Goal: Information Seeking & Learning: Learn about a topic

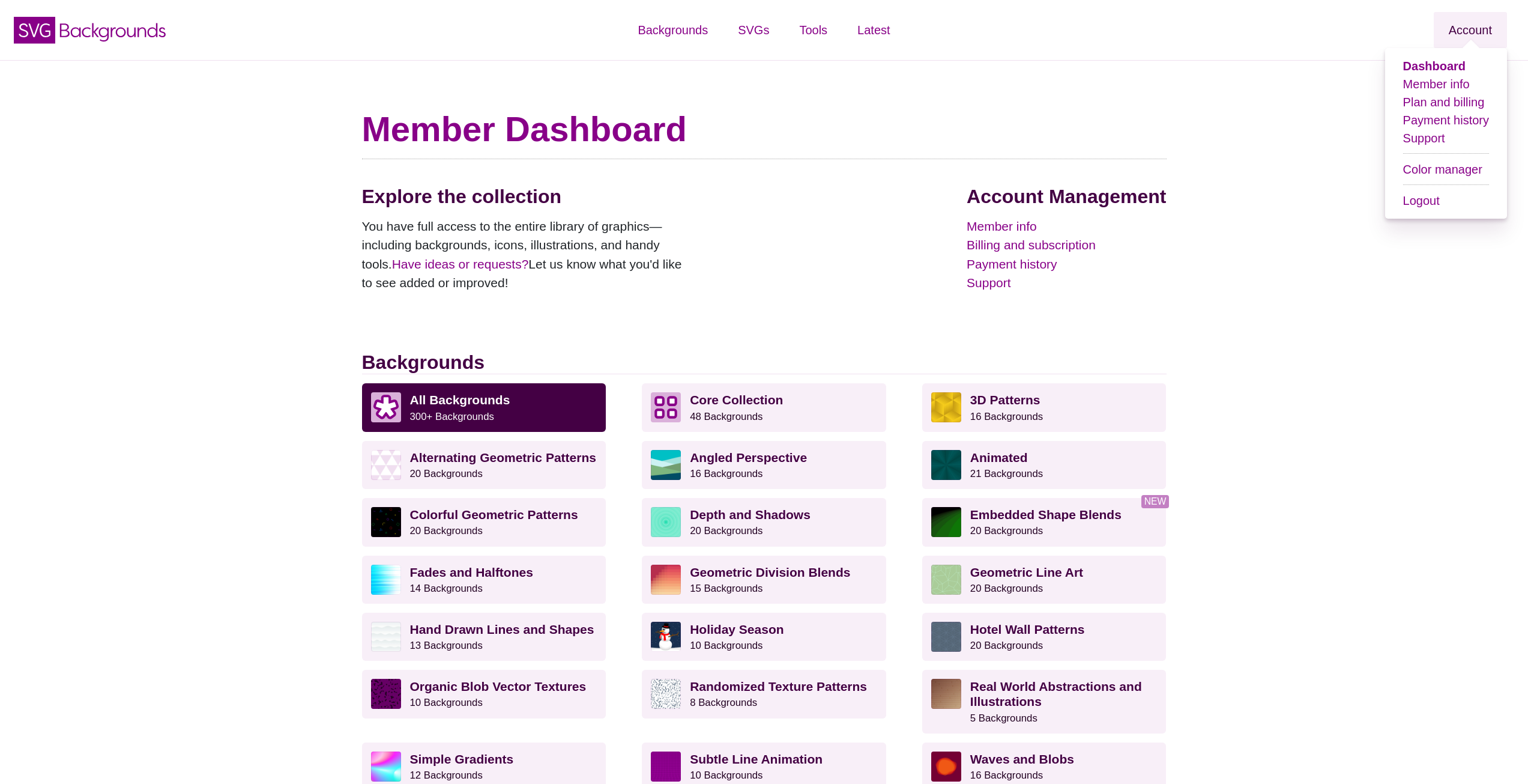
click at [1470, 37] on link "Account" at bounding box center [1471, 30] width 73 height 36
click at [1448, 188] on ul "Member info Plan and billing Payment history Support Color manager Logout" at bounding box center [1446, 142] width 86 height 135
click at [1440, 201] on link "Logout" at bounding box center [1421, 200] width 37 height 13
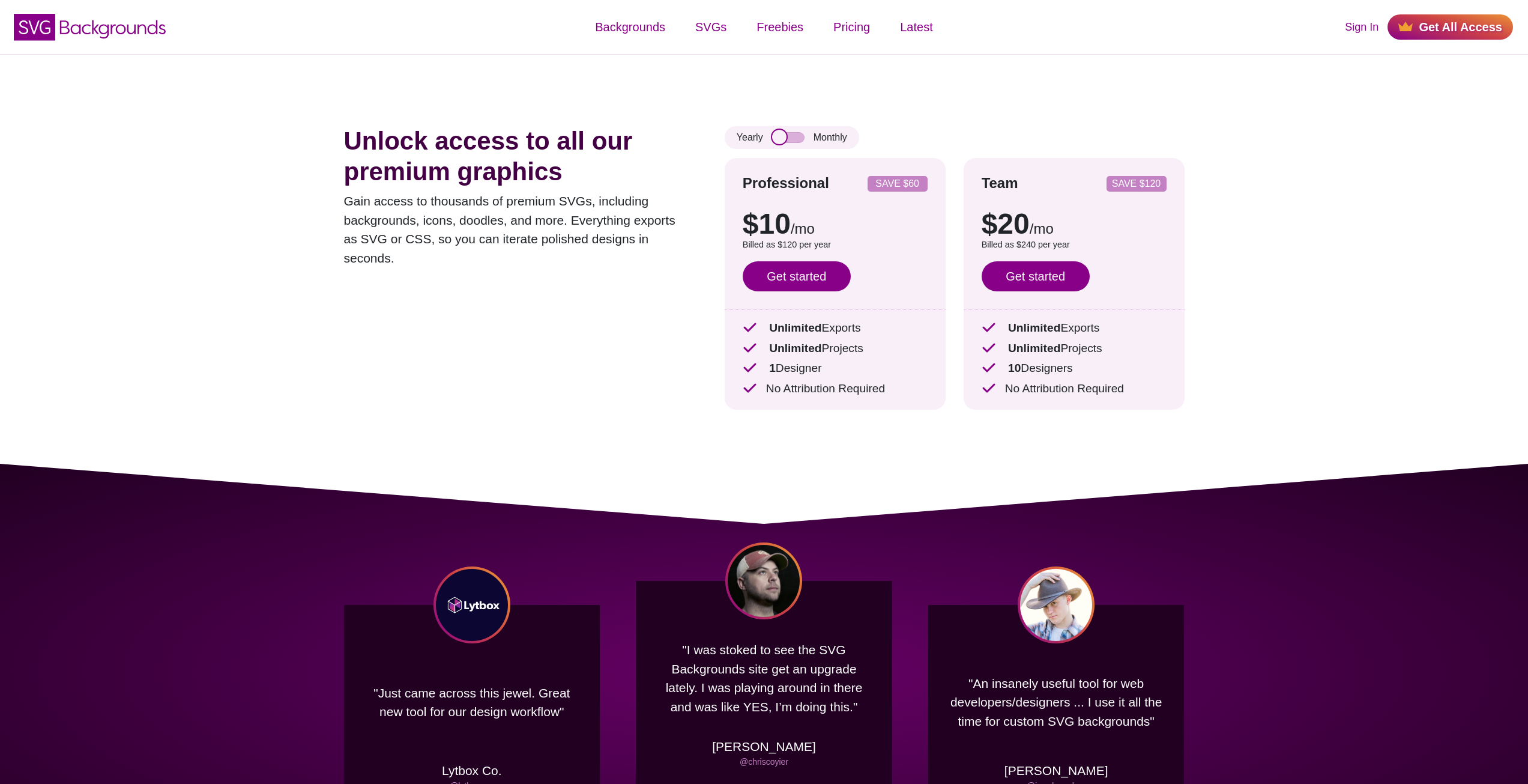
click at [785, 138] on input "checkbox" at bounding box center [788, 138] width 33 height 11
checkbox input "false"
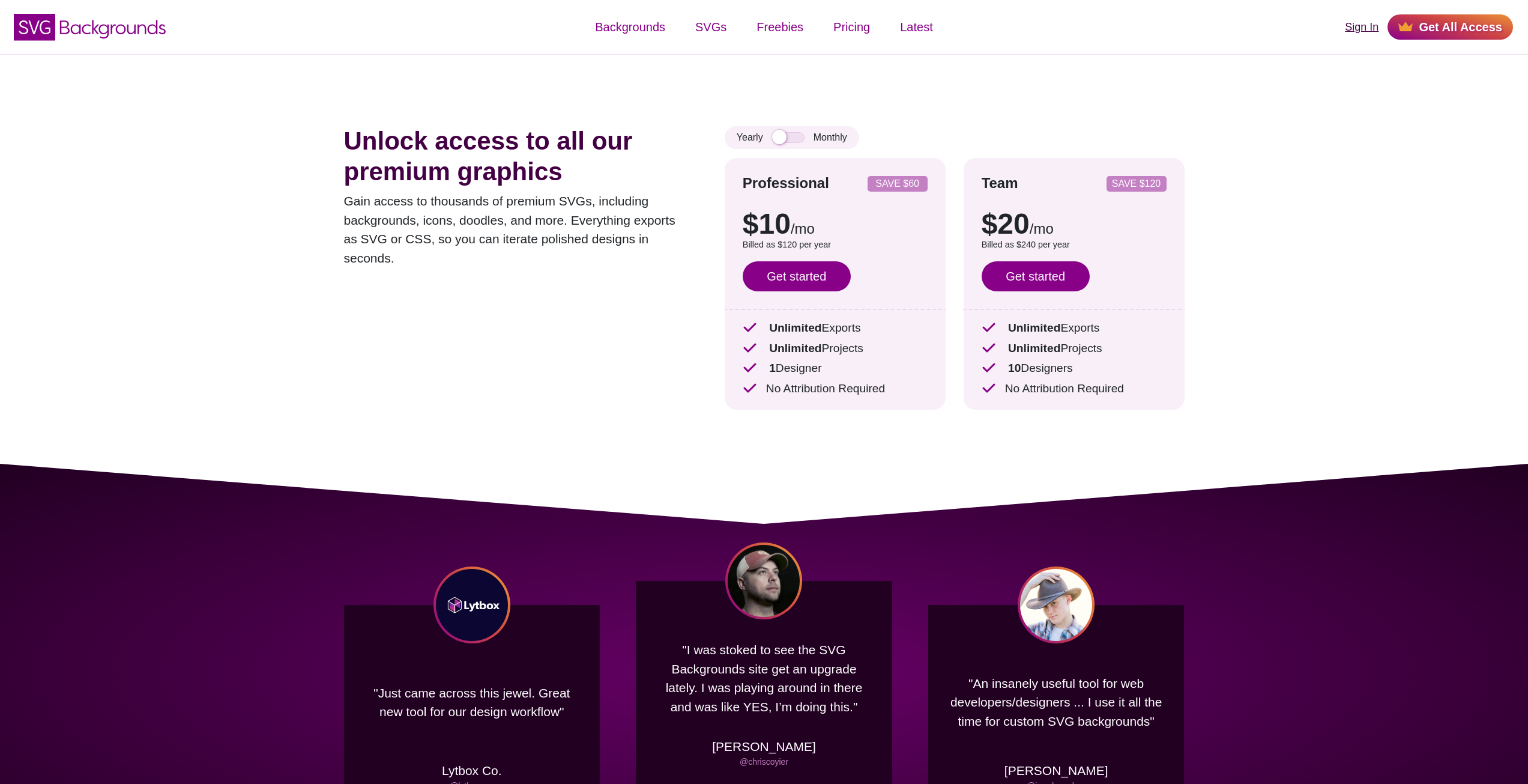
click at [1379, 31] on link "Sign In" at bounding box center [1362, 27] width 34 height 16
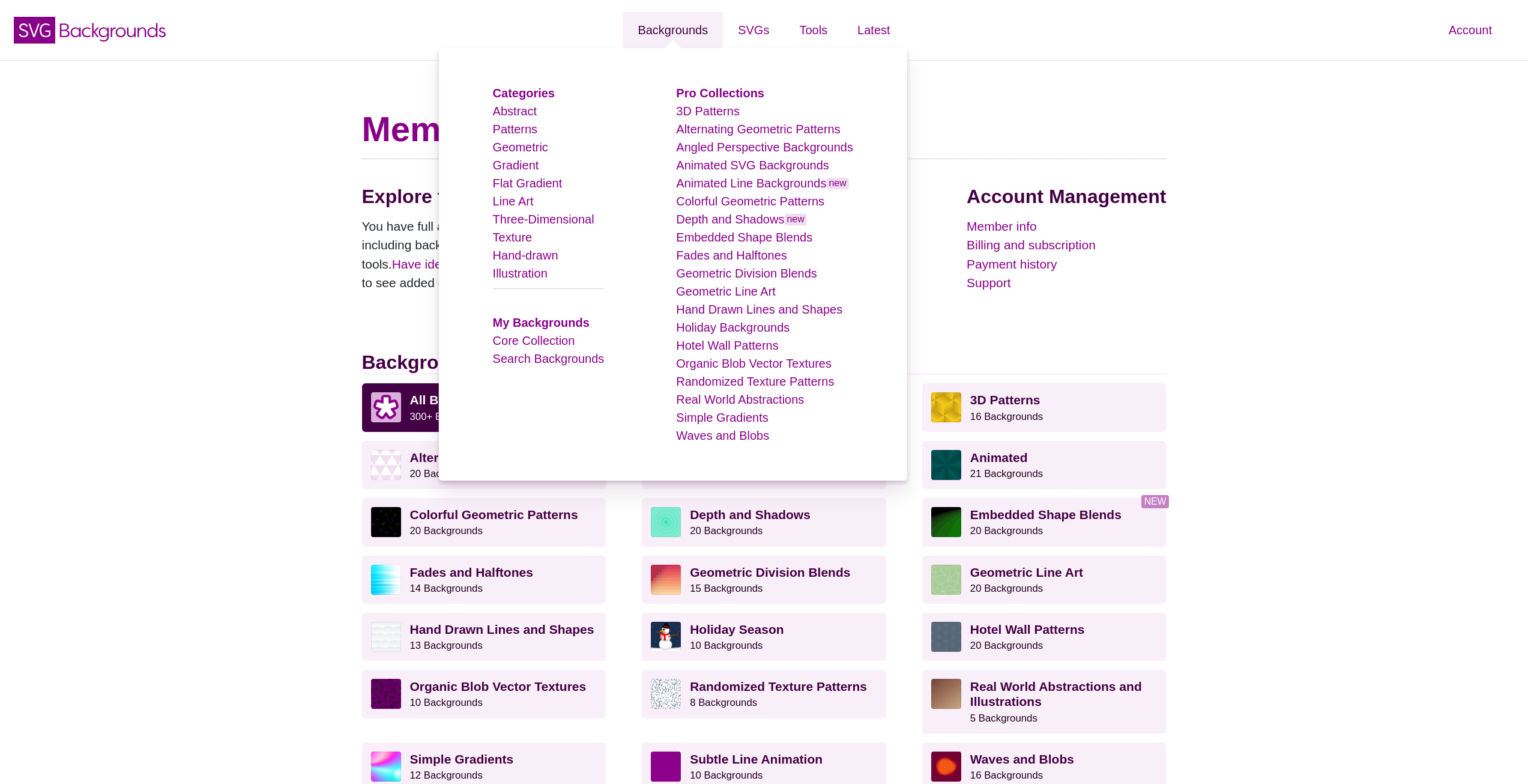
click at [656, 26] on link "Backgrounds" at bounding box center [673, 30] width 100 height 36
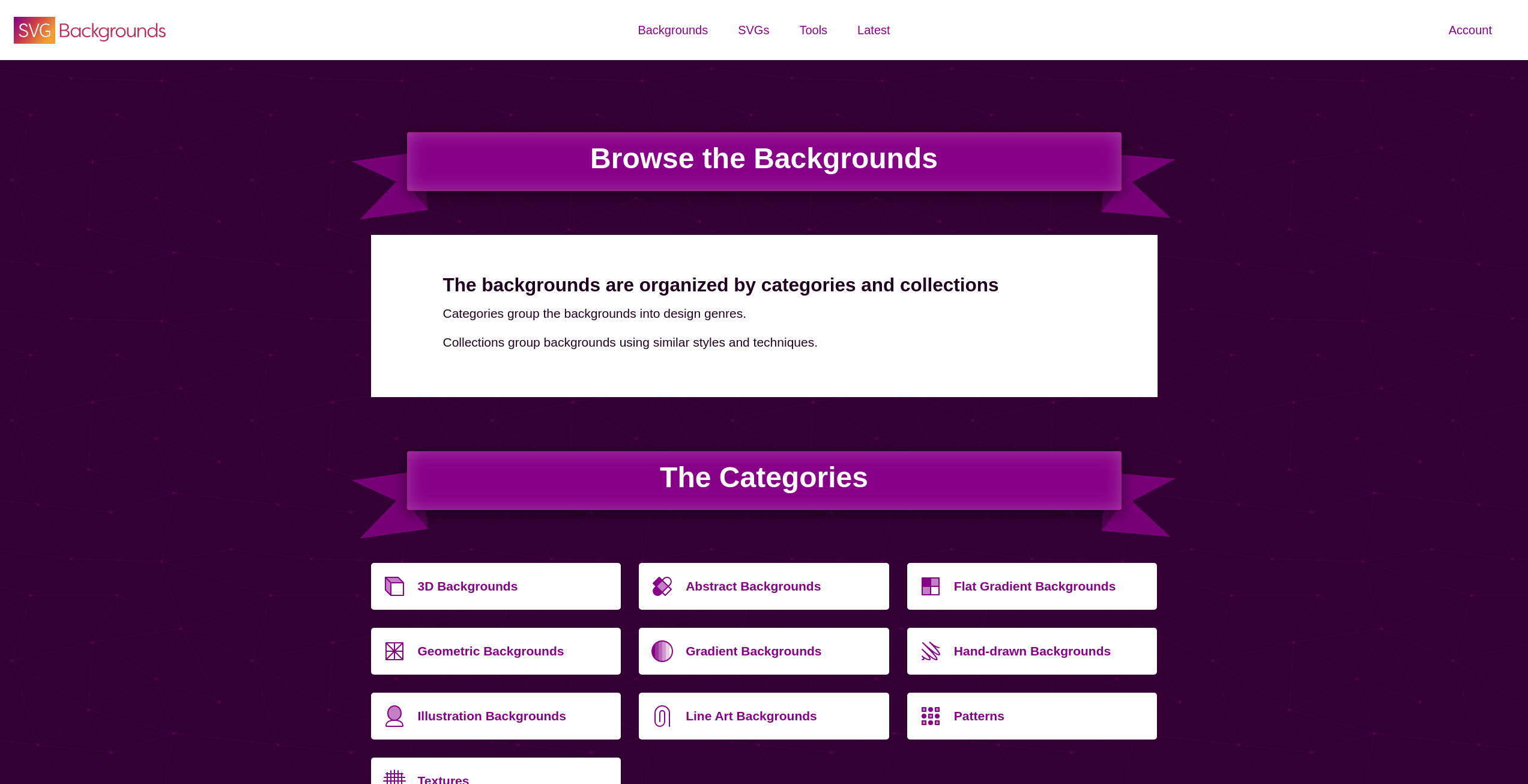
click at [141, 26] on icon "SVG Backgrounds Logo" at bounding box center [90, 30] width 156 height 30
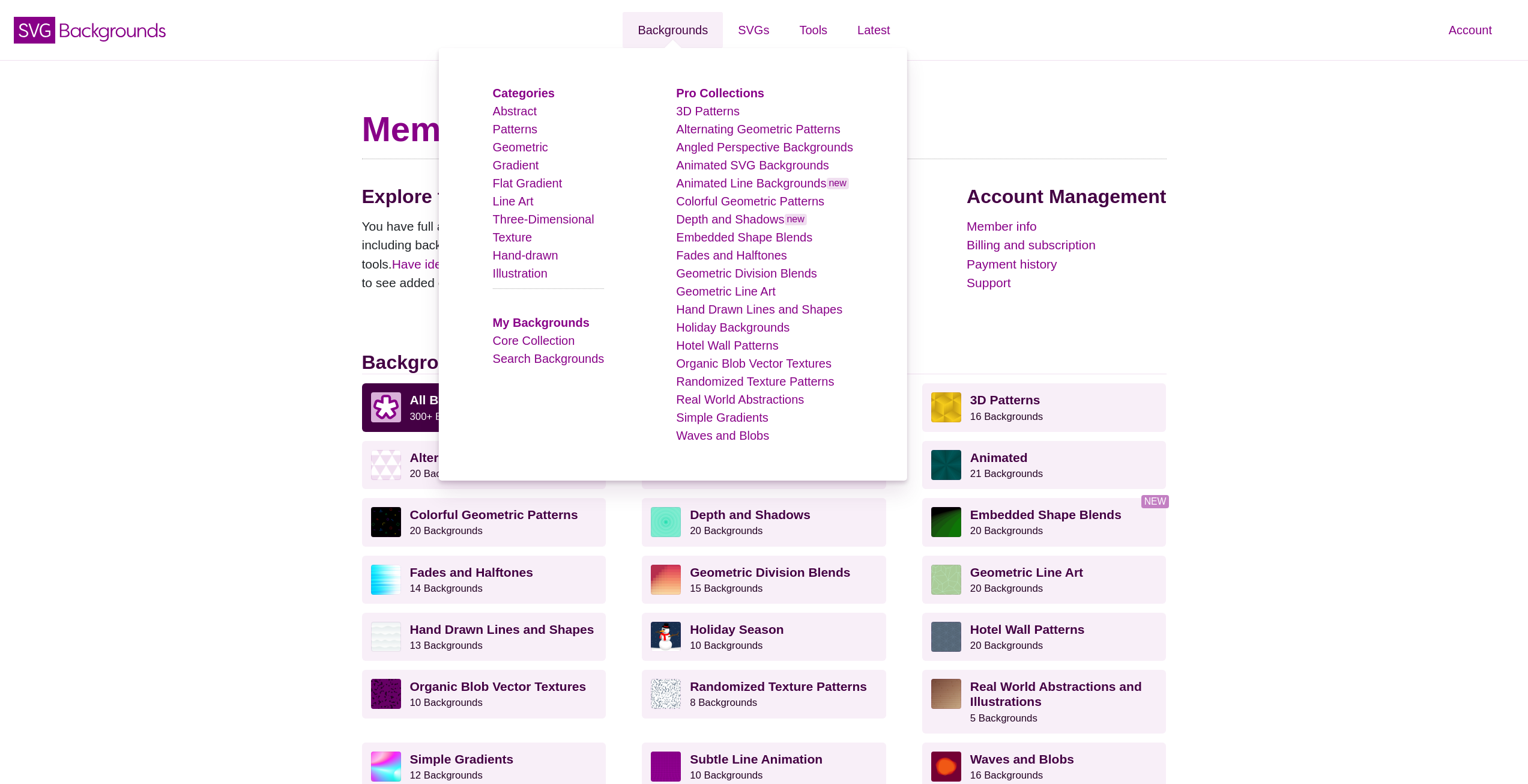
click at [686, 33] on link "Backgrounds" at bounding box center [673, 30] width 100 height 36
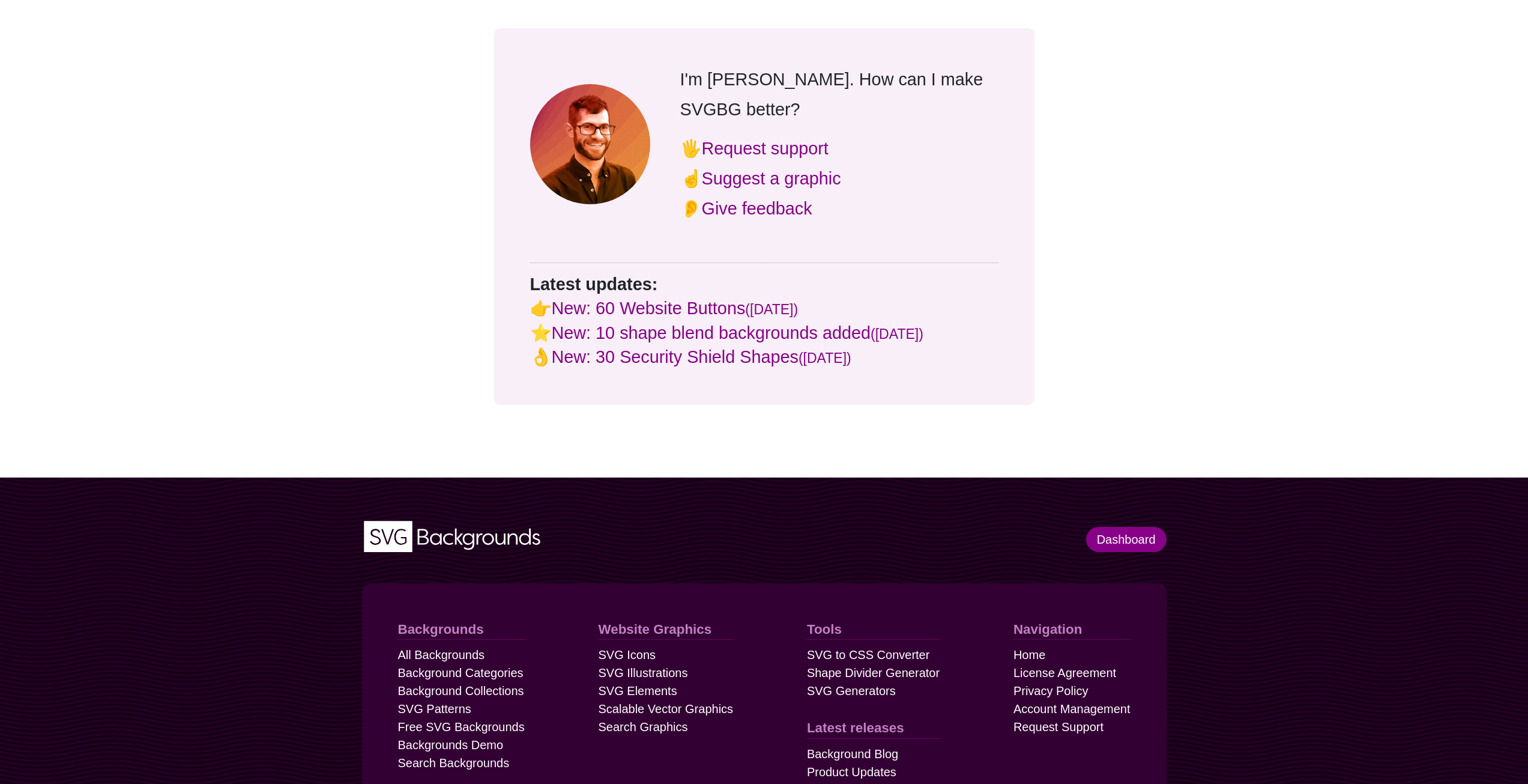
scroll to position [4898, 0]
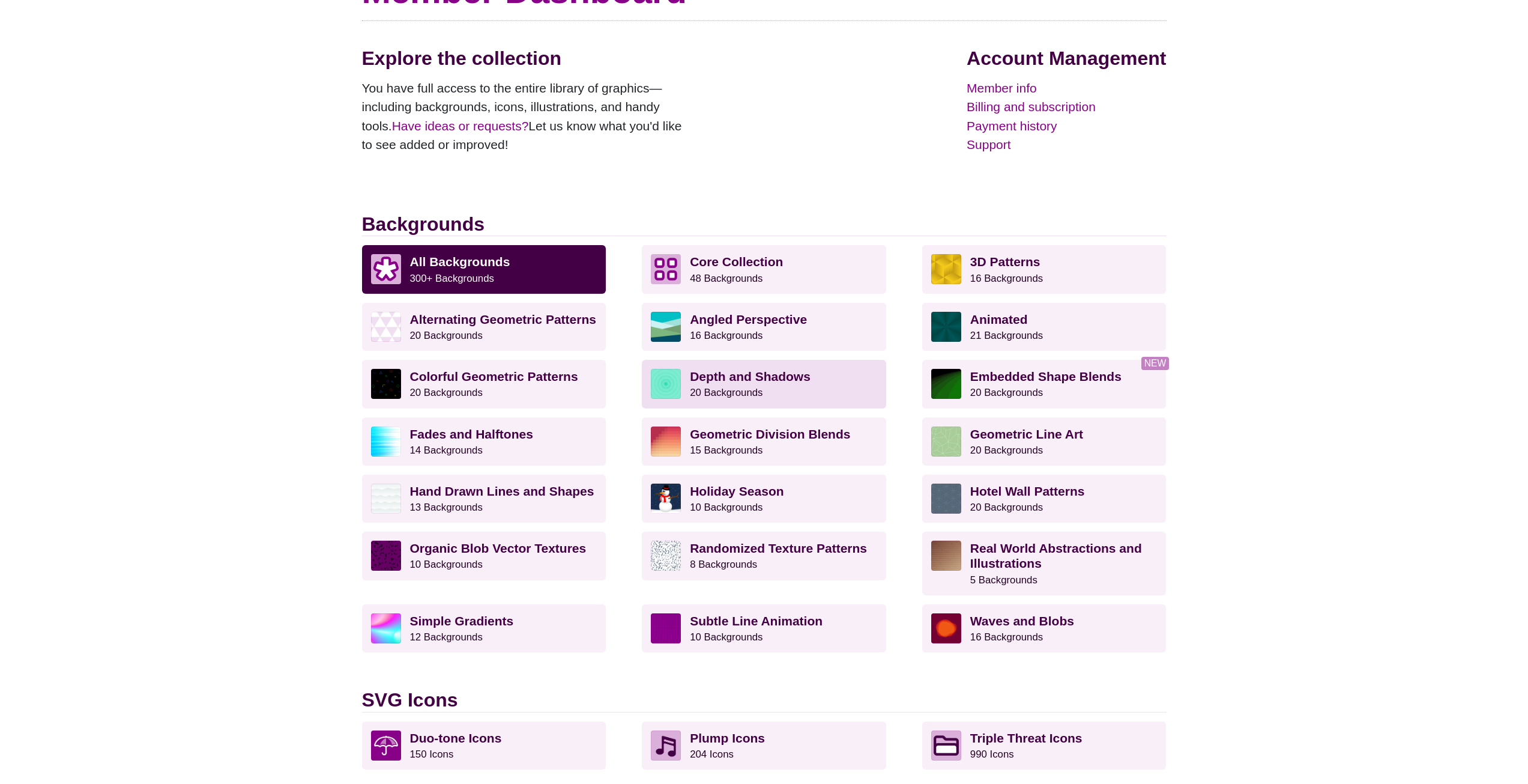
scroll to position [199, 0]
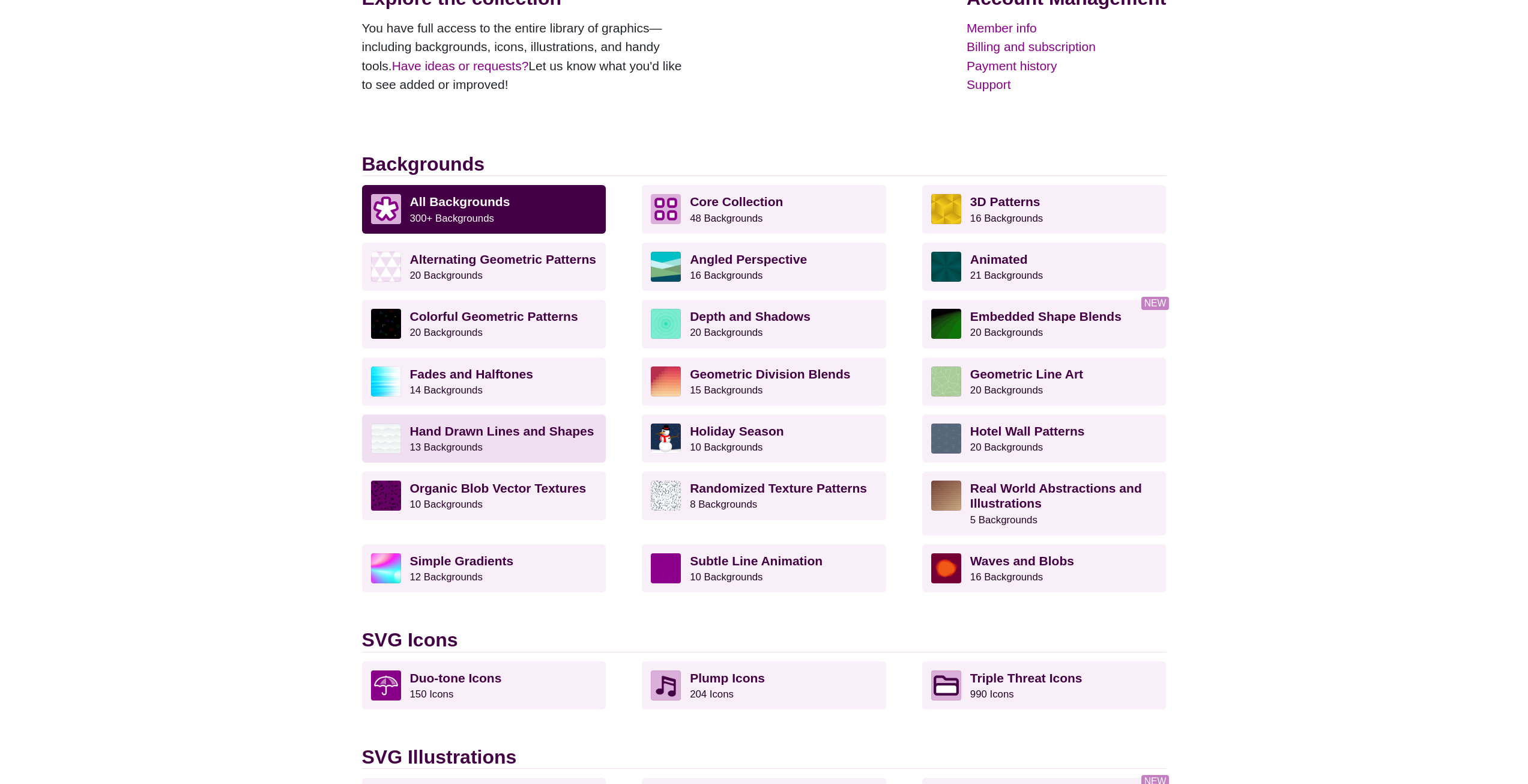
click at [533, 439] on p "Hand Drawn Lines and Shapes 13 Backgrounds" at bounding box center [504, 438] width 187 height 30
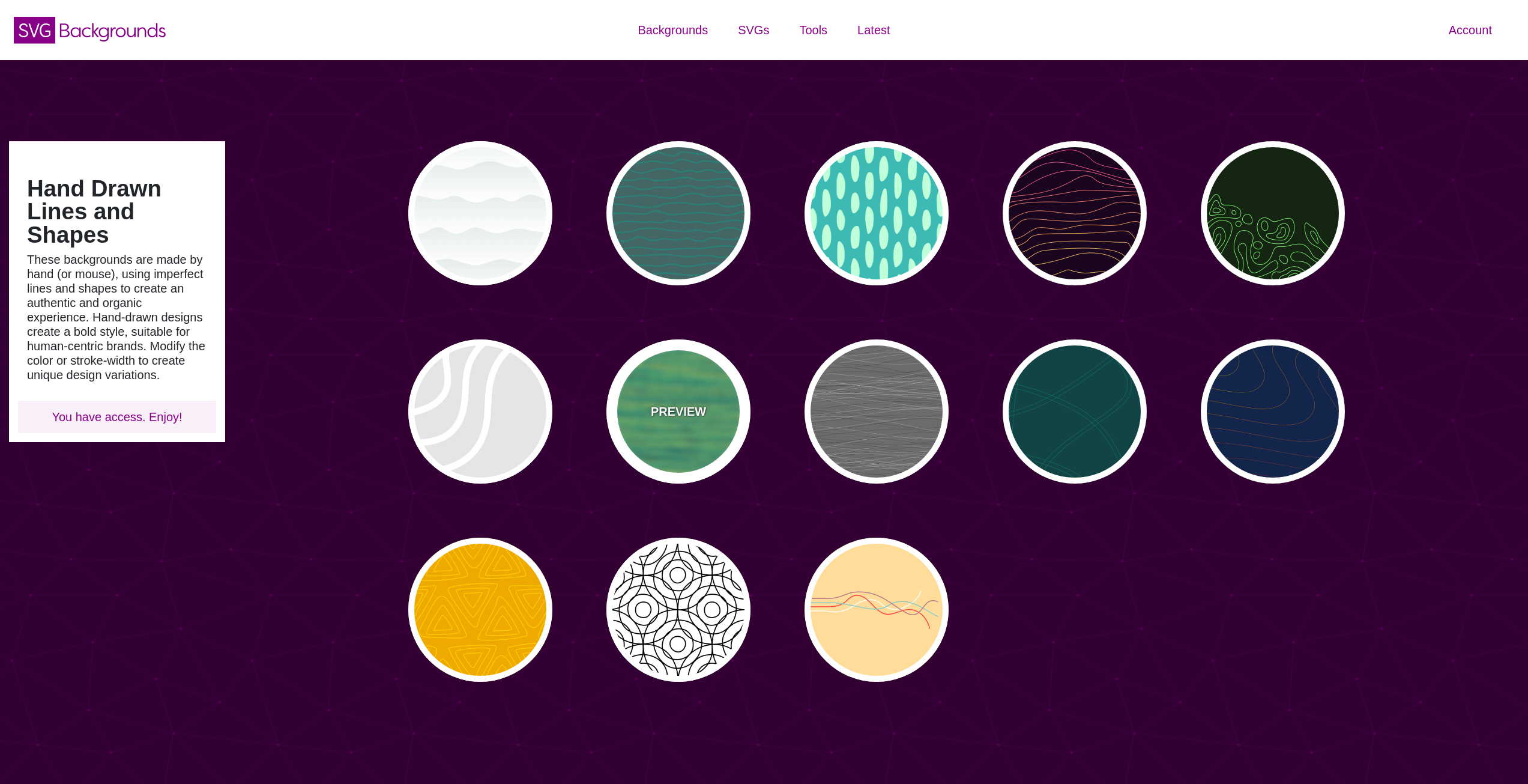
type input "#450057"
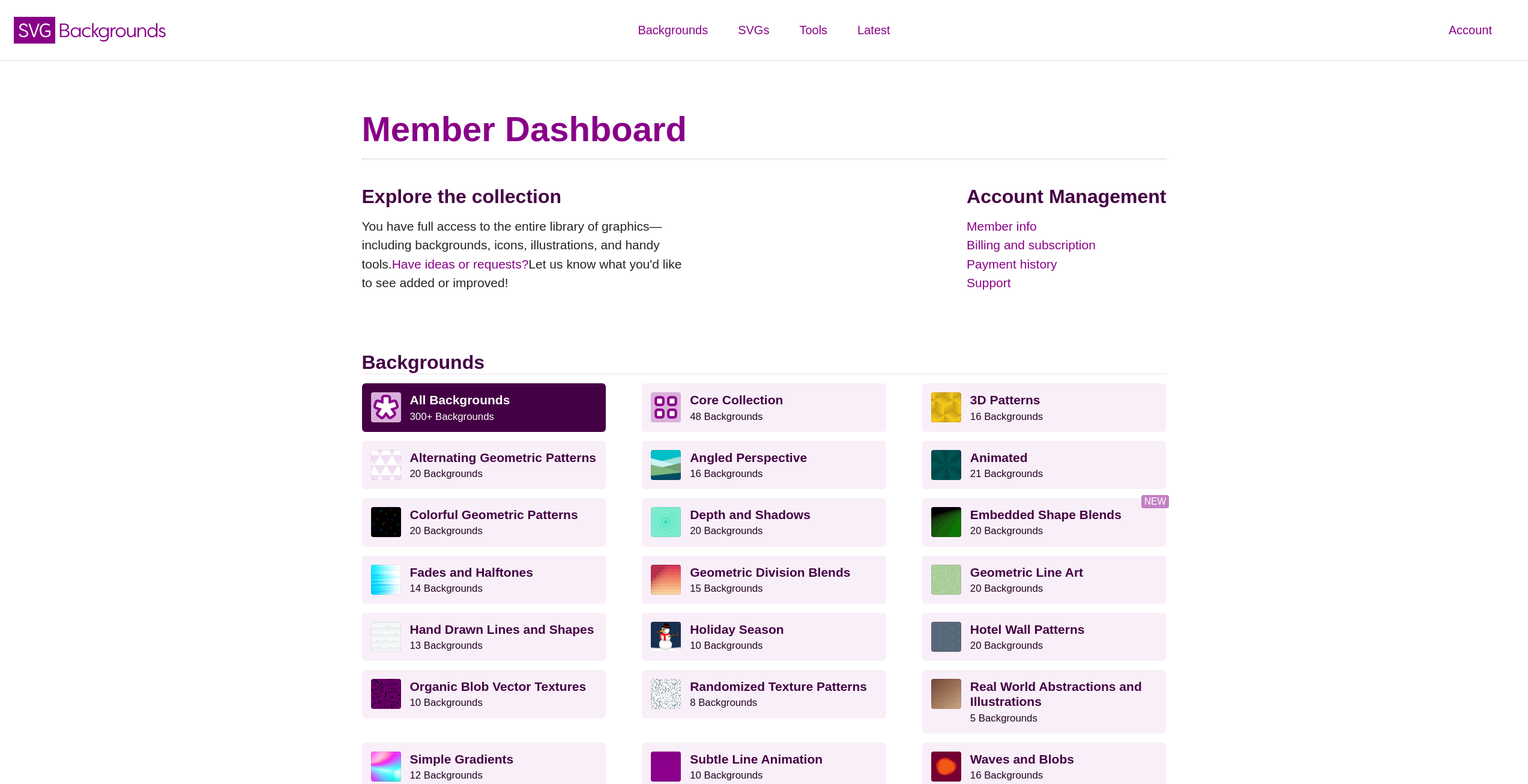
scroll to position [199, 0]
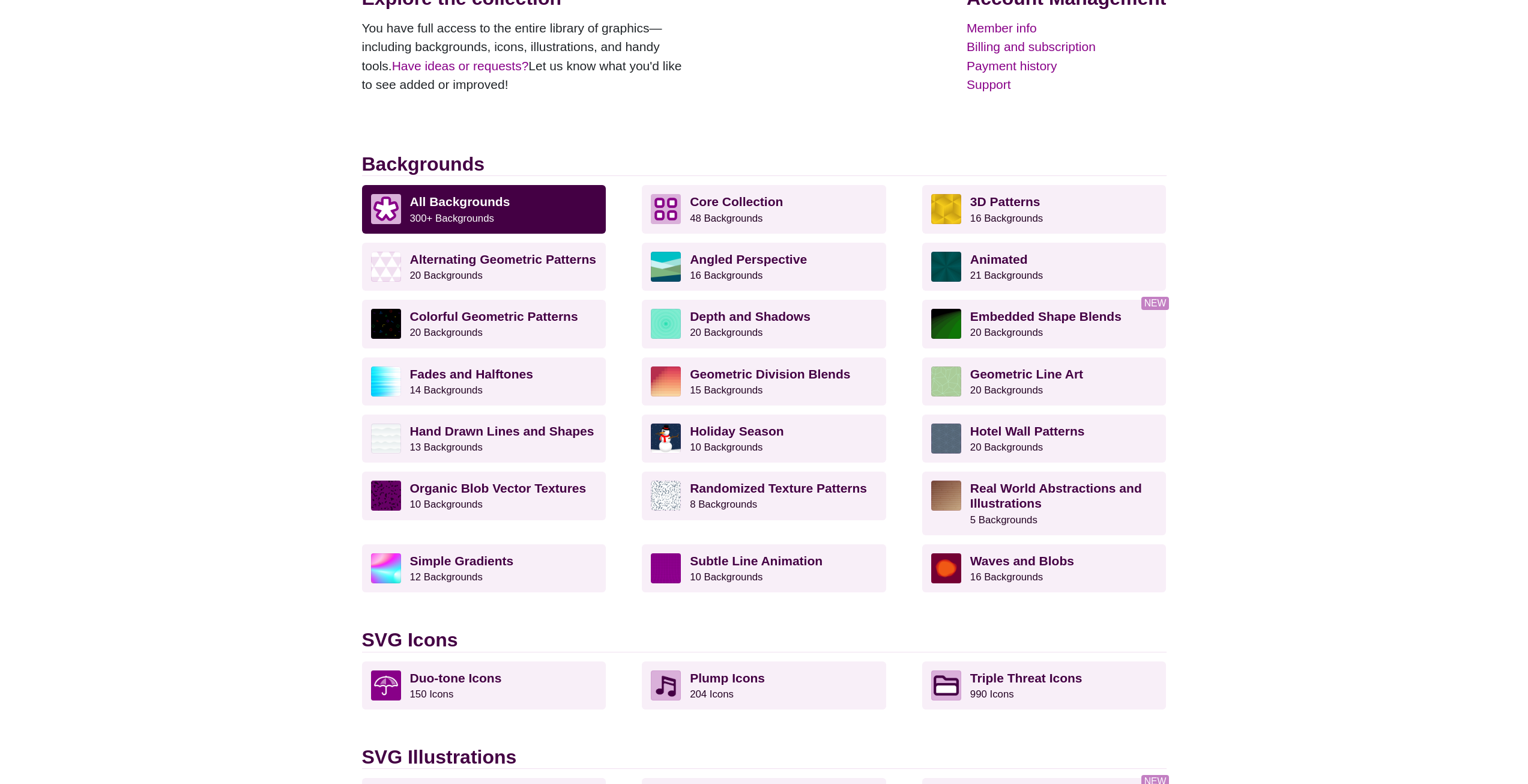
drag, startPoint x: 0, startPoint y: 0, endPoint x: 1291, endPoint y: 476, distance: 1376.0
drag, startPoint x: 1291, startPoint y: 476, endPoint x: 1280, endPoint y: 376, distance: 100.6
click at [1279, 377] on div "Member Dashboard Explore the collection You have full access to the entire libr…" at bounding box center [764, 683] width 1528 height 1641
drag, startPoint x: 1238, startPoint y: 332, endPoint x: 1354, endPoint y: 329, distance: 116.0
drag, startPoint x: 1354, startPoint y: 329, endPoint x: 1331, endPoint y: 242, distance: 90.0
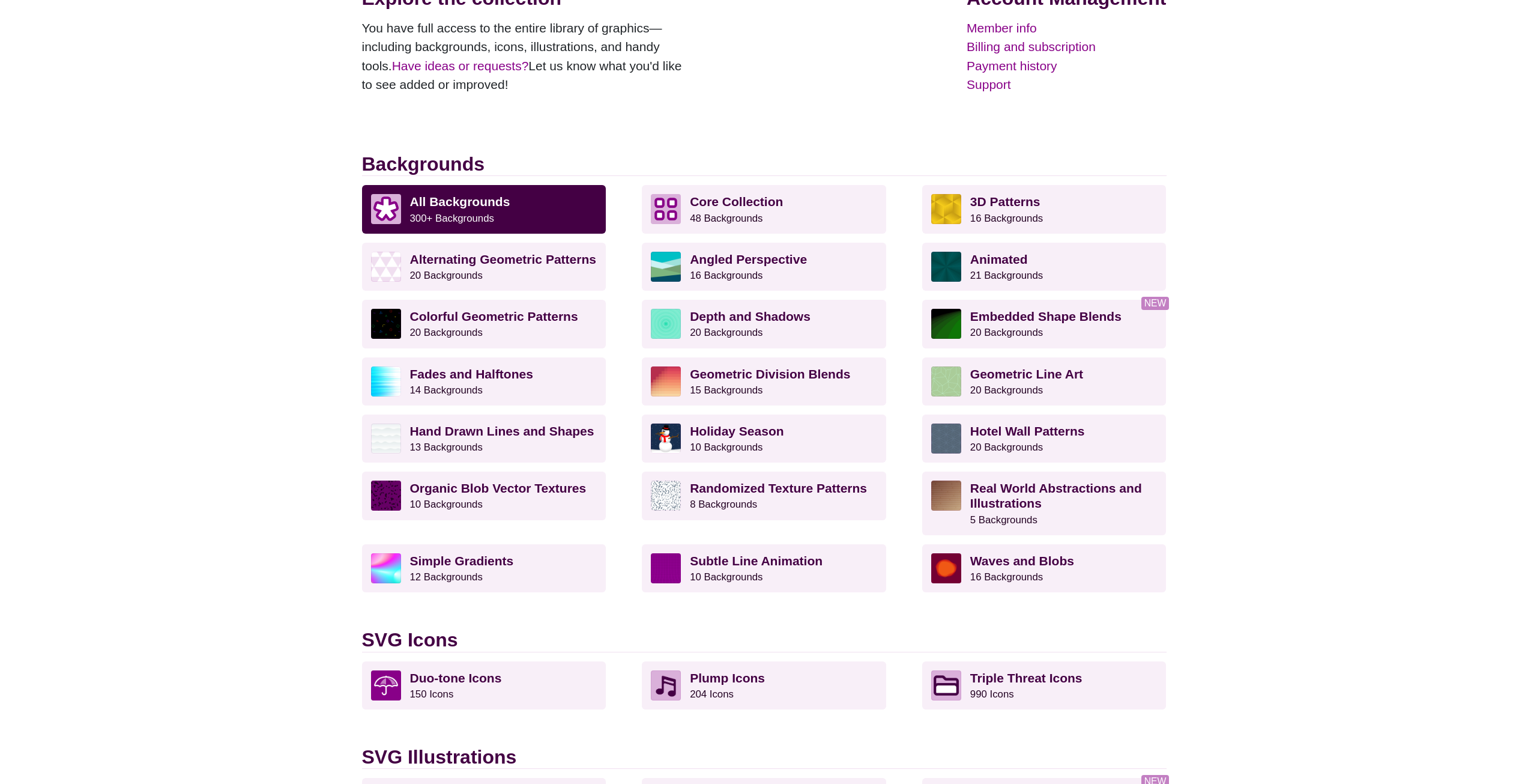
click at [1331, 242] on div "Member Dashboard Explore the collection You have full access to the entire libr…" at bounding box center [764, 683] width 1528 height 1641
click at [1470, 217] on div "Member Dashboard Explore the collection You have full access to the entire libr…" at bounding box center [764, 683] width 1528 height 1641
click at [1239, 504] on div "Member Dashboard Explore the collection You have full access to the entire libr…" at bounding box center [764, 683] width 1528 height 1641
click at [934, 432] on img at bounding box center [946, 438] width 30 height 30
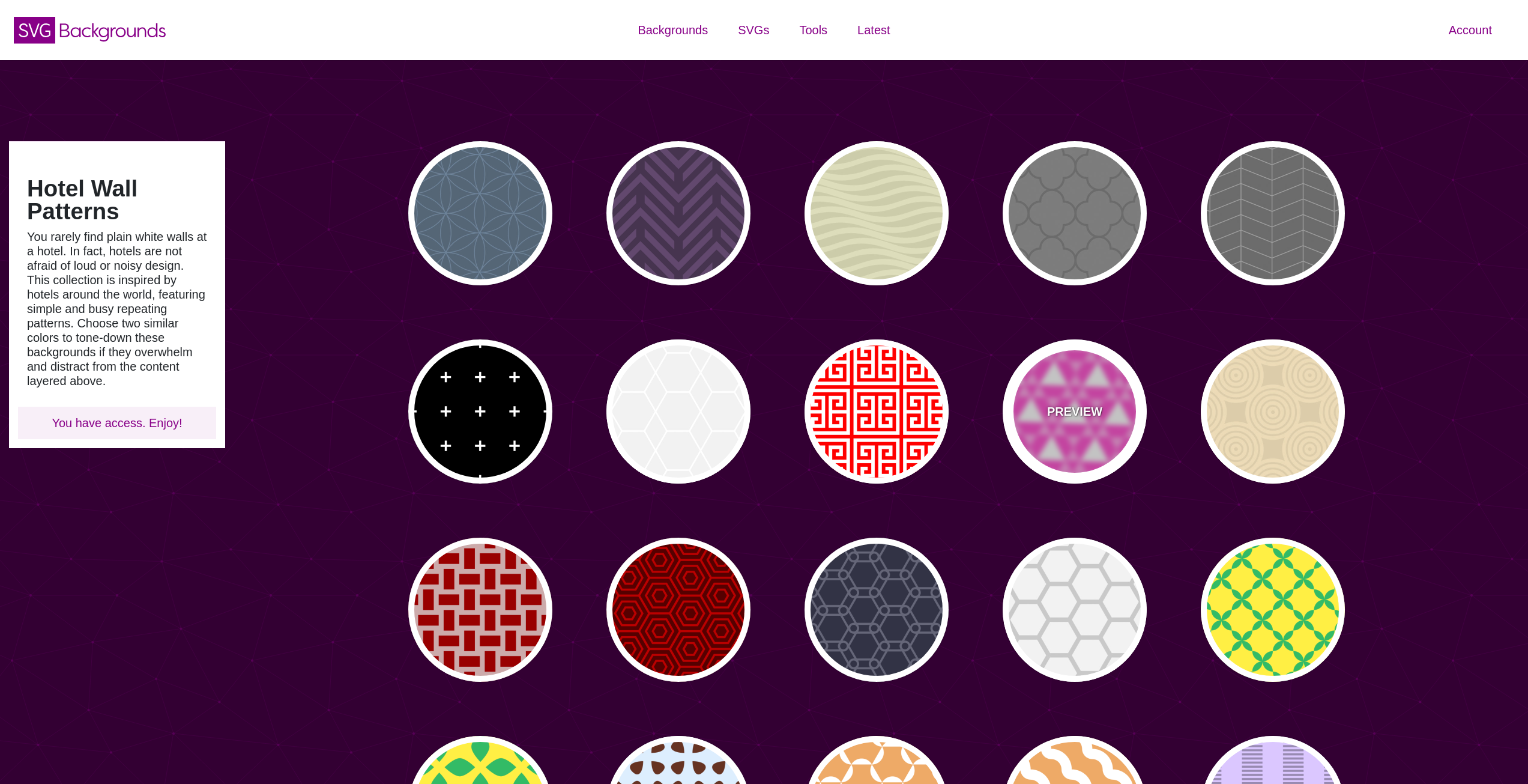
type input "#450057"
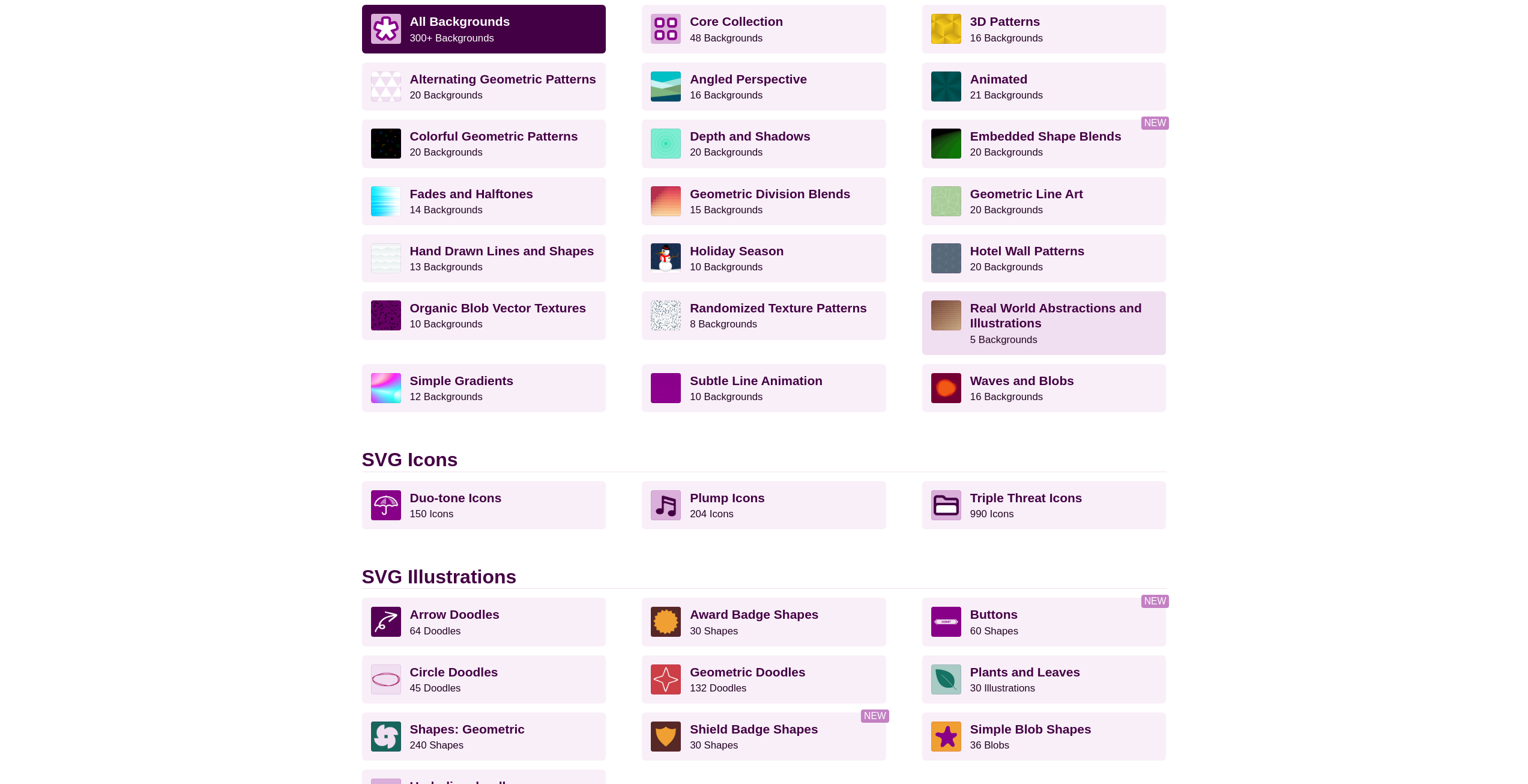
scroll to position [438, 0]
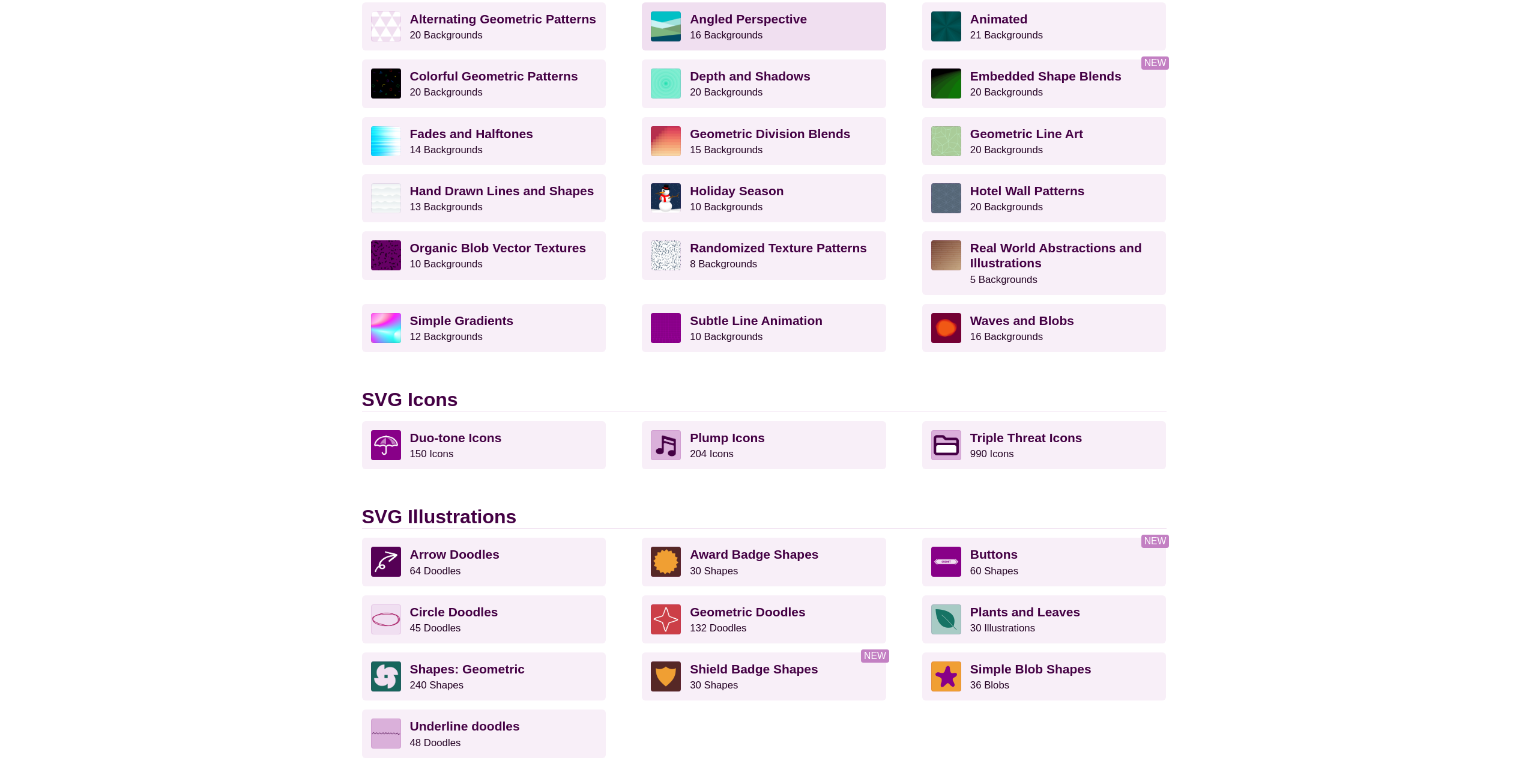
click at [814, 29] on p "Angled Perspective 16 Backgrounds" at bounding box center [784, 26] width 187 height 30
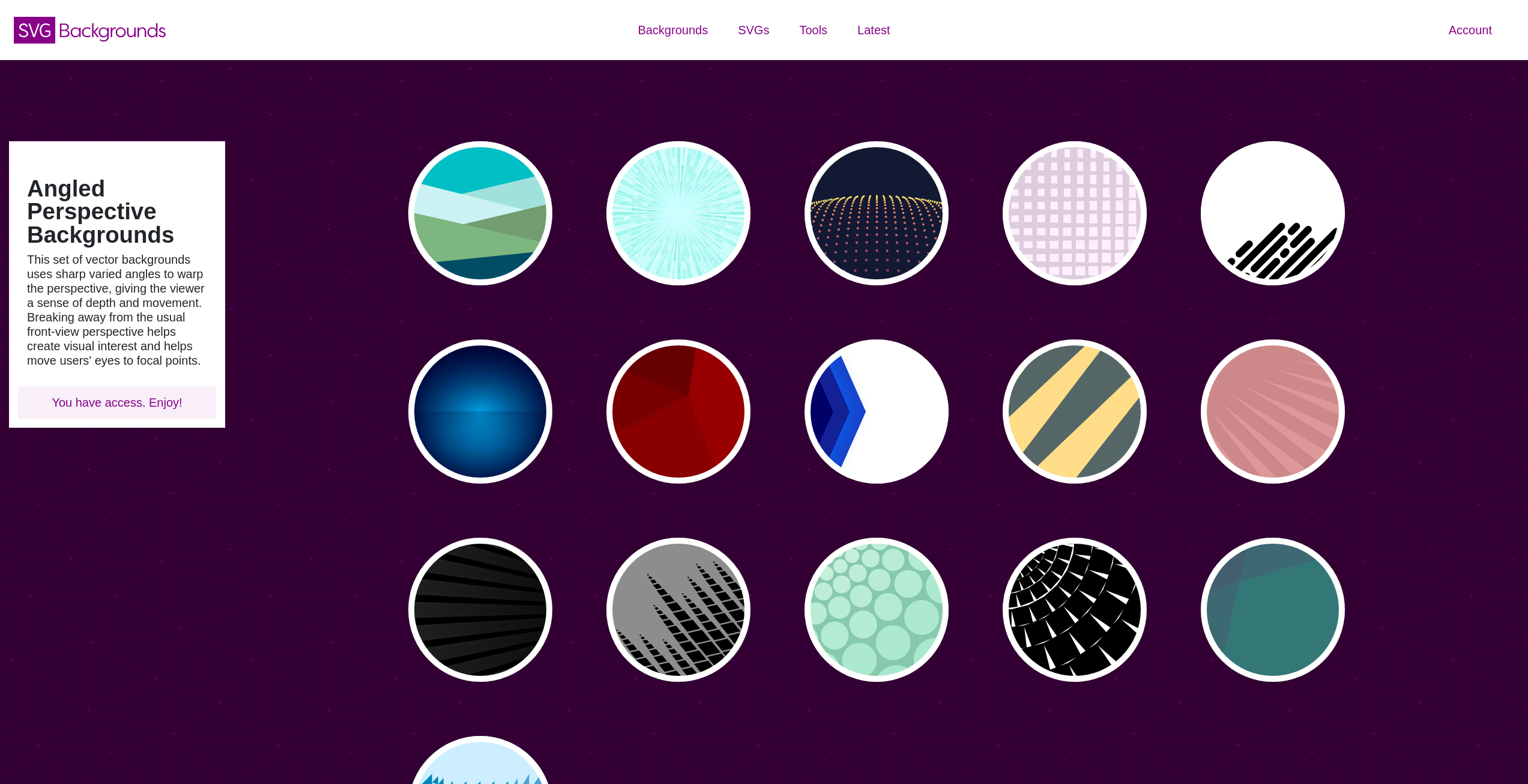
type input "#450057"
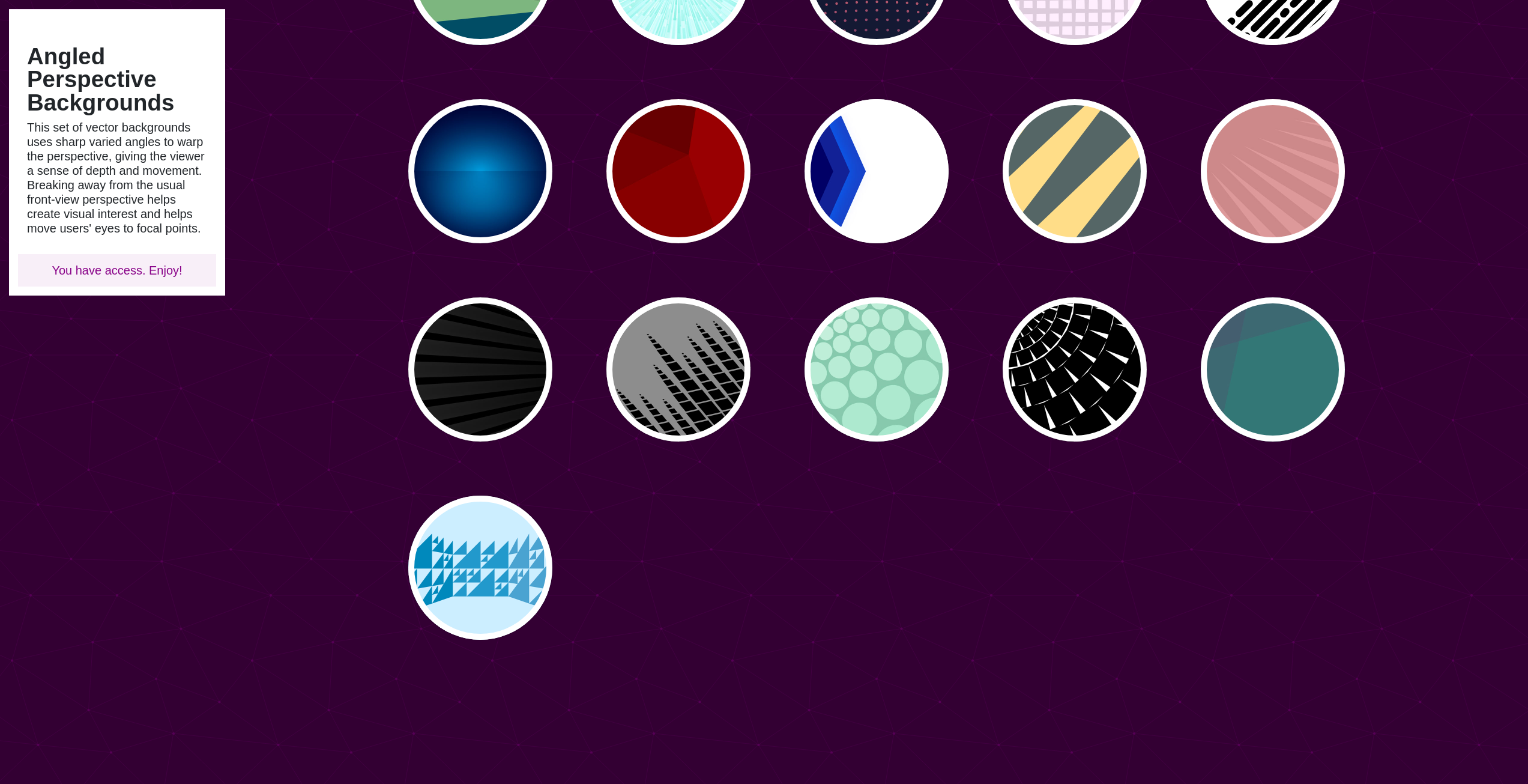
scroll to position [361, 0]
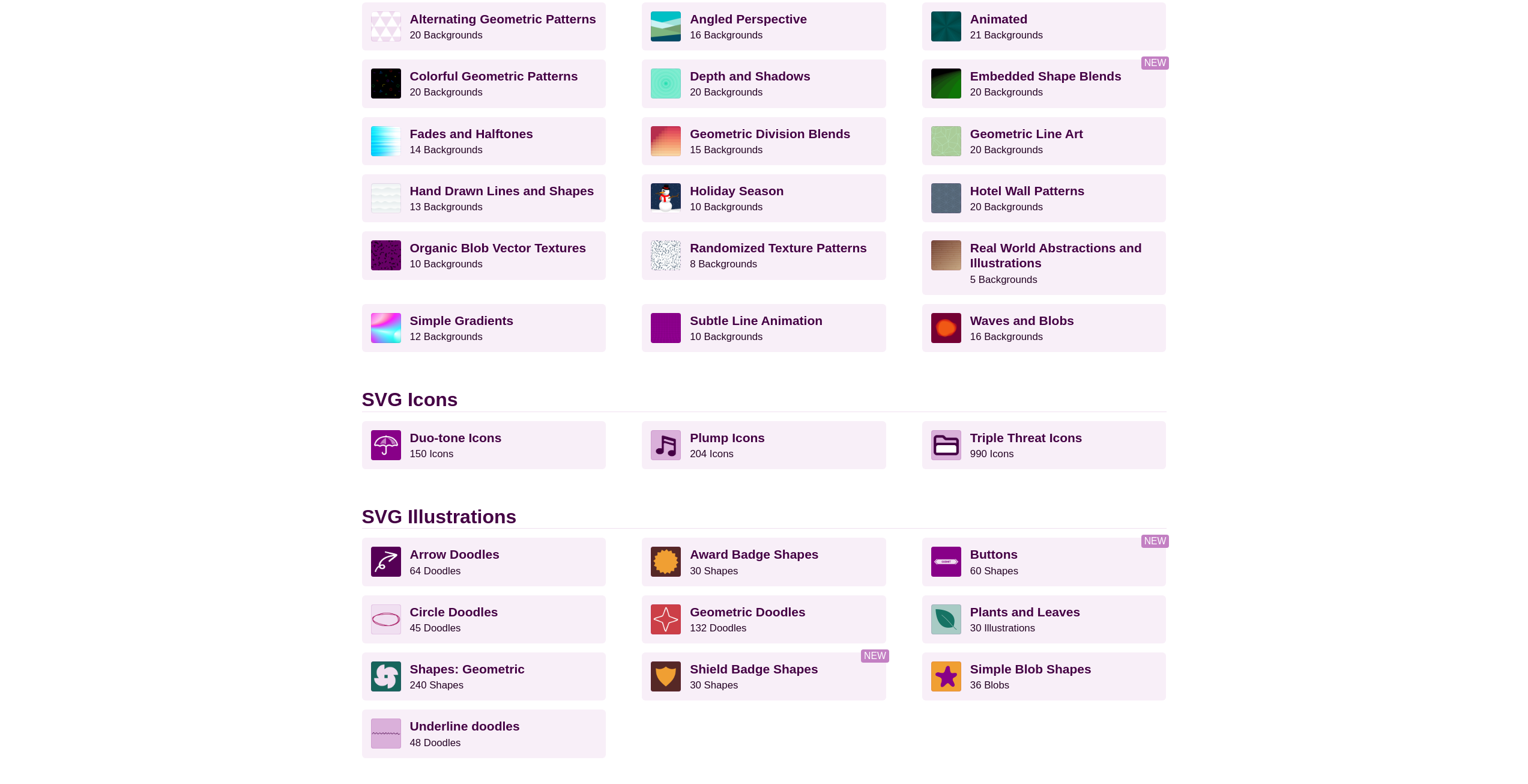
scroll to position [738, 0]
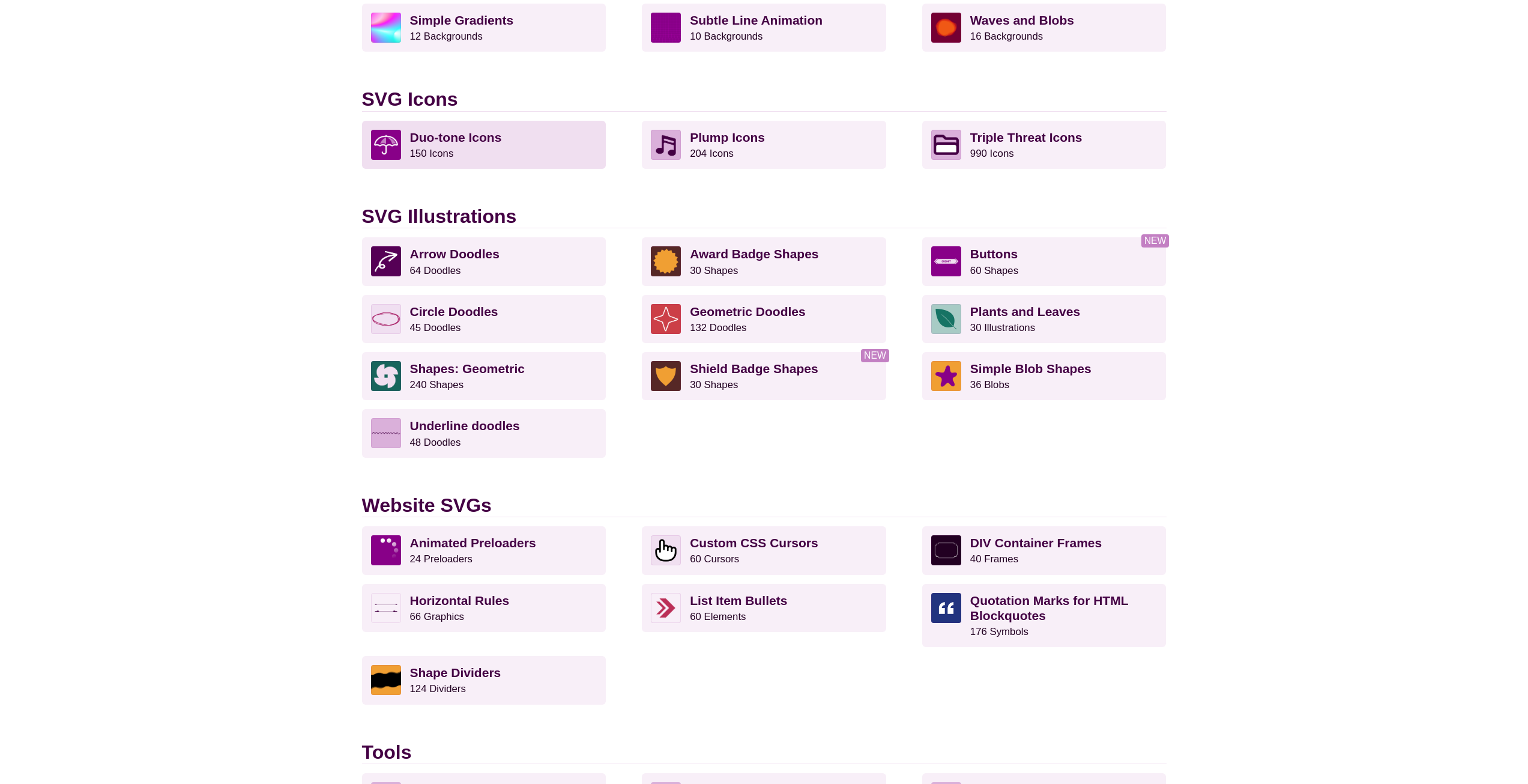
click at [521, 150] on p "Duo-tone Icons 150 Icons" at bounding box center [504, 144] width 187 height 30
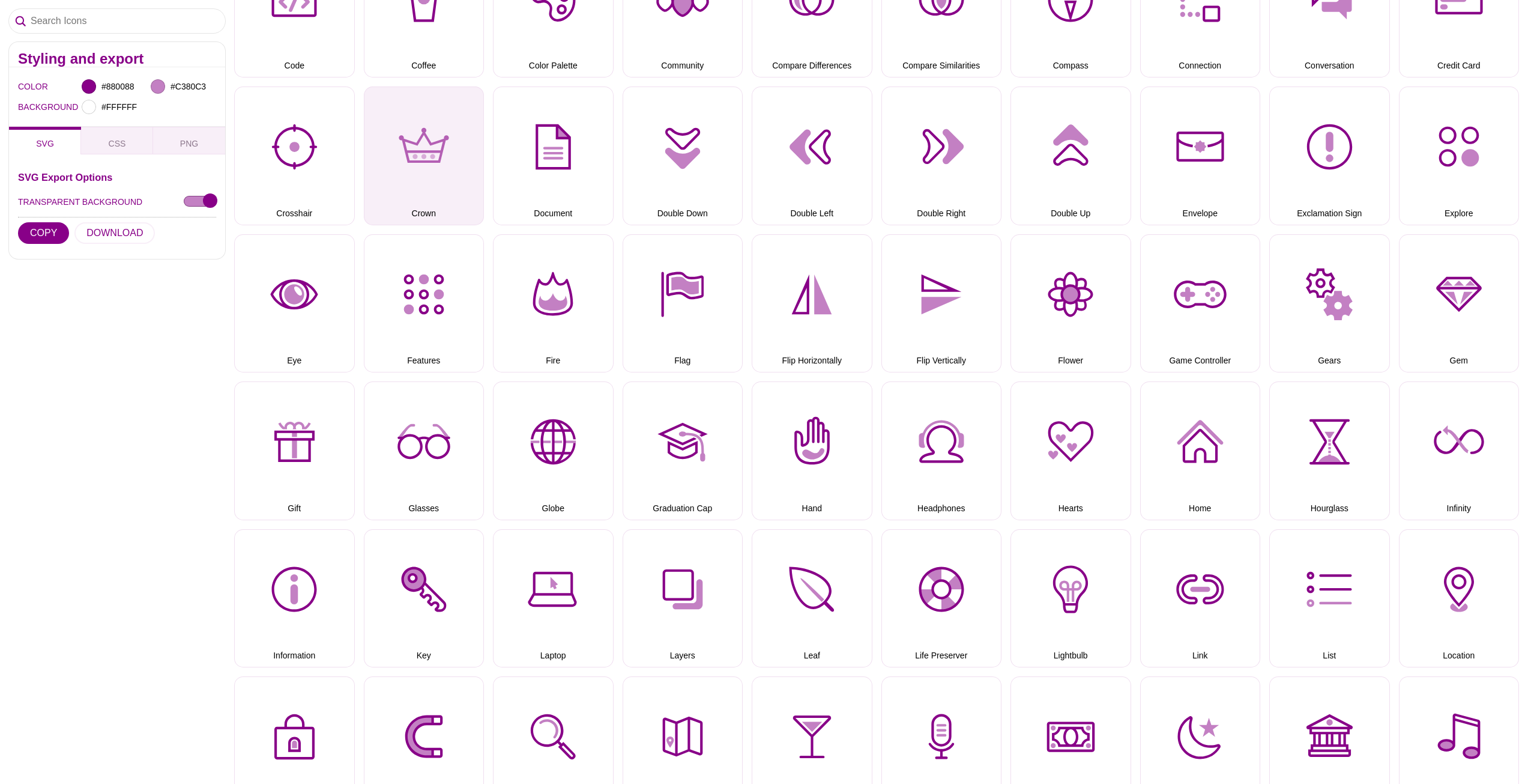
scroll to position [666, 0]
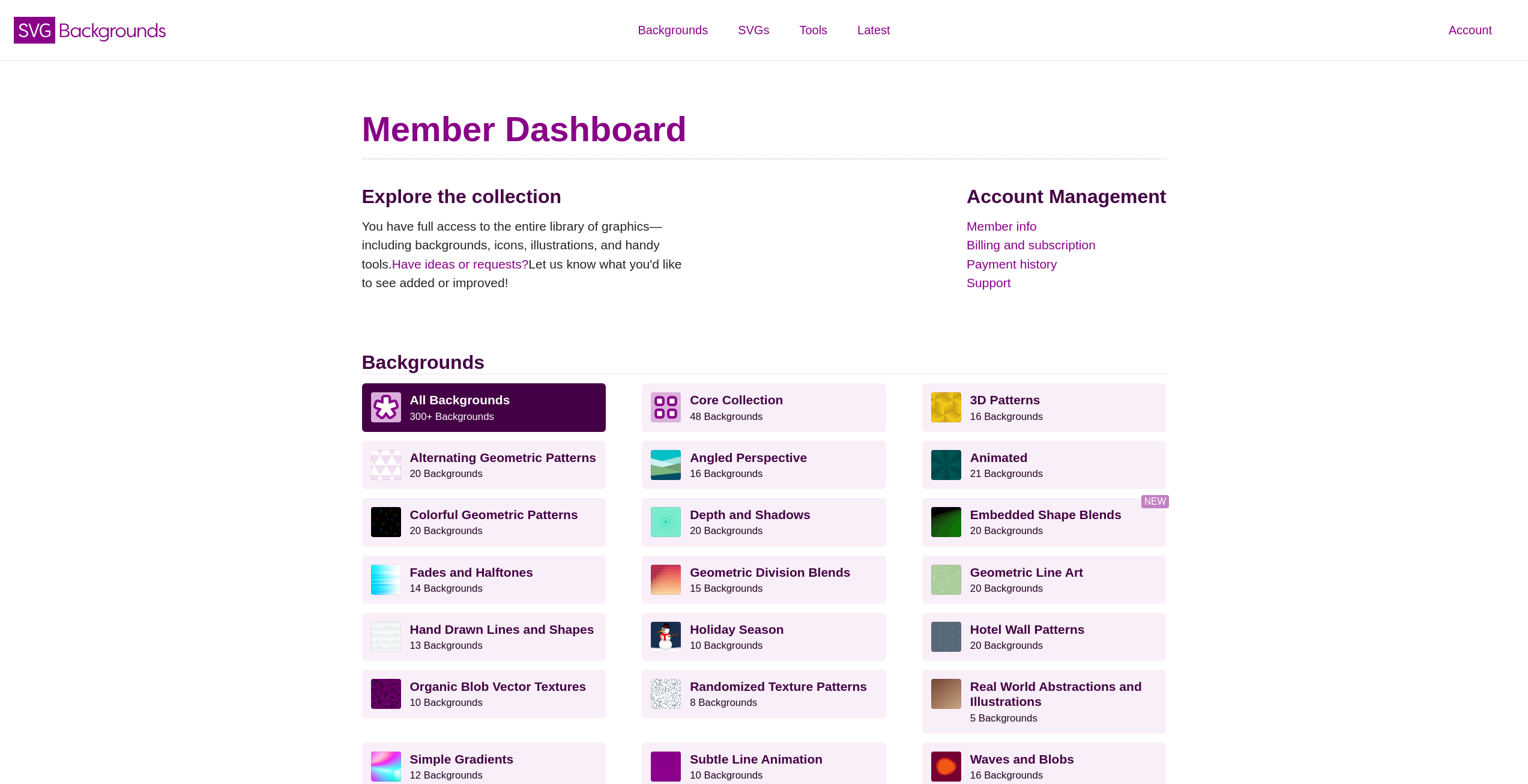
scroll to position [738, 0]
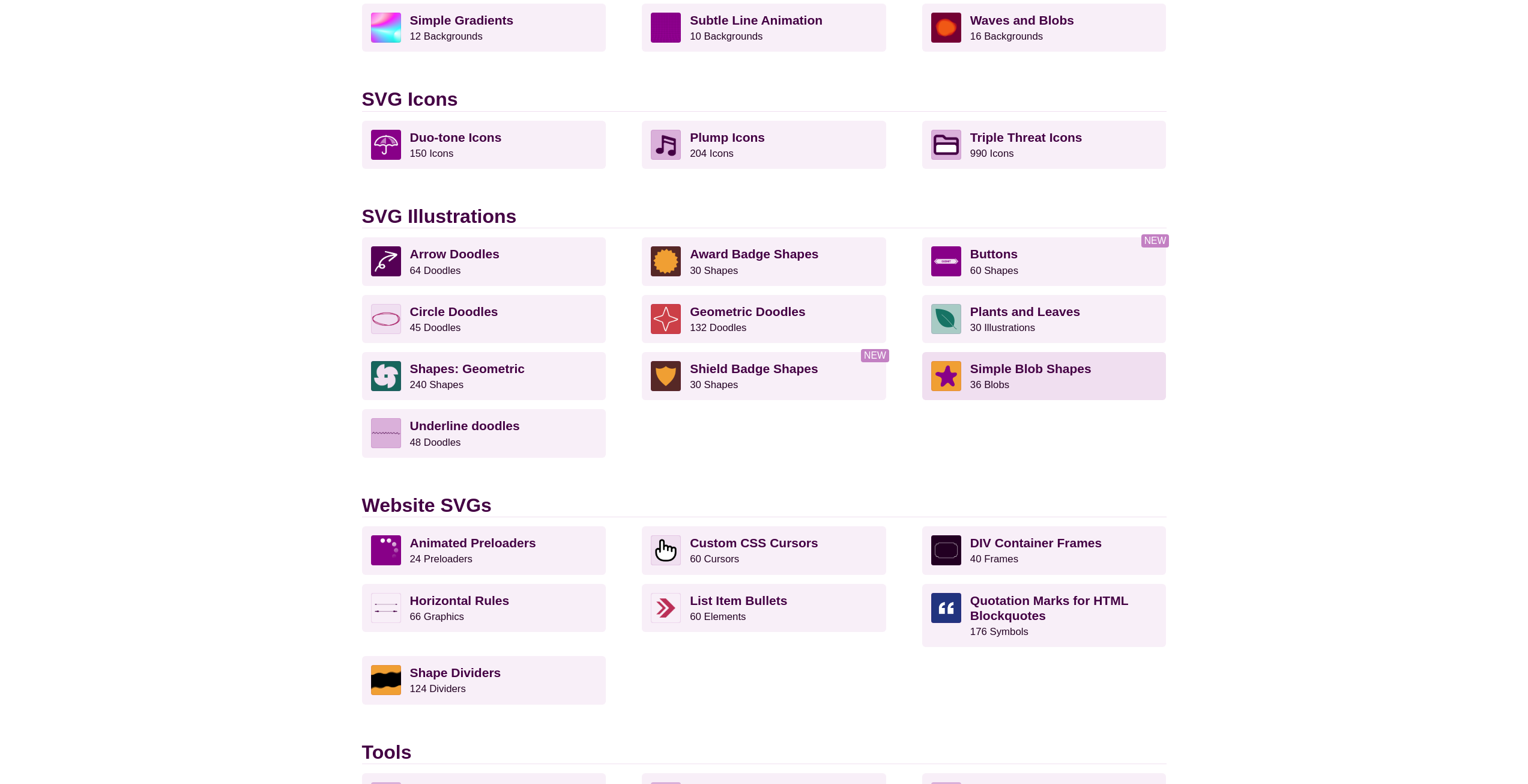
click at [1025, 379] on p "Simple Blob Shapes 36 Blobs" at bounding box center [1064, 376] width 187 height 30
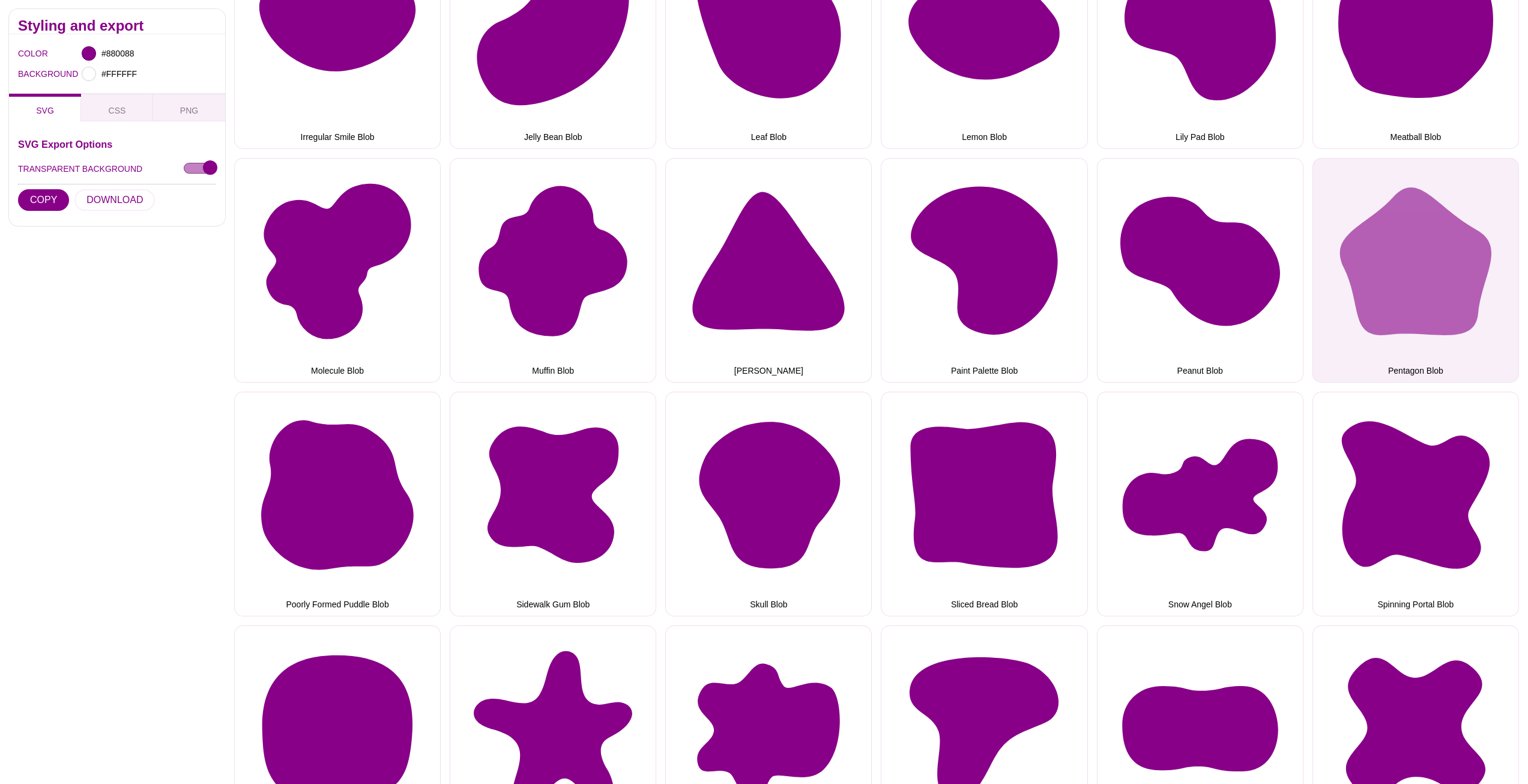
scroll to position [961, 0]
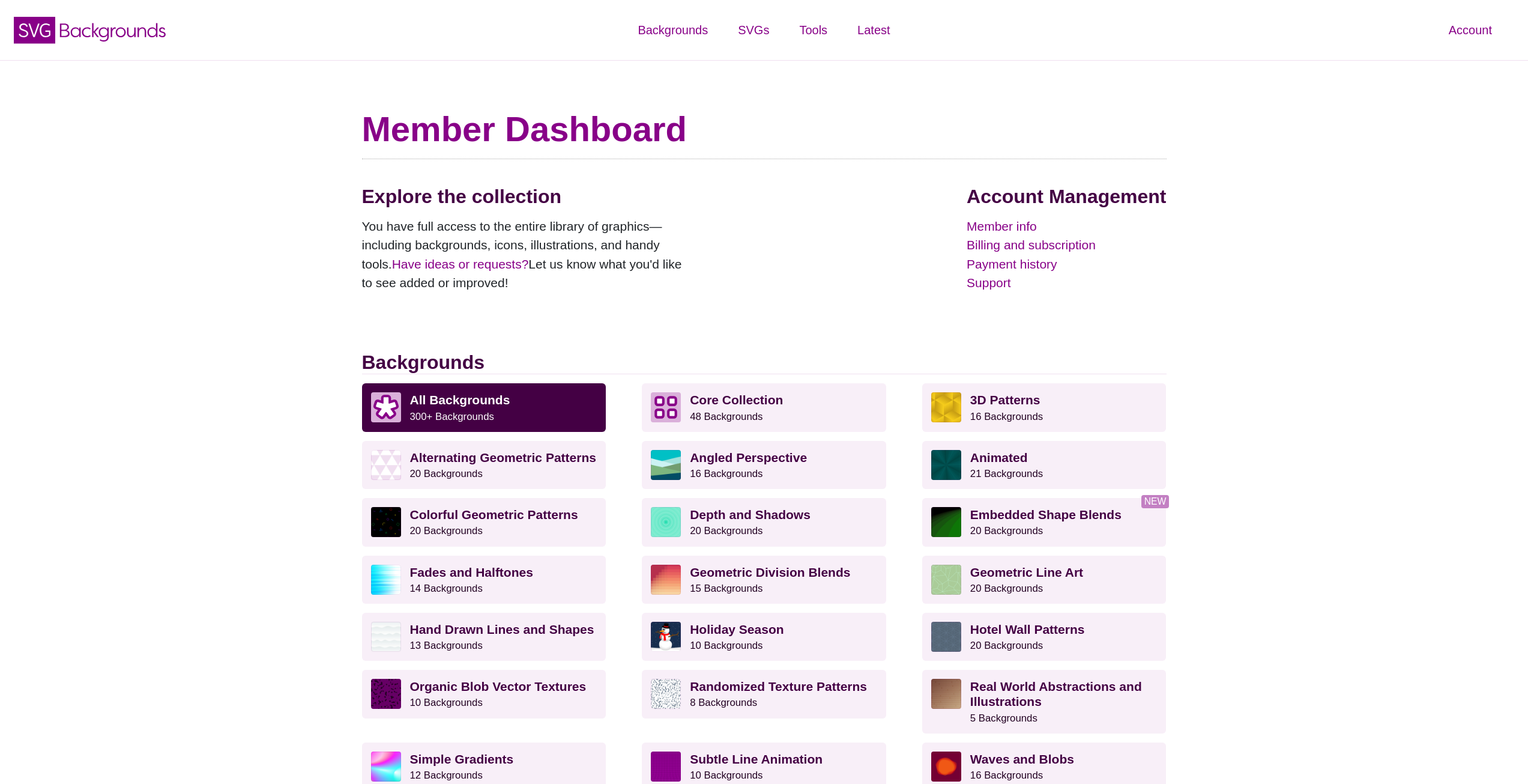
scroll to position [738, 0]
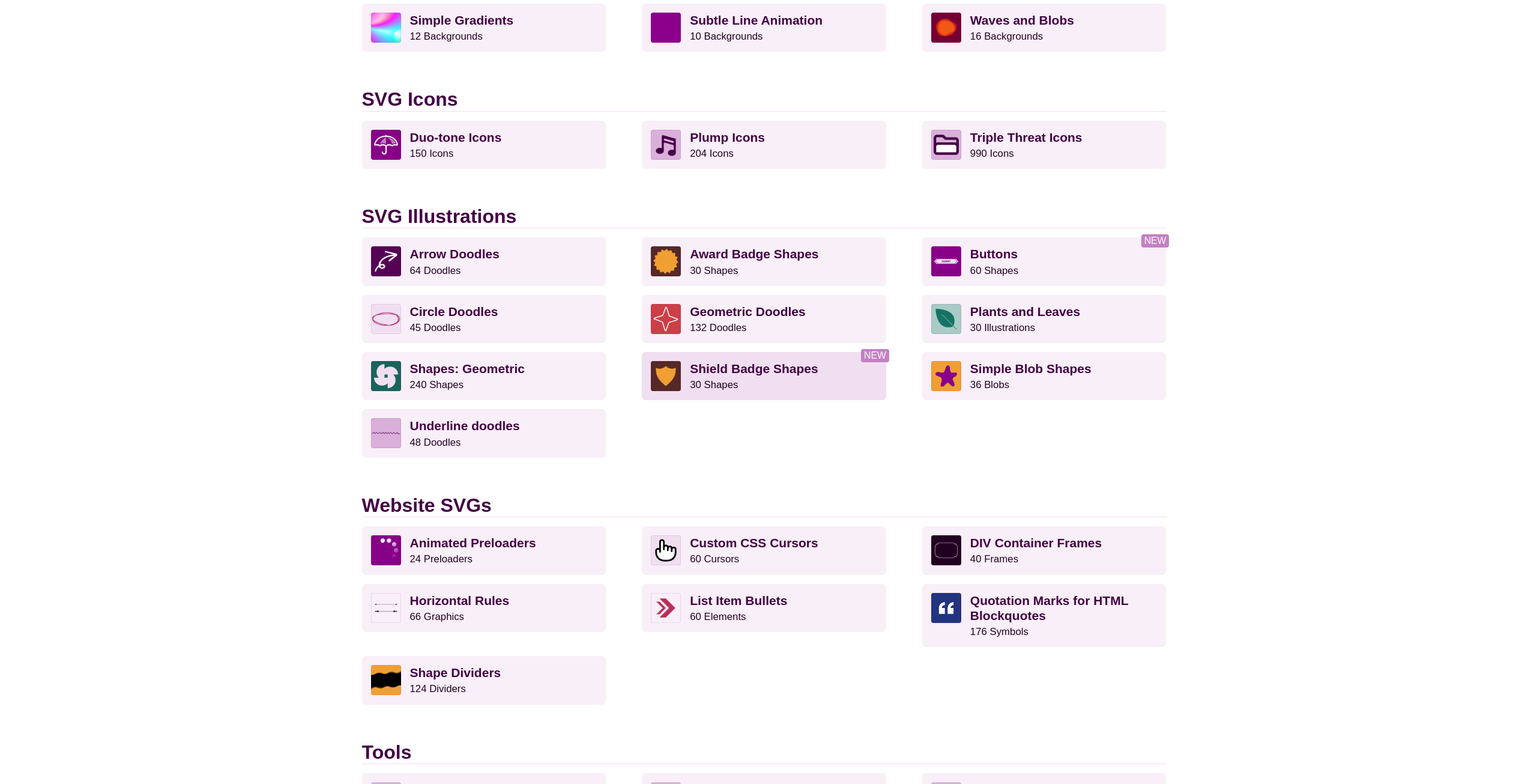
click at [774, 377] on p "Shield Badge Shapes 30 Shapes" at bounding box center [784, 376] width 187 height 30
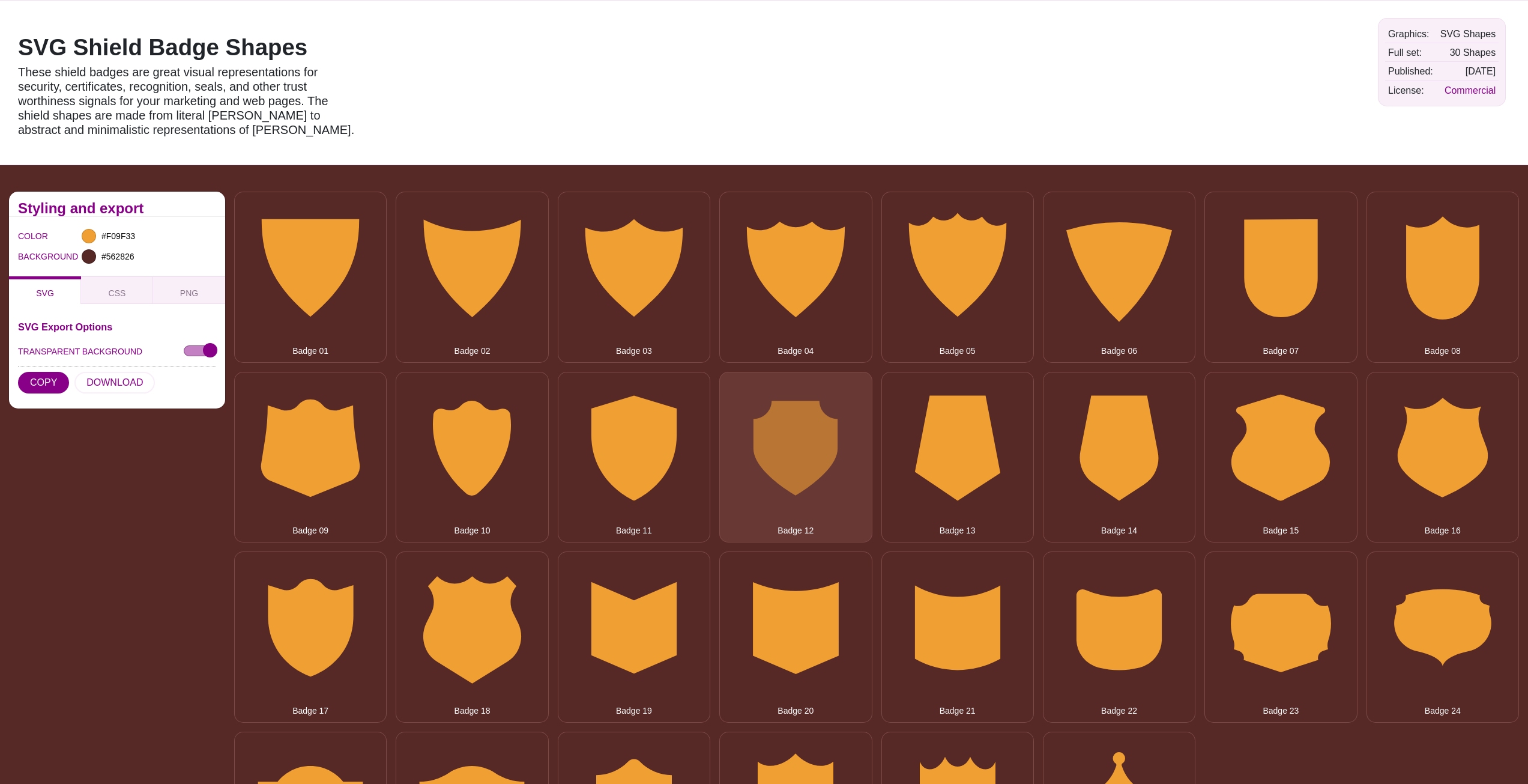
scroll to position [180, 0]
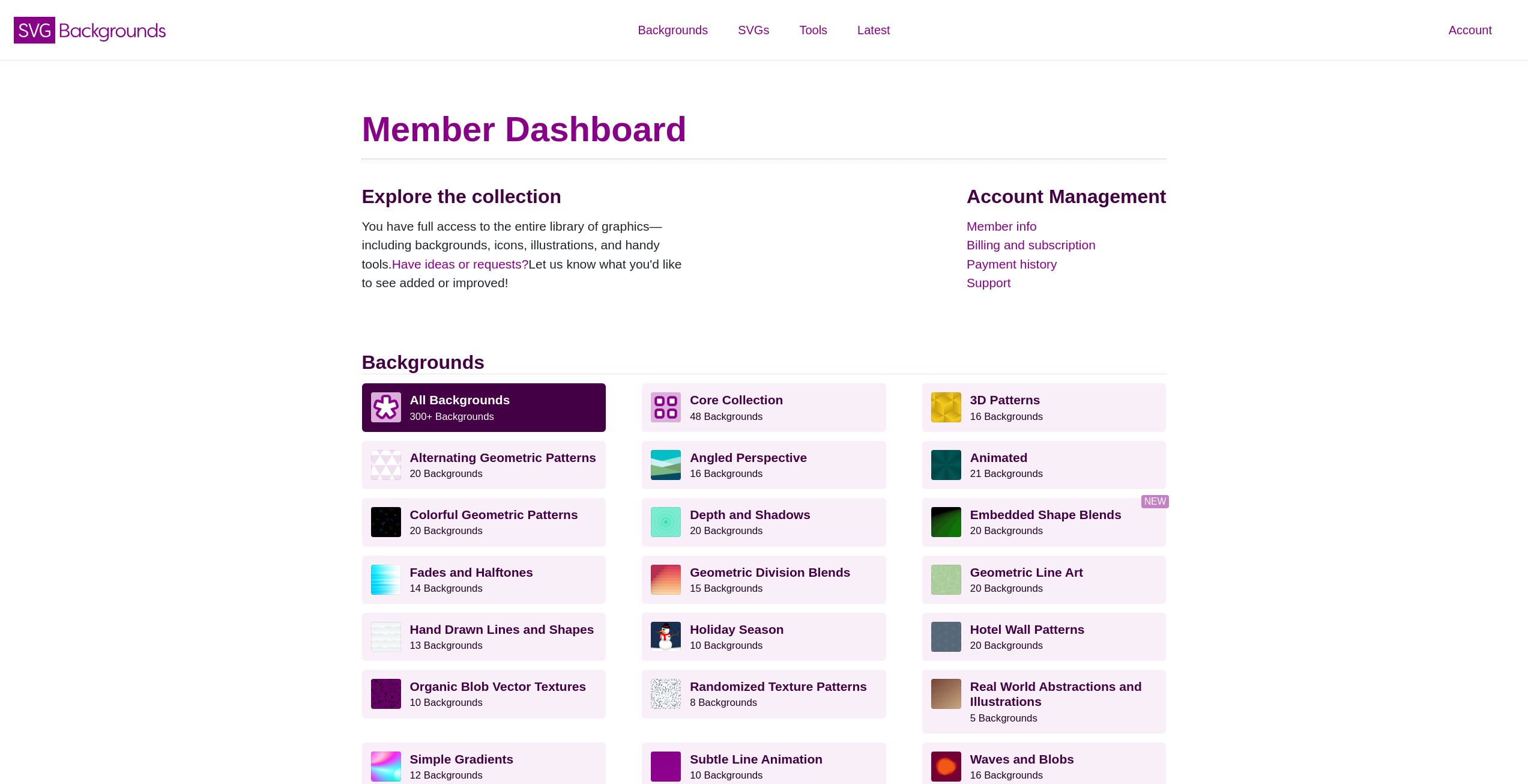
scroll to position [738, 0]
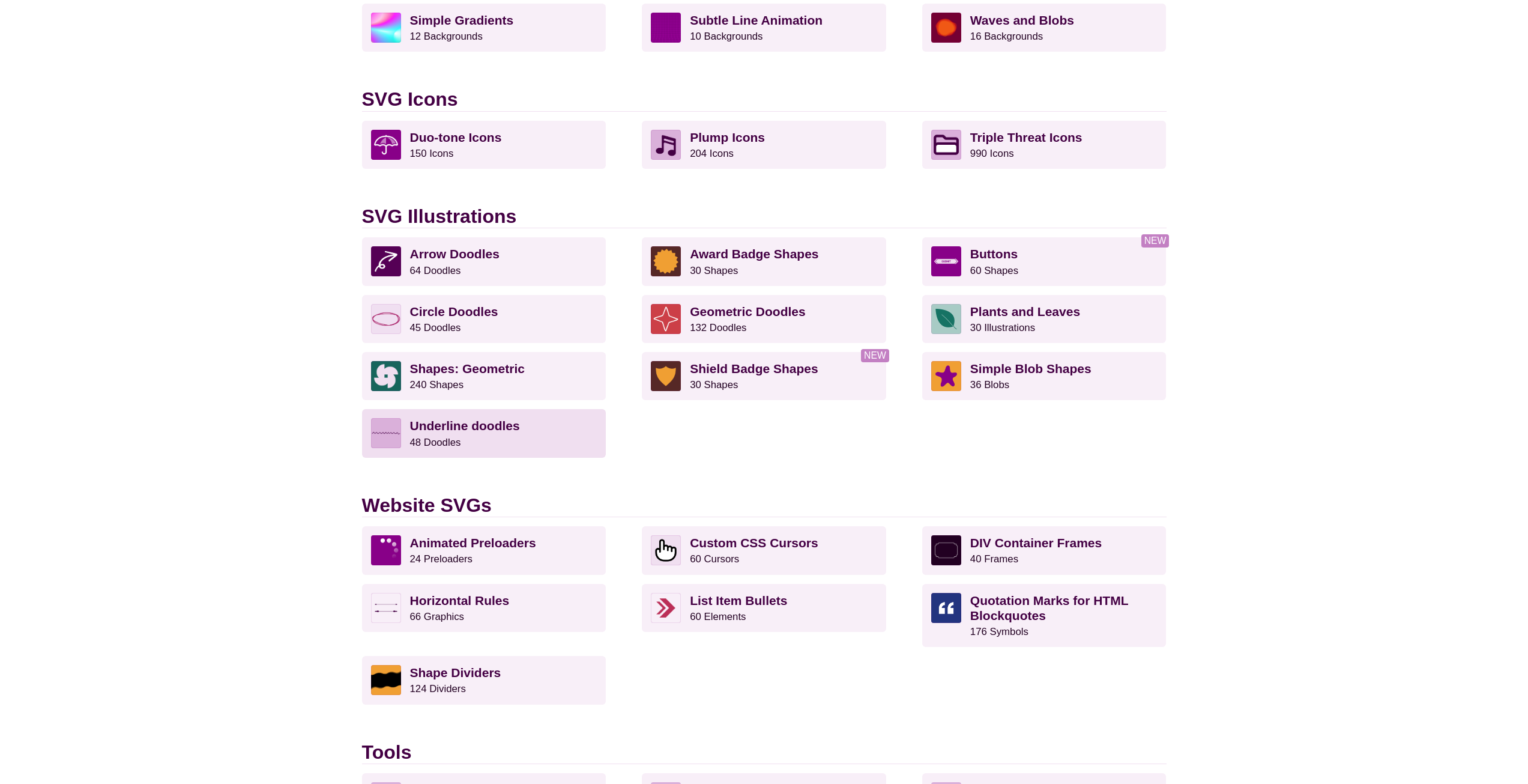
click at [478, 423] on strong "Underline doodles" at bounding box center [465, 425] width 110 height 14
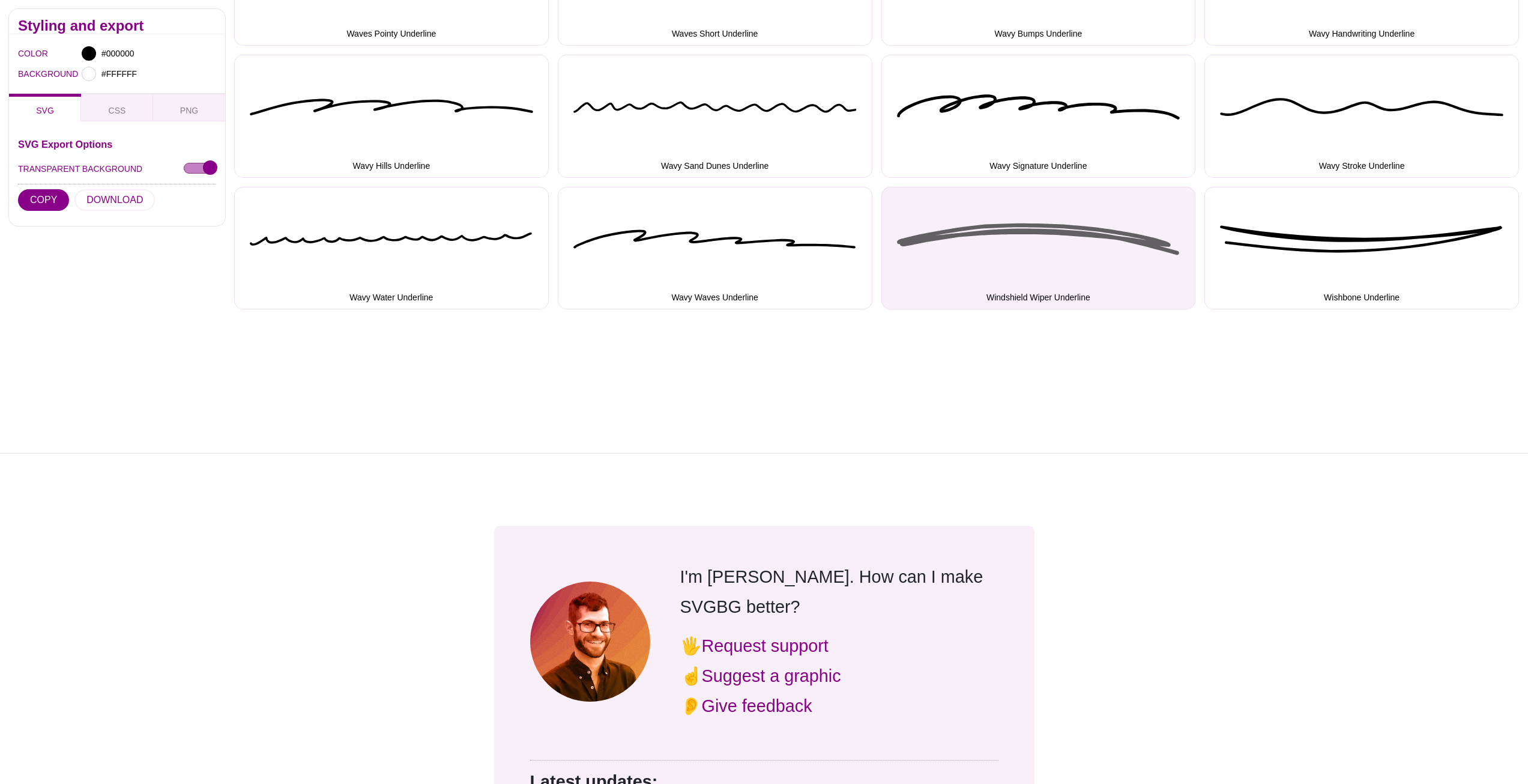
scroll to position [1321, 0]
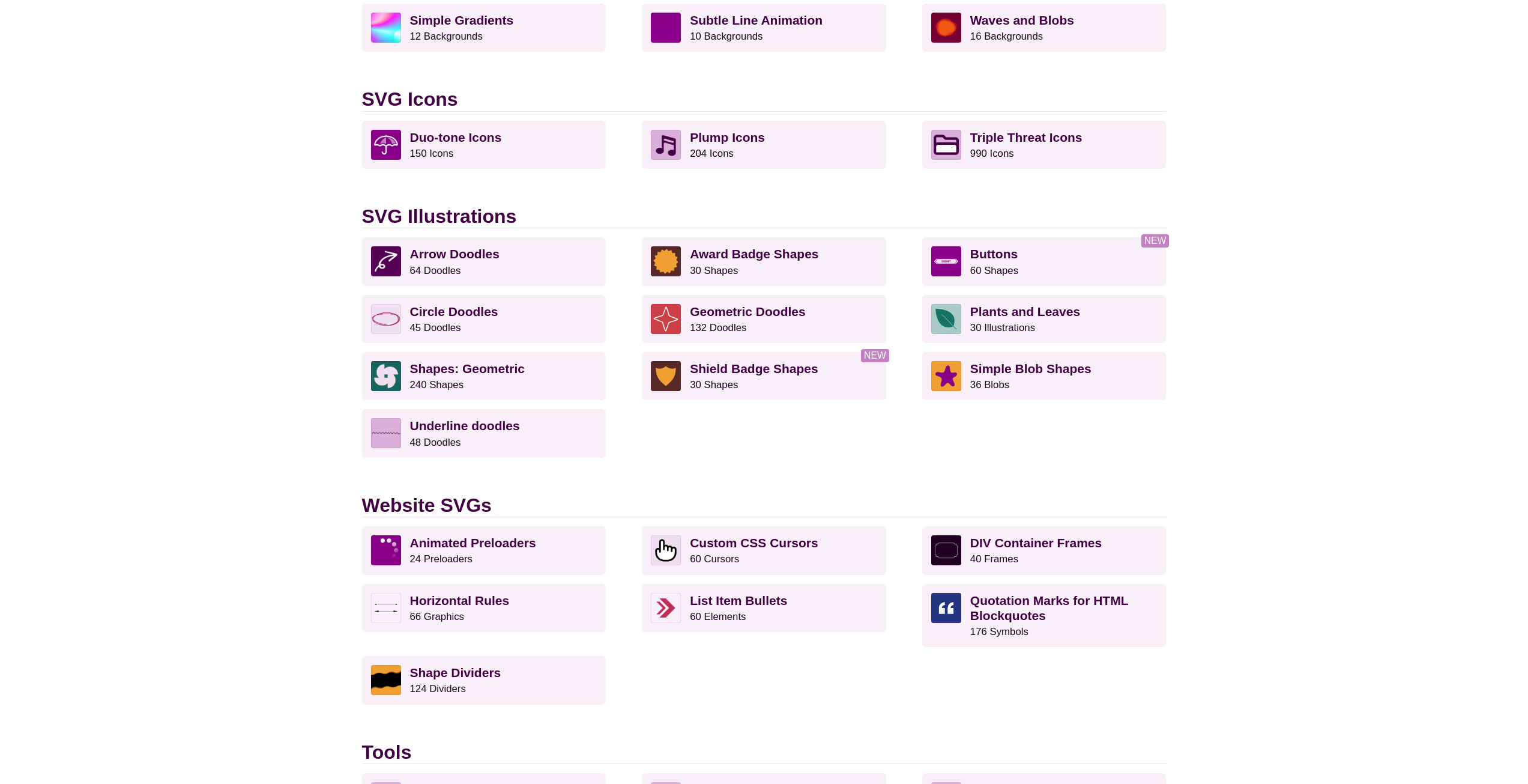
scroll to position [919, 0]
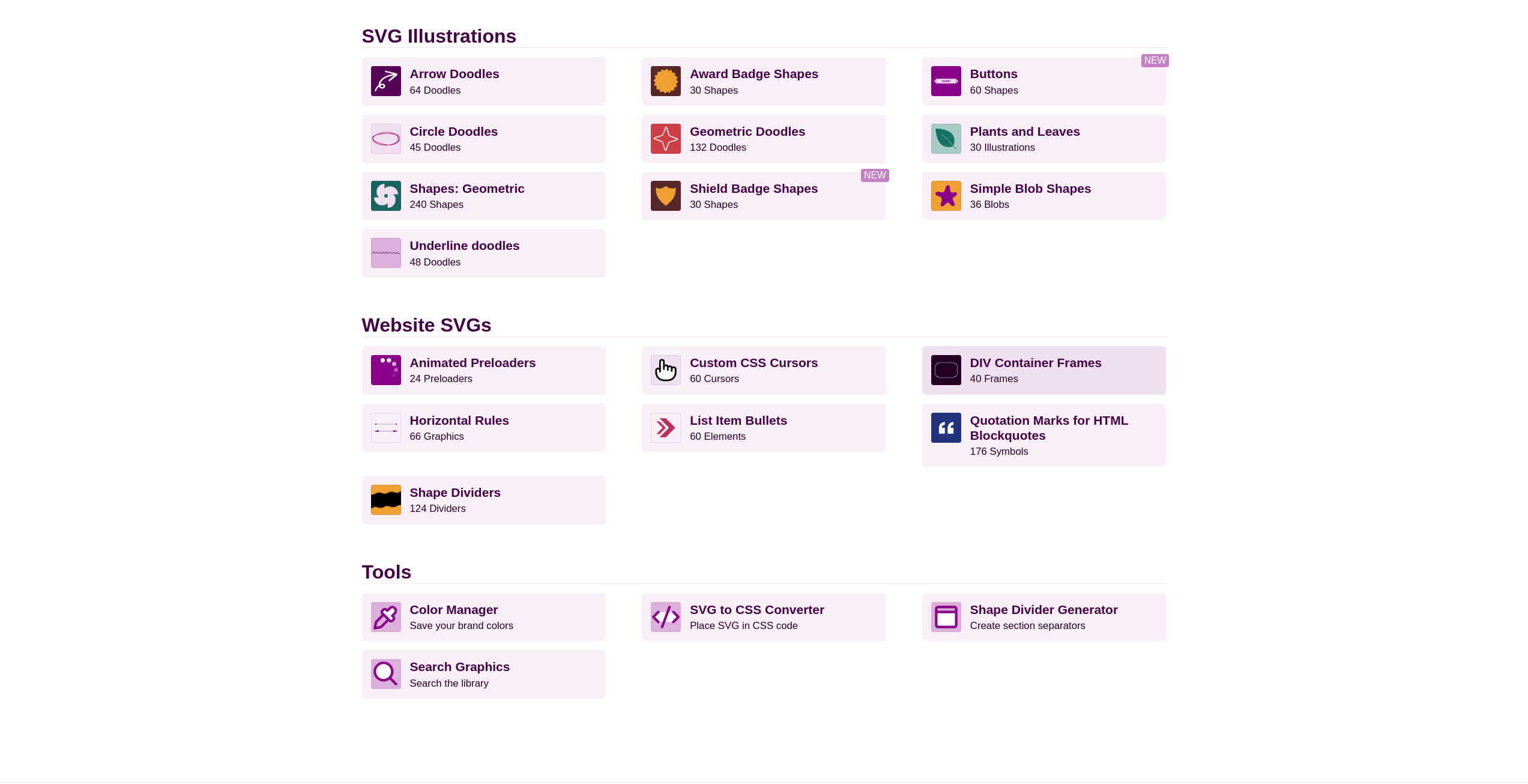
click at [1052, 373] on p "DIV Container Frames 40 Frames" at bounding box center [1064, 370] width 187 height 30
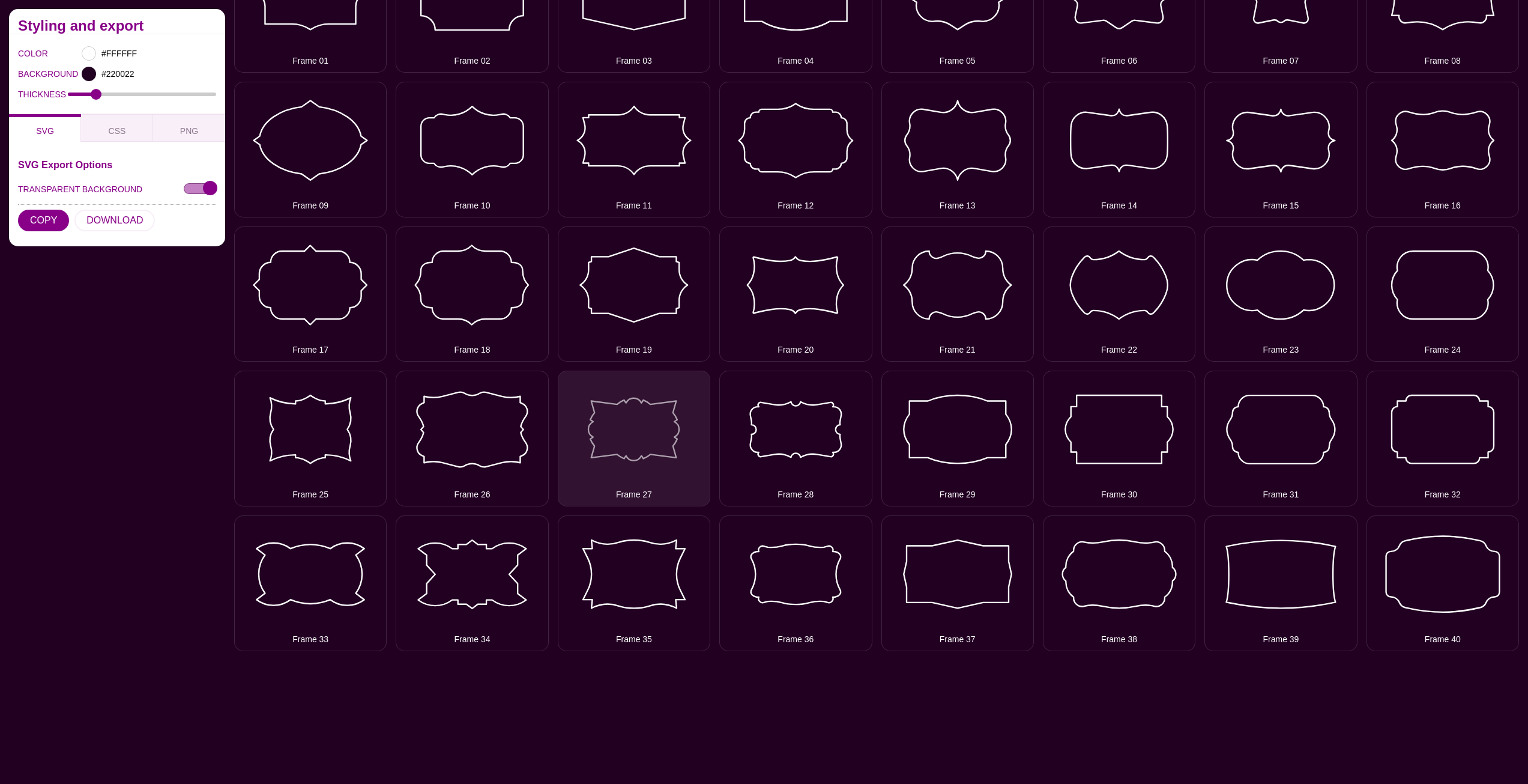
scroll to position [120, 0]
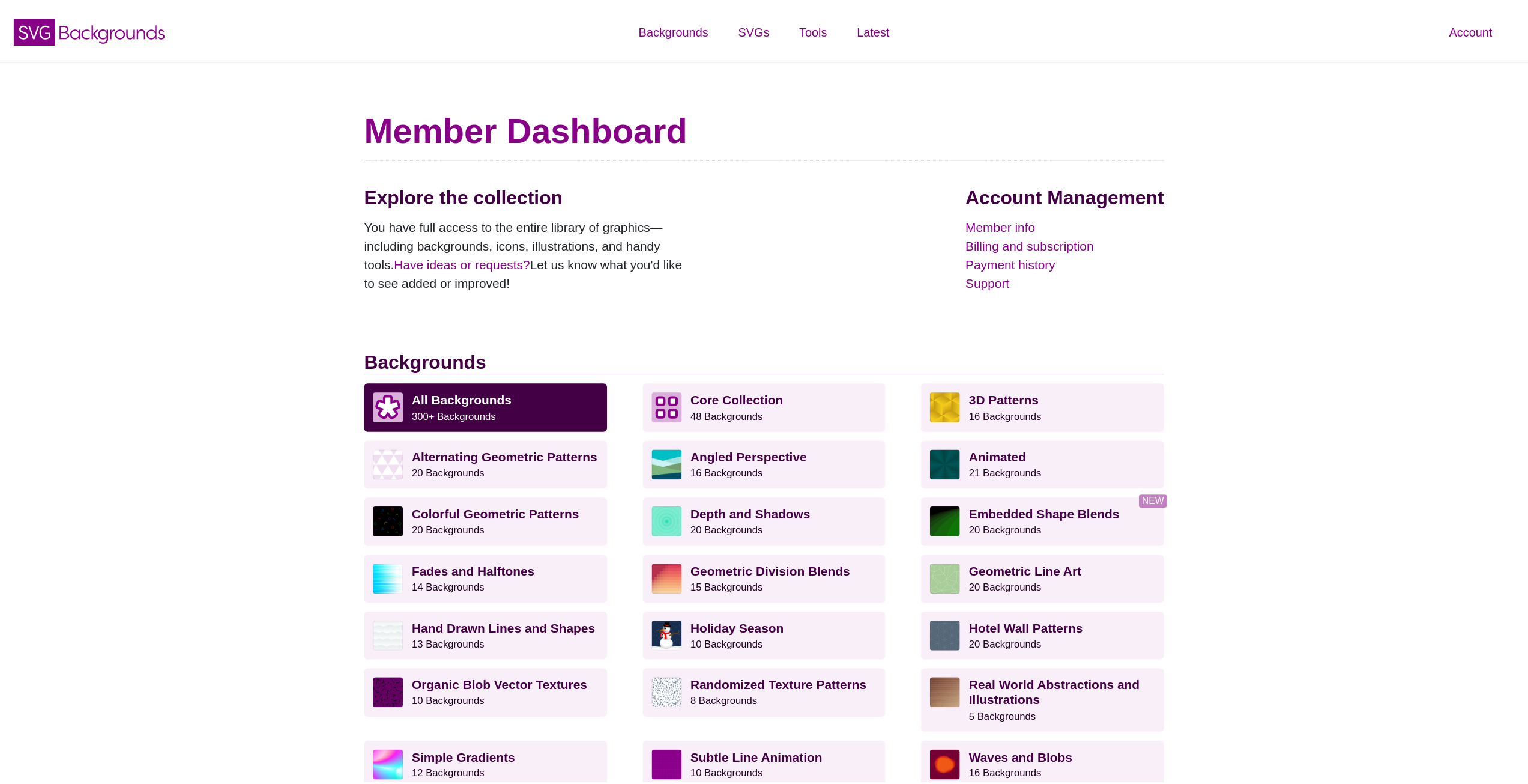
scroll to position [919, 0]
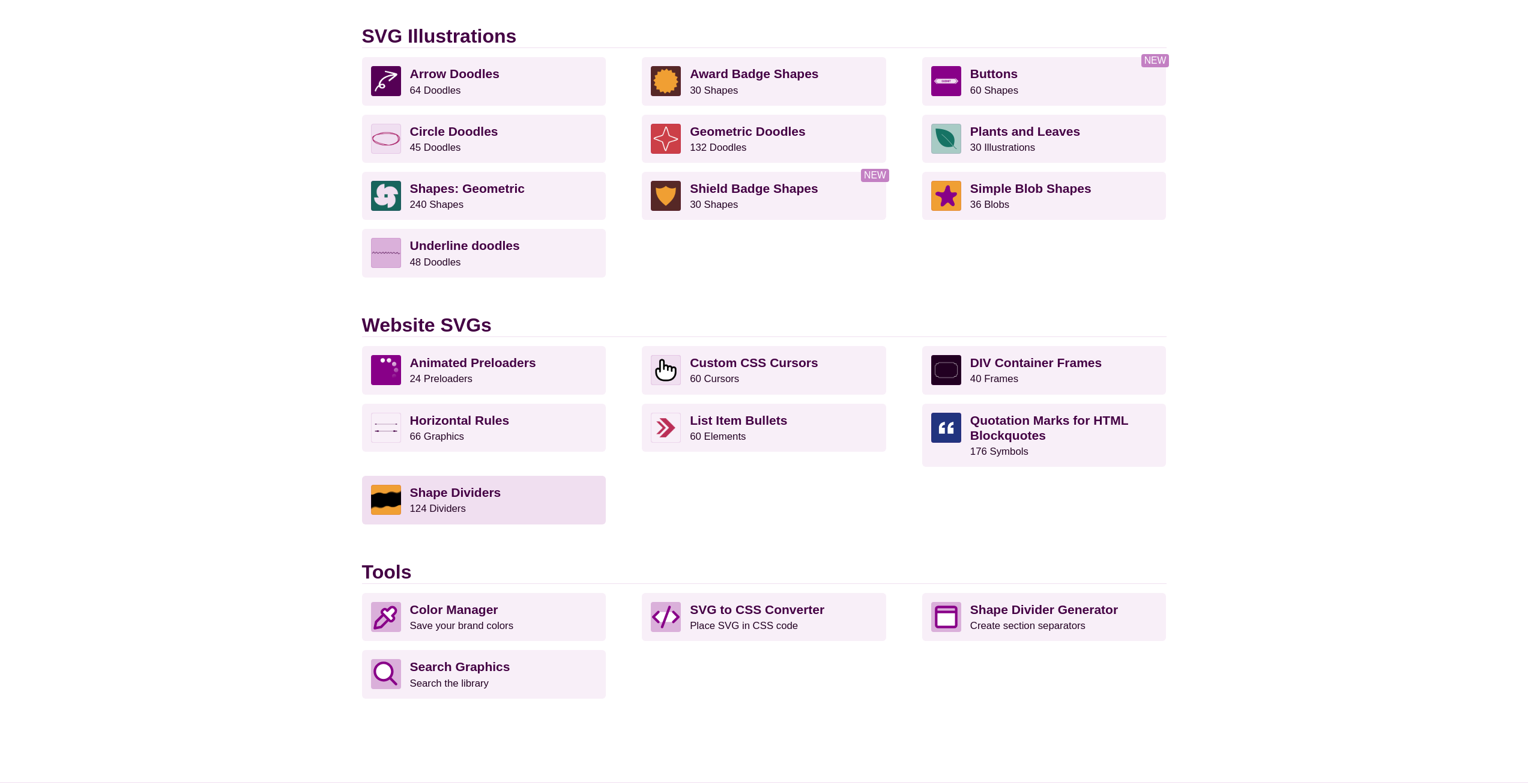
click at [459, 491] on strong "Shape Dividers" at bounding box center [455, 492] width 91 height 14
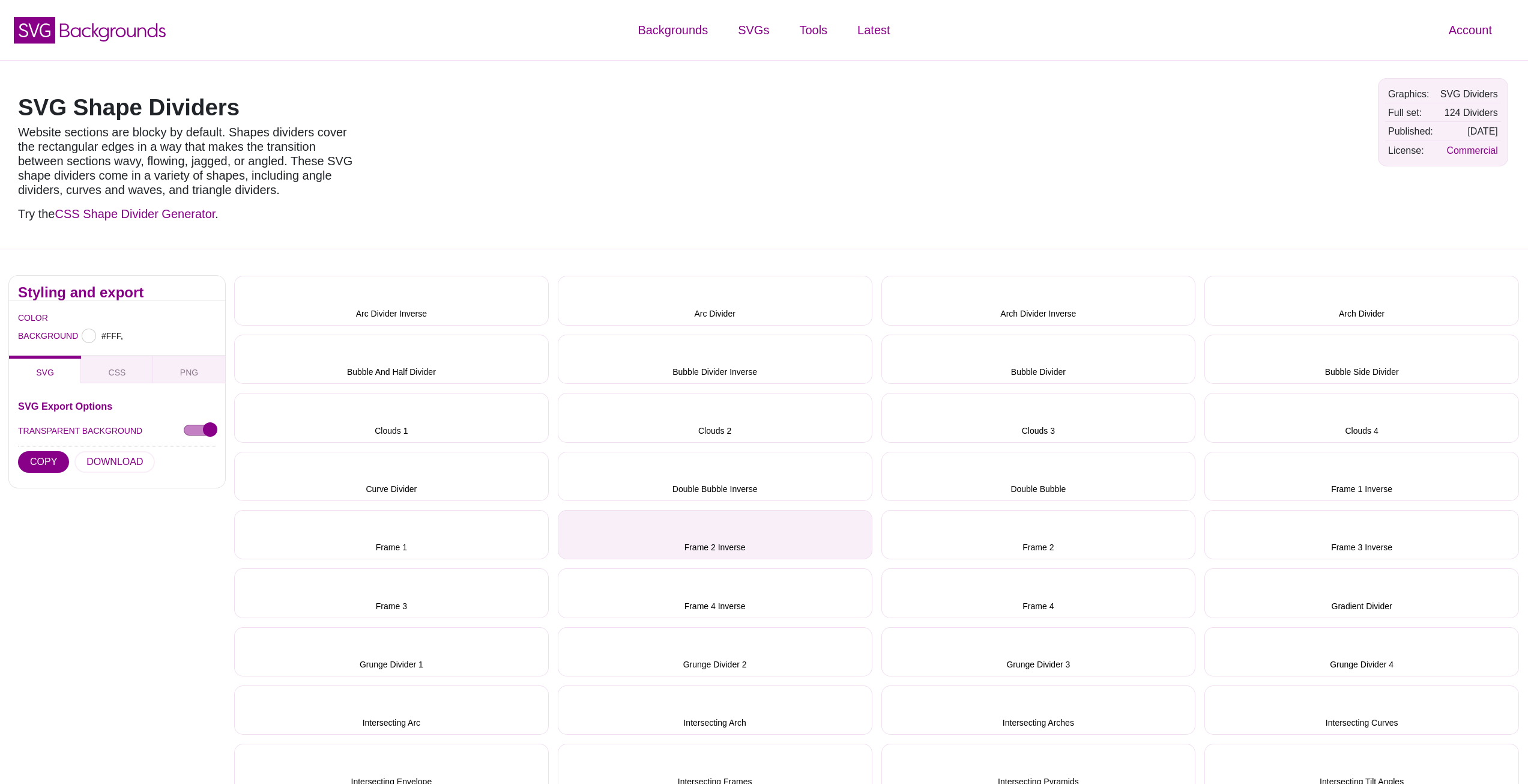
type input "#FFFFFF"
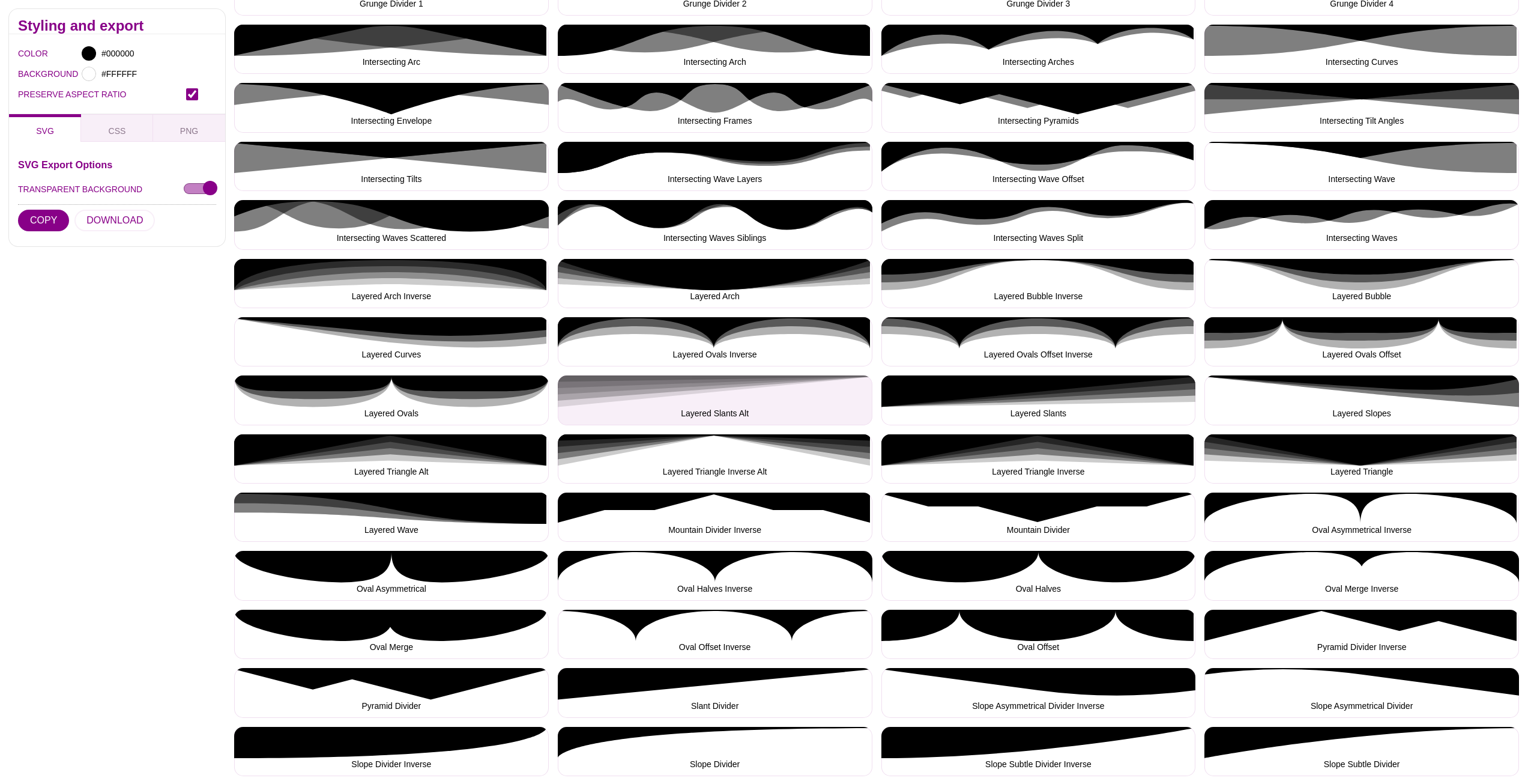
scroll to position [180, 0]
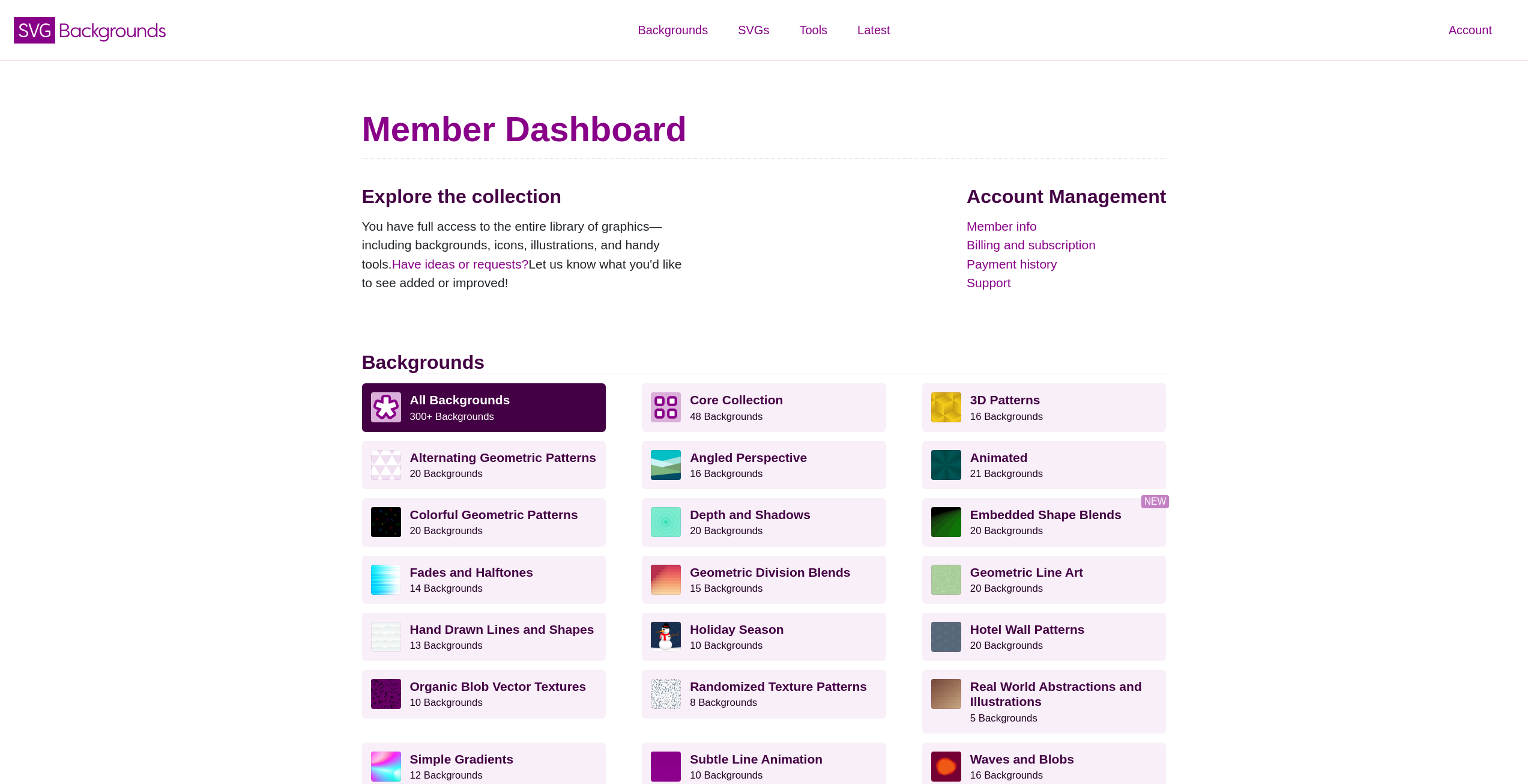
scroll to position [919, 0]
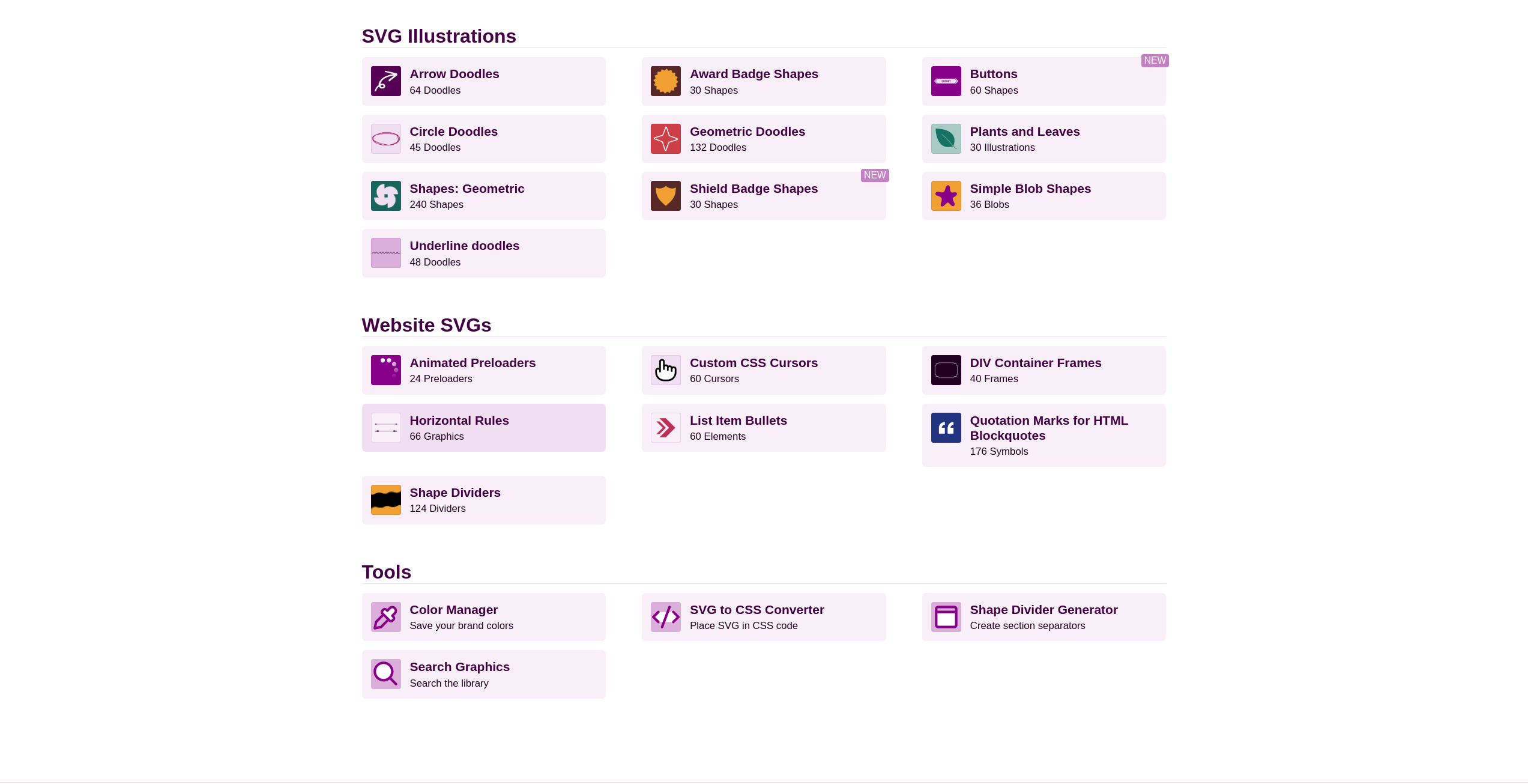
click at [481, 436] on p "Horizontal Rules 66 Graphics" at bounding box center [504, 427] width 187 height 30
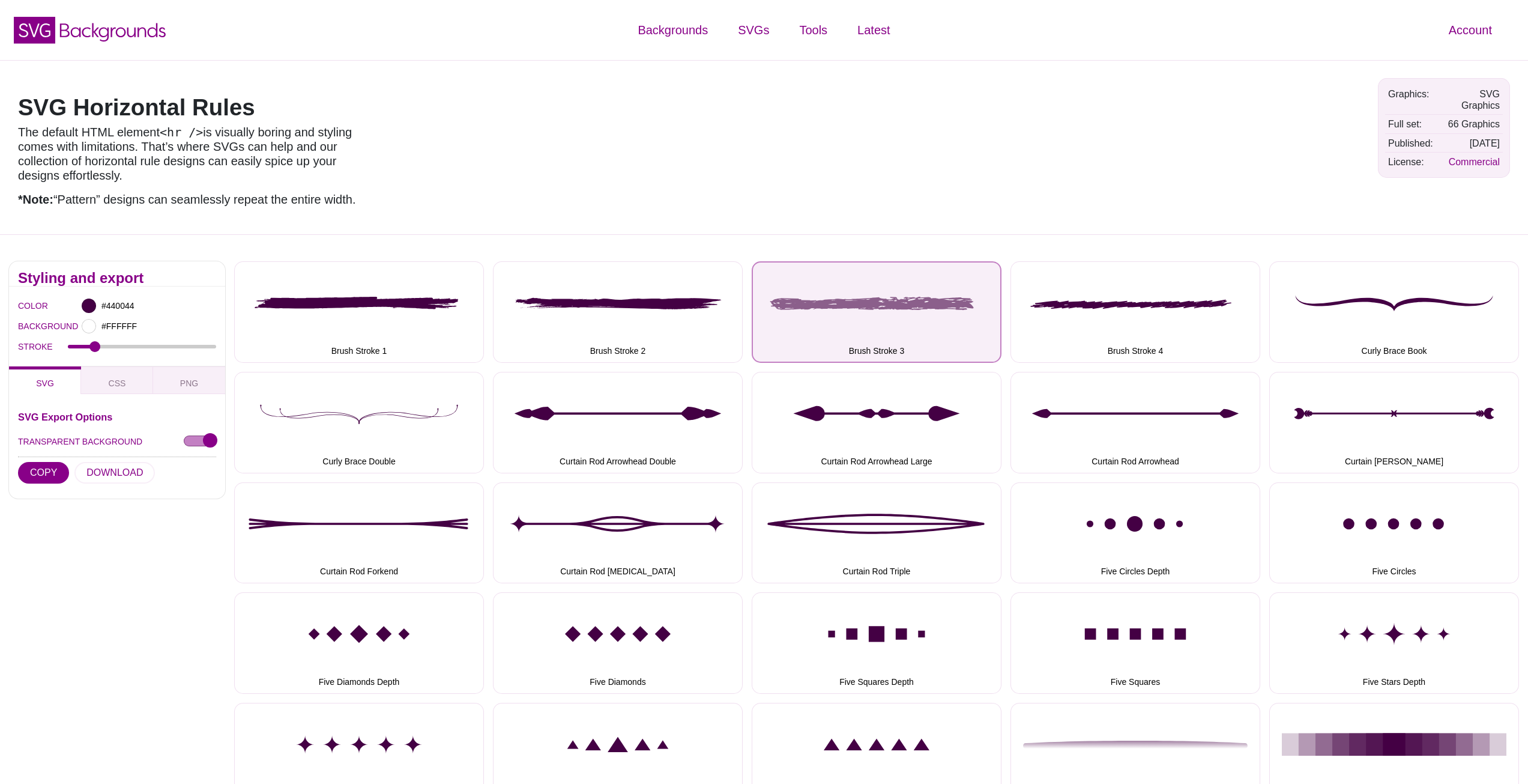
click at [849, 318] on button "Brush Stroke 3" at bounding box center [877, 312] width 250 height 101
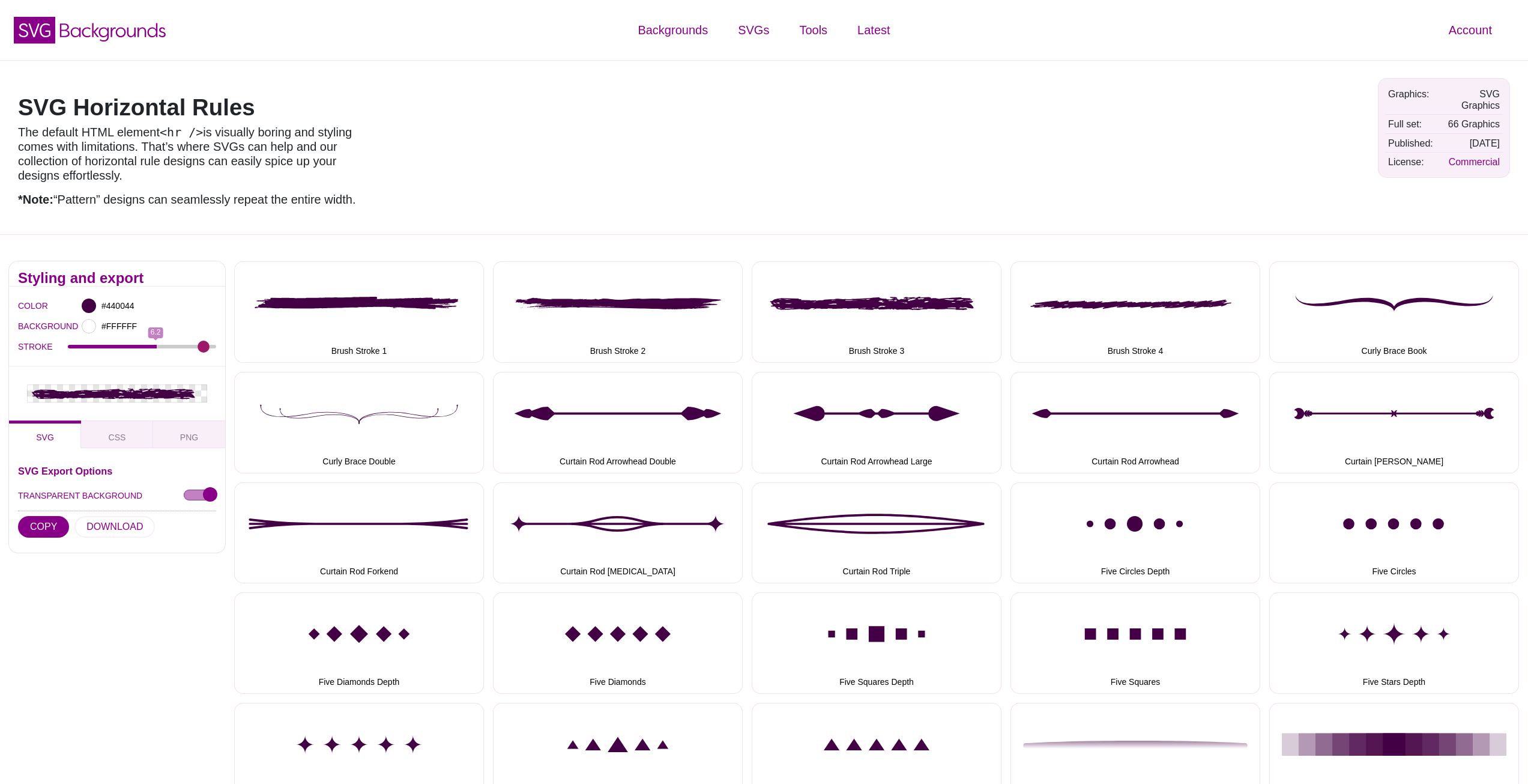
drag, startPoint x: 95, startPoint y: 346, endPoint x: 204, endPoint y: 351, distance: 109.1
click at [204, 348] on input "STROKE" at bounding box center [141, 346] width 149 height 5
drag, startPoint x: 205, startPoint y: 345, endPoint x: 78, endPoint y: 344, distance: 127.0
click at [78, 344] on input "STROKE" at bounding box center [141, 346] width 149 height 5
drag, startPoint x: 114, startPoint y: 347, endPoint x: 228, endPoint y: 348, distance: 114.0
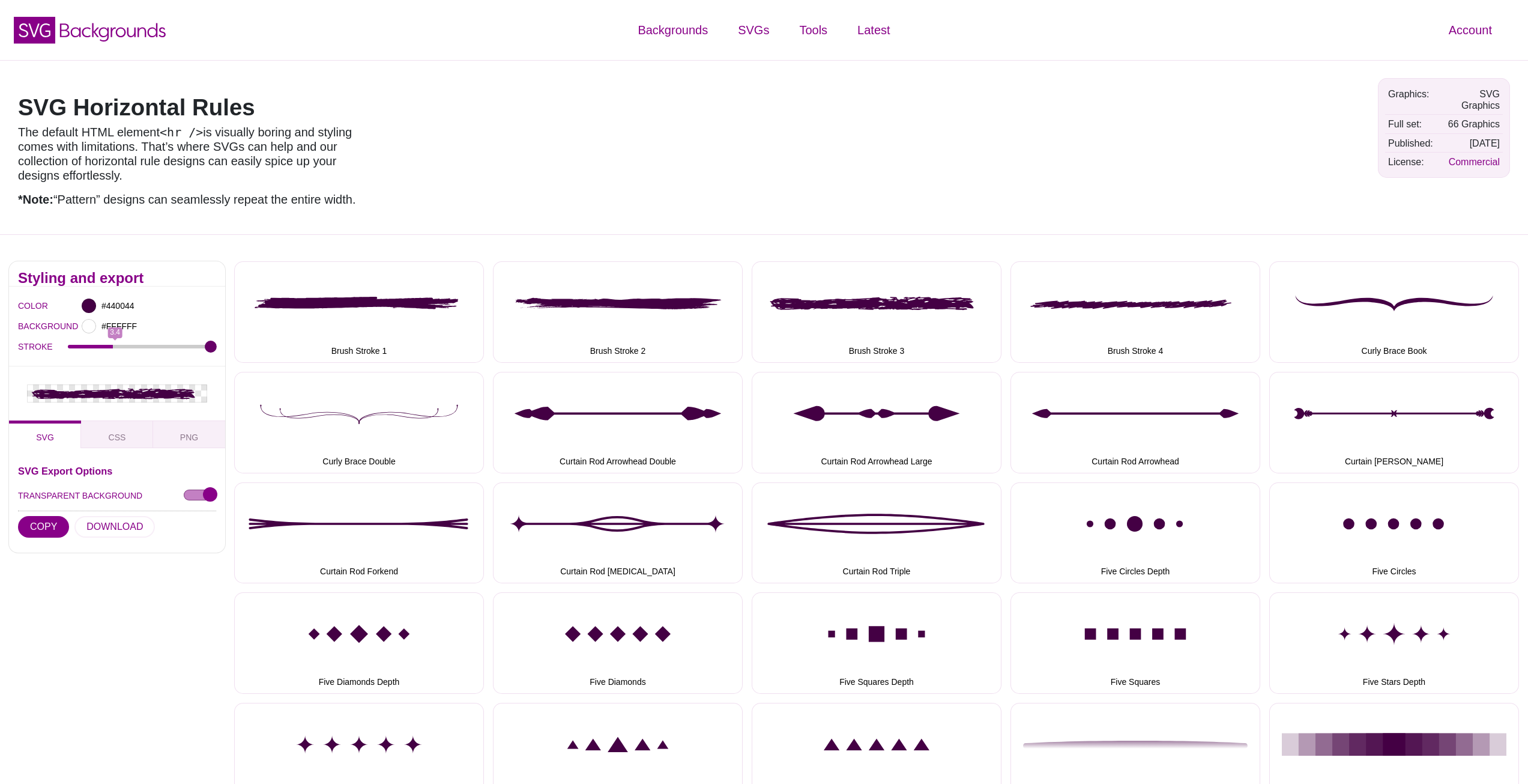
click at [216, 348] on input "STROKE" at bounding box center [141, 346] width 149 height 5
click at [158, 343] on div "STROKE 10" at bounding box center [117, 347] width 199 height 21
click at [111, 435] on span "CSS" at bounding box center [117, 437] width 27 height 13
click at [39, 427] on button "SVG" at bounding box center [45, 434] width 72 height 27
click at [121, 351] on div "STROKE 10" at bounding box center [117, 347] width 199 height 21
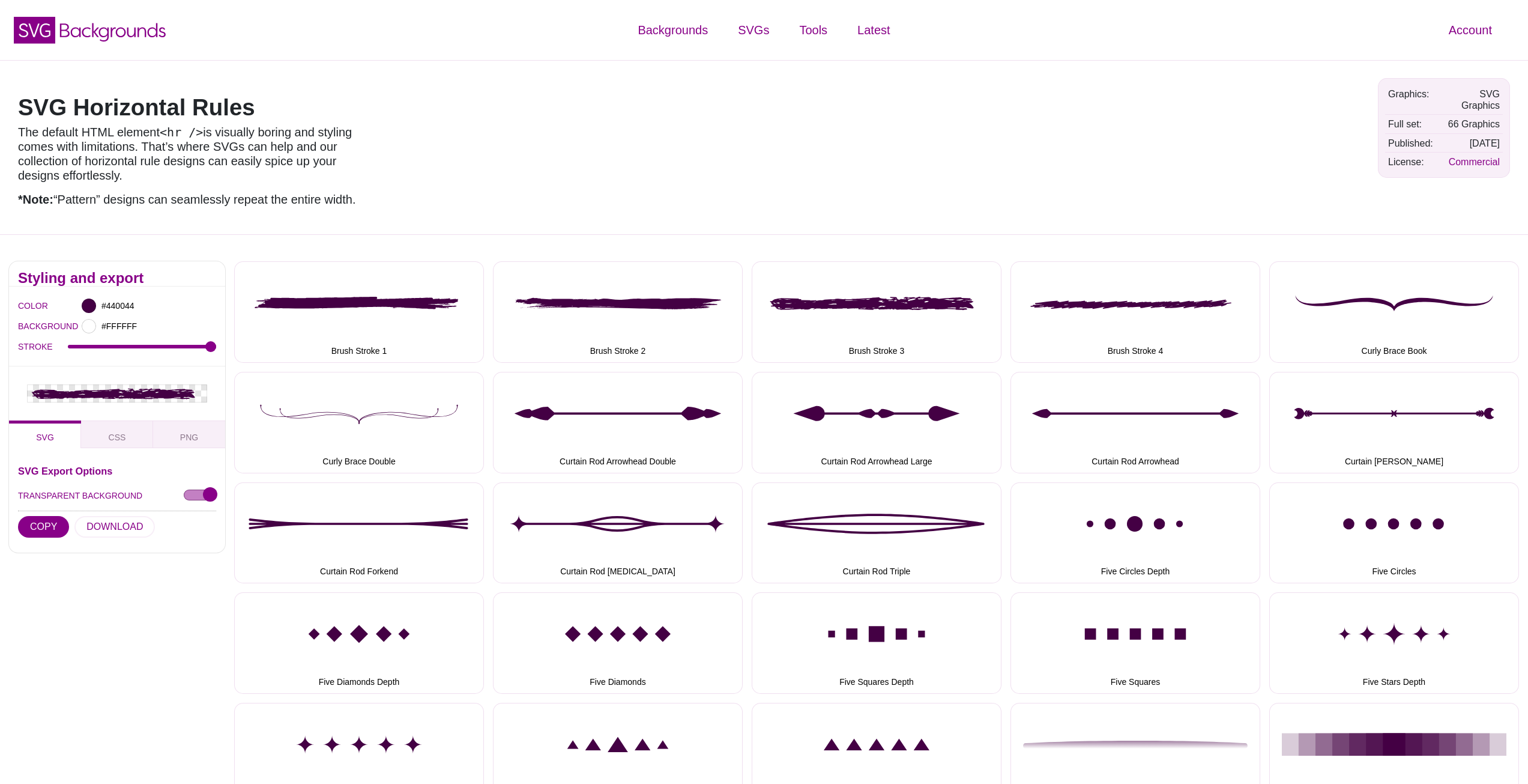
click at [132, 345] on div "STROKE 10" at bounding box center [117, 347] width 199 height 21
drag, startPoint x: 210, startPoint y: 346, endPoint x: 72, endPoint y: 346, distance: 138.0
type input "0.5"
click at [72, 346] on input "STROKE" at bounding box center [141, 346] width 149 height 5
click at [82, 310] on div "#440044" at bounding box center [112, 305] width 69 height 21
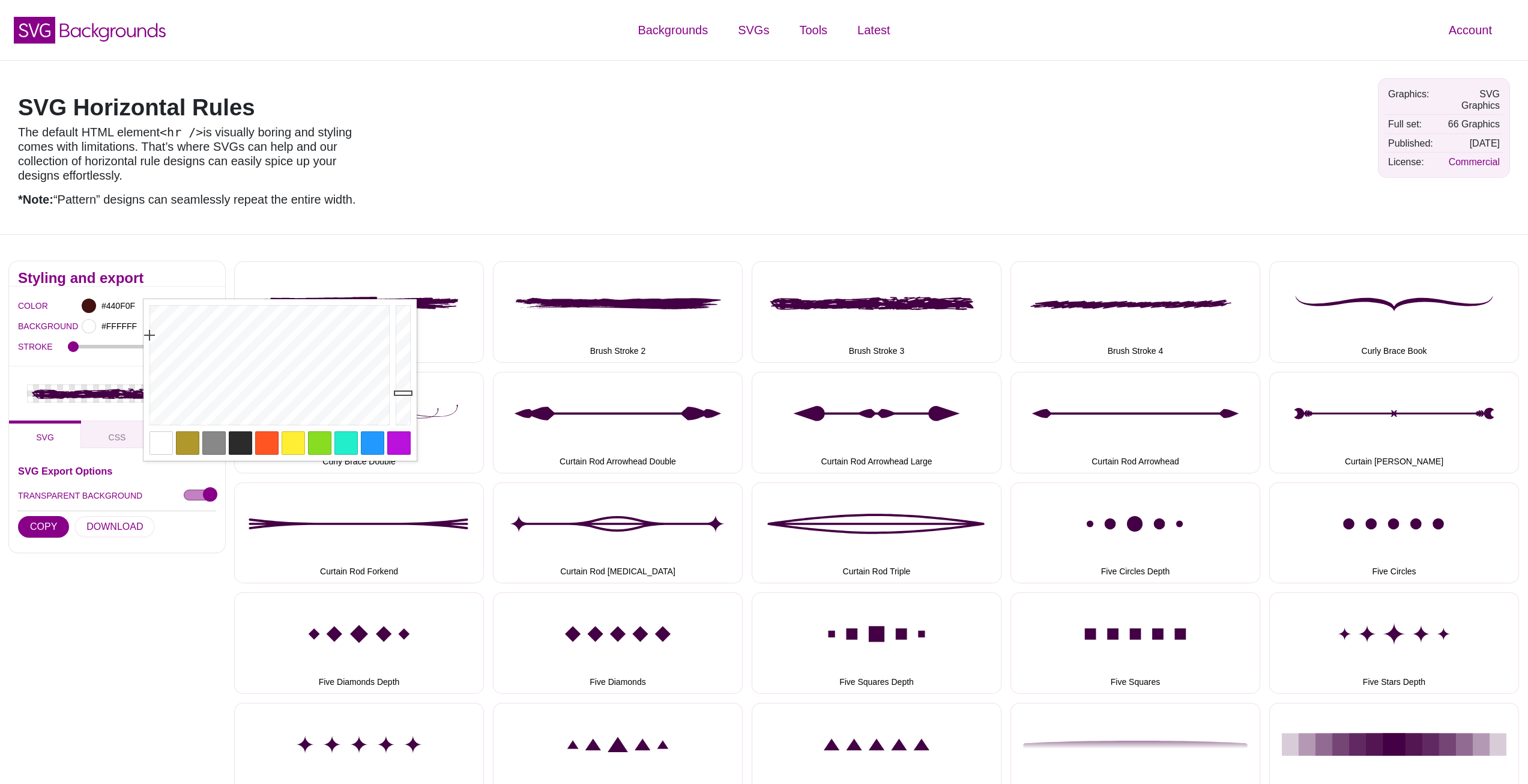
drag, startPoint x: 214, startPoint y: 367, endPoint x: 144, endPoint y: 332, distance: 78.3
click at [144, 332] on div at bounding box center [268, 364] width 249 height 132
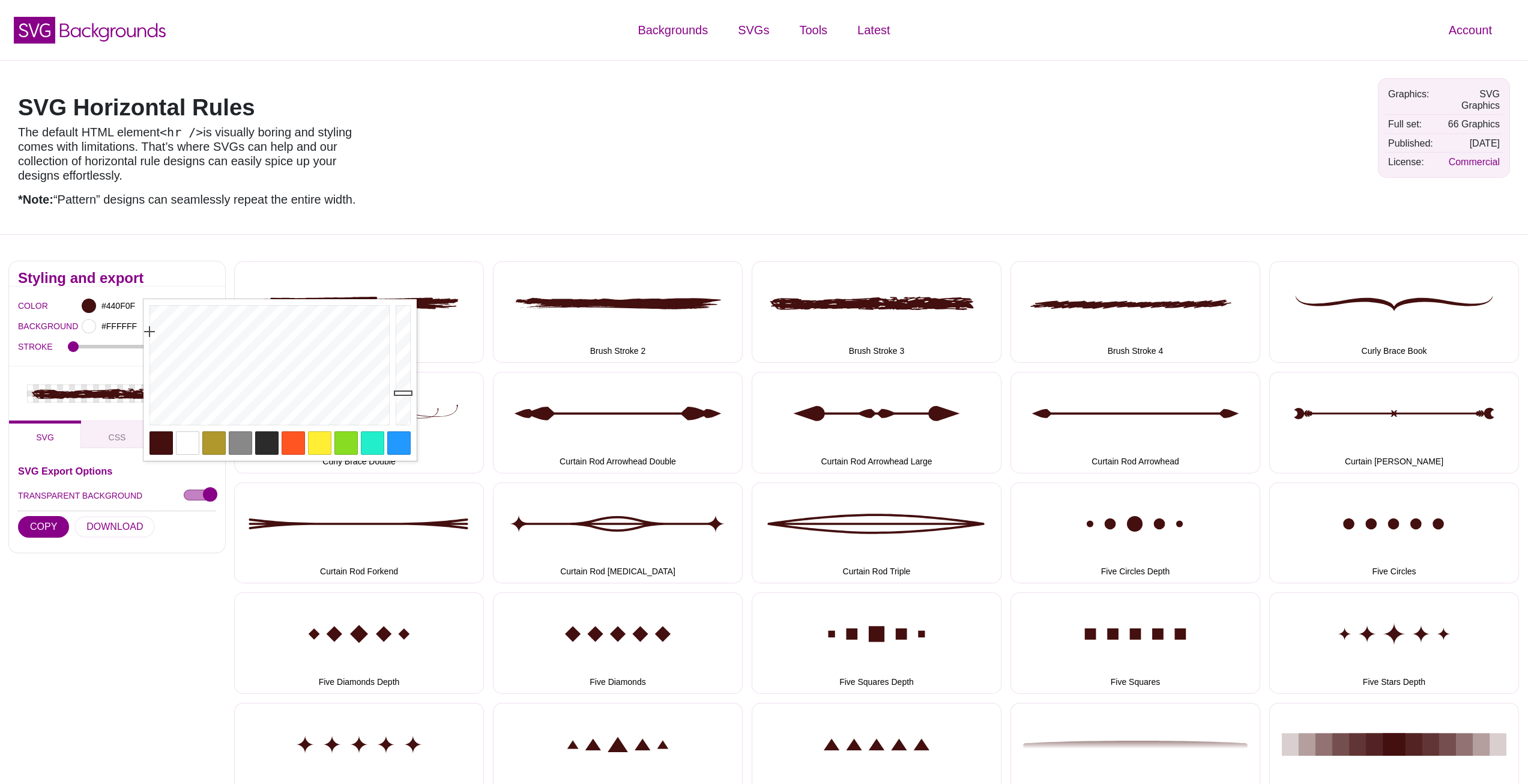
click at [101, 353] on div "STROKE 0.5" at bounding box center [117, 347] width 199 height 21
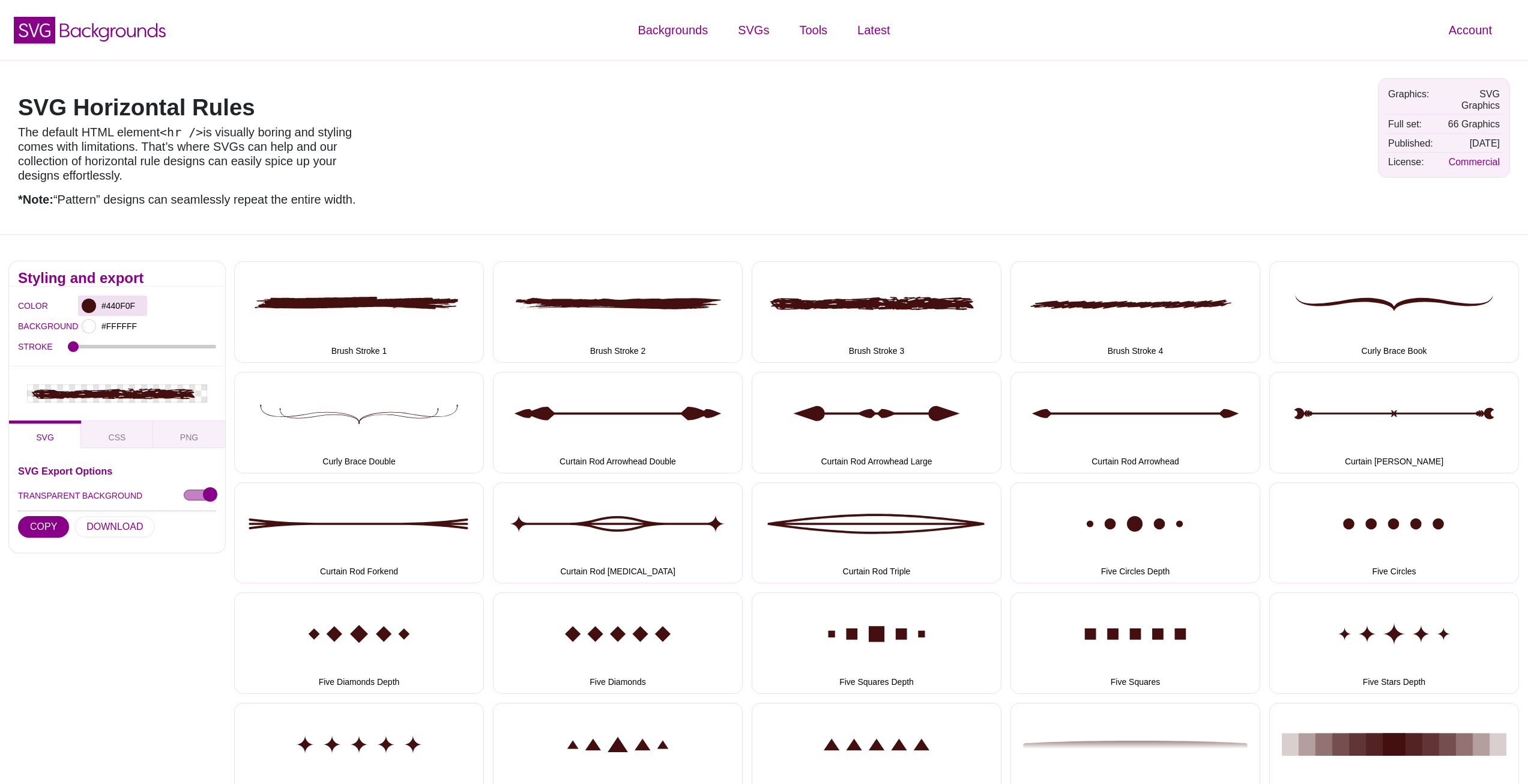
click at [94, 306] on div at bounding box center [88, 305] width 14 height 14
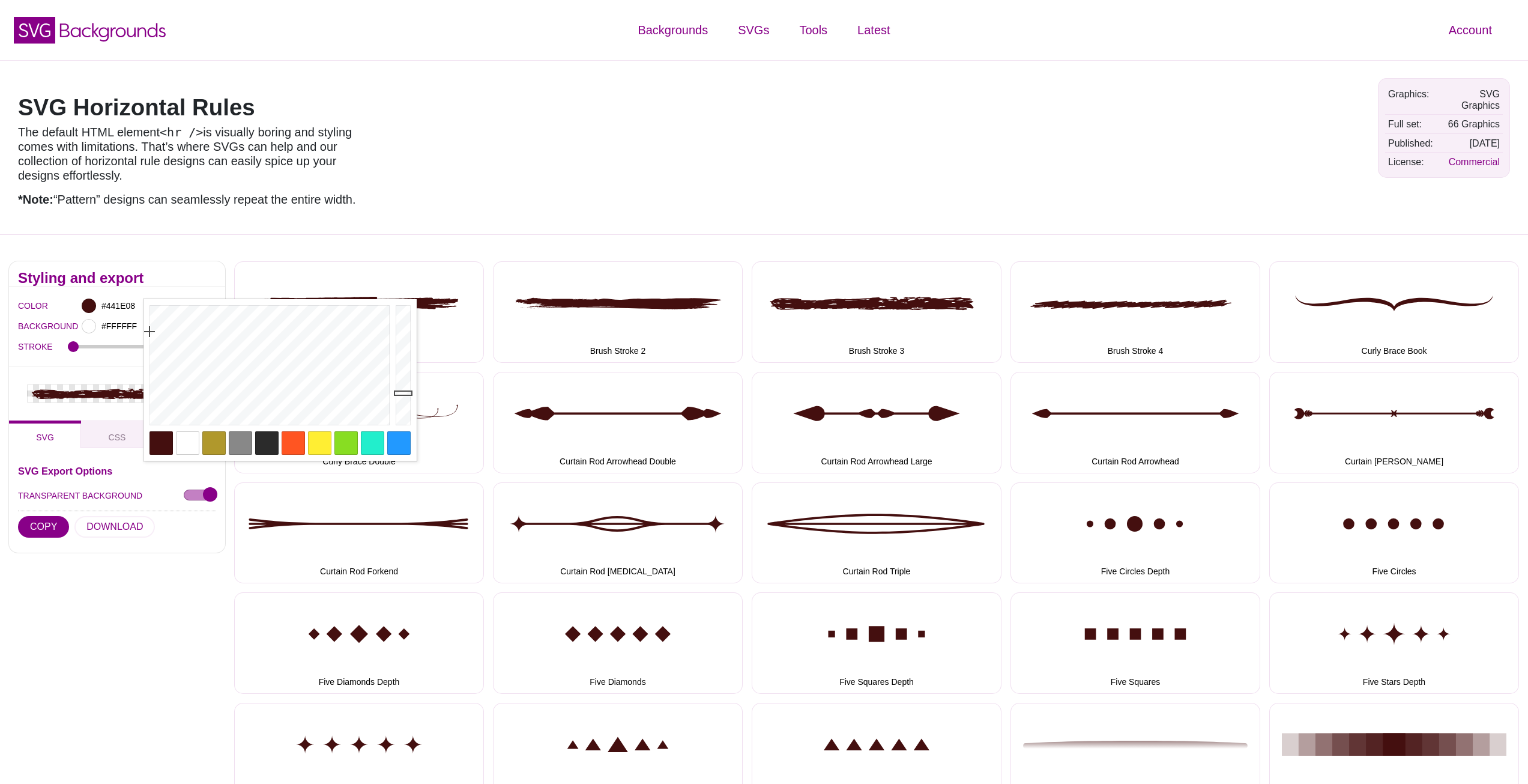
click at [164, 320] on div at bounding box center [268, 364] width 249 height 132
click at [301, 428] on div at bounding box center [268, 364] width 249 height 132
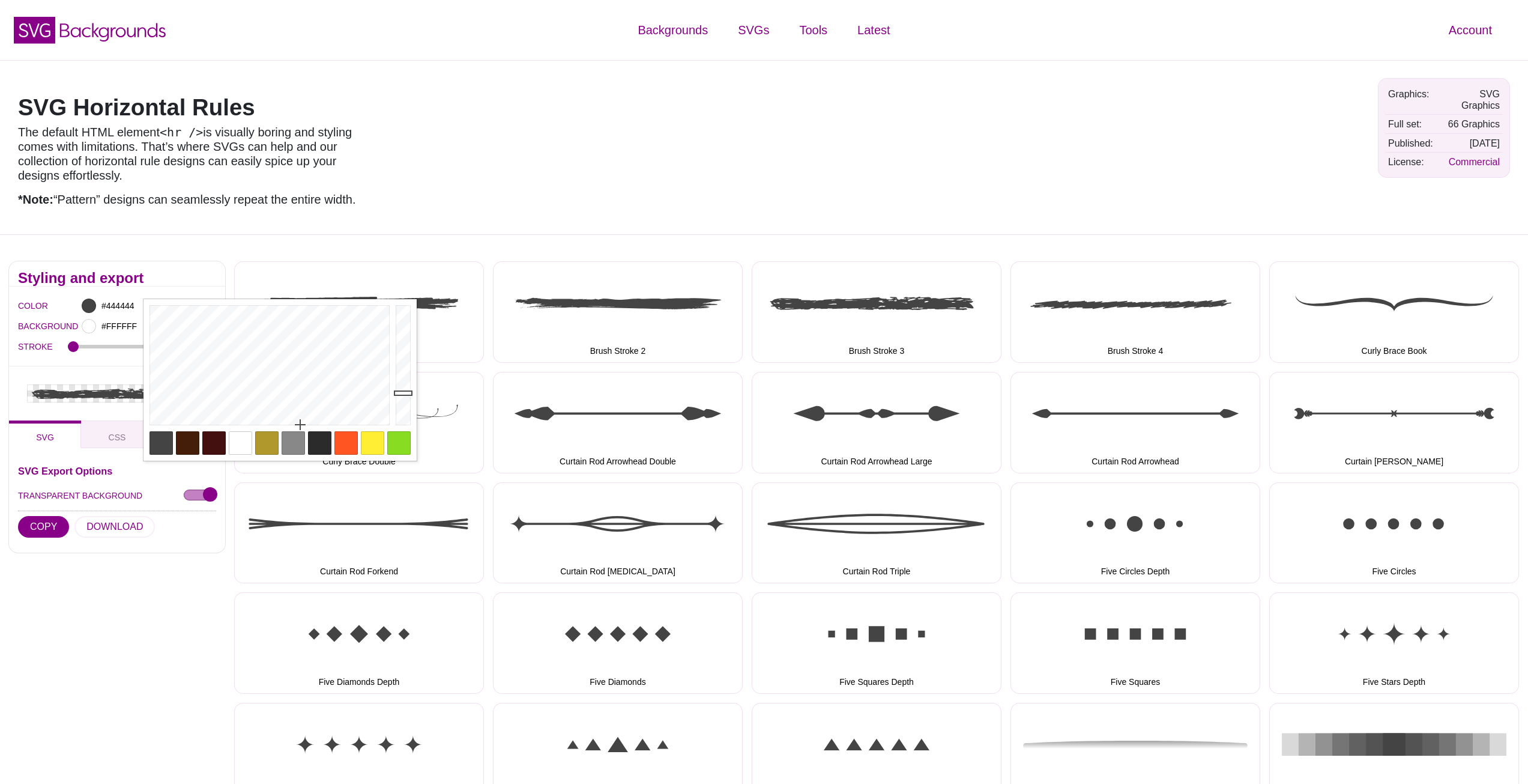
click at [316, 440] on div at bounding box center [319, 442] width 23 height 23
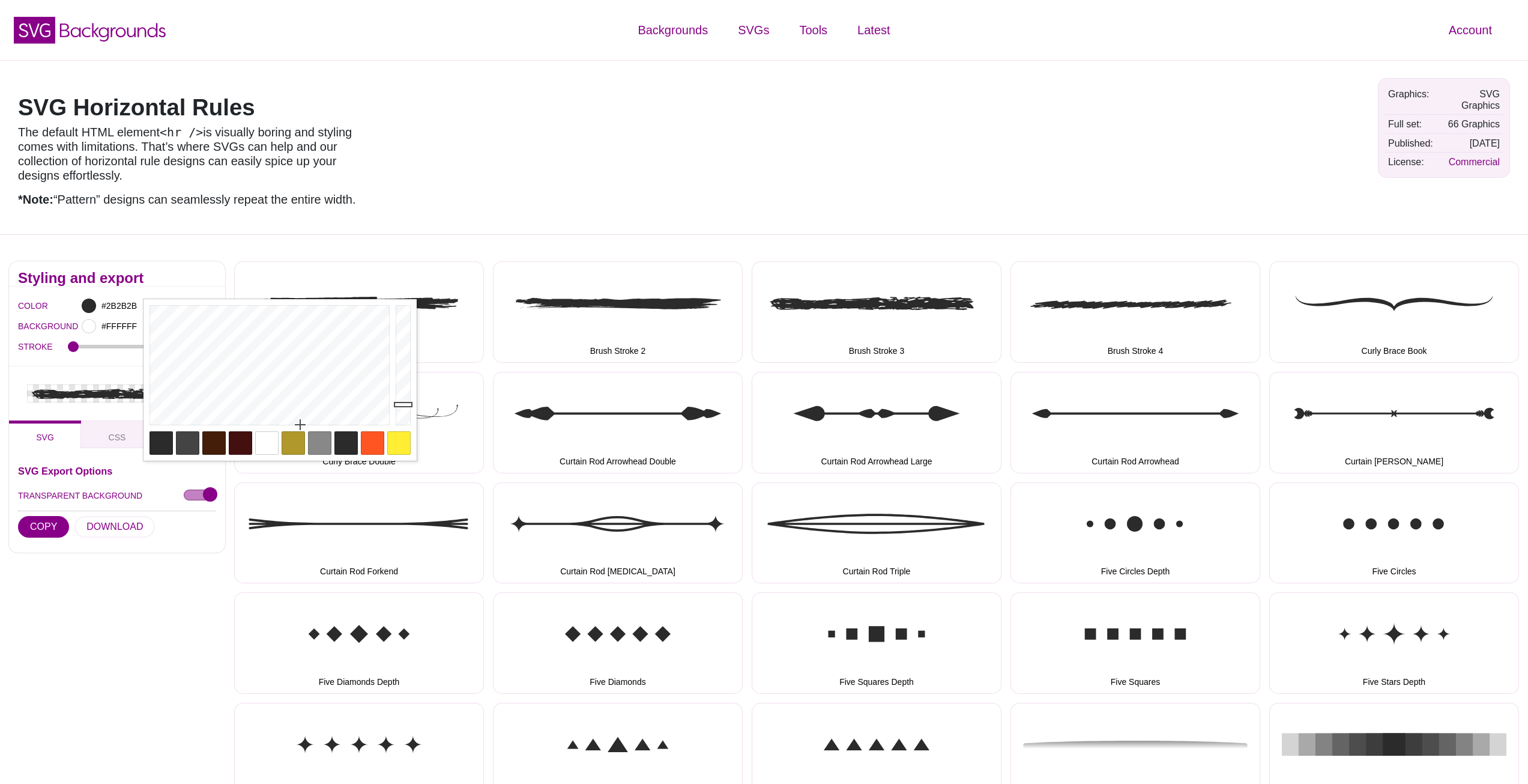
click at [297, 445] on div at bounding box center [293, 442] width 23 height 23
type input "#B0982C"
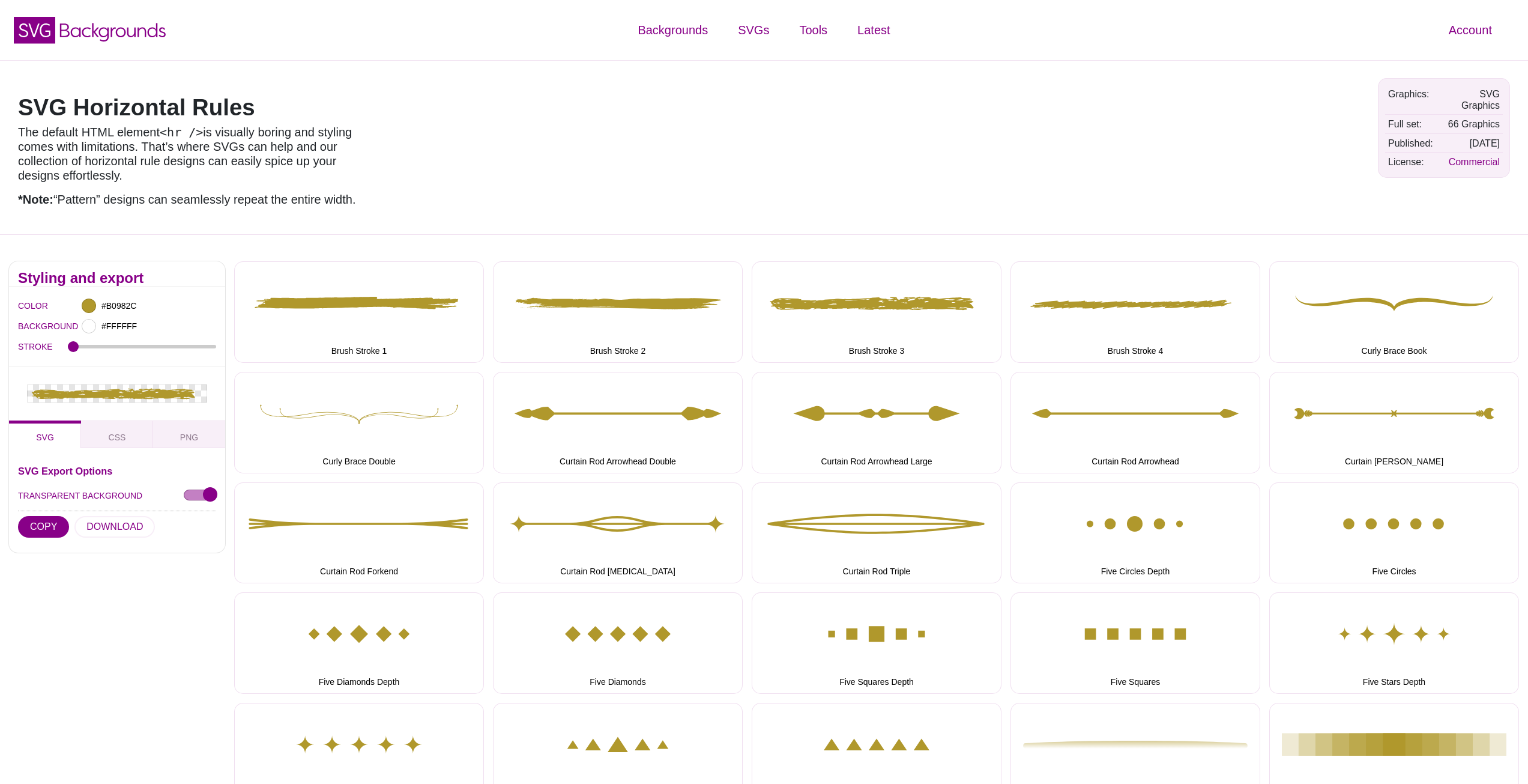
click at [208, 293] on div "COLOR #B0982C BACKGROUND #FFFFFF STROKE 0.5" at bounding box center [117, 326] width 216 height 80
click at [98, 344] on div "STROKE 0.5" at bounding box center [117, 347] width 199 height 21
click at [122, 348] on input "STROKE" at bounding box center [141, 346] width 149 height 5
click at [144, 348] on input "STROKE" at bounding box center [141, 346] width 149 height 5
click at [195, 348] on input "STROKE" at bounding box center [141, 346] width 149 height 5
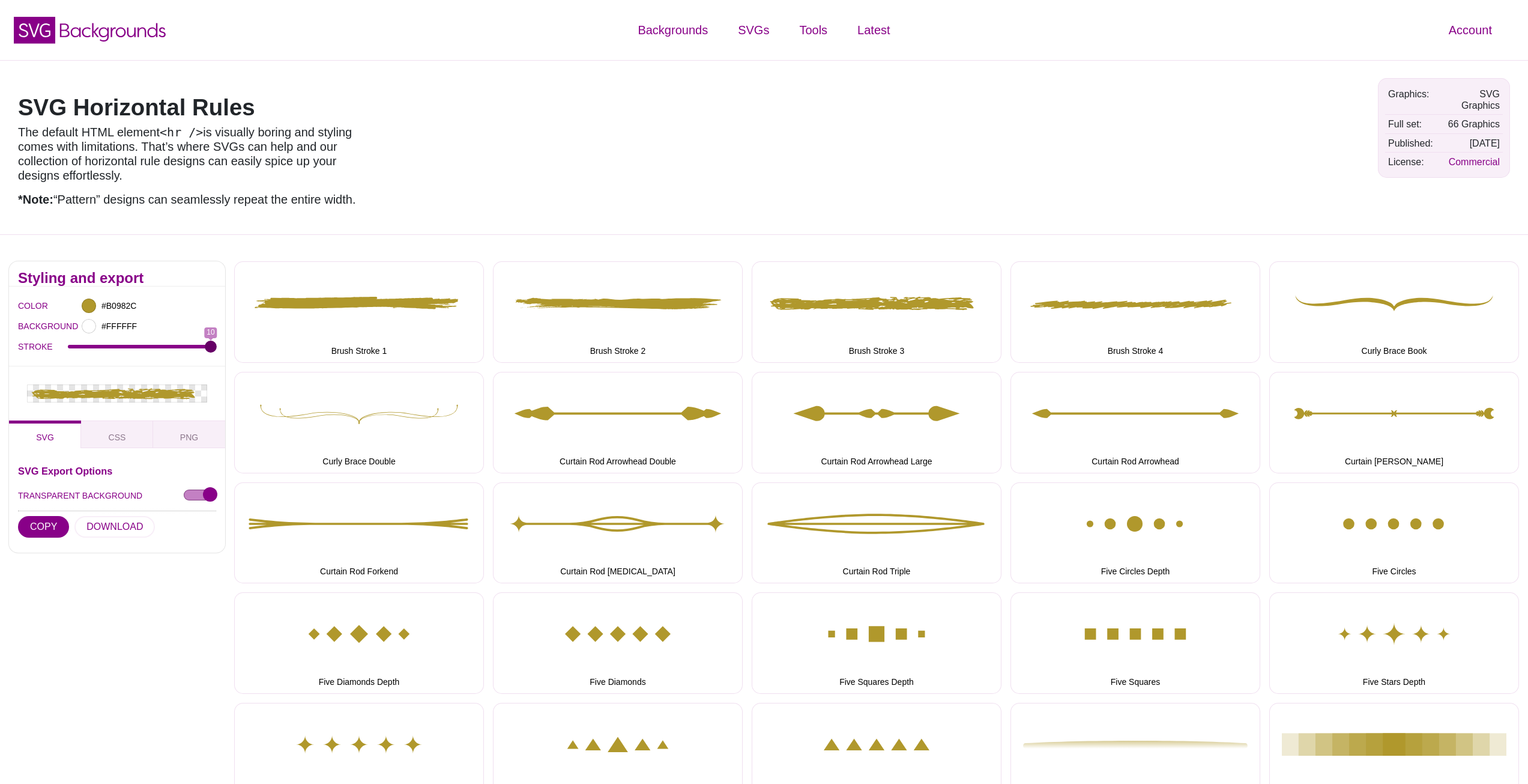
click at [210, 348] on input "STROKE" at bounding box center [141, 346] width 149 height 5
click at [184, 389] on icon at bounding box center [117, 392] width 180 height 18
click at [77, 332] on div "BACKGROUND #FFFFFF" at bounding box center [117, 326] width 199 height 21
click at [209, 353] on div "STROKE 10" at bounding box center [117, 347] width 199 height 21
drag, startPoint x: 209, startPoint y: 349, endPoint x: 140, endPoint y: 350, distance: 69.0
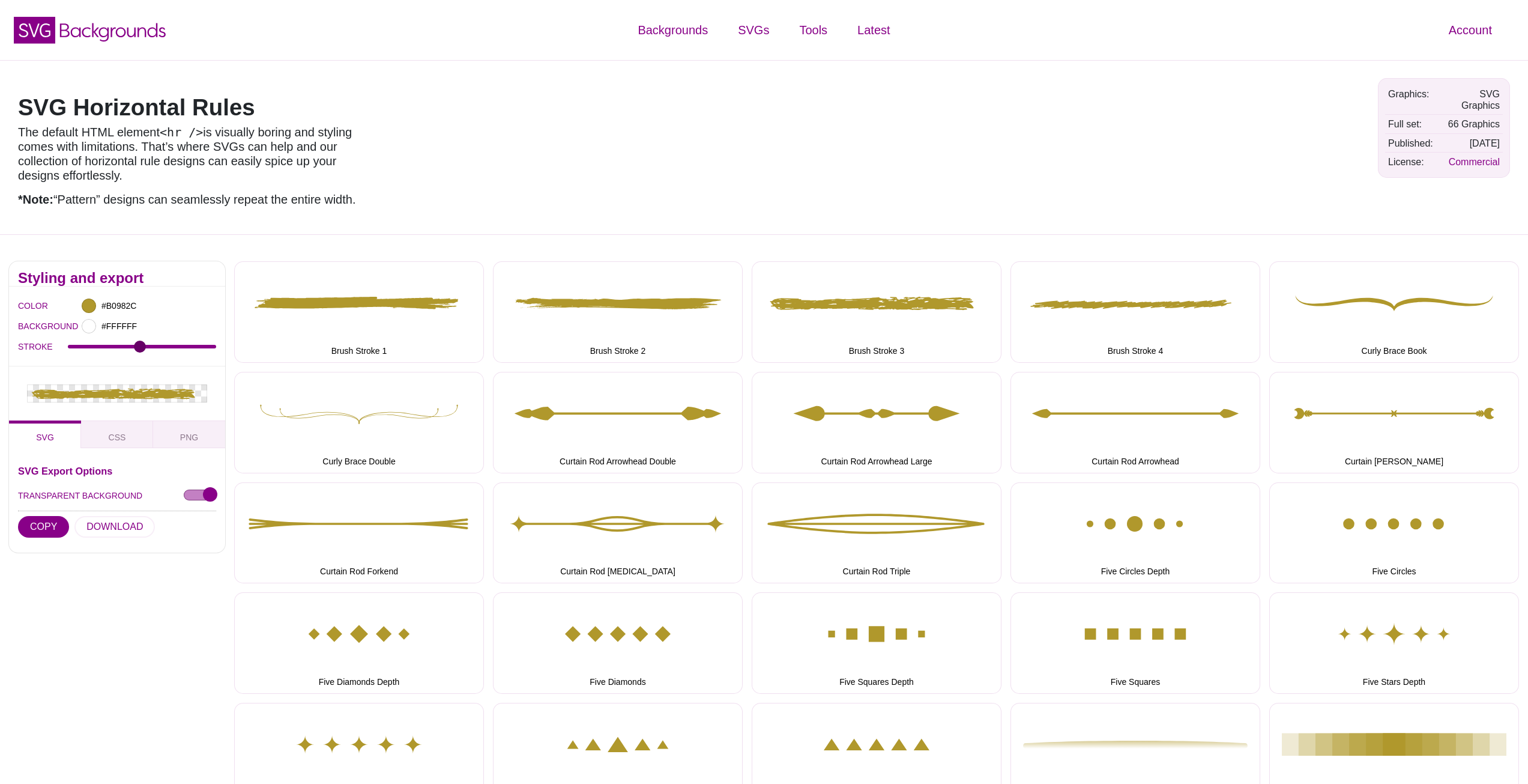
type input "5.1"
click at [140, 348] on input "STROKE" at bounding box center [141, 346] width 149 height 5
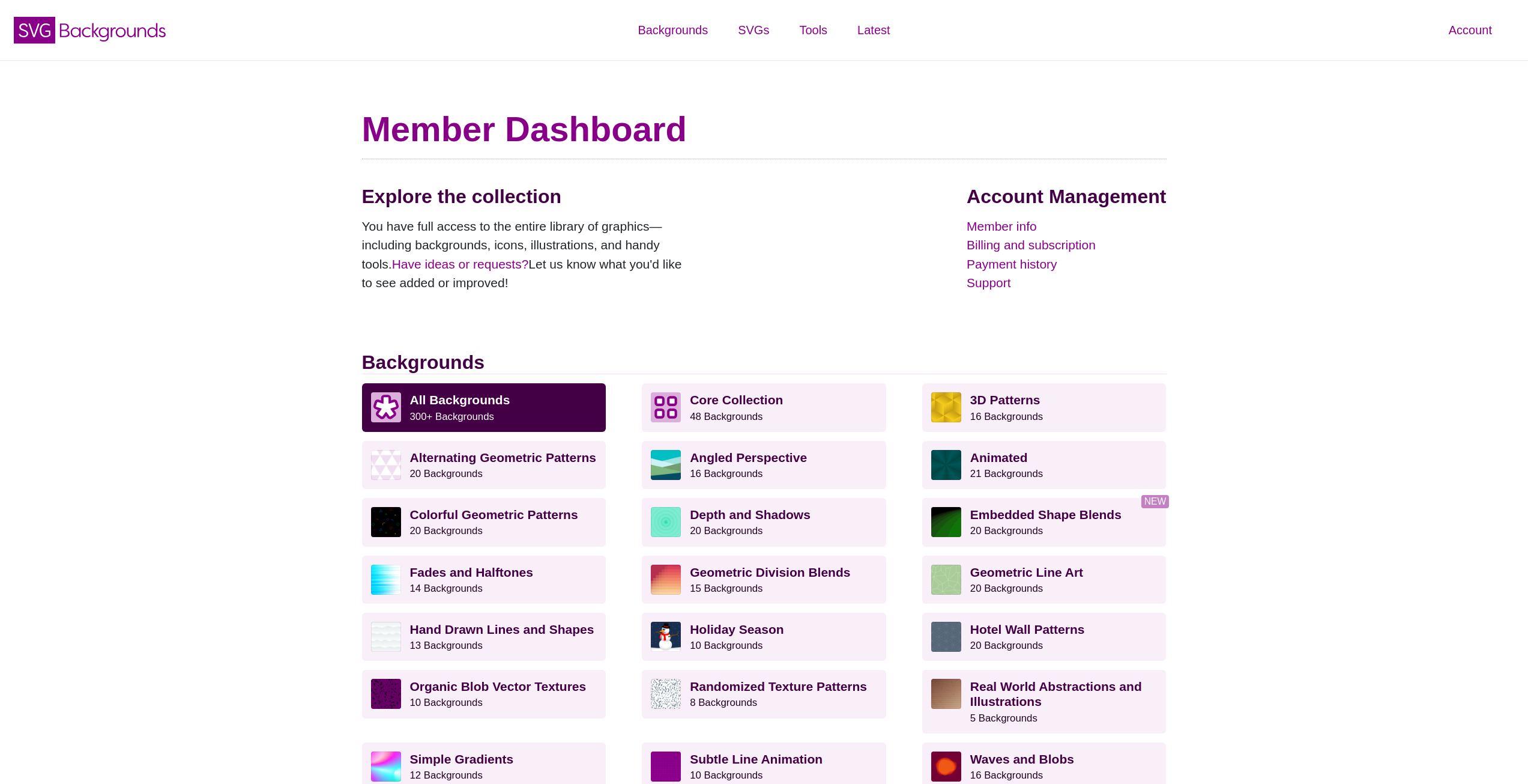
scroll to position [919, 0]
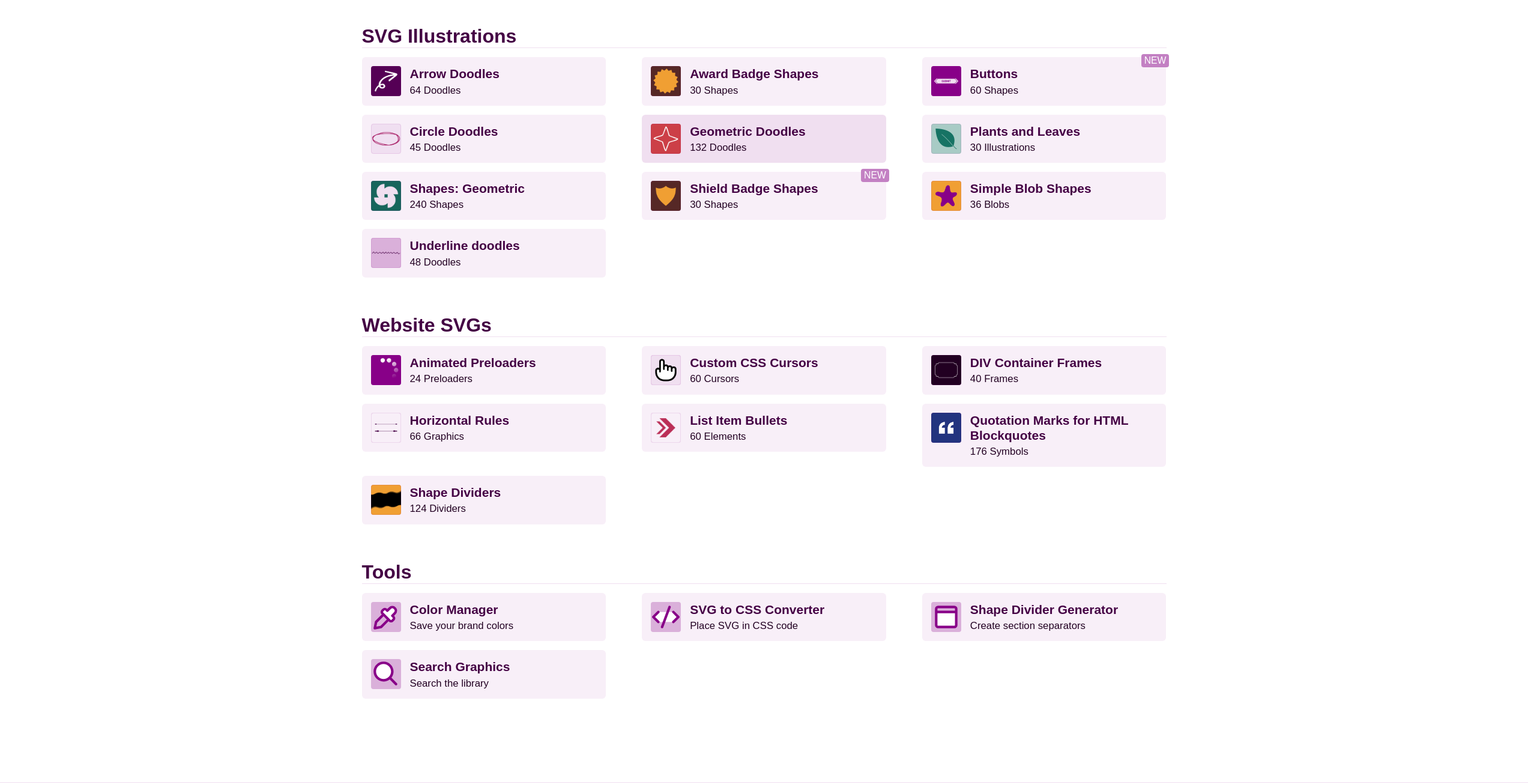
click at [810, 144] on p "Geometric Doodles 132 Doodles" at bounding box center [784, 139] width 187 height 30
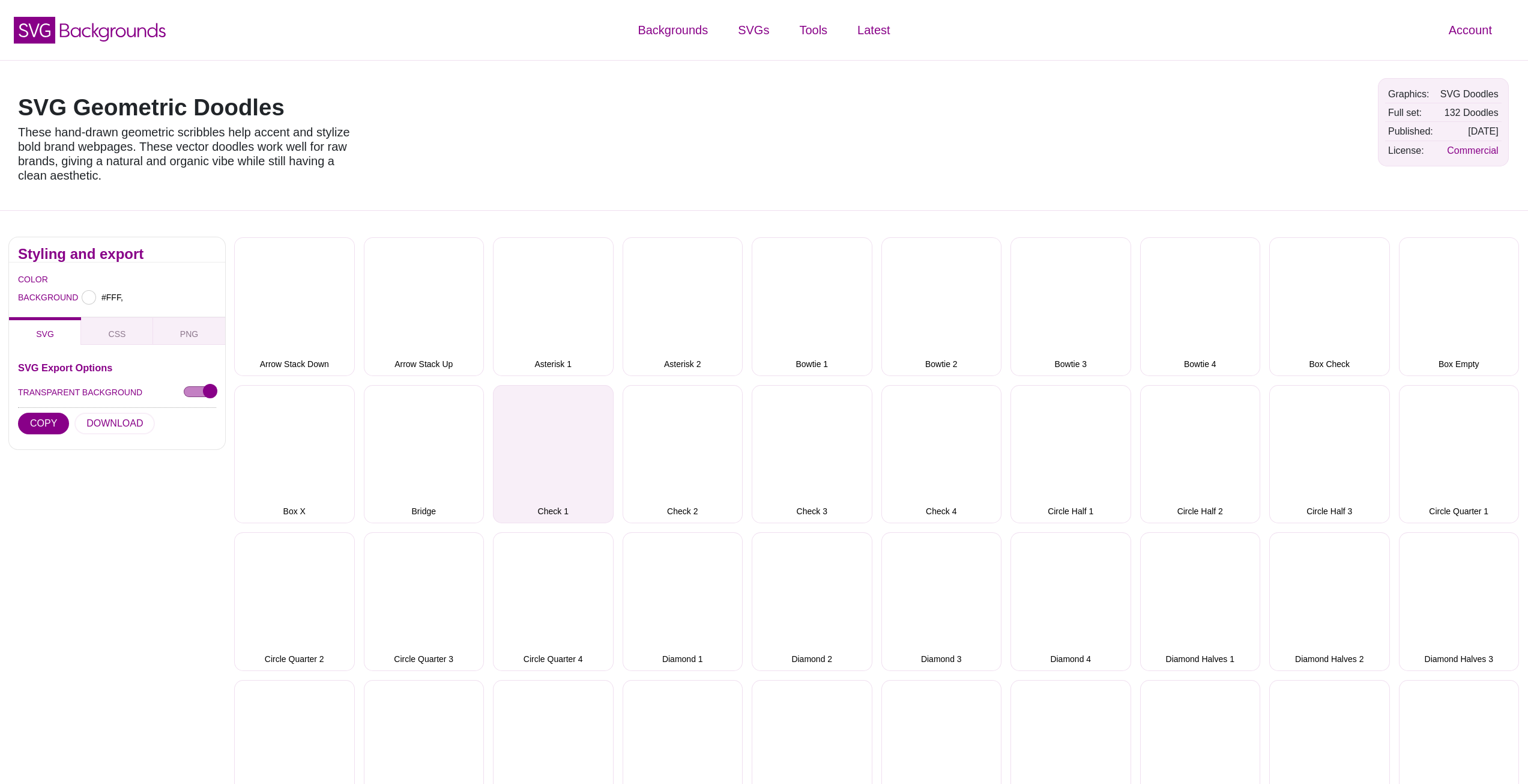
type input "#FFFFFF"
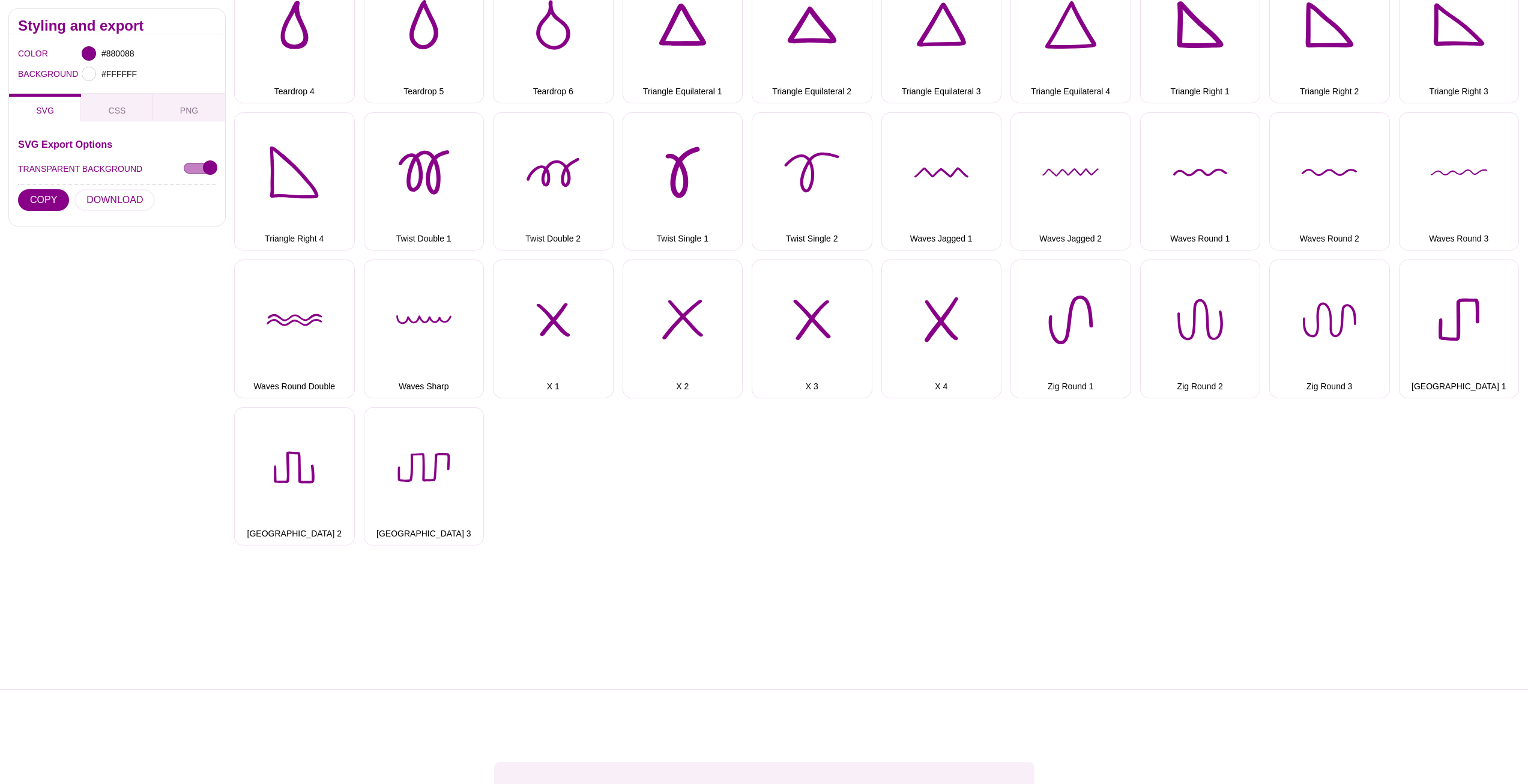
scroll to position [1750, 0]
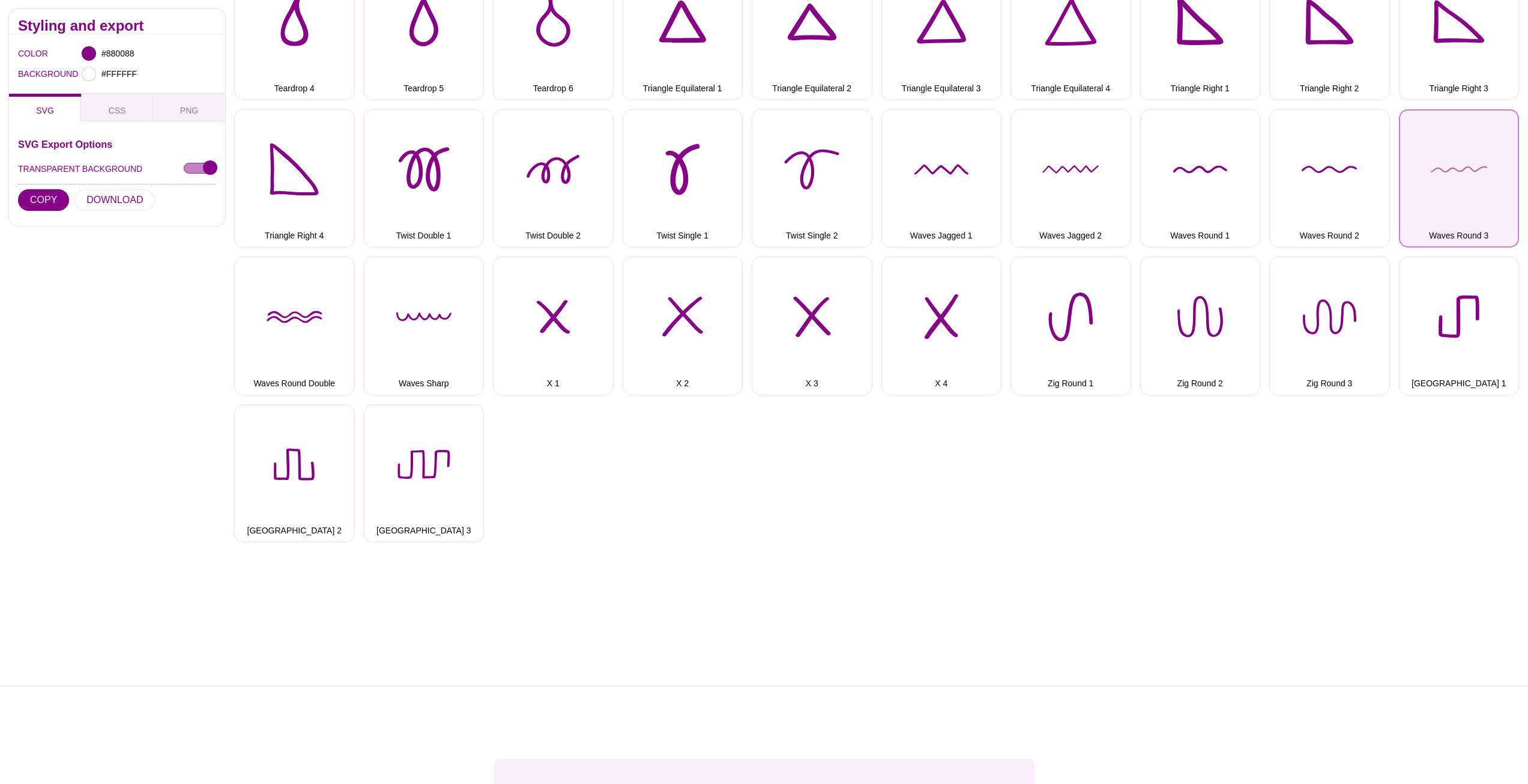
click at [1472, 196] on button "Waves Round 3" at bounding box center [1460, 179] width 121 height 139
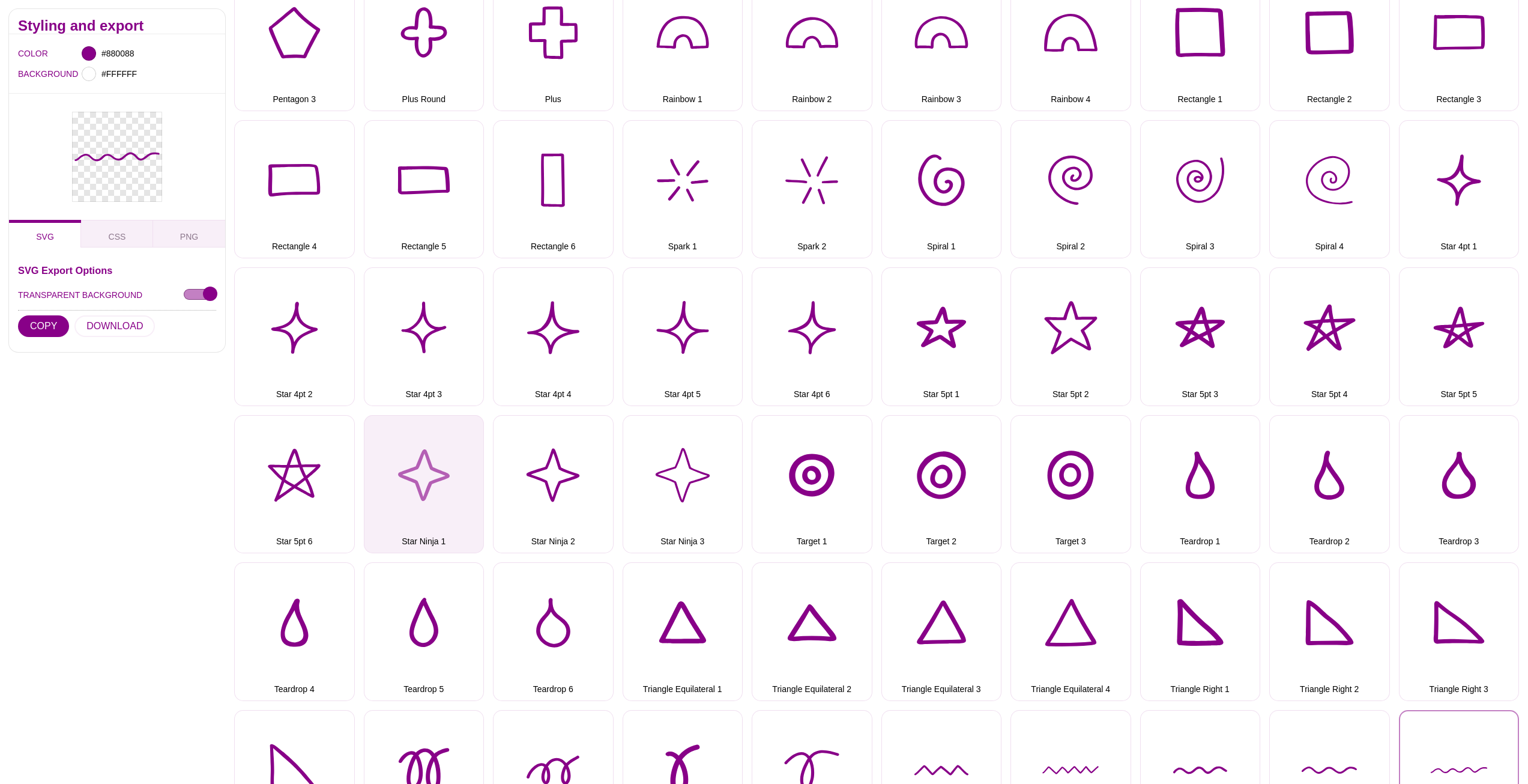
scroll to position [1029, 0]
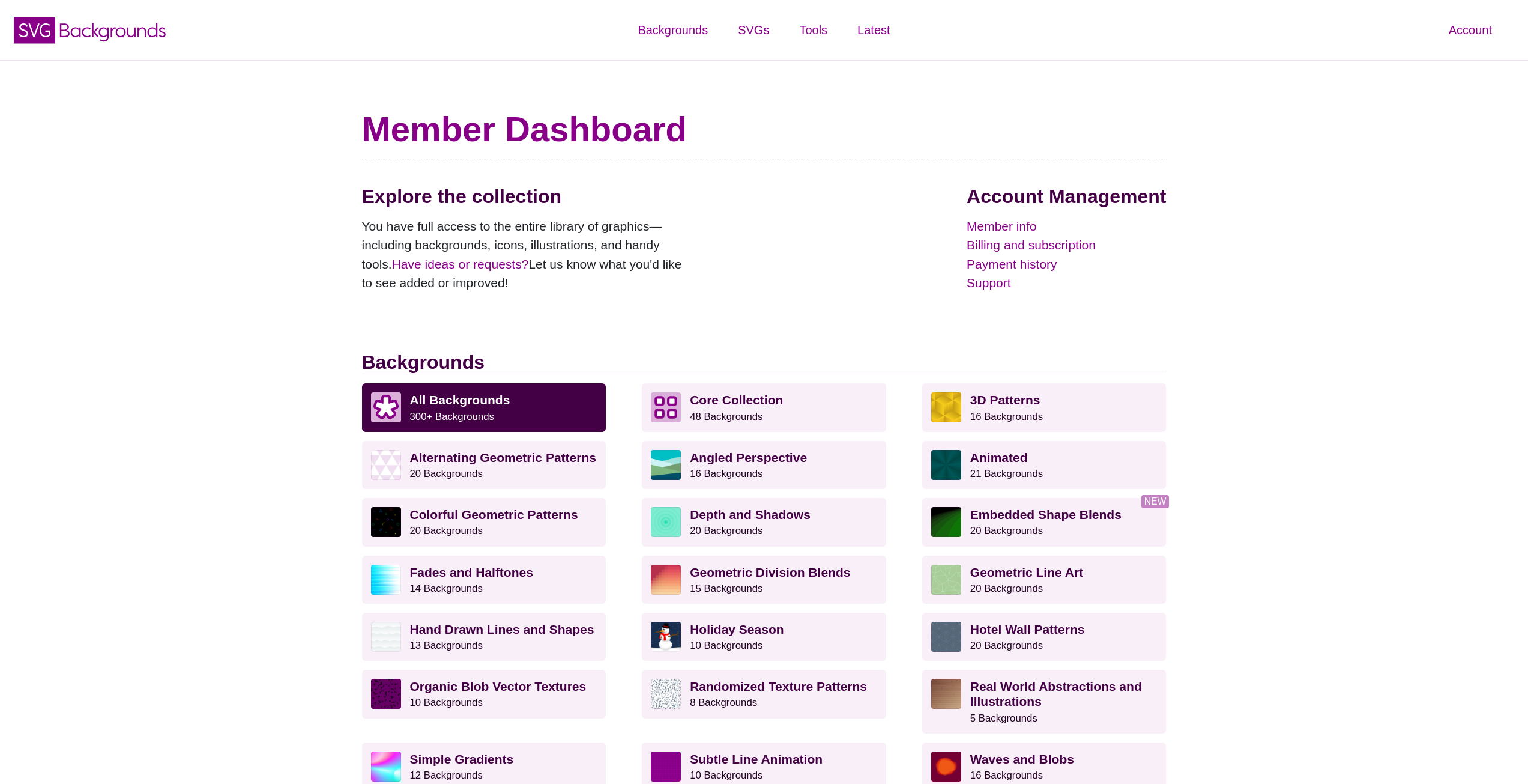
scroll to position [919, 0]
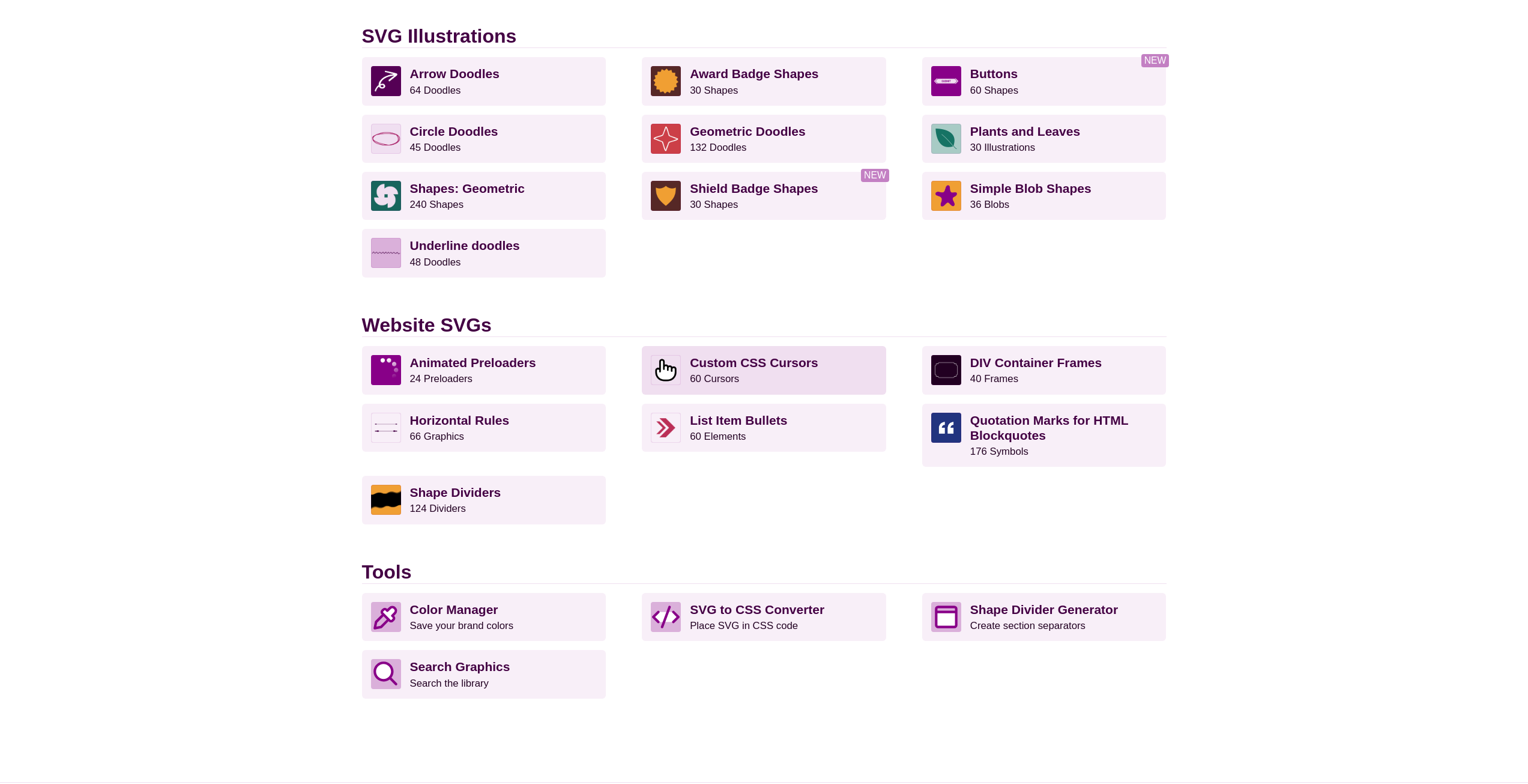
click at [750, 377] on p "Custom CSS Cursors 60 Cursors" at bounding box center [784, 370] width 187 height 30
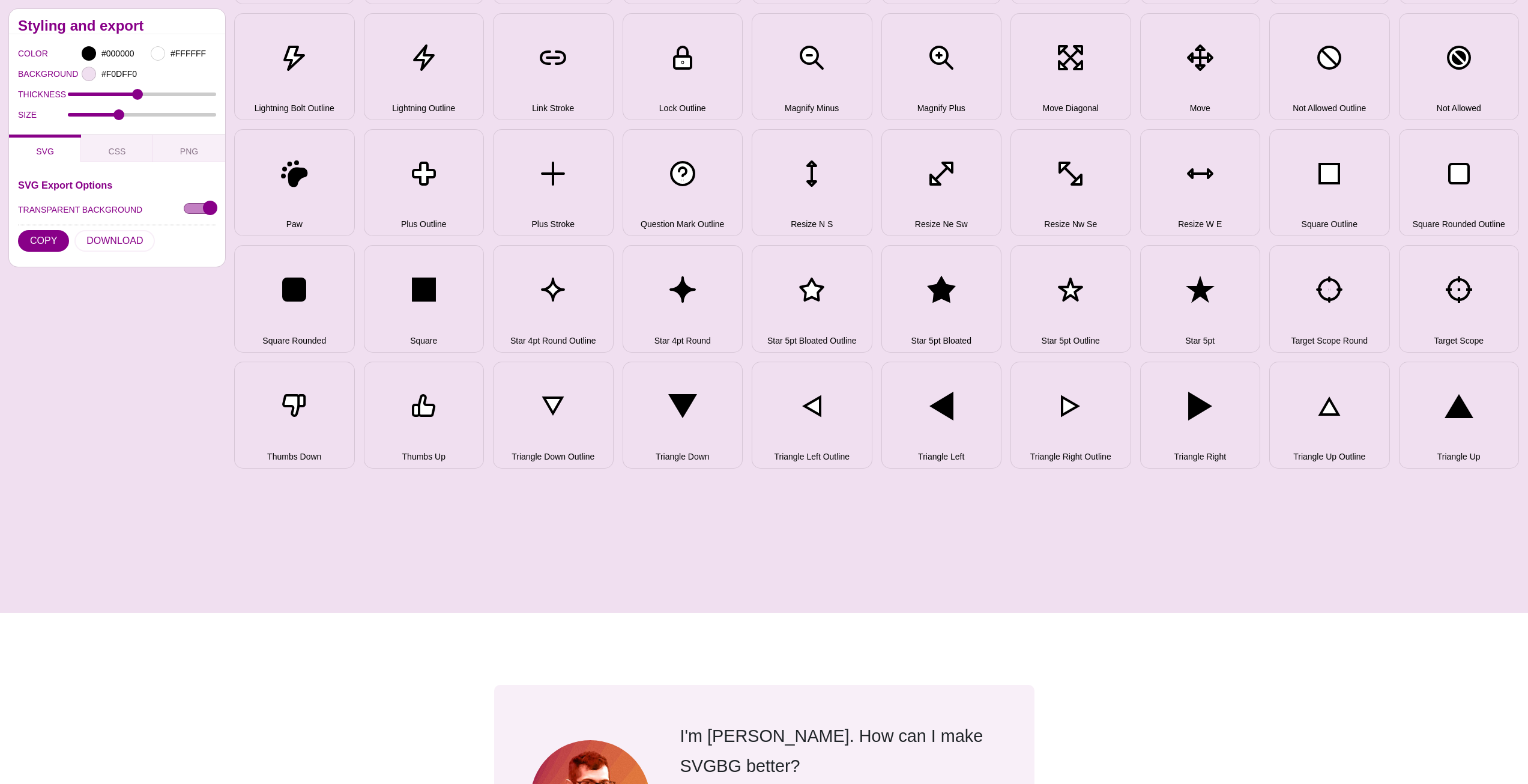
scroll to position [180, 0]
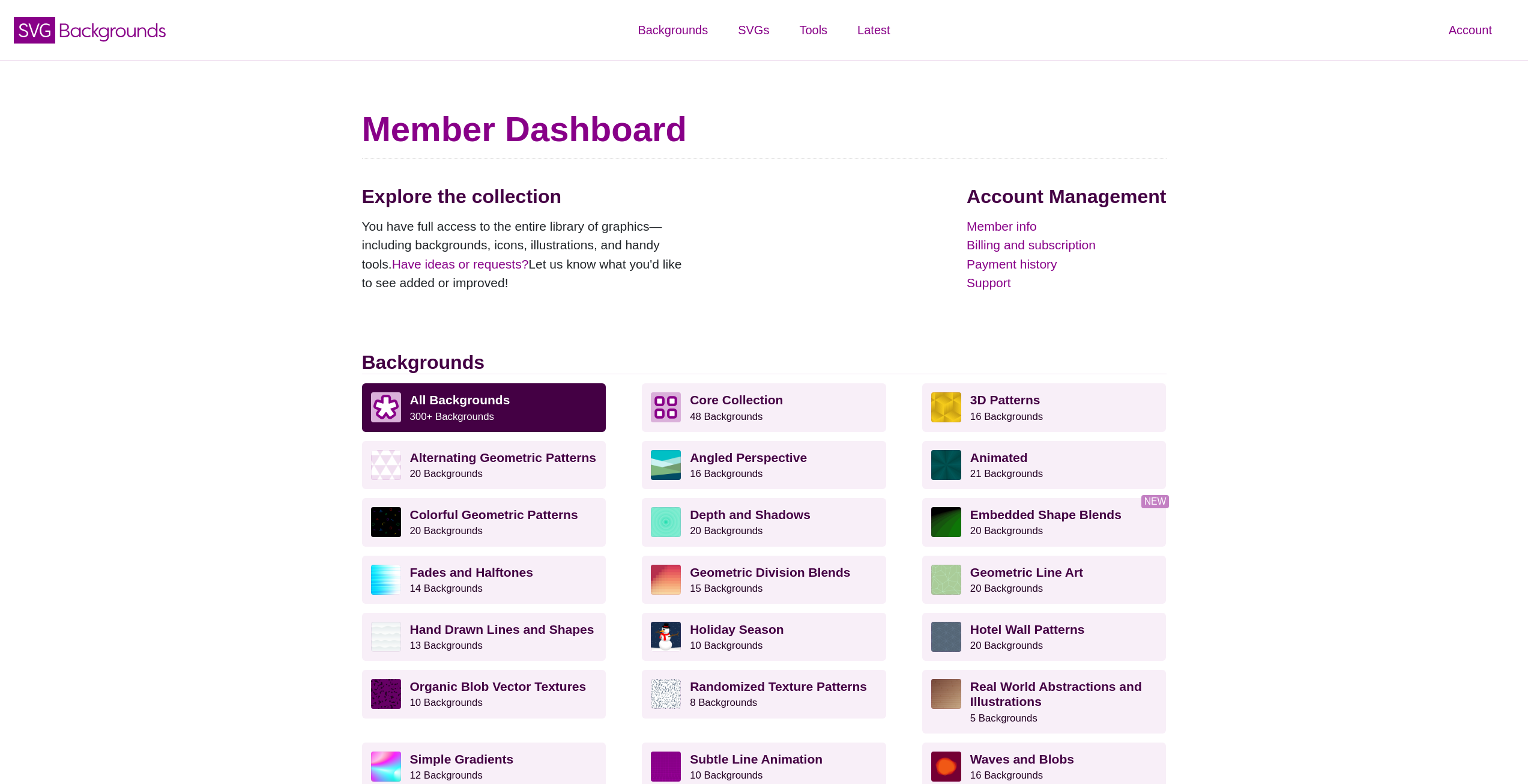
scroll to position [919, 0]
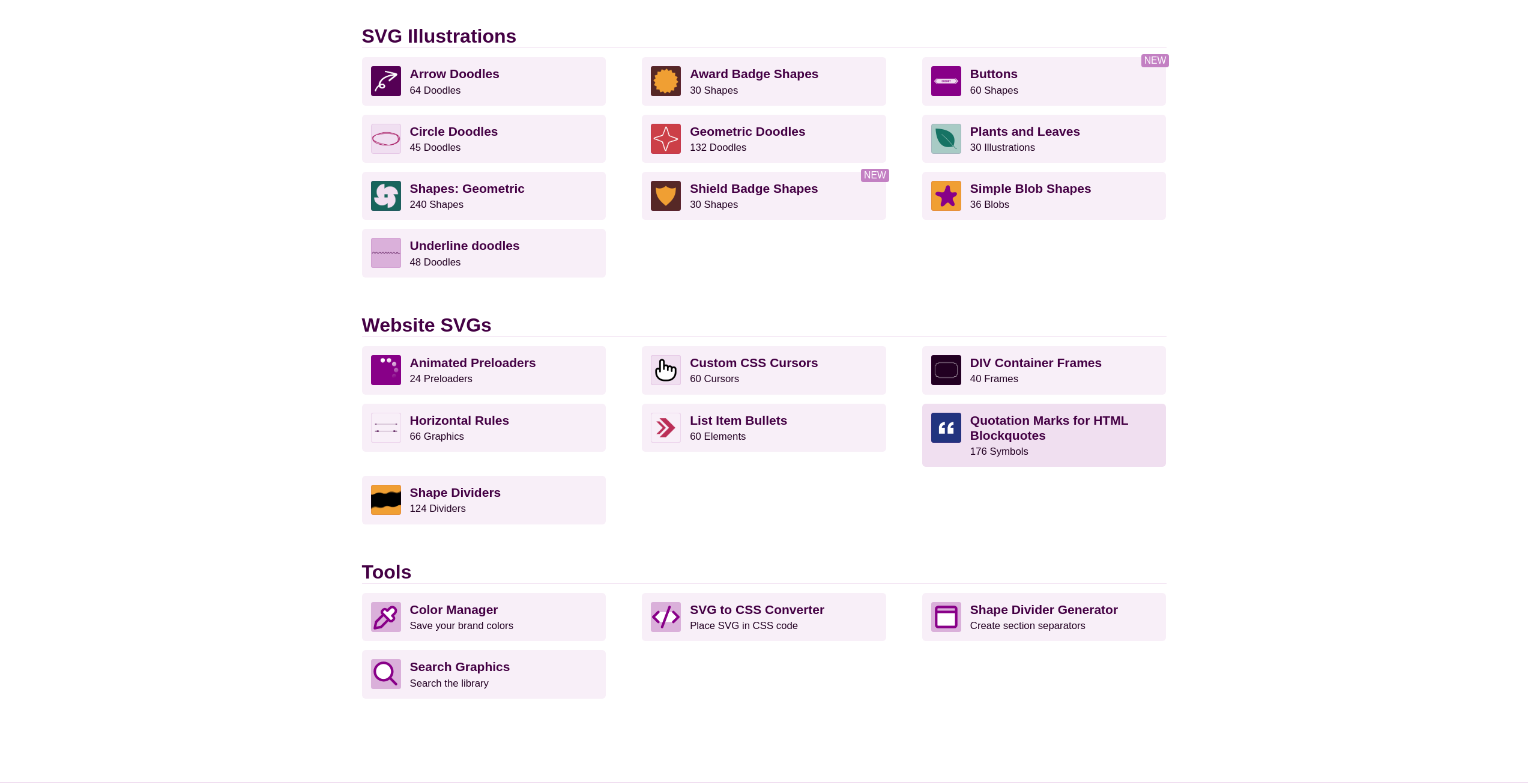
click at [1010, 431] on strong "Quotation Marks for HTML Blockquotes" at bounding box center [1049, 427] width 158 height 29
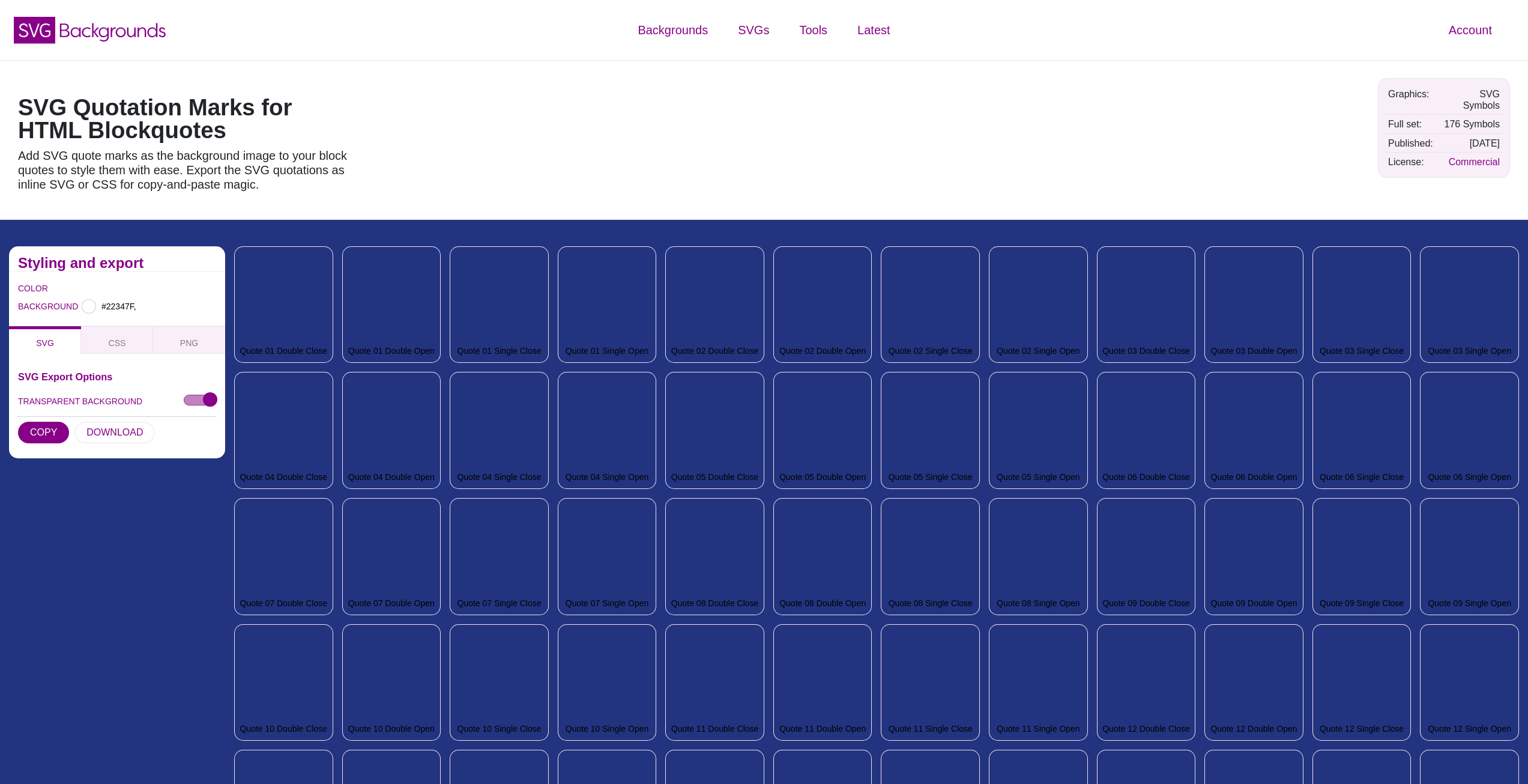
type input "#22347F"
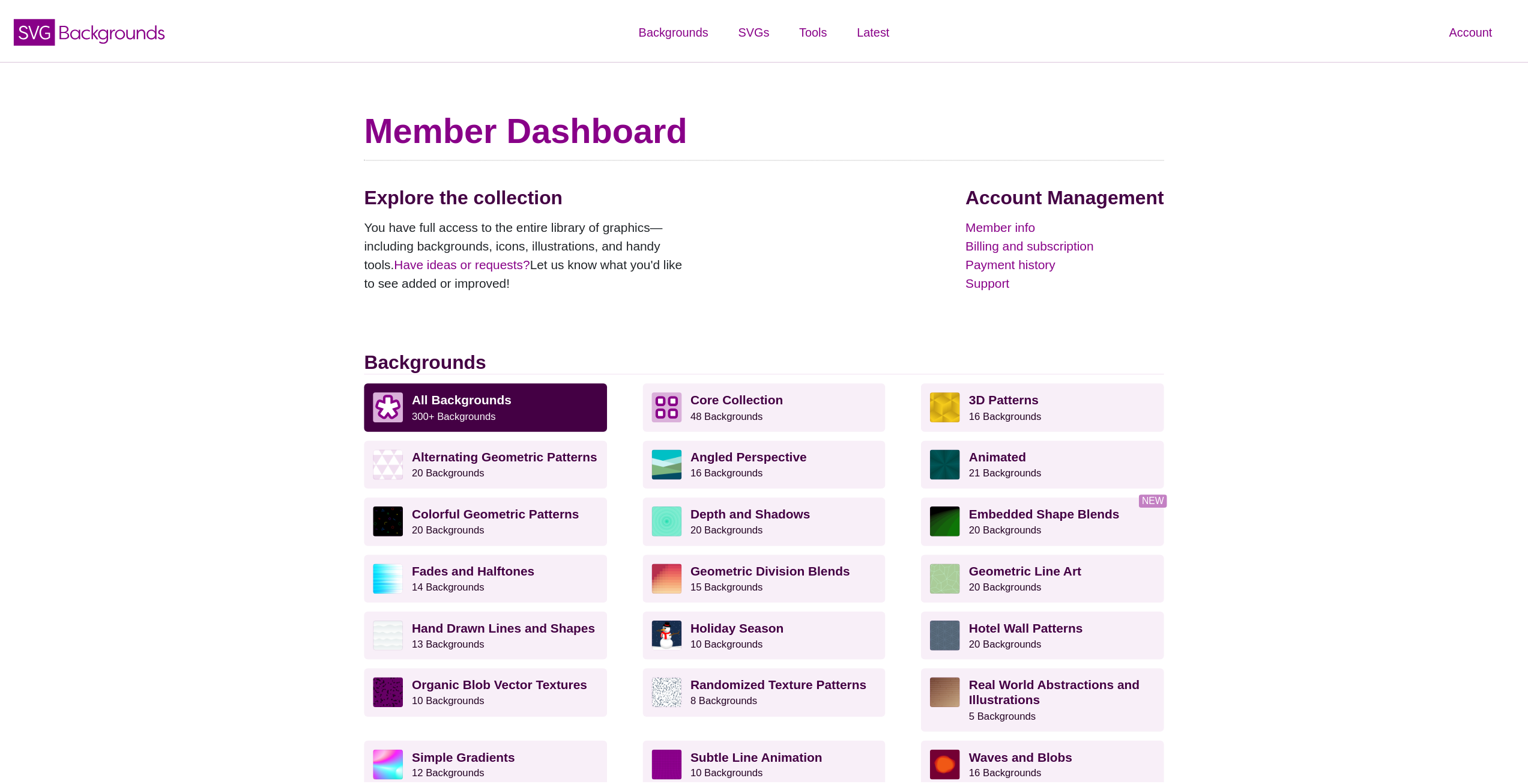
scroll to position [919, 0]
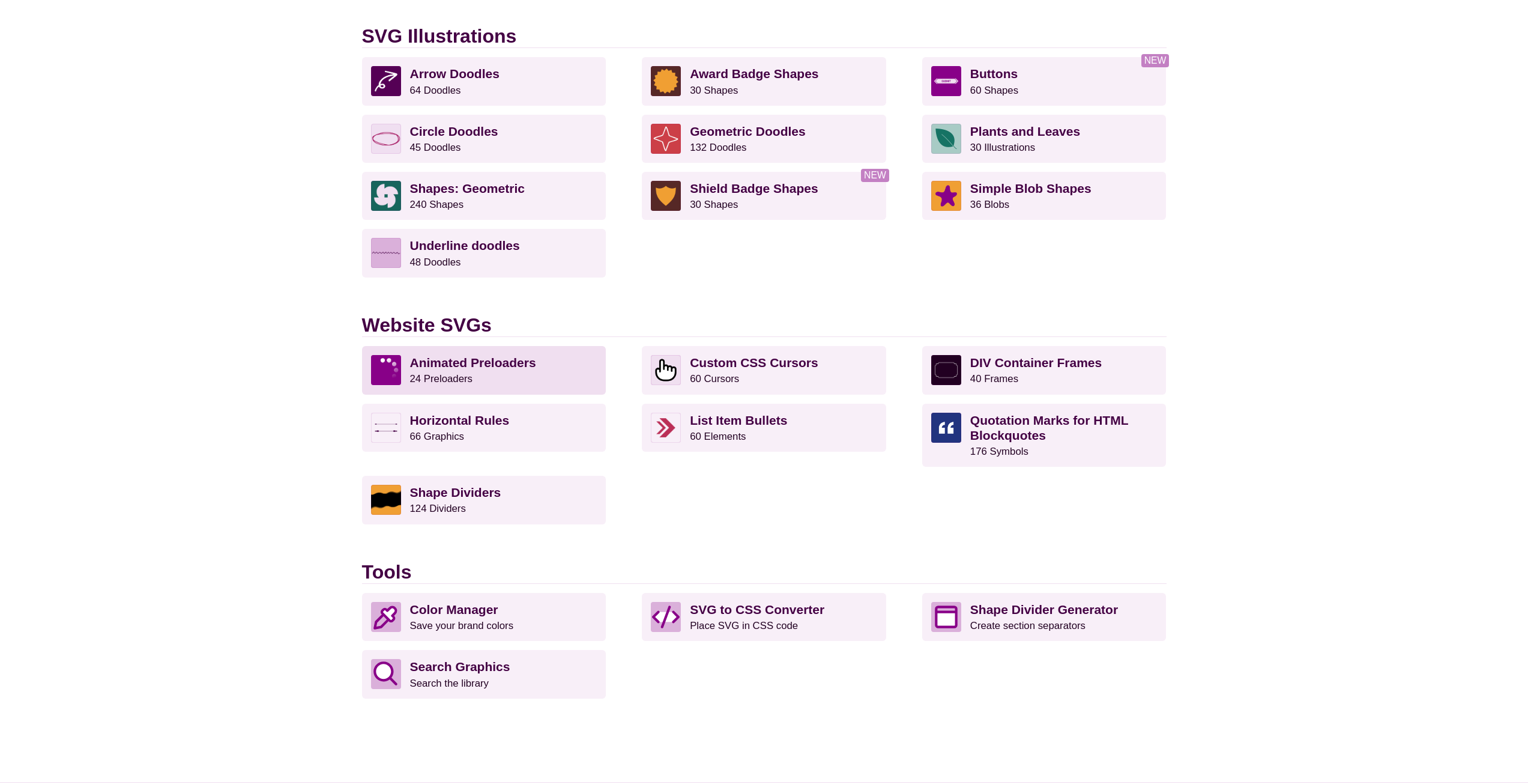
click at [477, 373] on p "Animated Preloaders 24 Preloaders" at bounding box center [504, 370] width 187 height 30
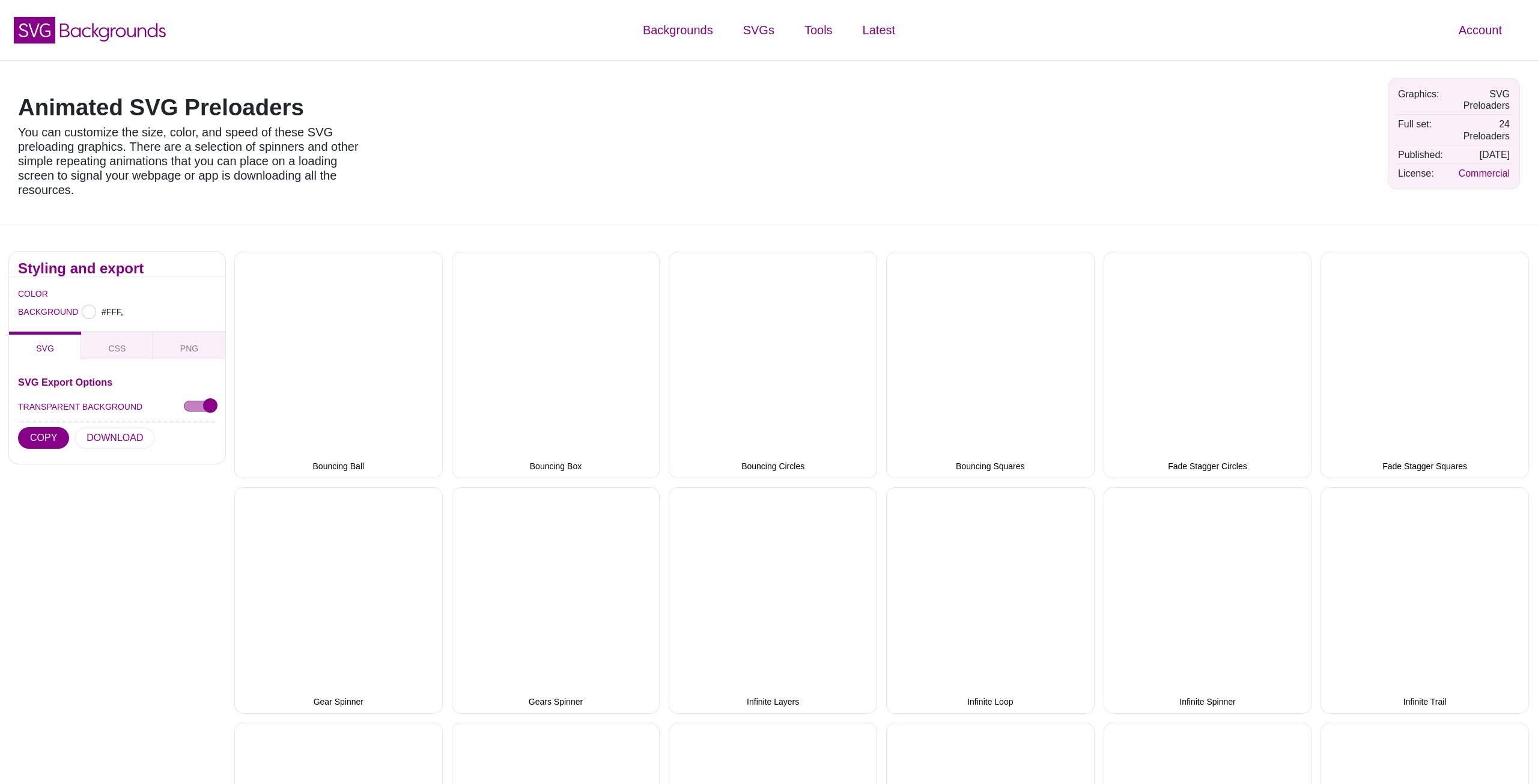
type input "#FFFFFF"
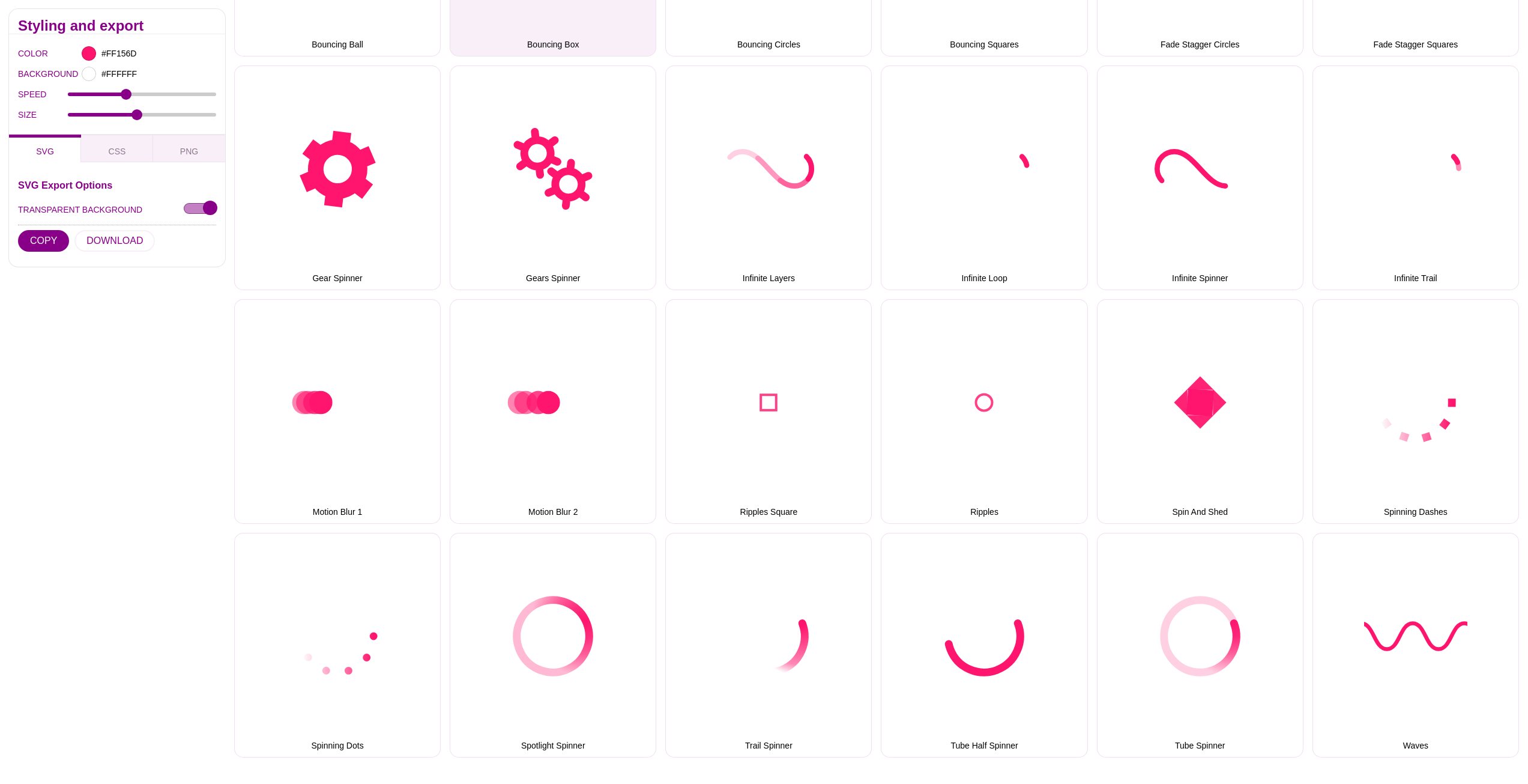
scroll to position [60, 0]
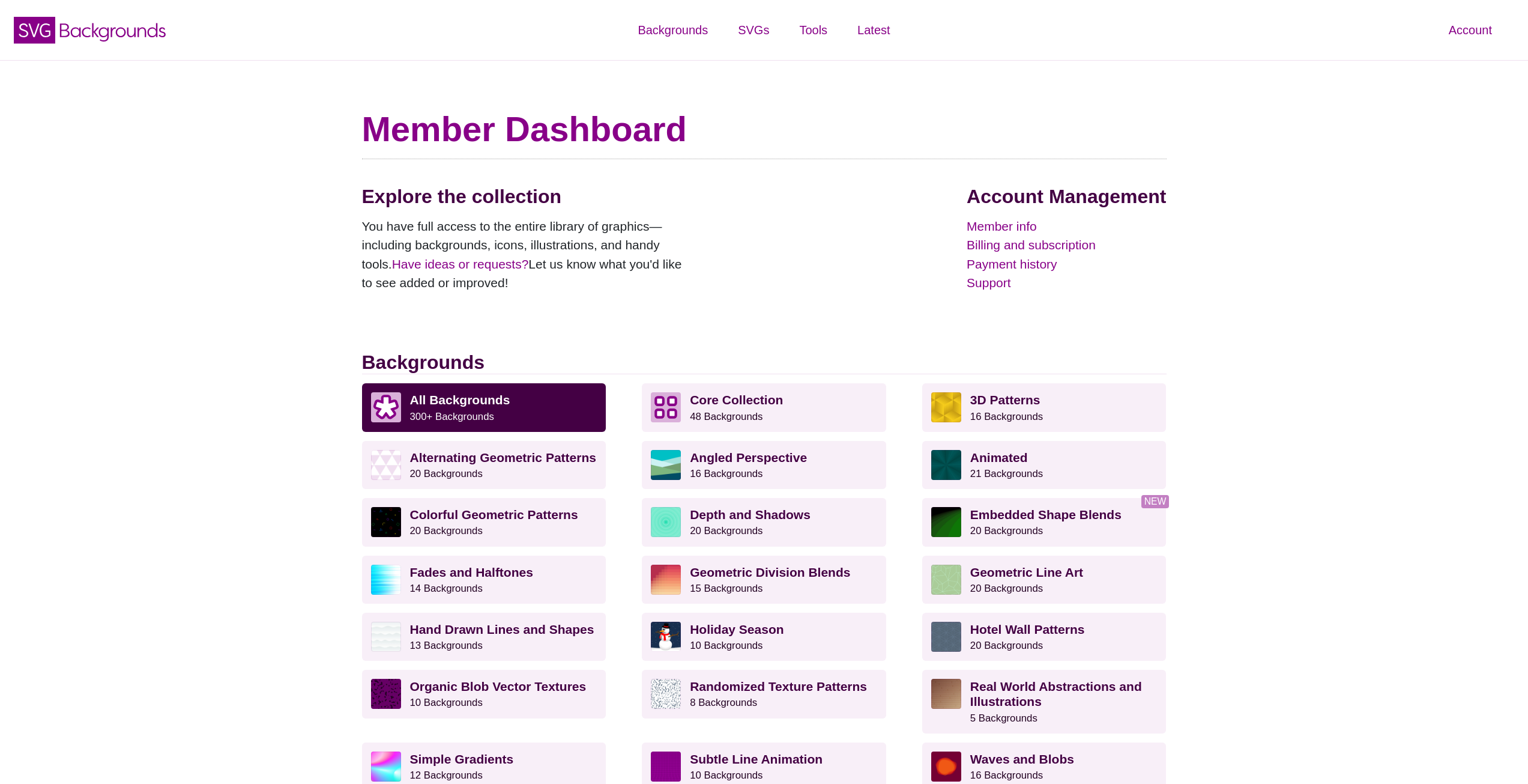
scroll to position [919, 0]
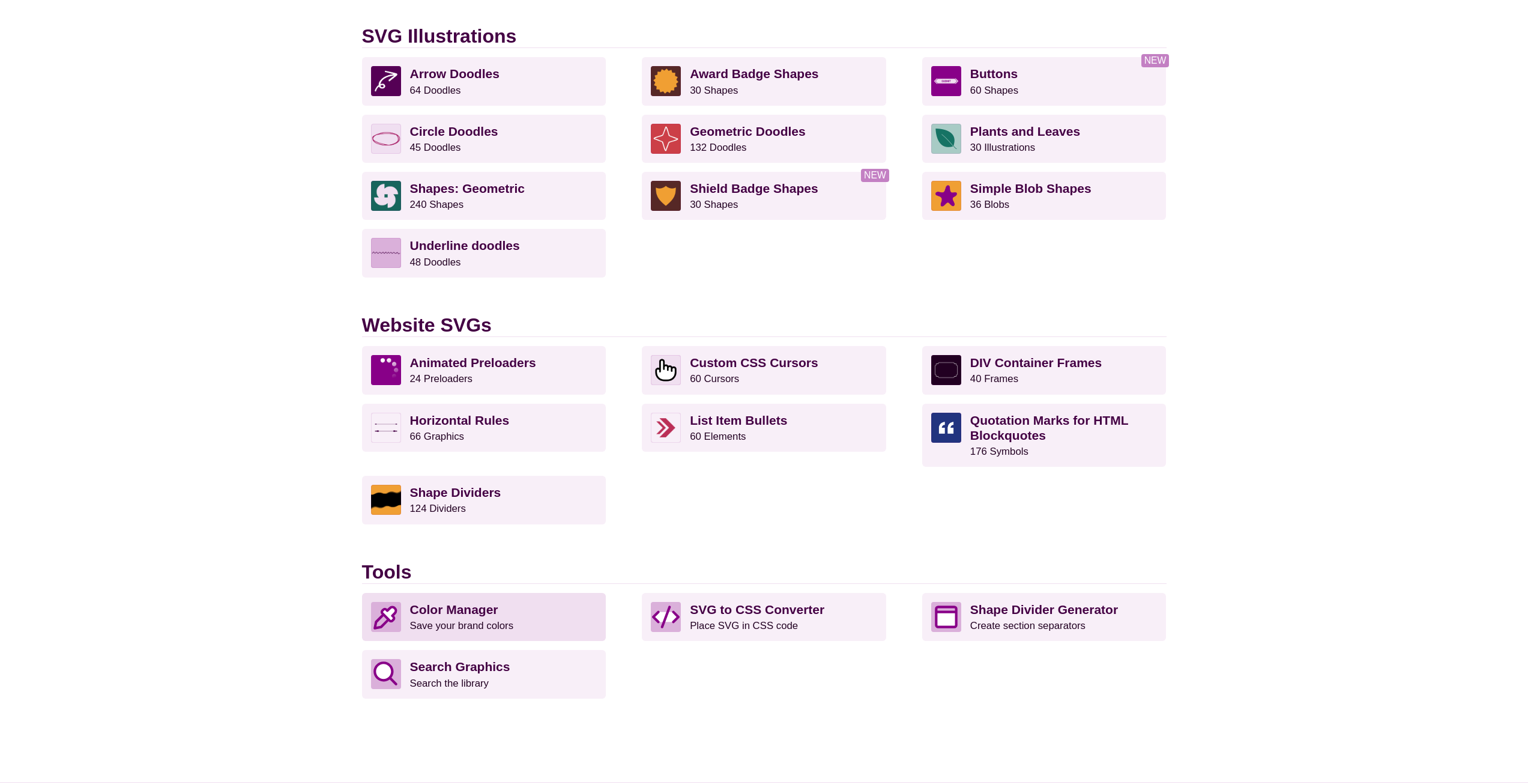
click at [490, 623] on small "Save your brand colors" at bounding box center [462, 626] width 104 height 11
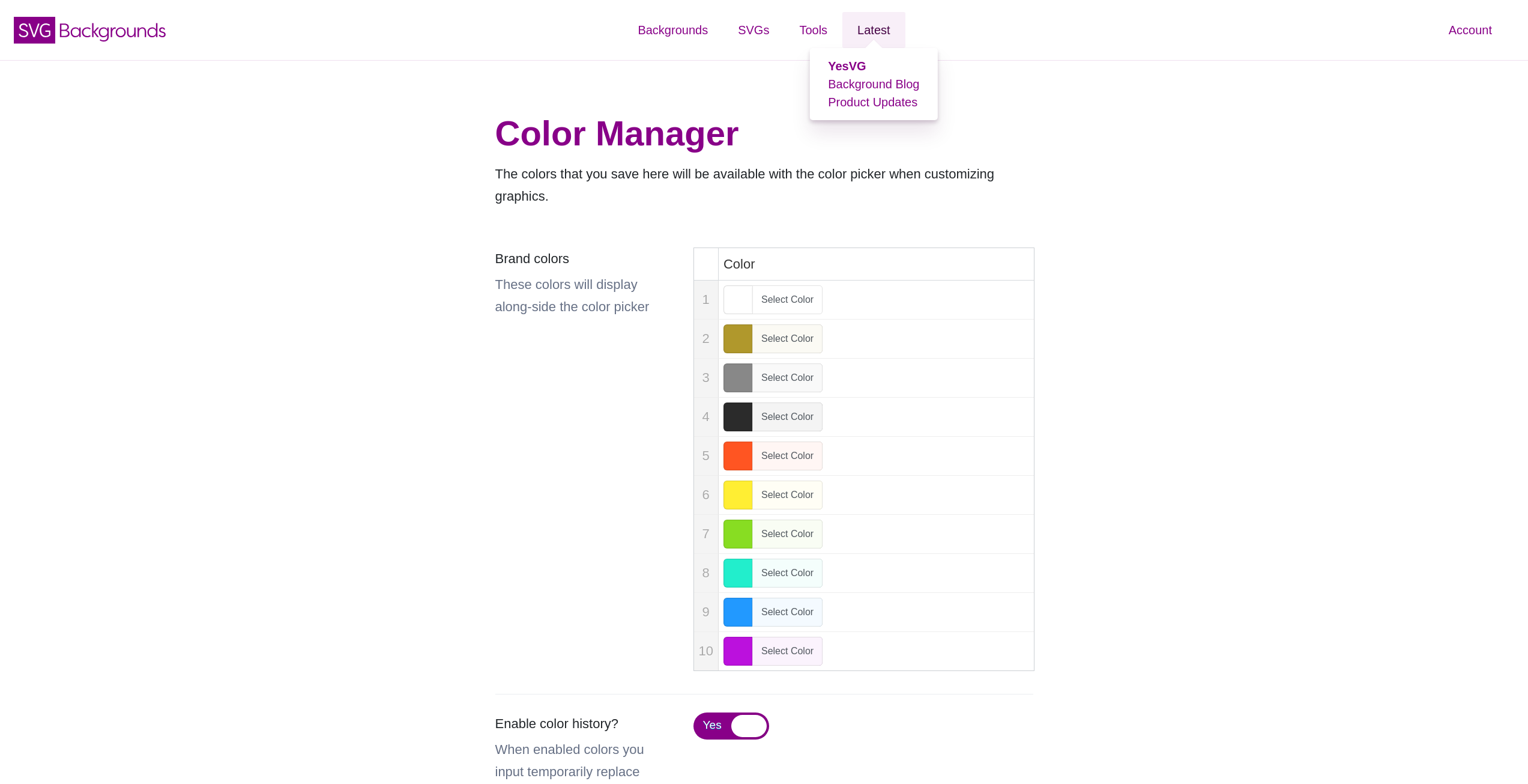
click at [855, 33] on link "Latest" at bounding box center [873, 30] width 63 height 36
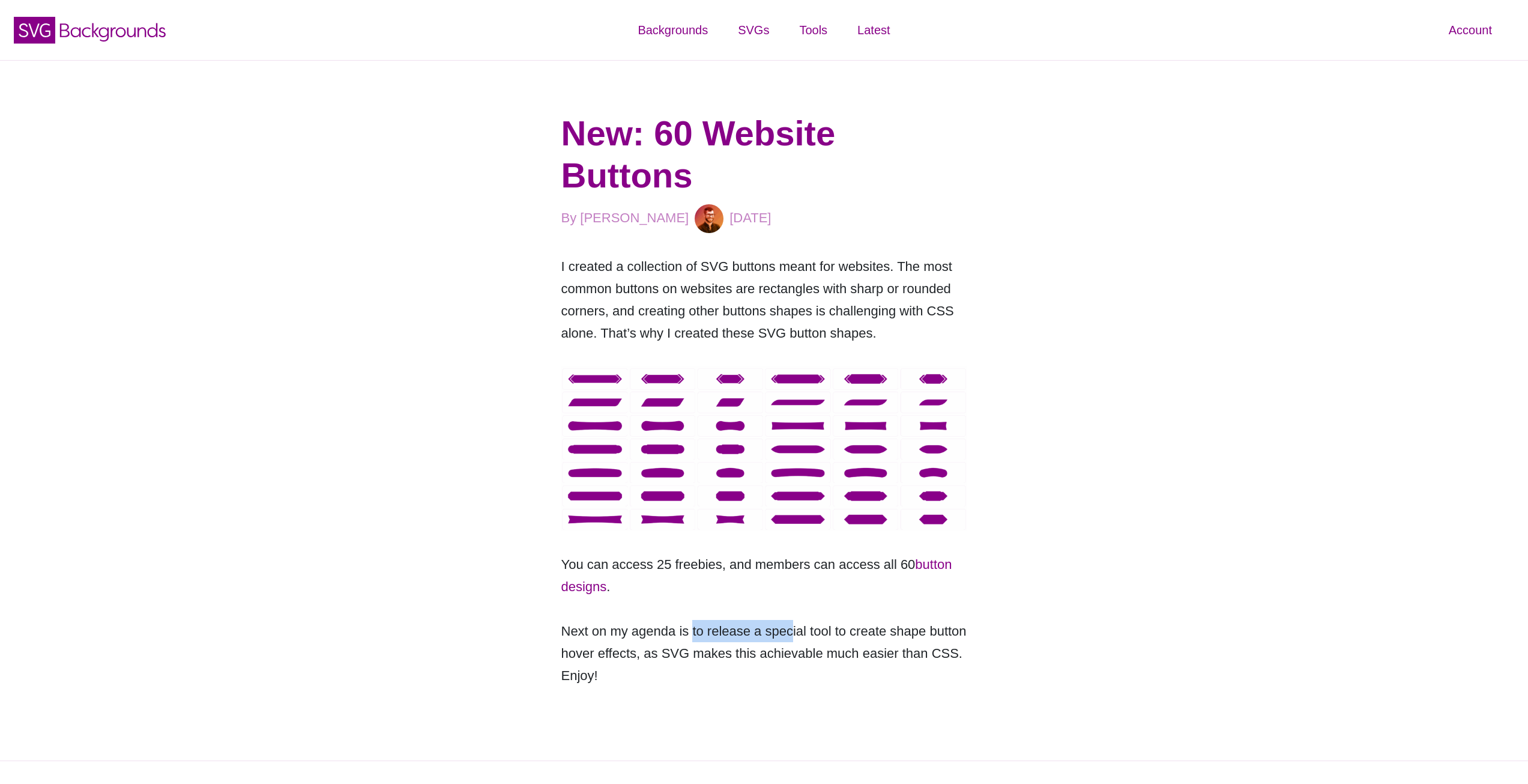
drag, startPoint x: 690, startPoint y: 634, endPoint x: 787, endPoint y: 629, distance: 97.1
click at [787, 629] on p "Next on my agenda is to release a special tool to create shape button hover eff…" at bounding box center [764, 653] width 406 height 67
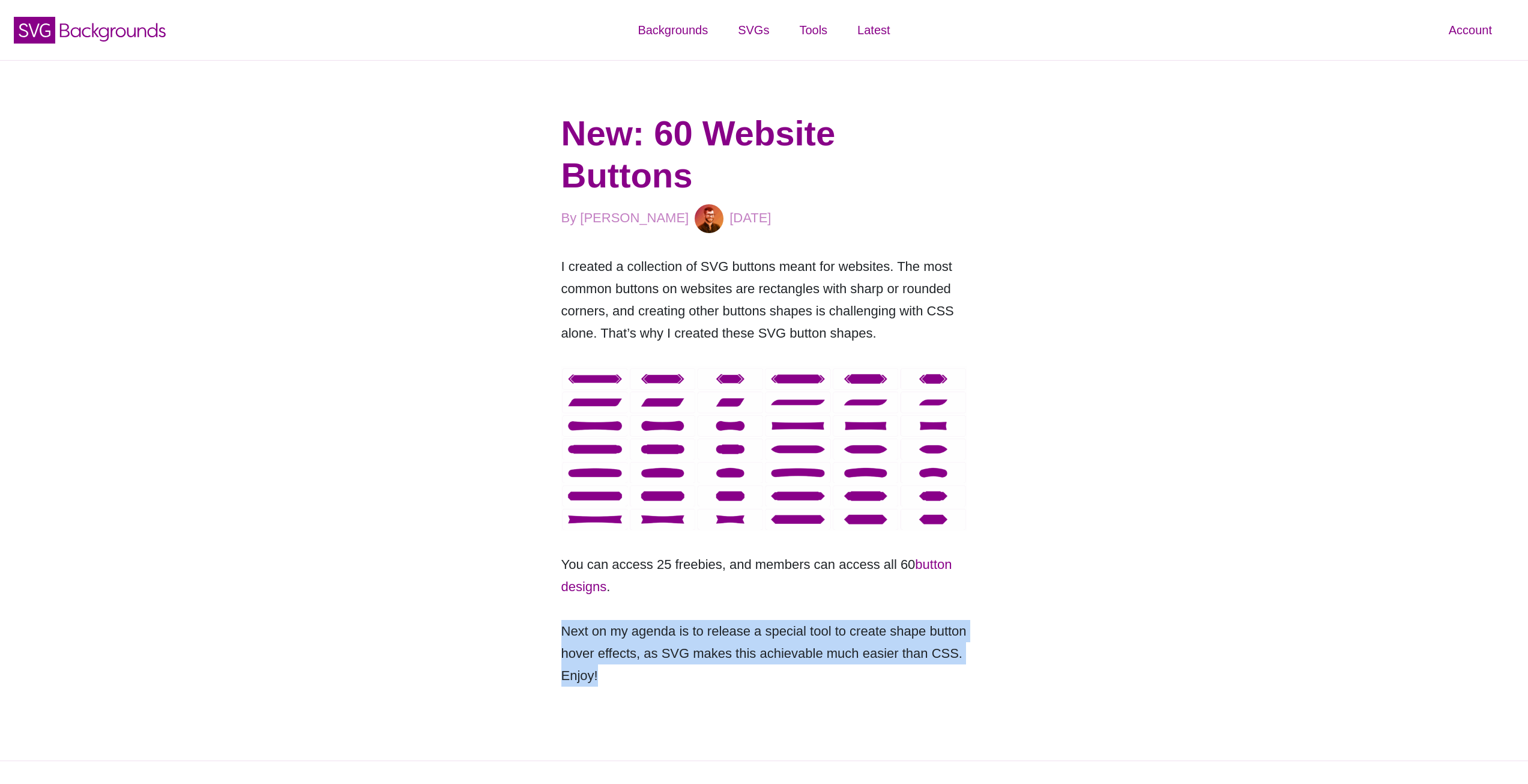
click at [787, 629] on p "Next on my agenda is to release a special tool to create shape button hover eff…" at bounding box center [764, 653] width 406 height 67
click at [832, 640] on p "Next on my agenda is to release a special tool to create shape button hover eff…" at bounding box center [764, 653] width 406 height 67
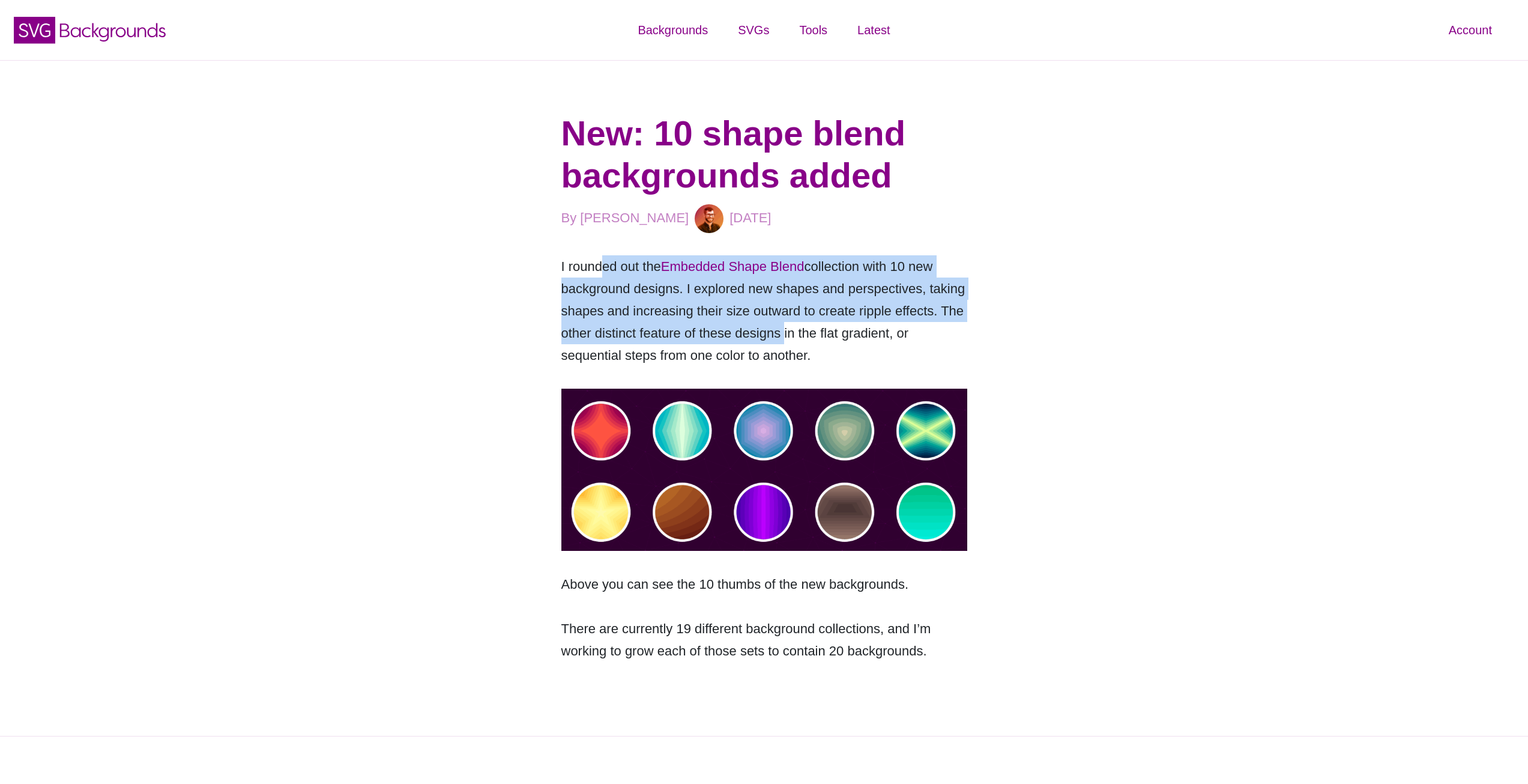
drag, startPoint x: 603, startPoint y: 268, endPoint x: 782, endPoint y: 323, distance: 187.3
click at [782, 324] on p "I rounded out the Embedded Shape Blend collection with 10 new background design…" at bounding box center [764, 310] width 406 height 111
click at [782, 323] on p "I rounded out the Embedded Shape Blend collection with 10 new background design…" at bounding box center [764, 310] width 406 height 111
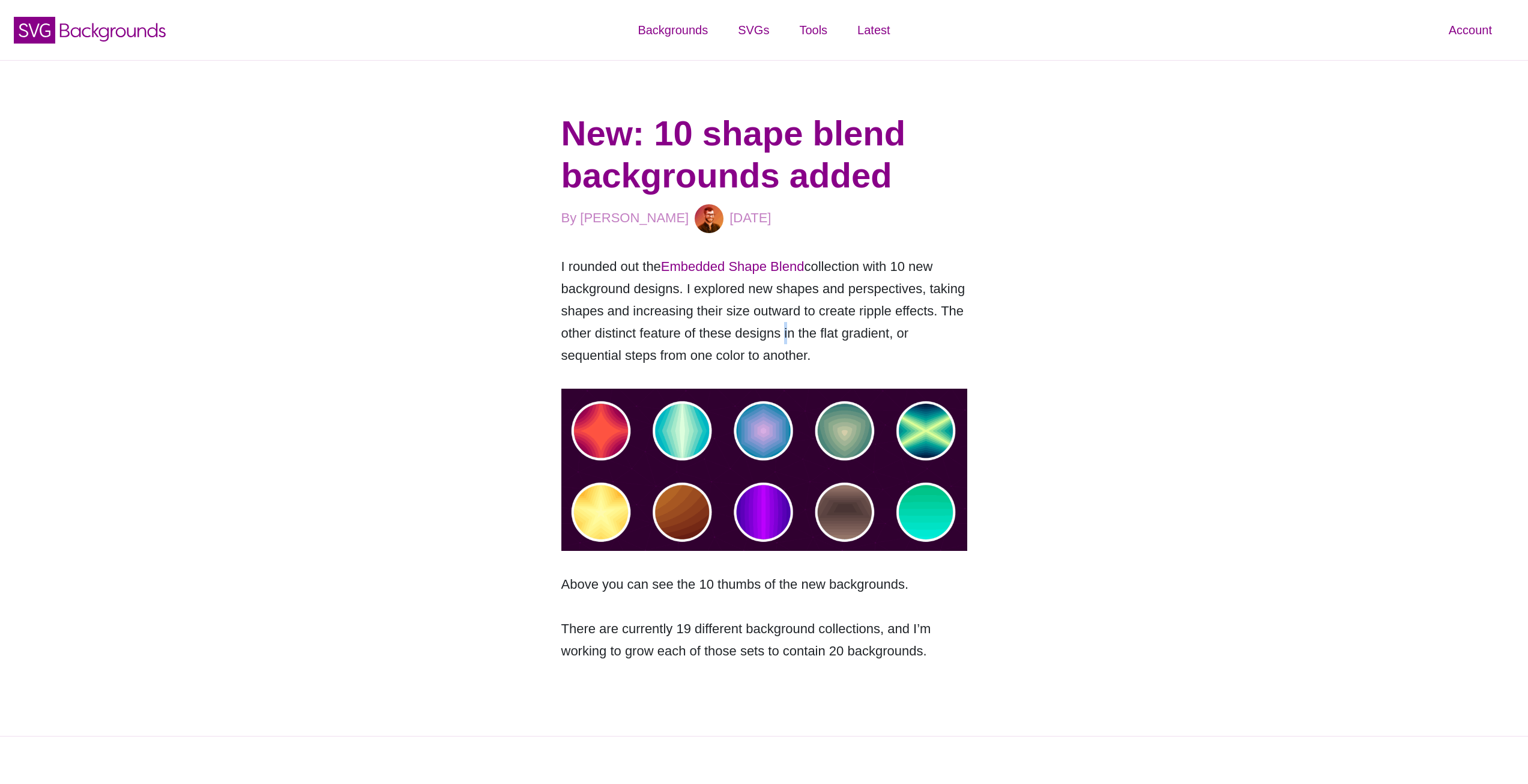
click at [782, 323] on p "I rounded out the Embedded Shape Blend collection with 10 new background design…" at bounding box center [764, 310] width 406 height 111
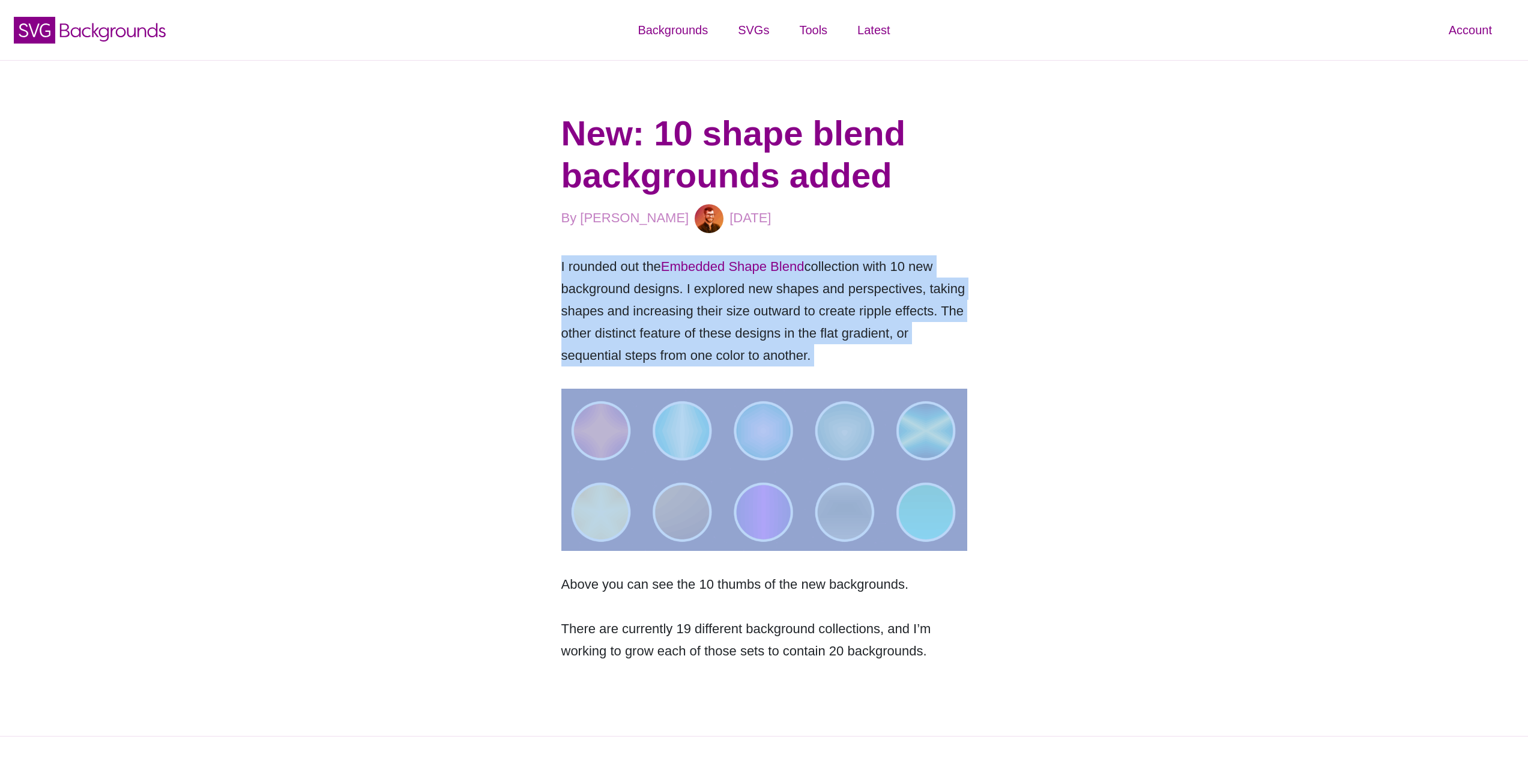
click at [783, 323] on p "I rounded out the Embedded Shape Blend collection with 10 new background design…" at bounding box center [764, 310] width 406 height 111
click at [794, 320] on p "I rounded out the Embedded Shape Blend collection with 10 new background design…" at bounding box center [764, 310] width 406 height 111
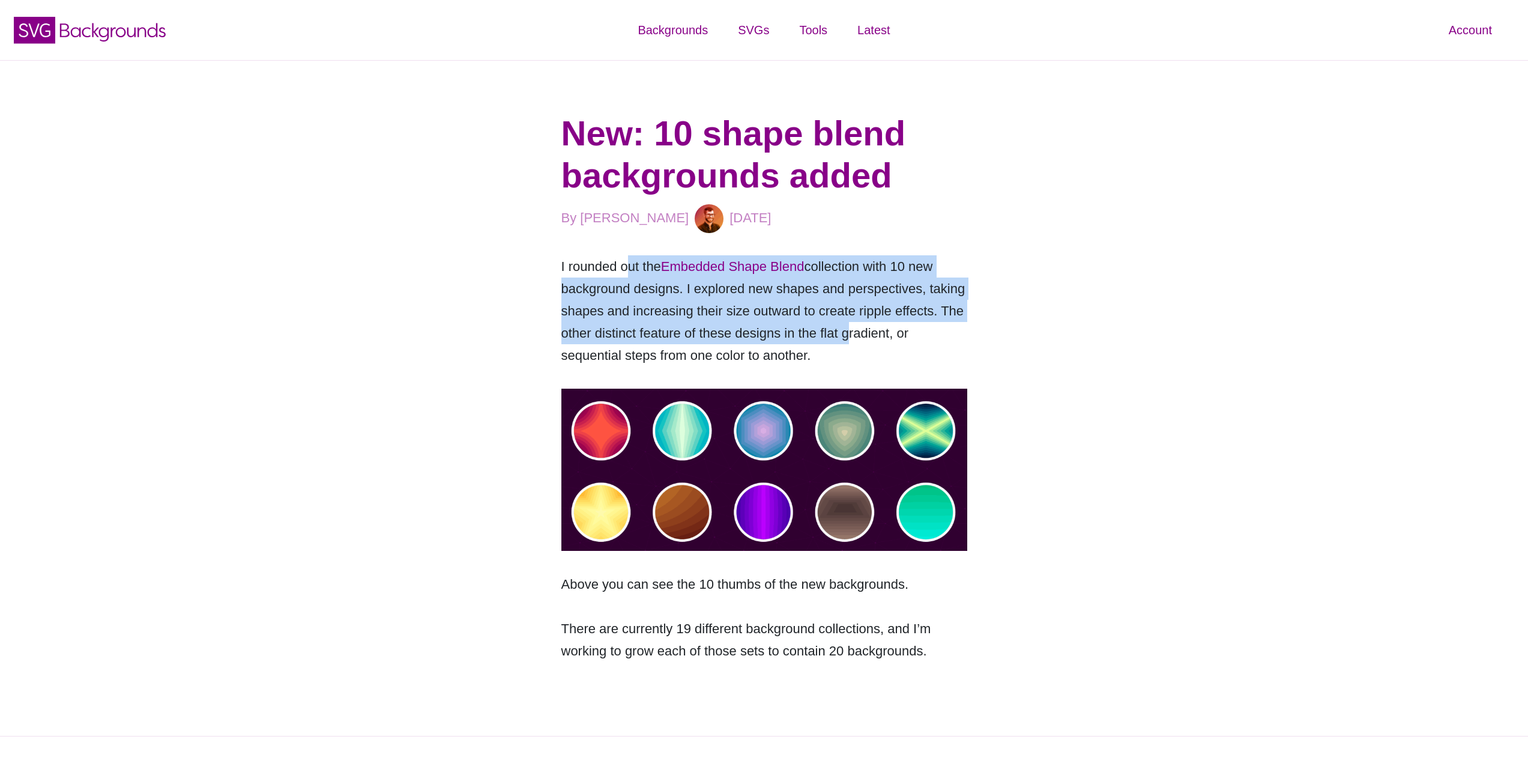
drag, startPoint x: 631, startPoint y: 274, endPoint x: 844, endPoint y: 325, distance: 219.0
click at [844, 325] on p "I rounded out the Embedded Shape Blend collection with 10 new background design…" at bounding box center [764, 310] width 406 height 111
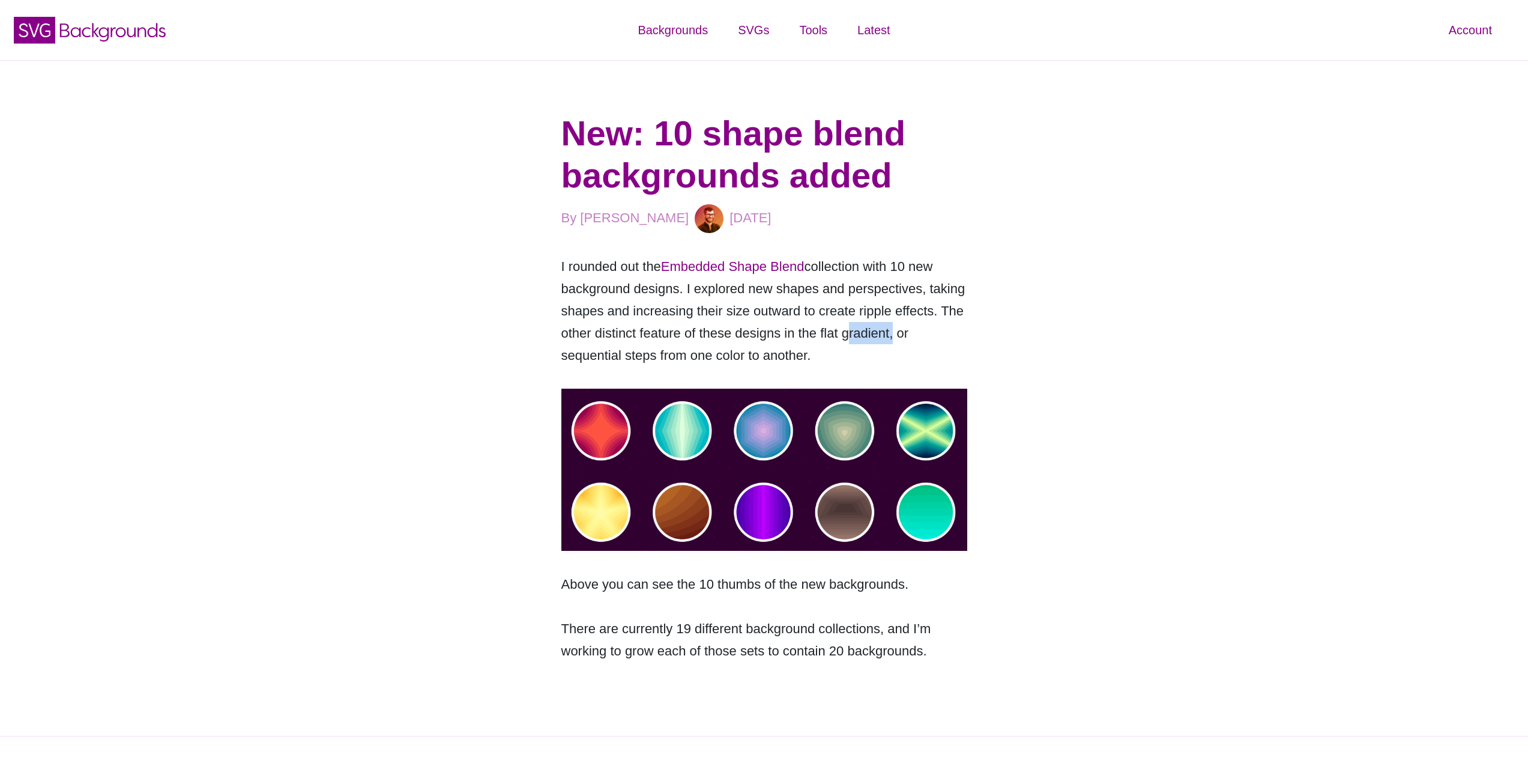
click at [844, 325] on p "I rounded out the Embedded Shape Blend collection with 10 new background design…" at bounding box center [764, 310] width 406 height 111
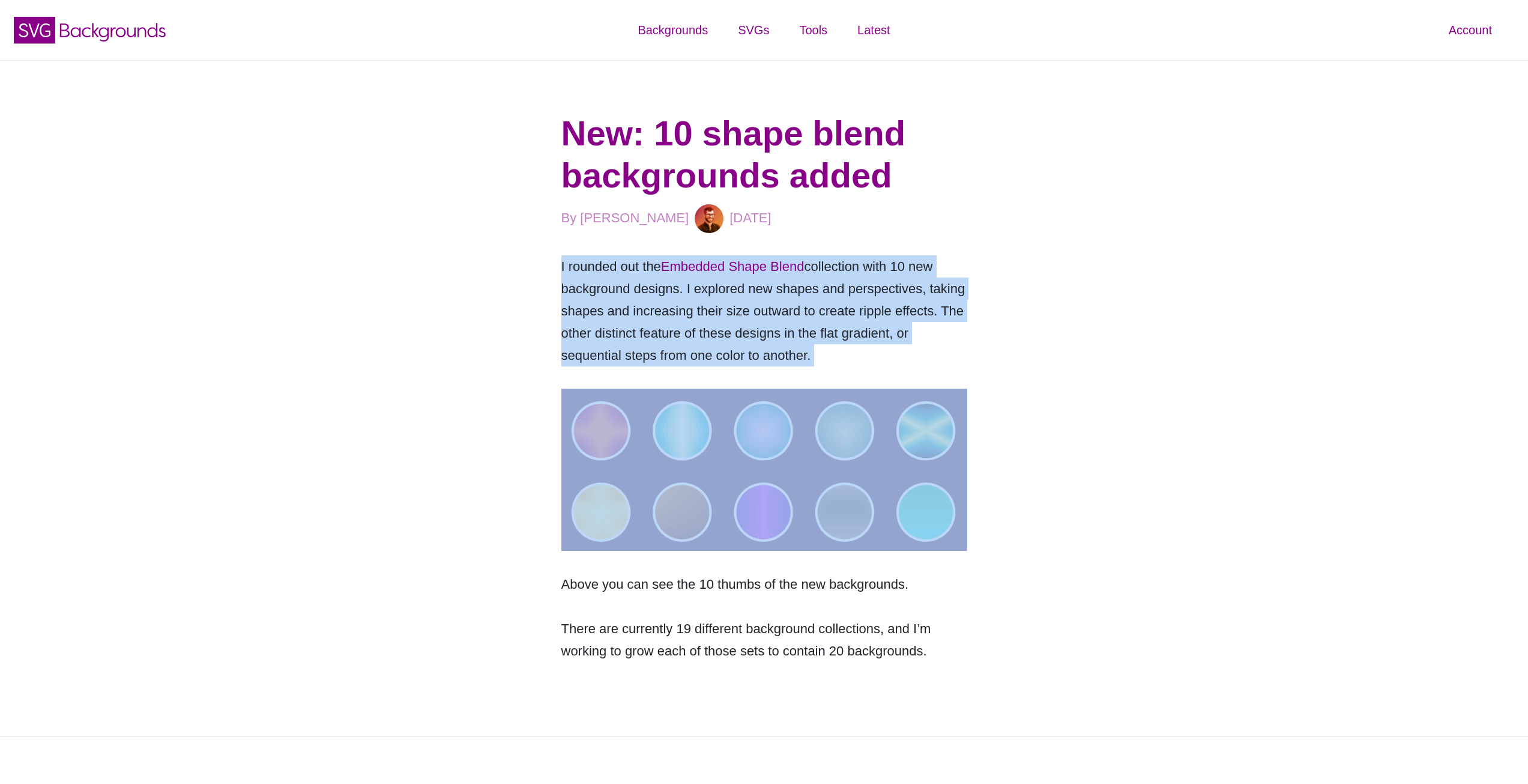
click at [844, 325] on p "I rounded out the Embedded Shape Blend collection with 10 new background design…" at bounding box center [764, 310] width 406 height 111
click at [897, 322] on p "I rounded out the Embedded Shape Blend collection with 10 new background design…" at bounding box center [764, 310] width 406 height 111
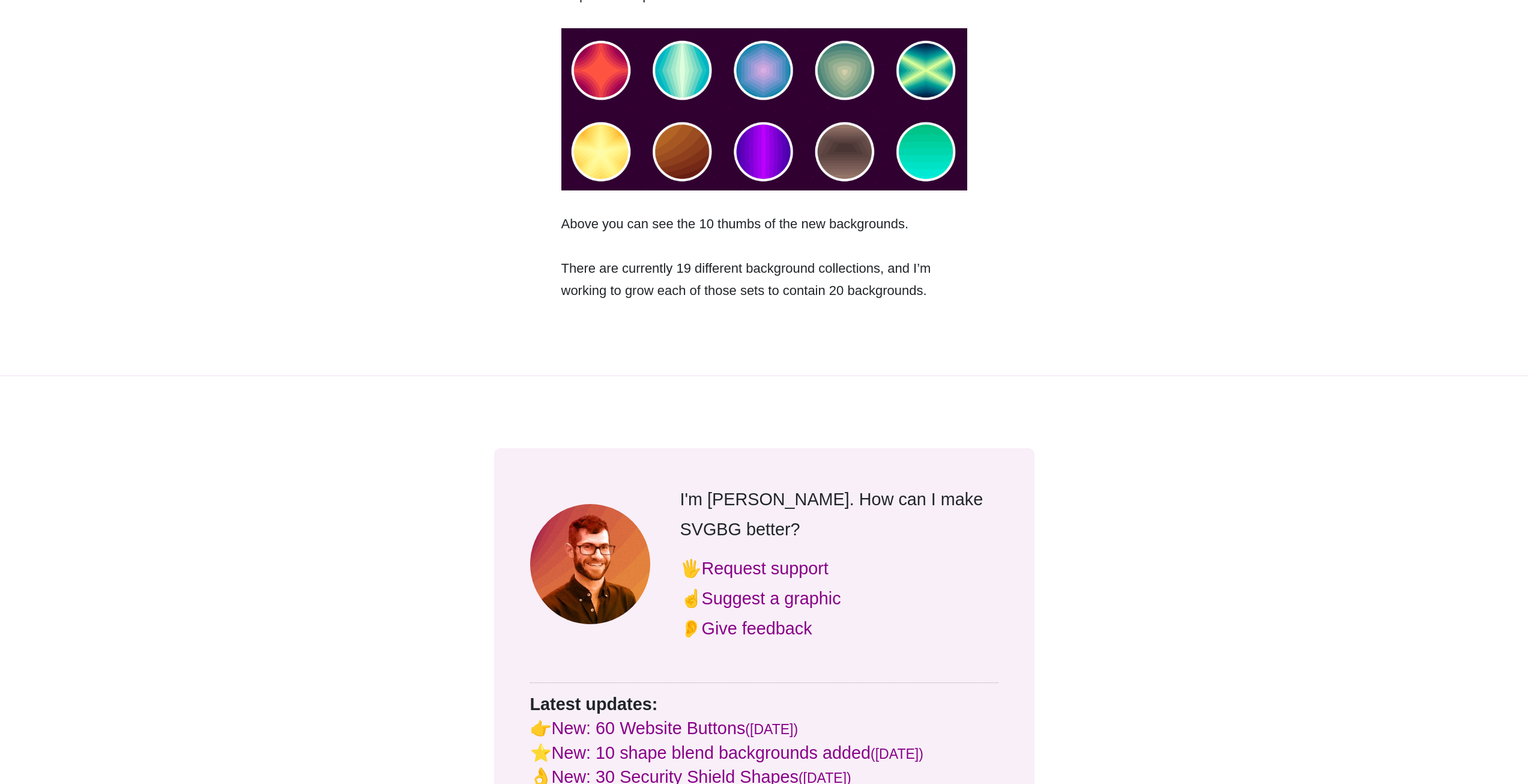
scroll to position [481, 0]
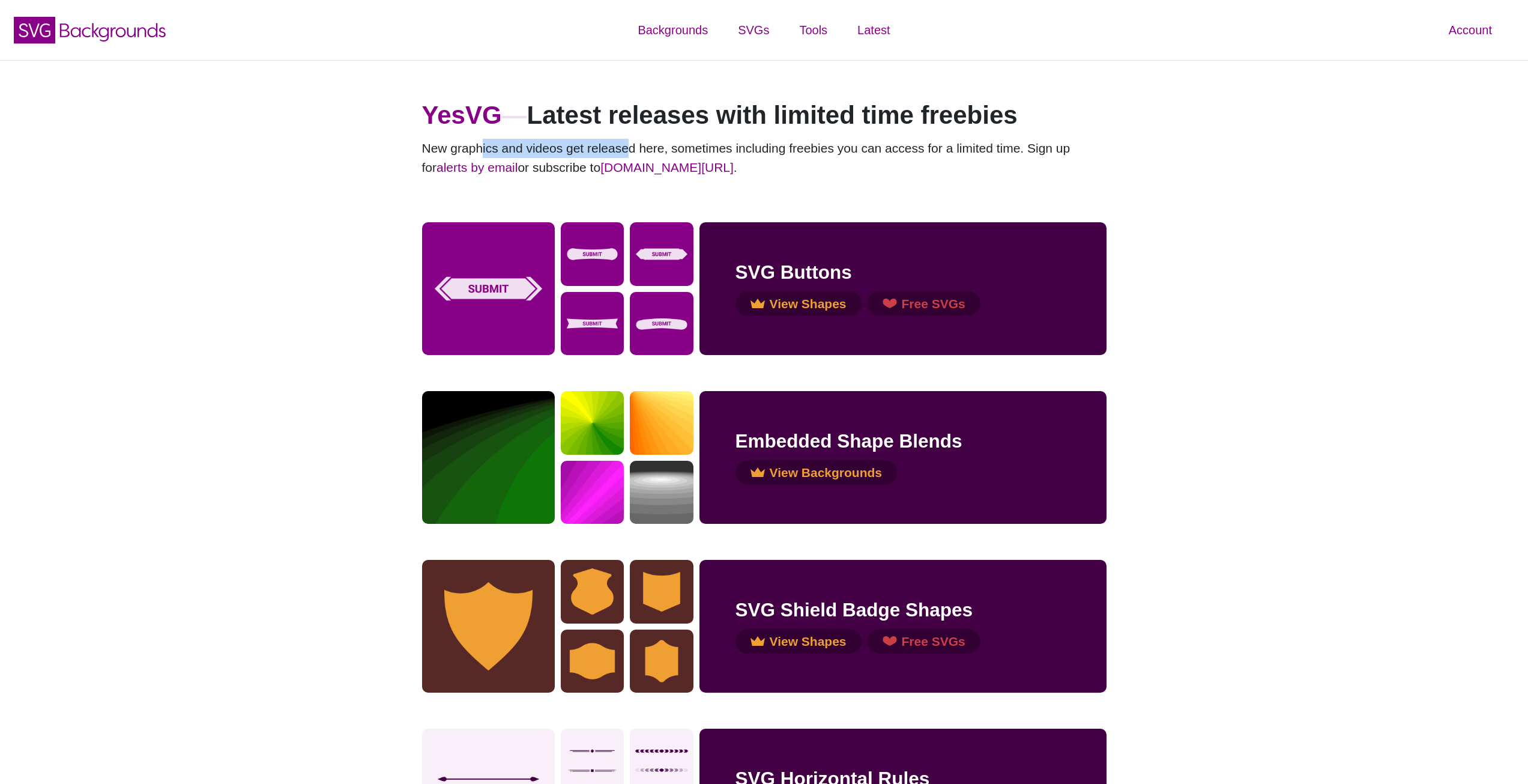
drag, startPoint x: 483, startPoint y: 143, endPoint x: 622, endPoint y: 142, distance: 139.0
click at [622, 142] on p "New graphics and videos get released here, sometimes including freebies you can…" at bounding box center [764, 157] width 685 height 37
click at [448, 144] on p "New graphics and videos get released here, sometimes including freebies you can…" at bounding box center [764, 157] width 685 height 37
drag, startPoint x: 448, startPoint y: 146, endPoint x: 823, endPoint y: 147, distance: 375.0
click at [799, 148] on p "New graphics and videos get released here, sometimes including freebies you can…" at bounding box center [764, 157] width 685 height 37
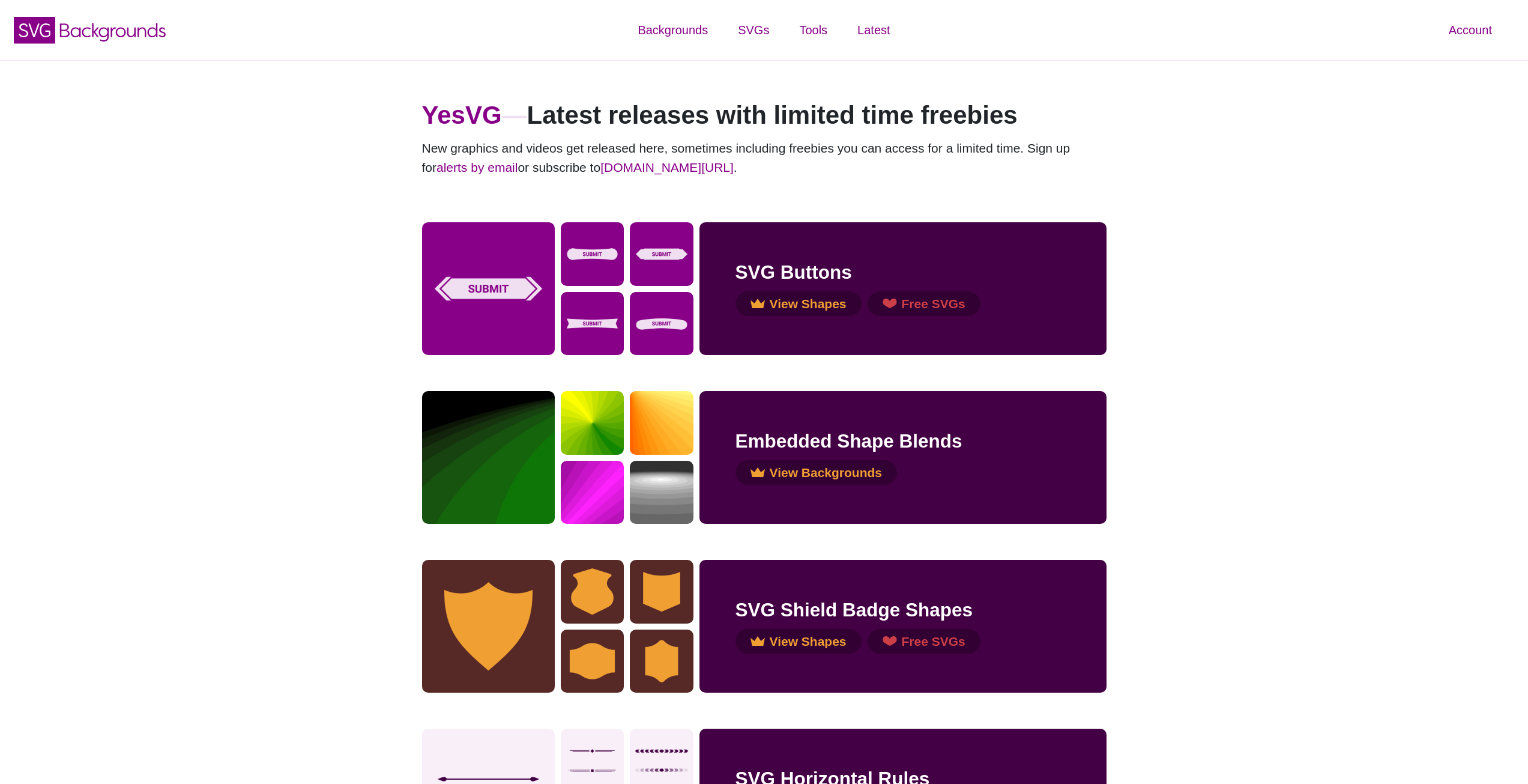
click at [823, 147] on p "New graphics and videos get released here, sometimes including freebies you can…" at bounding box center [764, 157] width 685 height 37
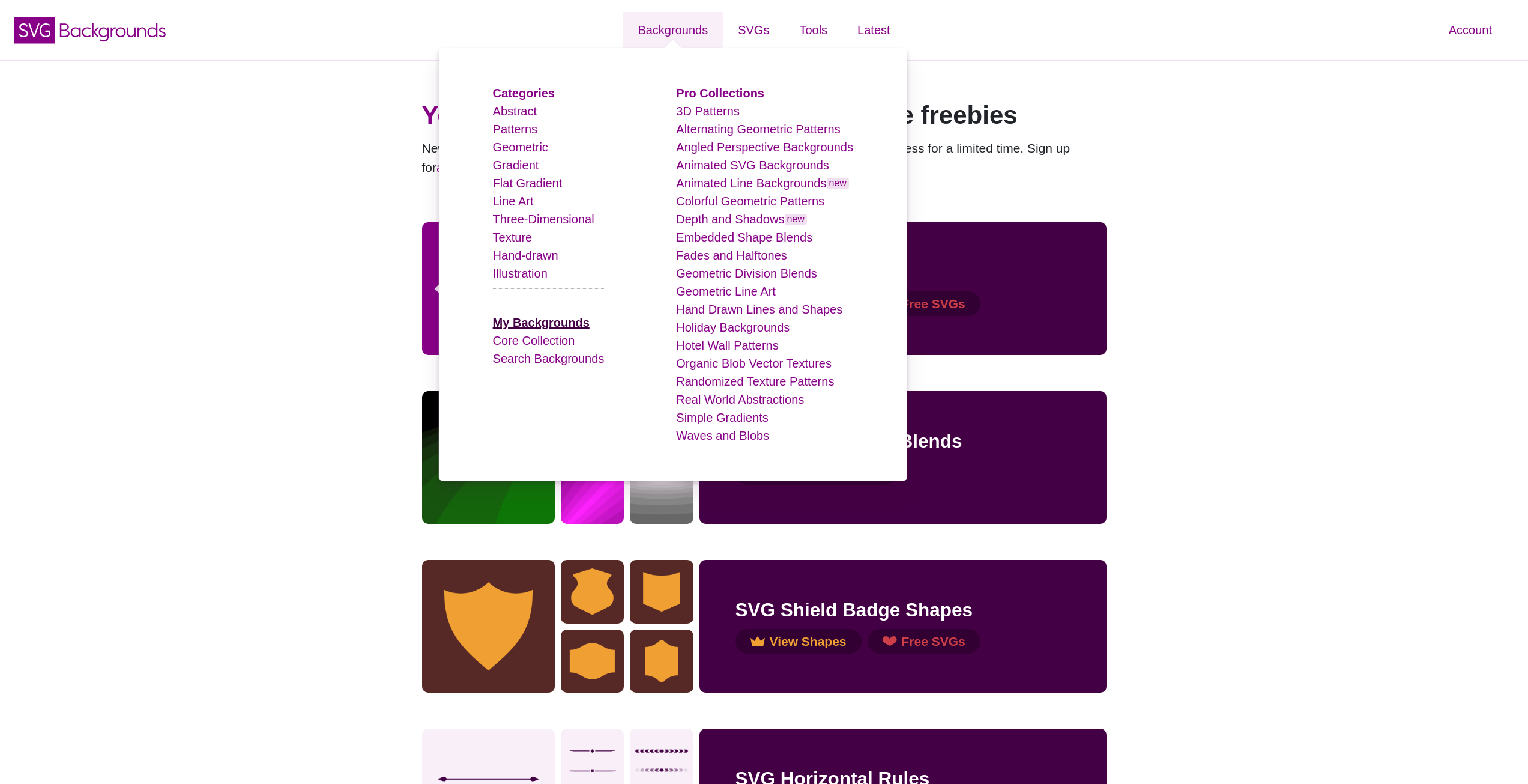
click at [550, 322] on strong "My Backgrounds" at bounding box center [541, 322] width 96 height 13
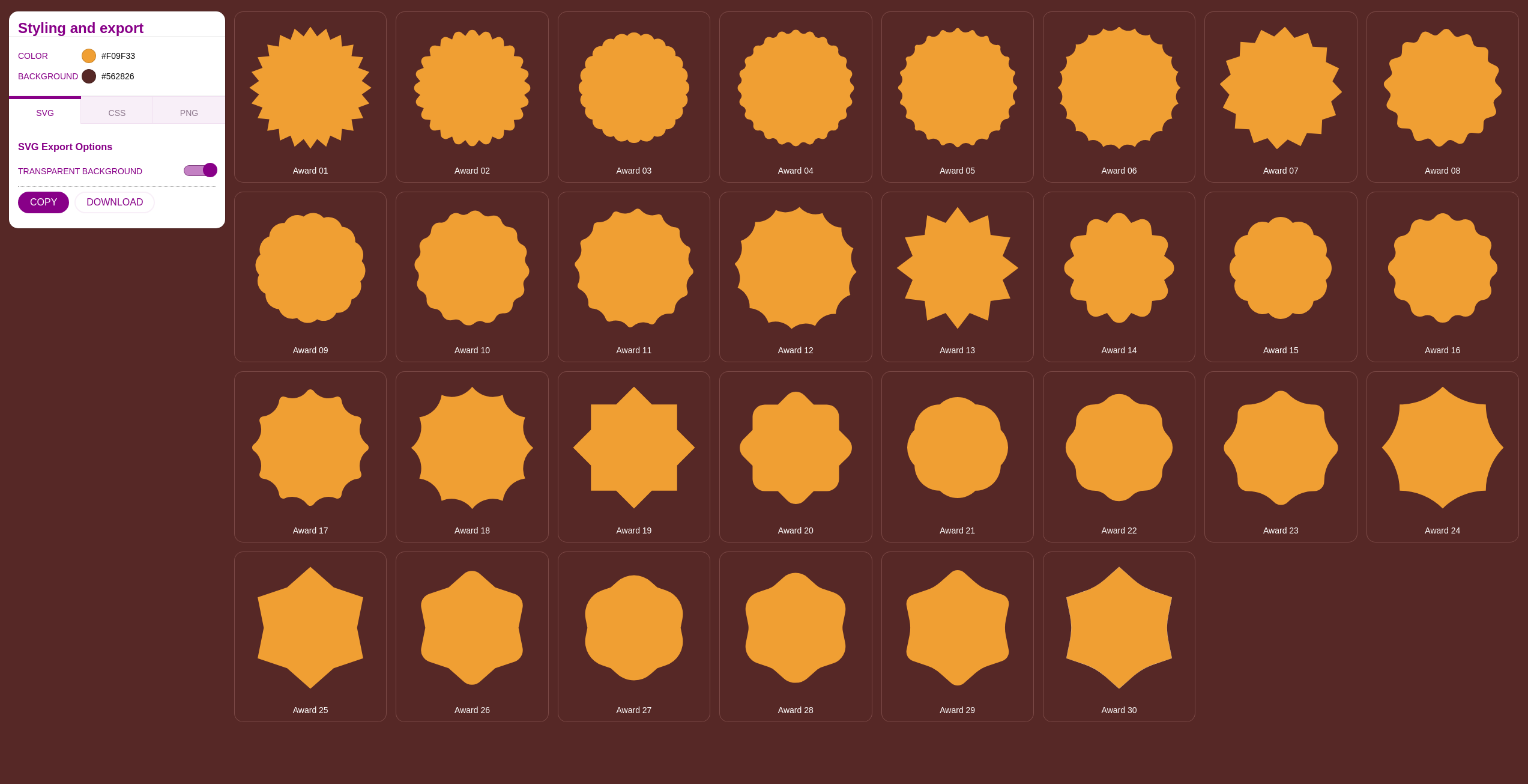
scroll to position [120, 0]
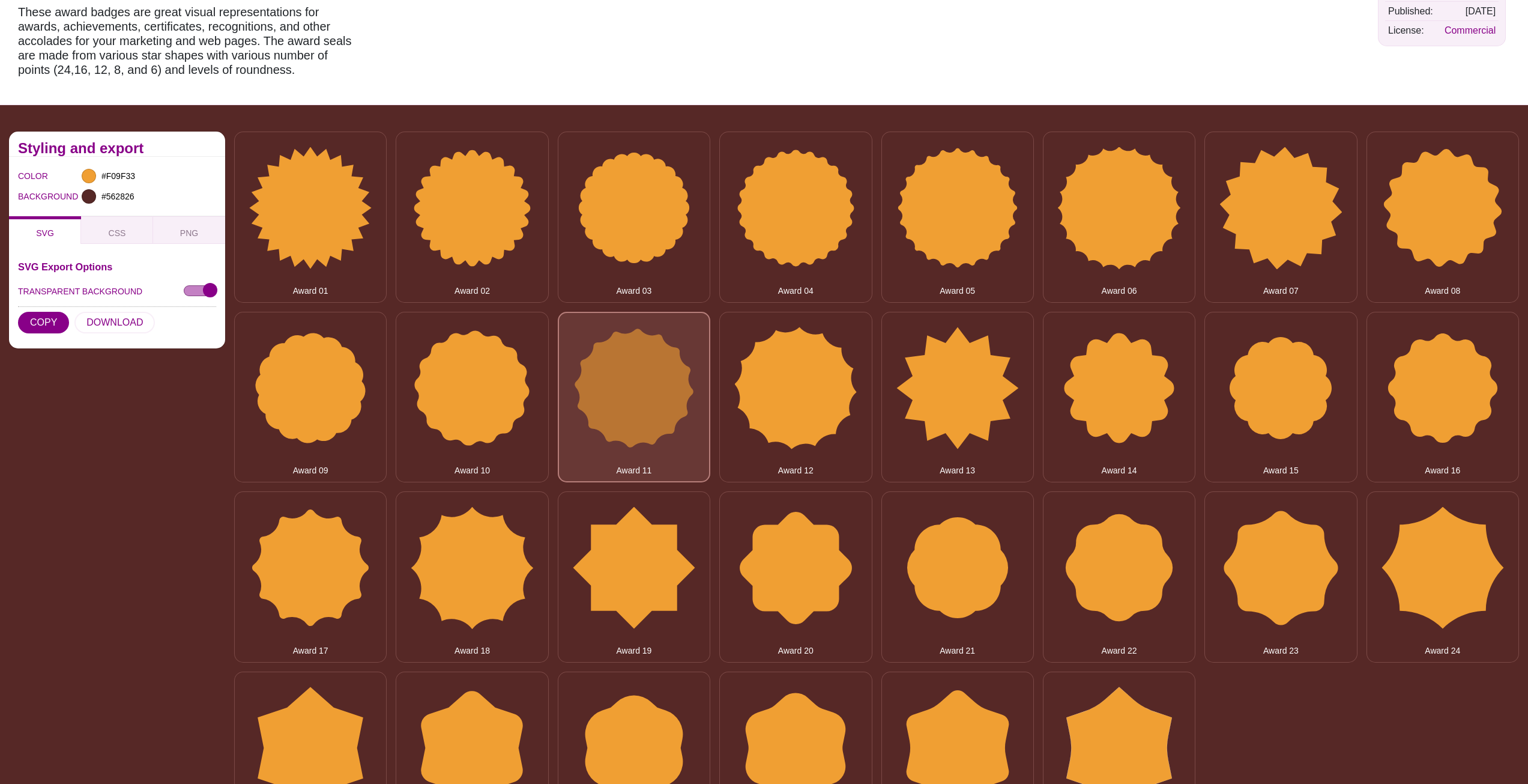
click at [627, 367] on button "Award 11" at bounding box center [634, 397] width 153 height 170
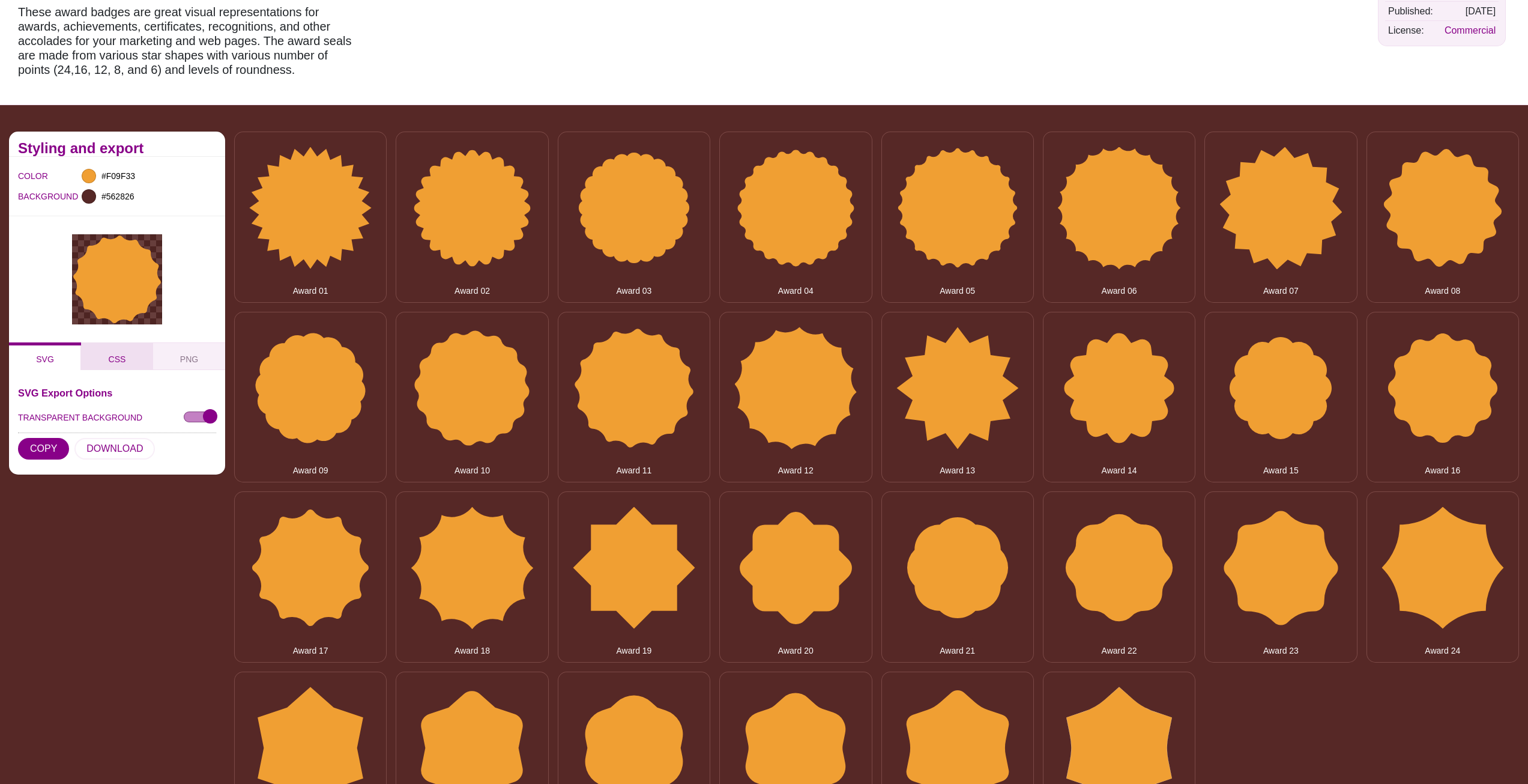
click at [127, 354] on button "CSS" at bounding box center [117, 355] width 72 height 27
click at [184, 354] on span "PNG" at bounding box center [188, 359] width 27 height 13
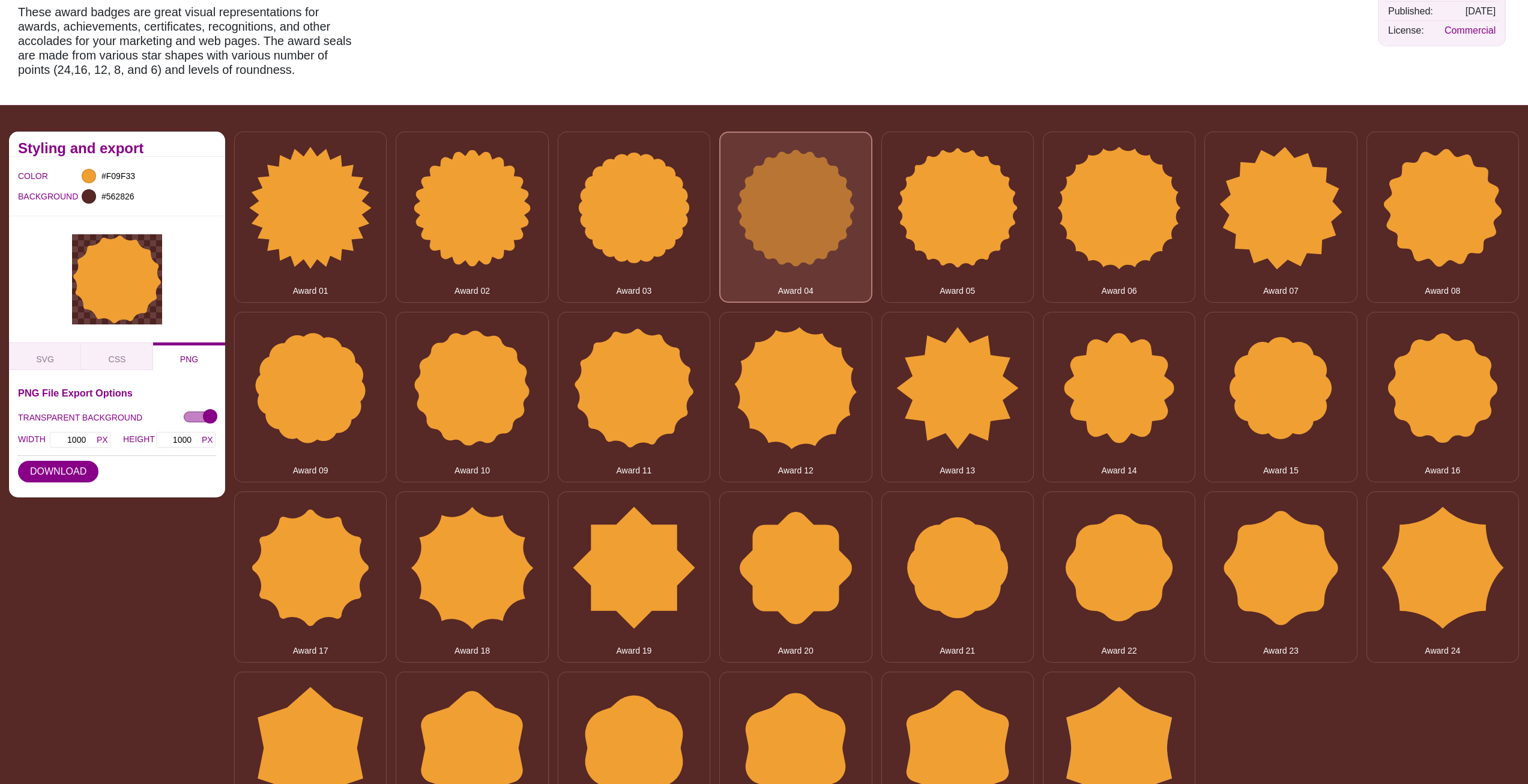
click at [804, 186] on button "Award 04" at bounding box center [795, 216] width 153 height 170
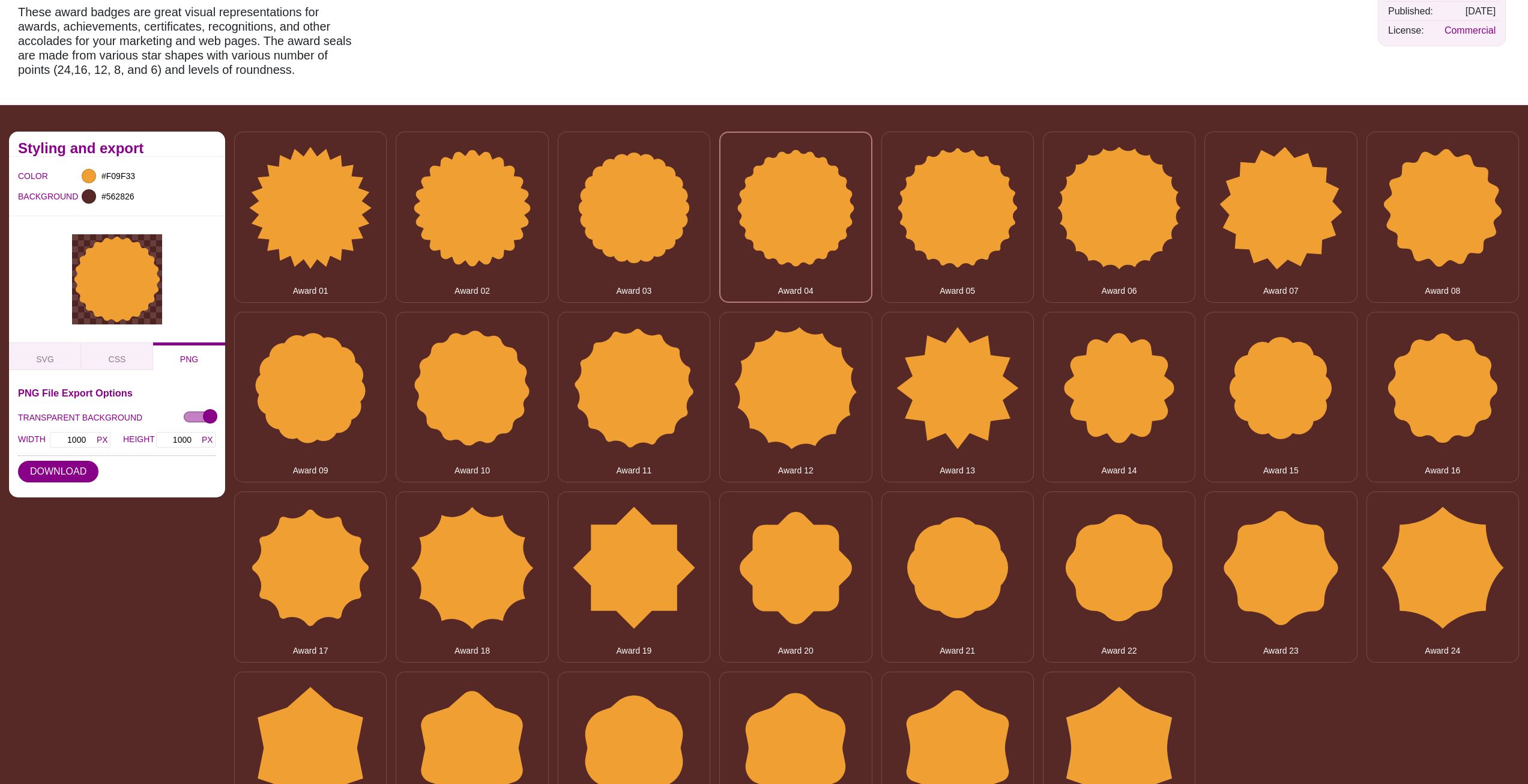
scroll to position [0, 0]
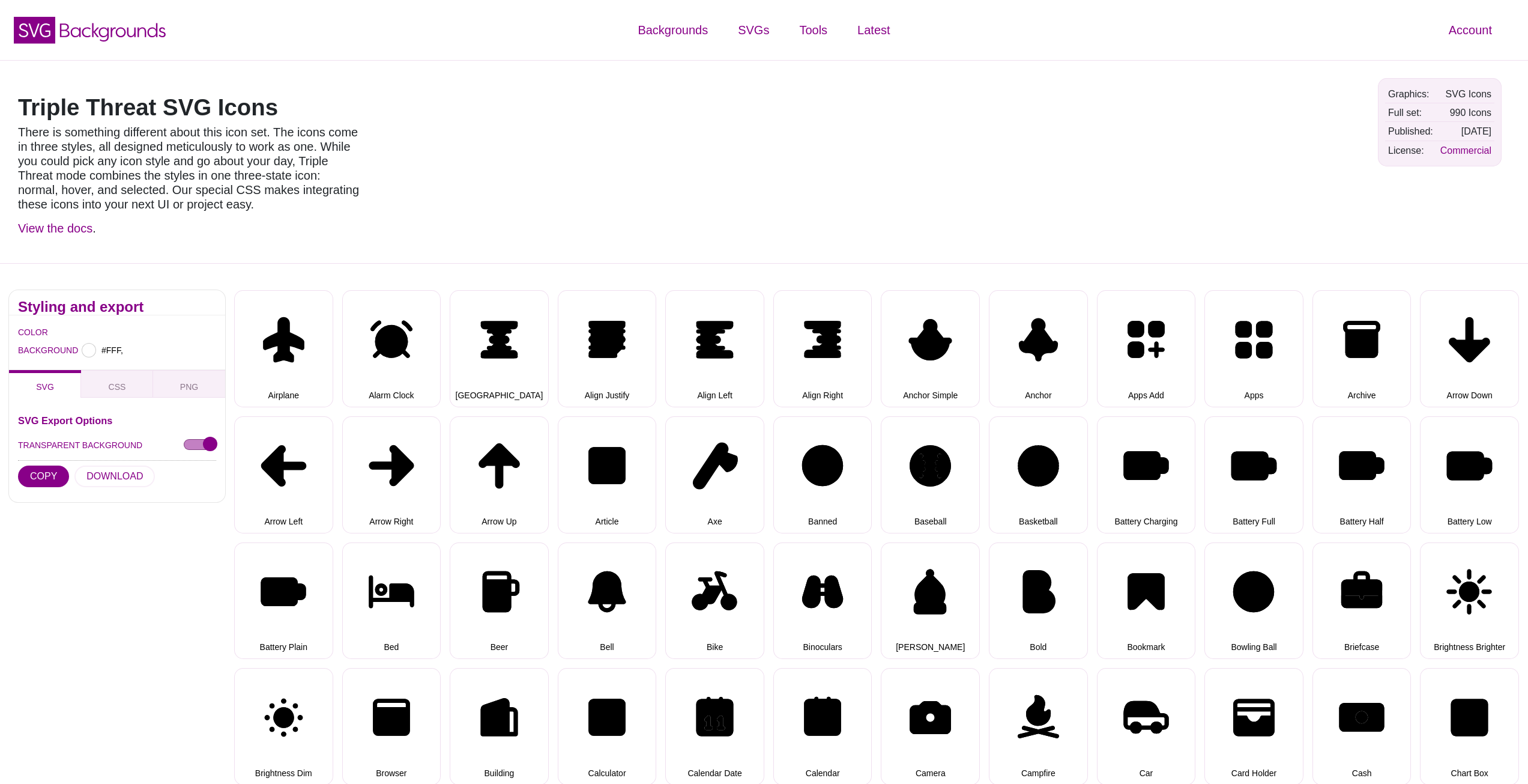
type input "#FFFFFF"
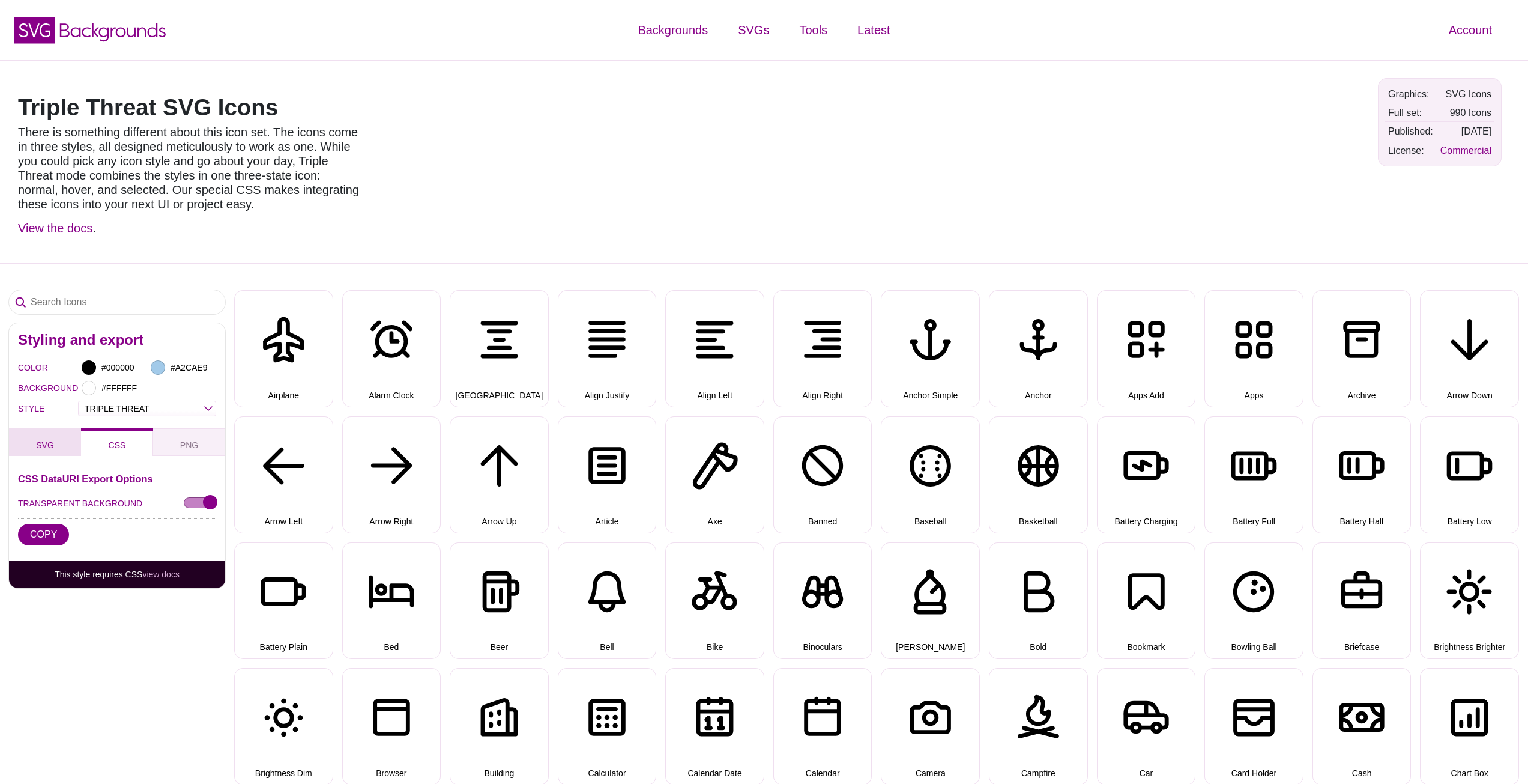
click at [41, 444] on span "SVG" at bounding box center [44, 445] width 27 height 13
click at [98, 445] on button "CSS" at bounding box center [117, 441] width 72 height 27
click at [109, 409] on select "OUTLINE DUO-TONE SOLID TRIPLE THREAT DOUBLE TROUBLE" at bounding box center [147, 408] width 137 height 14
click at [79, 402] on select "OUTLINE DUO-TONE SOLID TRIPLE THREAT DOUBLE TROUBLE" at bounding box center [147, 408] width 137 height 14
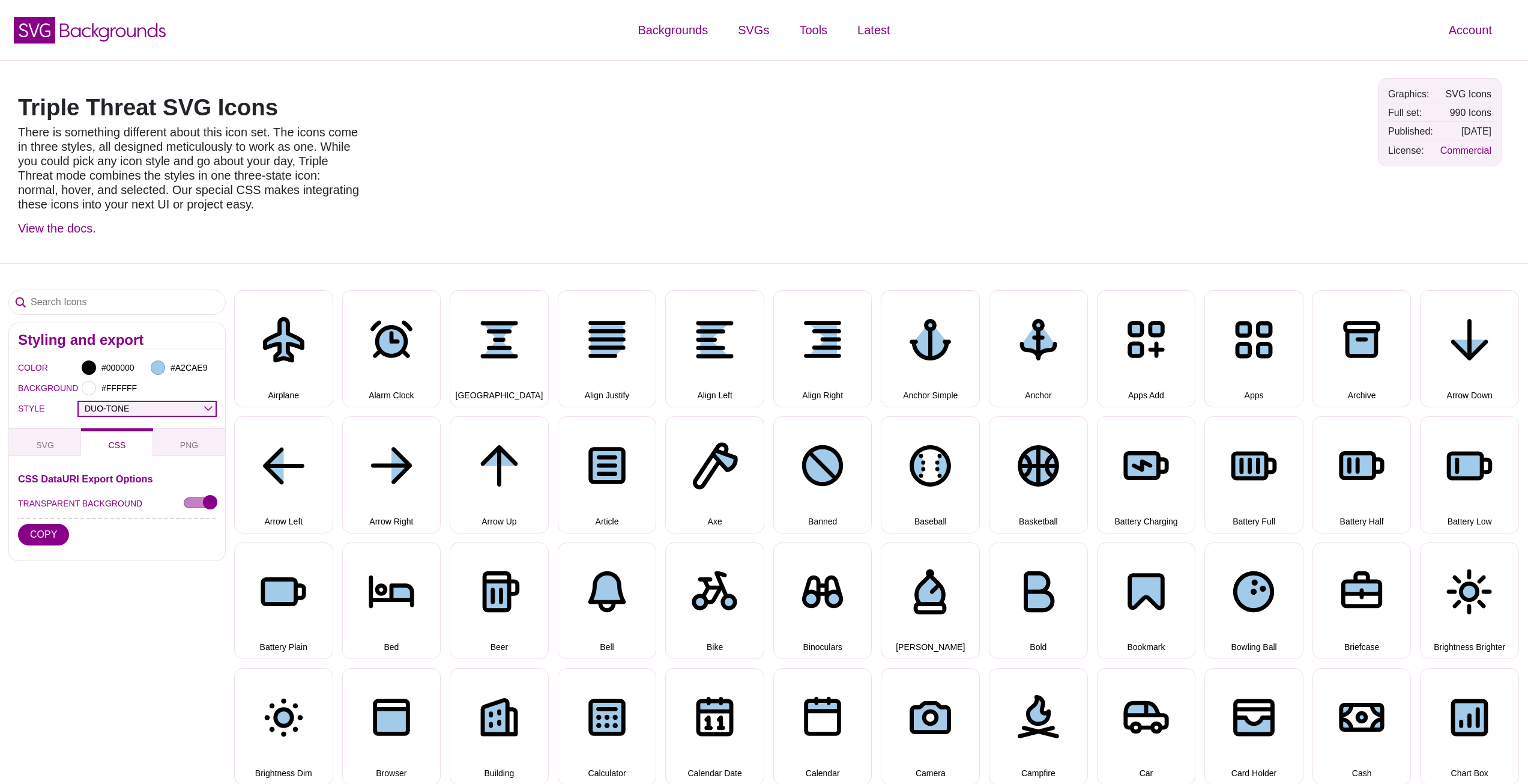
click at [126, 410] on select "OUTLINE DUO-TONE SOLID TRIPLE THREAT DOUBLE TROUBLE" at bounding box center [147, 408] width 137 height 14
click at [79, 402] on select "OUTLINE DUO-TONE SOLID TRIPLE THREAT DOUBLE TROUBLE" at bounding box center [147, 408] width 137 height 14
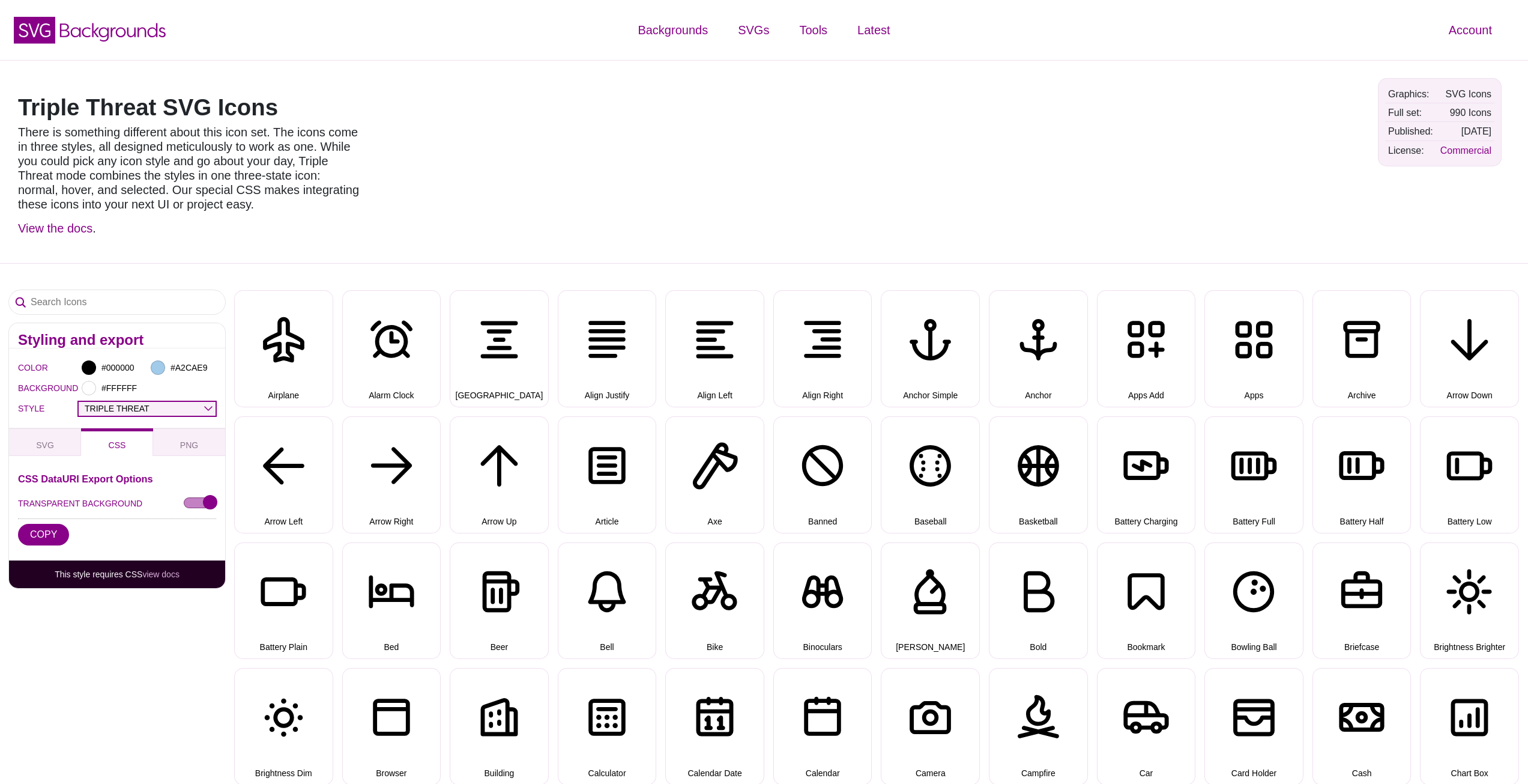
click at [150, 408] on select "OUTLINE DUO-TONE SOLID TRIPLE THREAT DOUBLE TROUBLE" at bounding box center [147, 408] width 137 height 14
click at [79, 402] on select "OUTLINE DUO-TONE SOLID TRIPLE THREAT DOUBLE TROUBLE" at bounding box center [147, 408] width 137 height 14
click at [152, 410] on select "OUTLINE DUO-TONE SOLID TRIPLE THREAT DOUBLE TROUBLE" at bounding box center [147, 408] width 137 height 14
click at [79, 402] on select "OUTLINE DUO-TONE SOLID TRIPLE THREAT DOUBLE TROUBLE" at bounding box center [147, 408] width 137 height 14
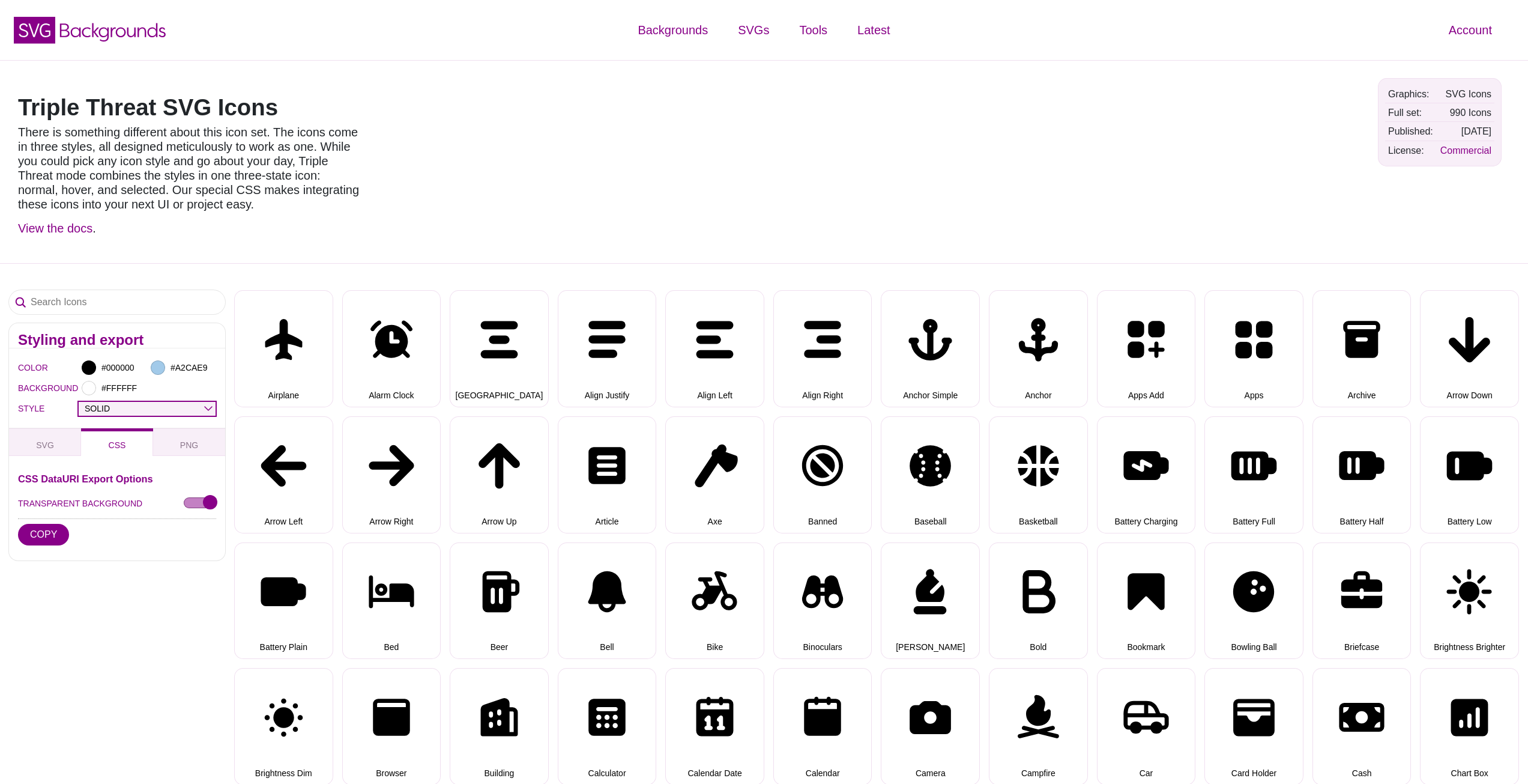
click at [153, 407] on select "OUTLINE DUO-TONE SOLID TRIPLE THREAT DOUBLE TROUBLE" at bounding box center [147, 408] width 137 height 14
select select "duo-tone"
click at [79, 402] on select "OUTLINE DUO-TONE SOLID TRIPLE THREAT DOUBLE TROUBLE" at bounding box center [147, 408] width 137 height 14
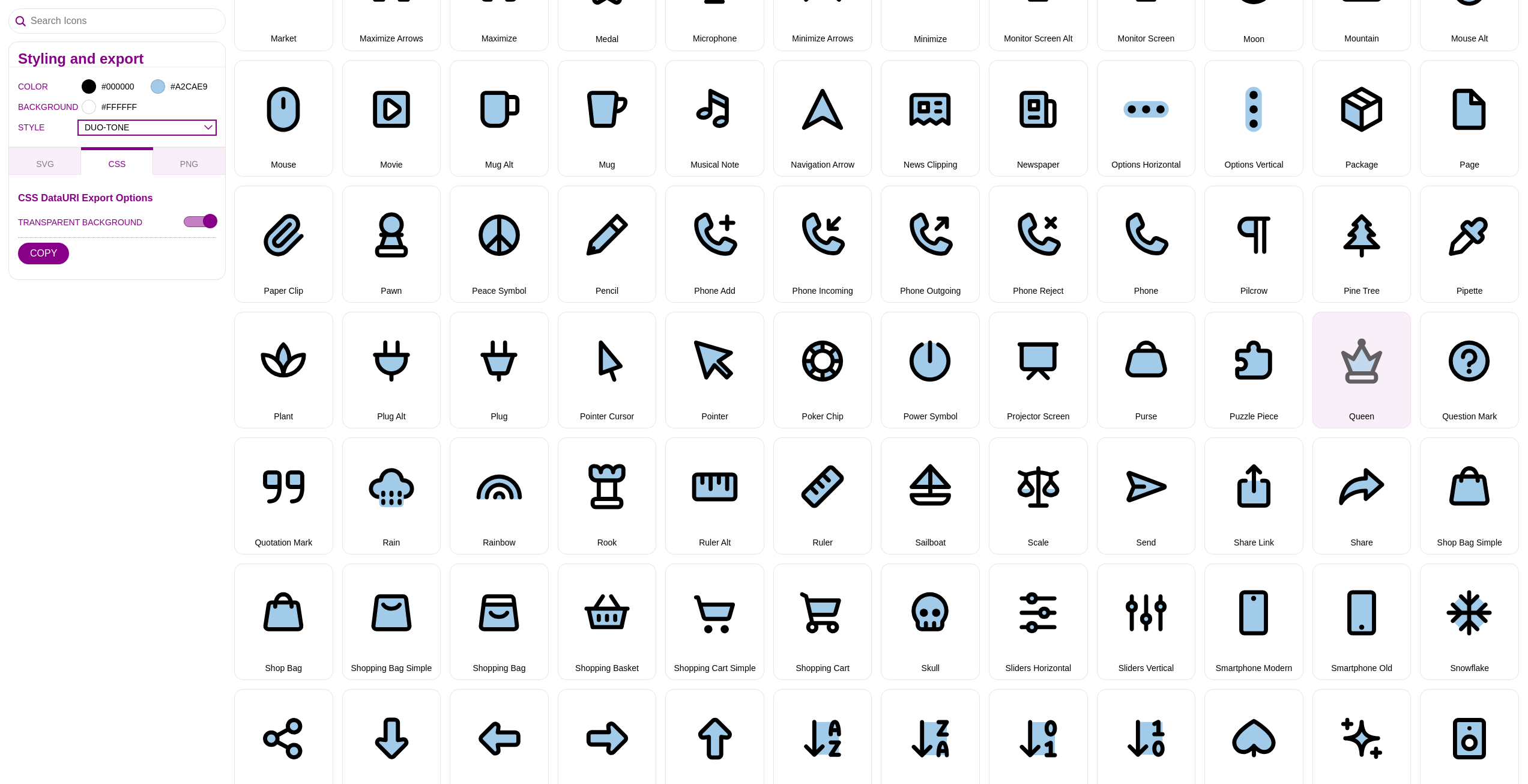
scroll to position [2344, 0]
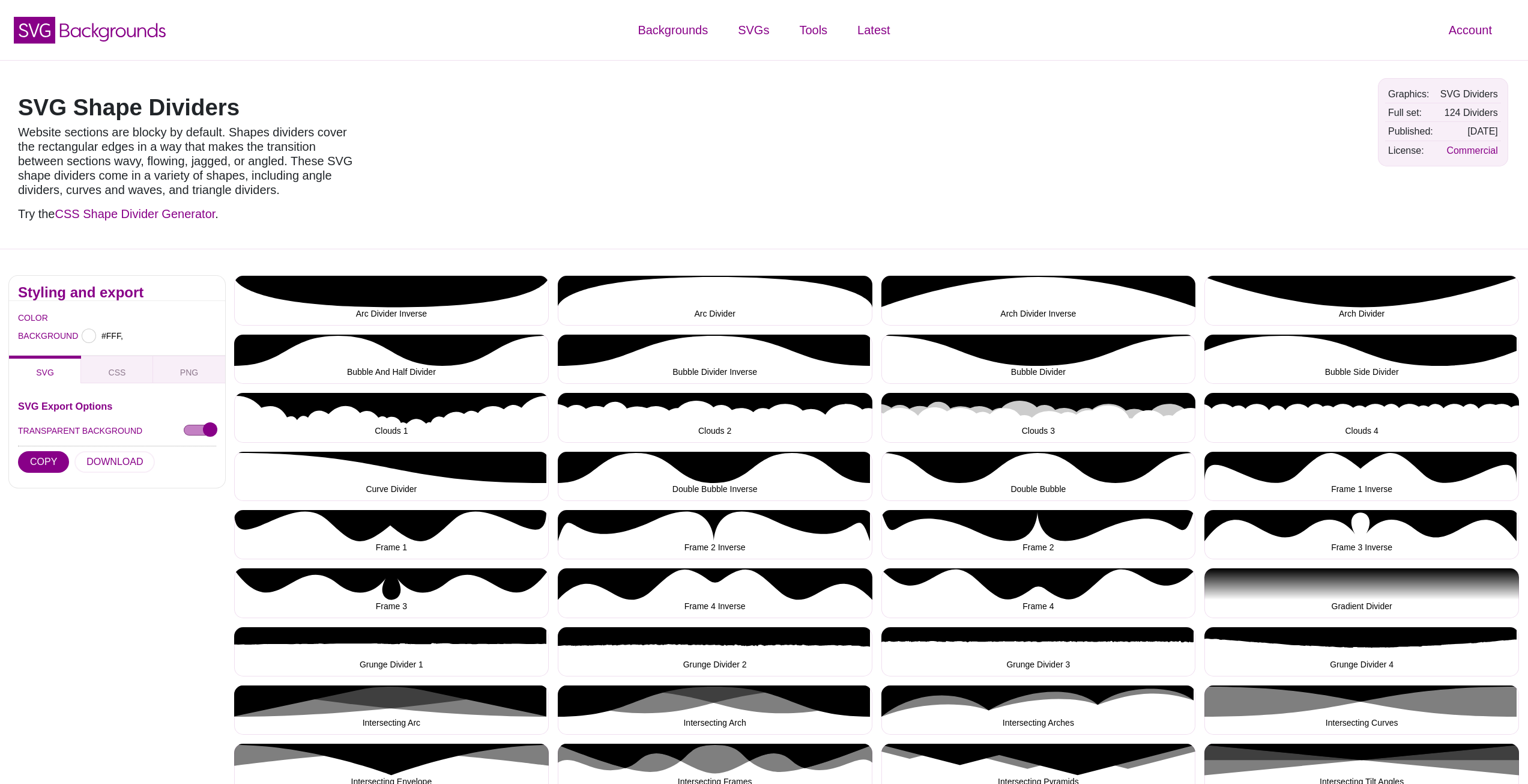
type input "#FFFFFF"
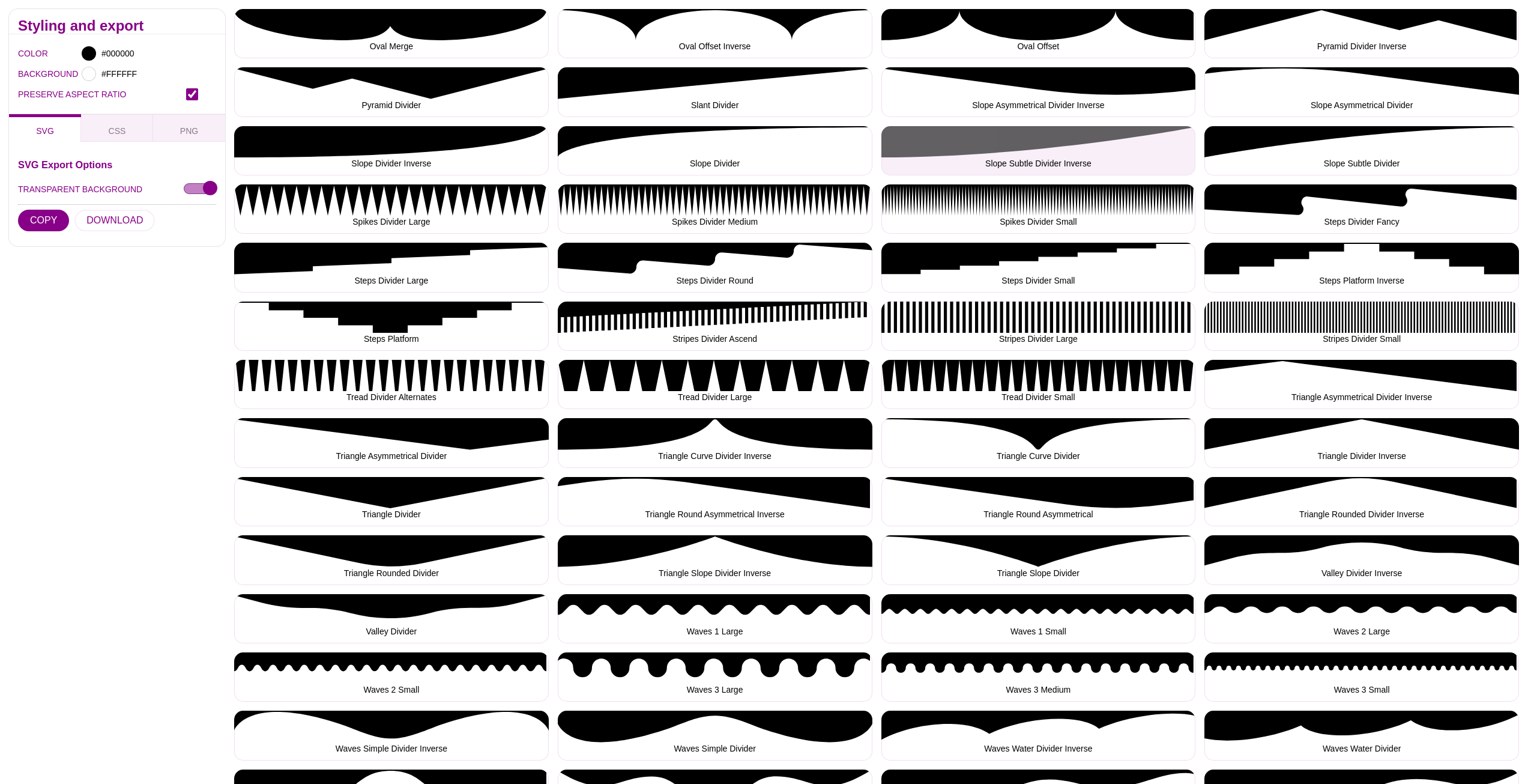
scroll to position [1741, 0]
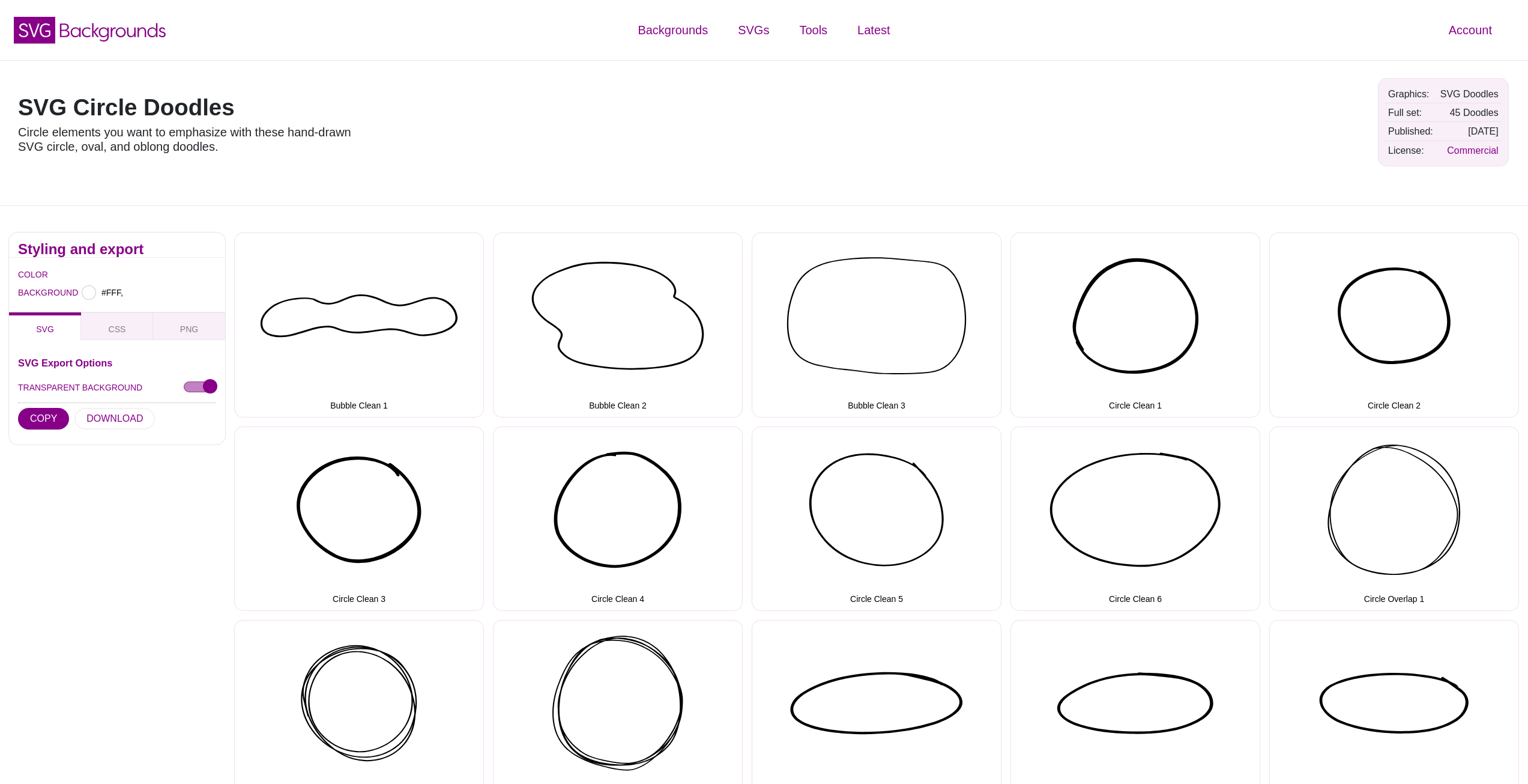
type input "#FFFFFF"
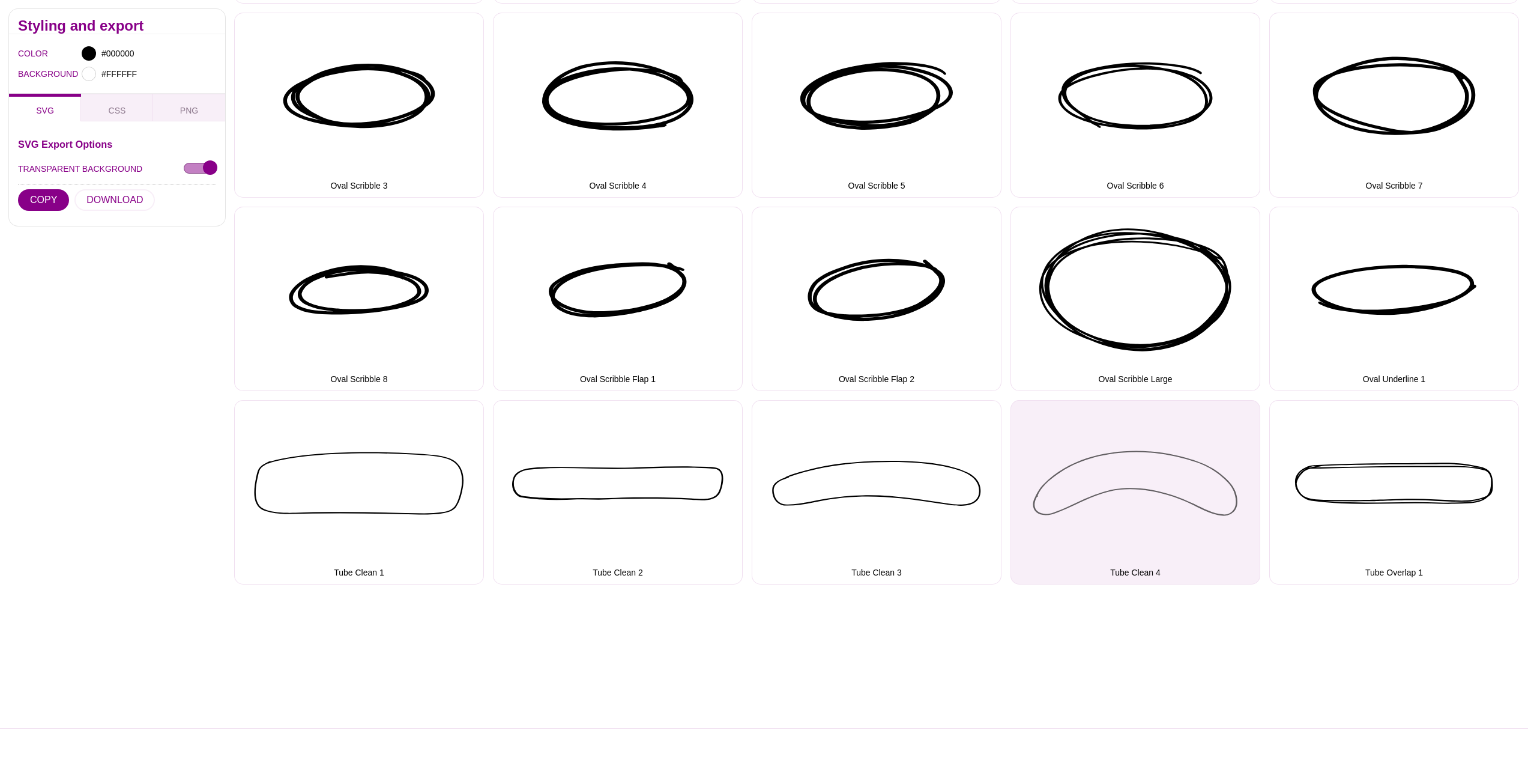
scroll to position [1681, 0]
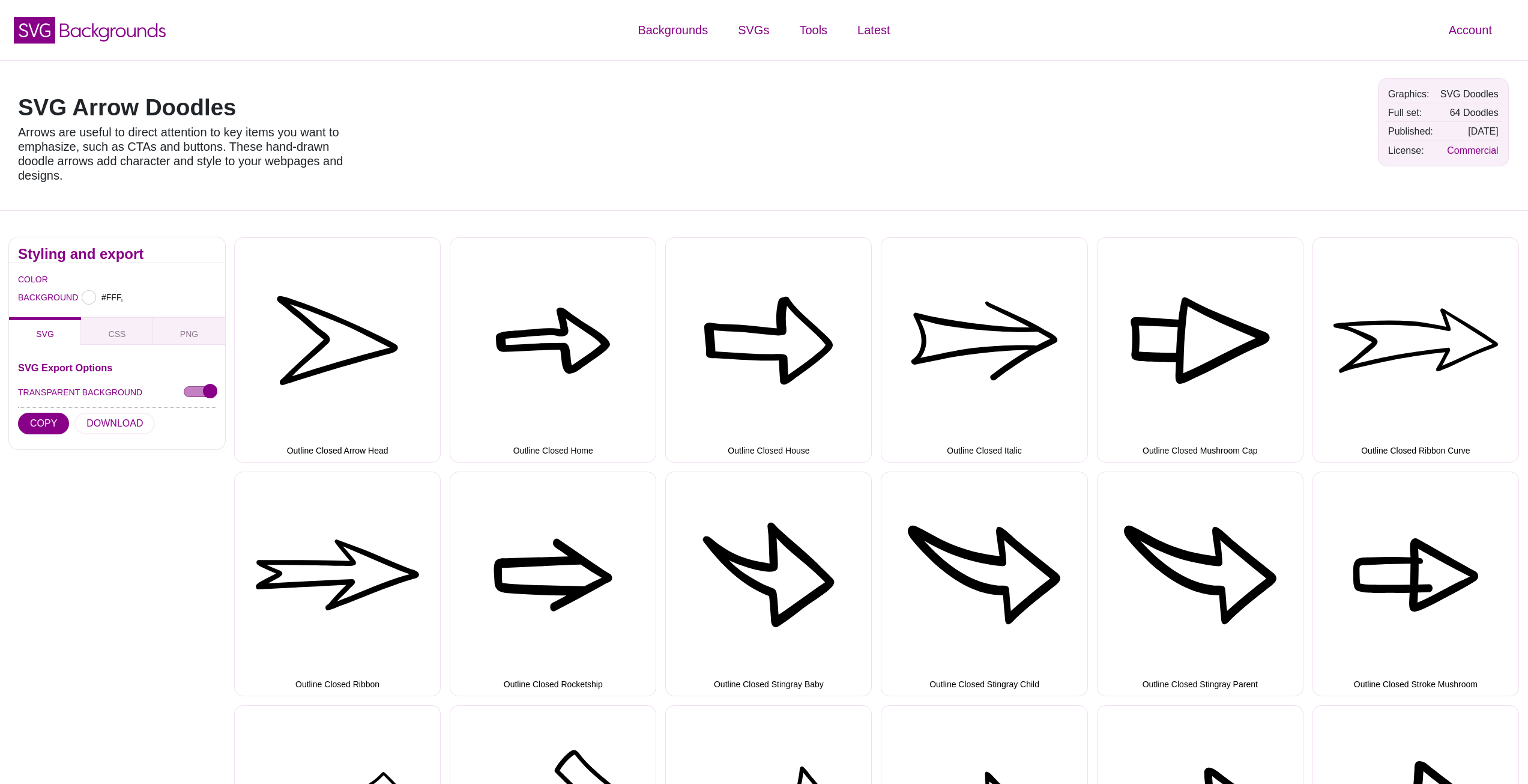
type input "#FFFFFF"
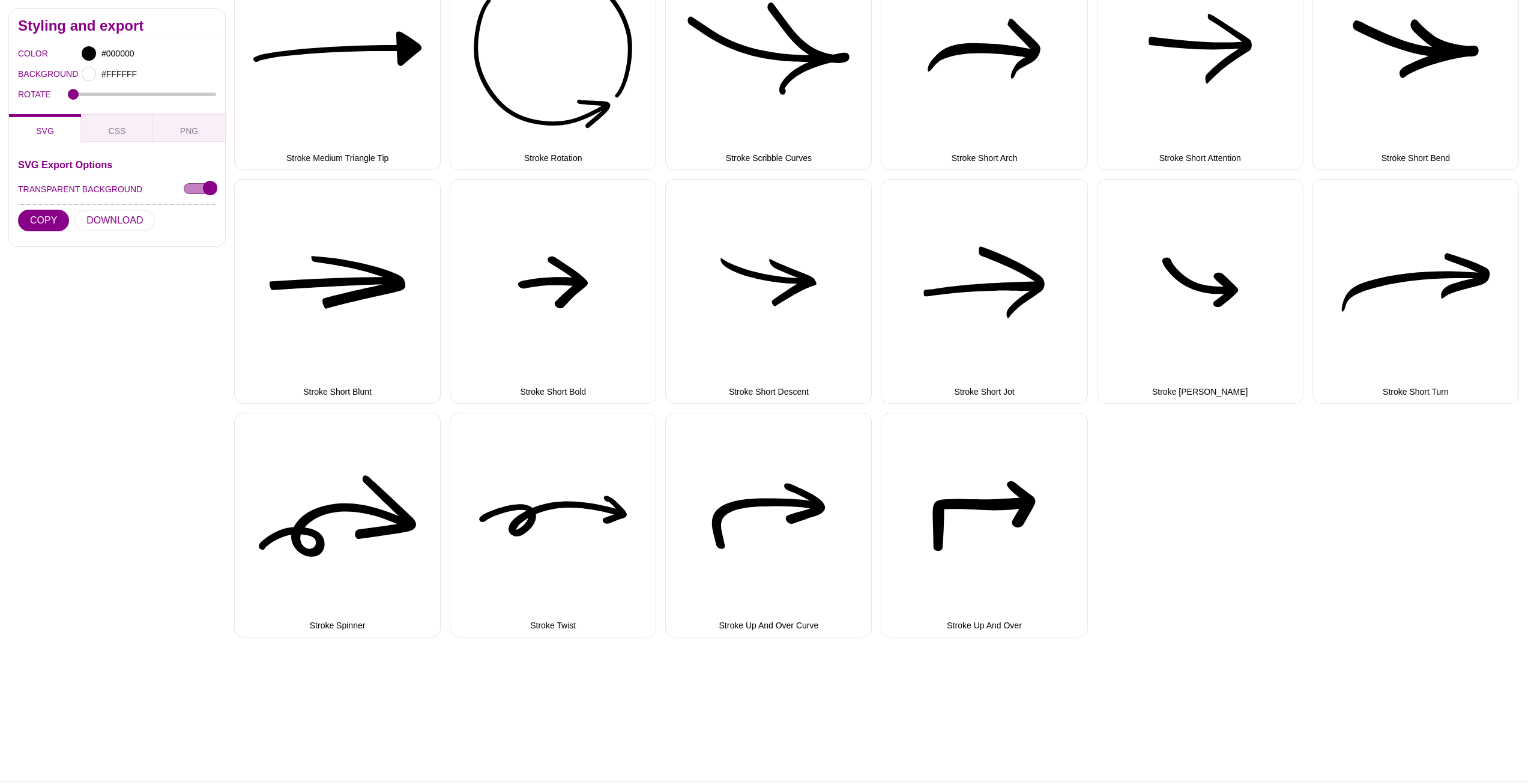
scroll to position [2102, 0]
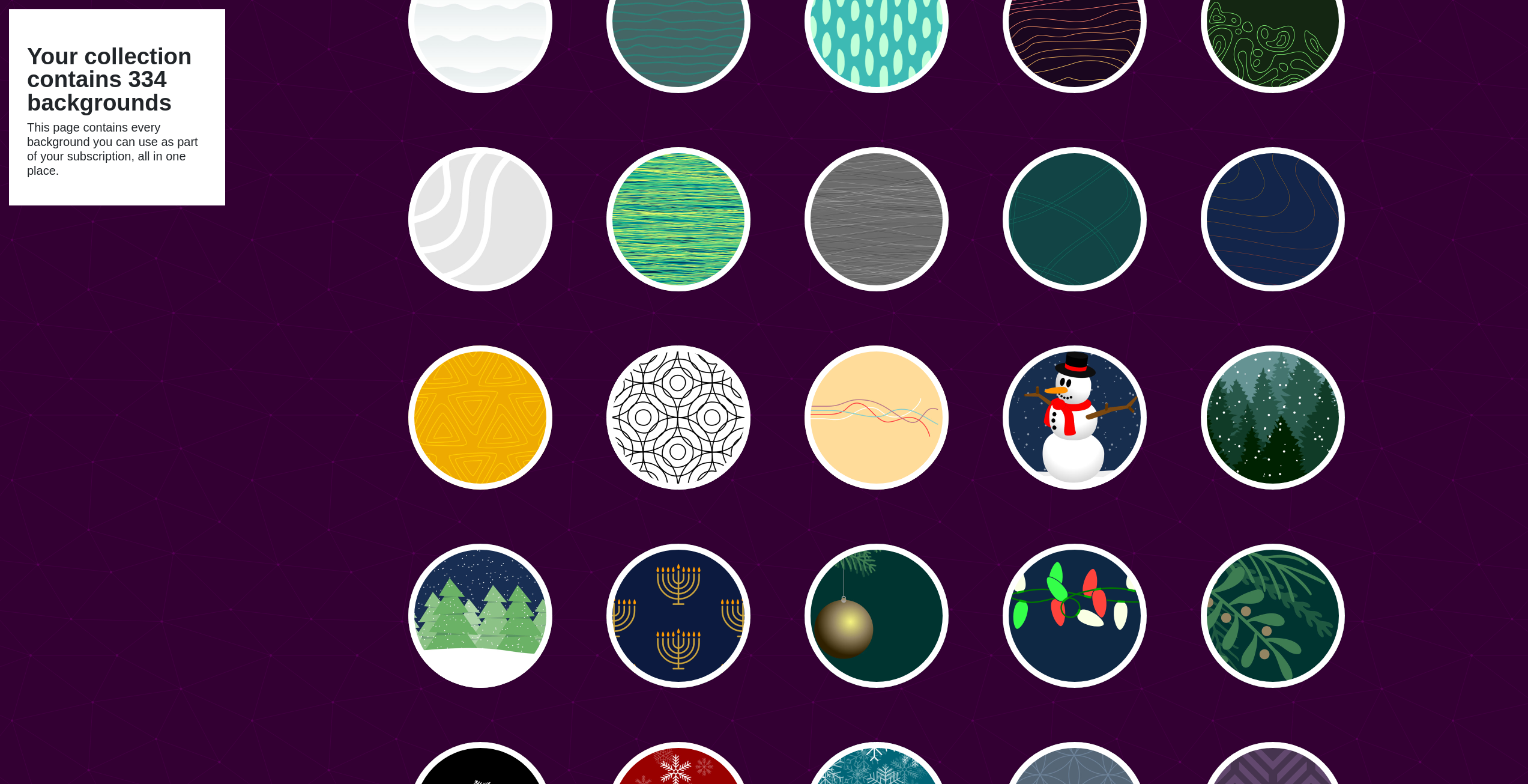
scroll to position [8946, 0]
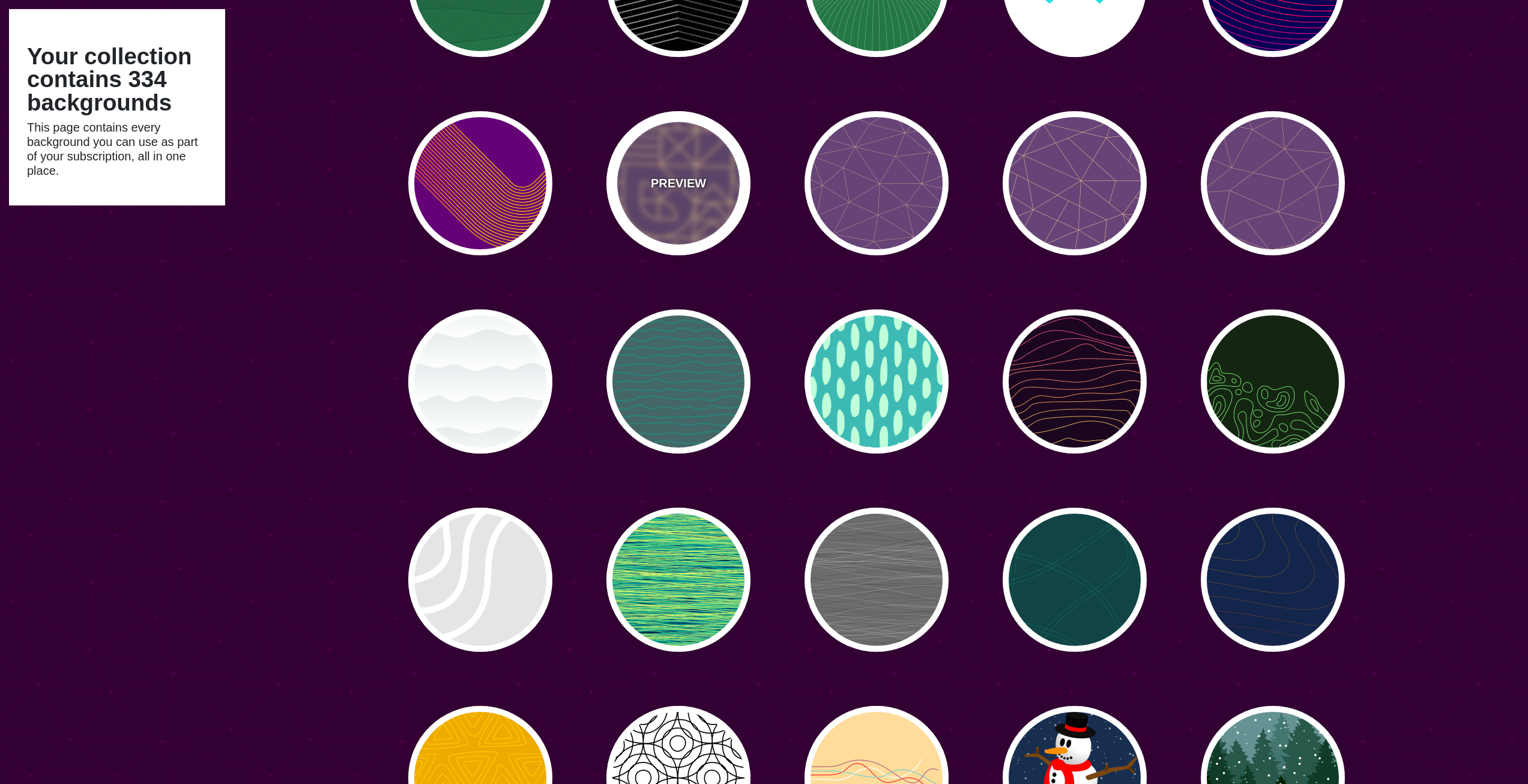
click at [695, 164] on div "PREVIEW" at bounding box center [678, 184] width 144 height 144
type input "#664477"
type input "#FFCC99"
type input "2"
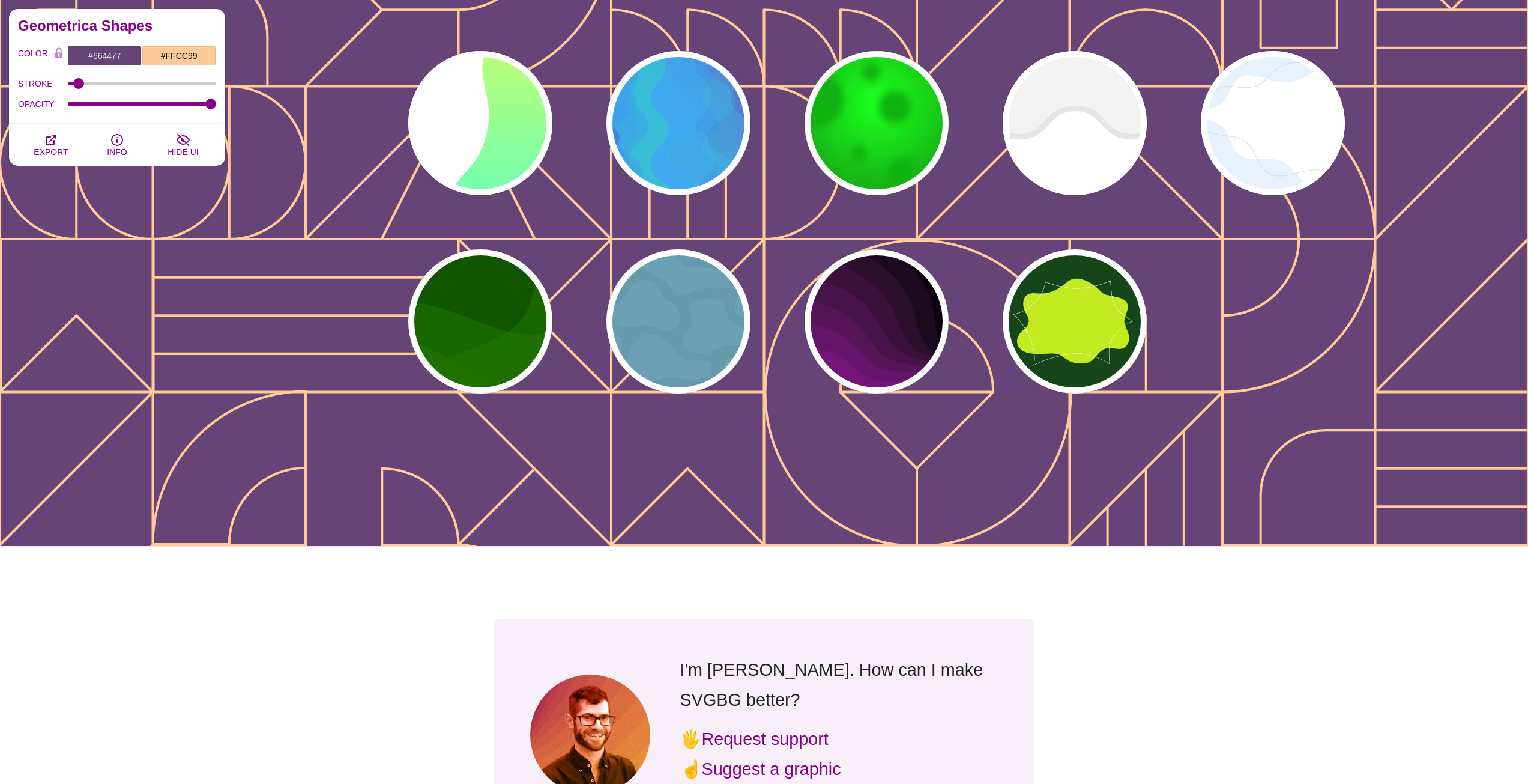
scroll to position [12670, 0]
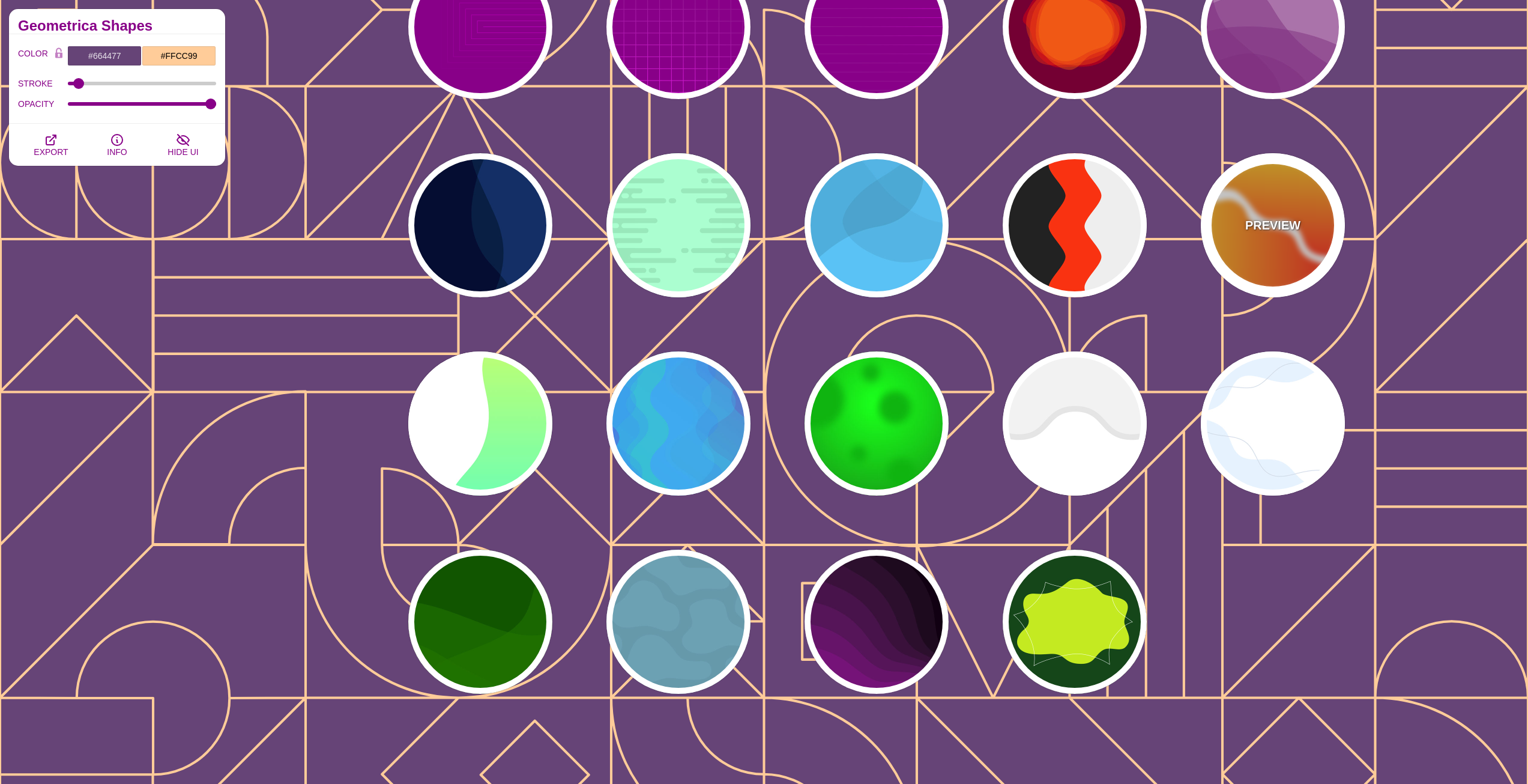
click at [1261, 263] on div "PREVIEW" at bounding box center [1273, 225] width 144 height 144
type input "#FFFFFF"
type input "#FF0000"
type input "#FFFF00"
type input "0"
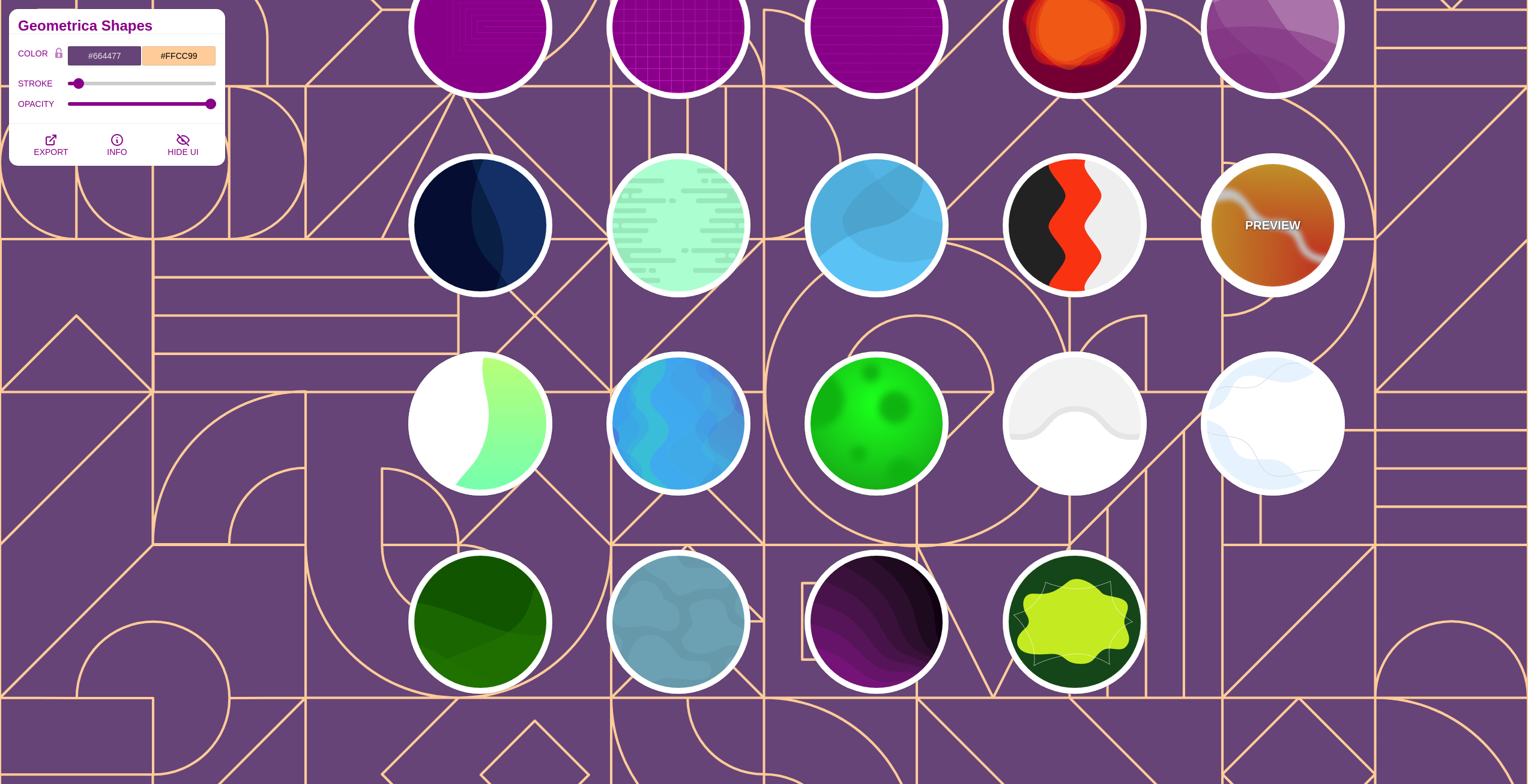
type input "0"
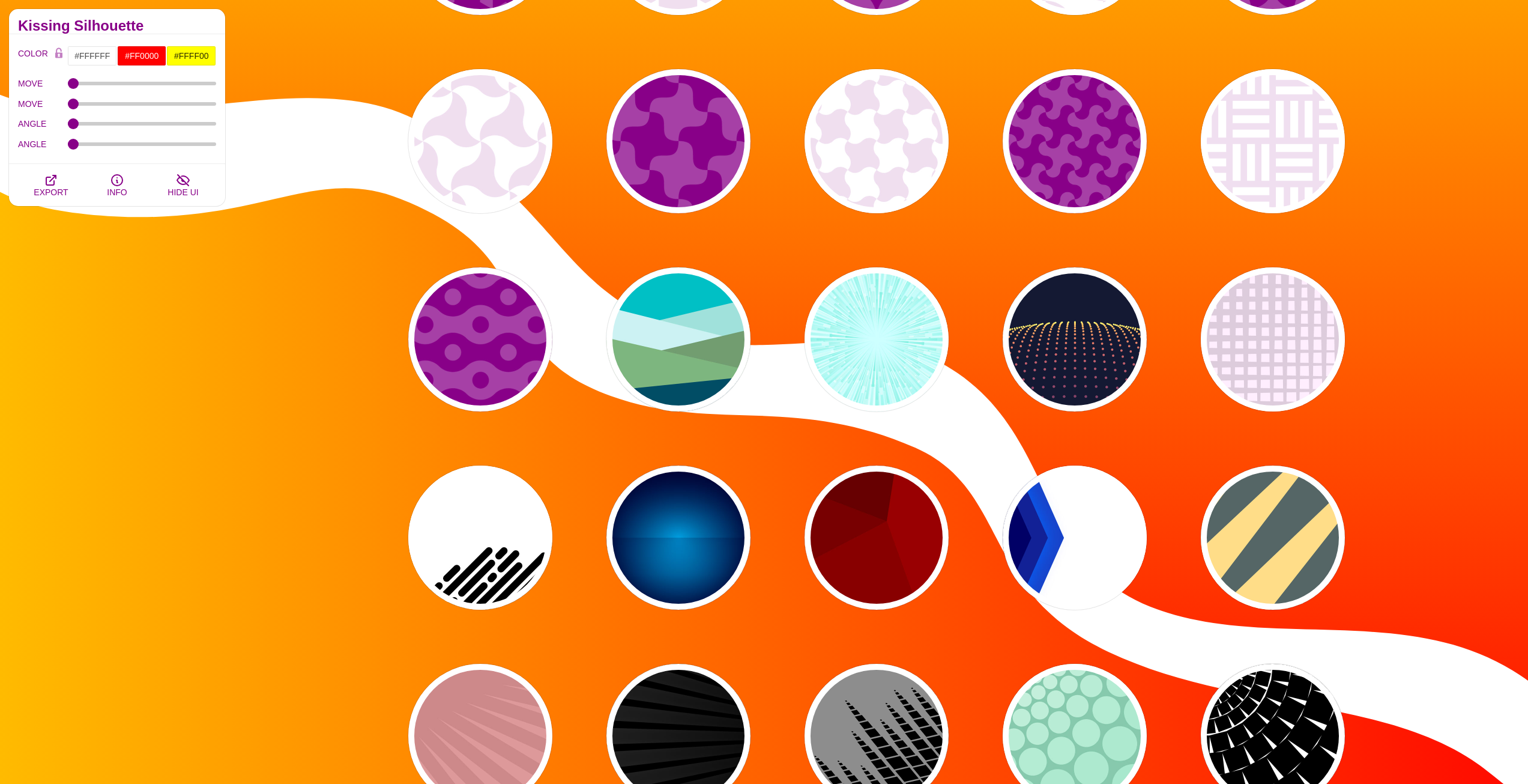
scroll to position [0, 0]
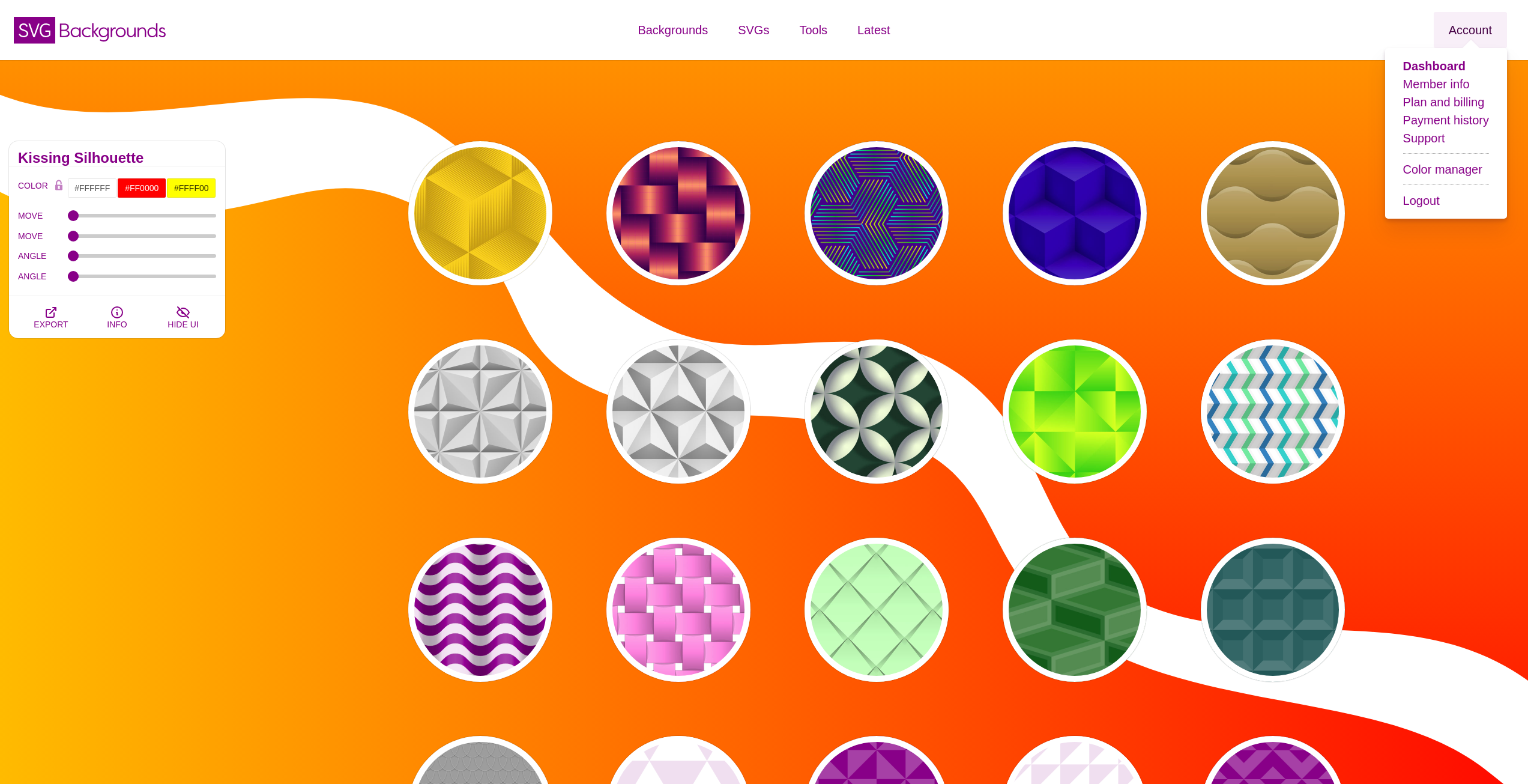
click at [1451, 26] on link "Account" at bounding box center [1471, 30] width 73 height 36
click at [1415, 106] on link "Plan and billing" at bounding box center [1444, 102] width 82 height 13
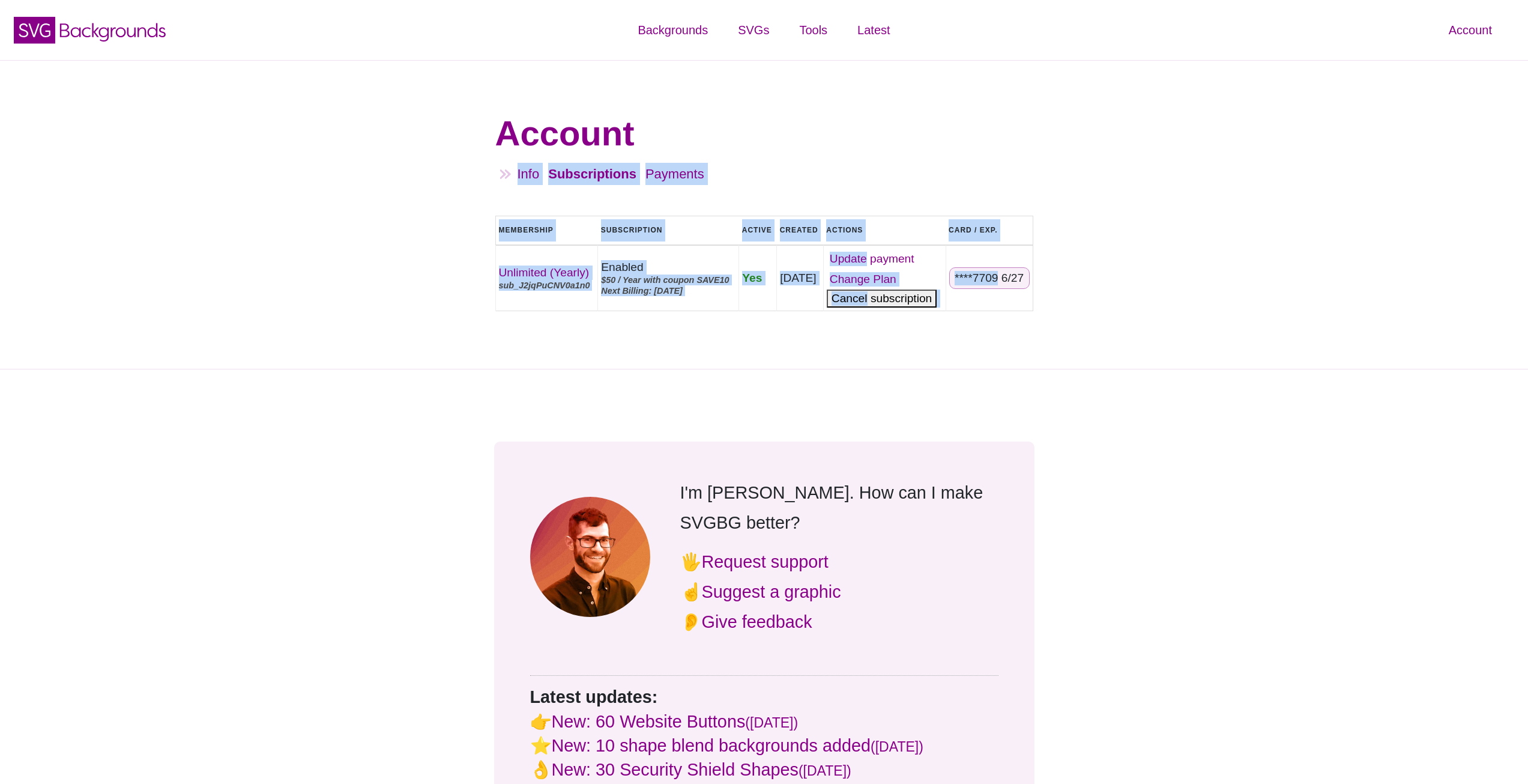
drag, startPoint x: 792, startPoint y: 130, endPoint x: 1194, endPoint y: 328, distance: 448.1
click at [1180, 322] on div "Account Info Subscriptions Payments Logout Subscriptions Membership Subscriptio…" at bounding box center [764, 214] width 1528 height 309
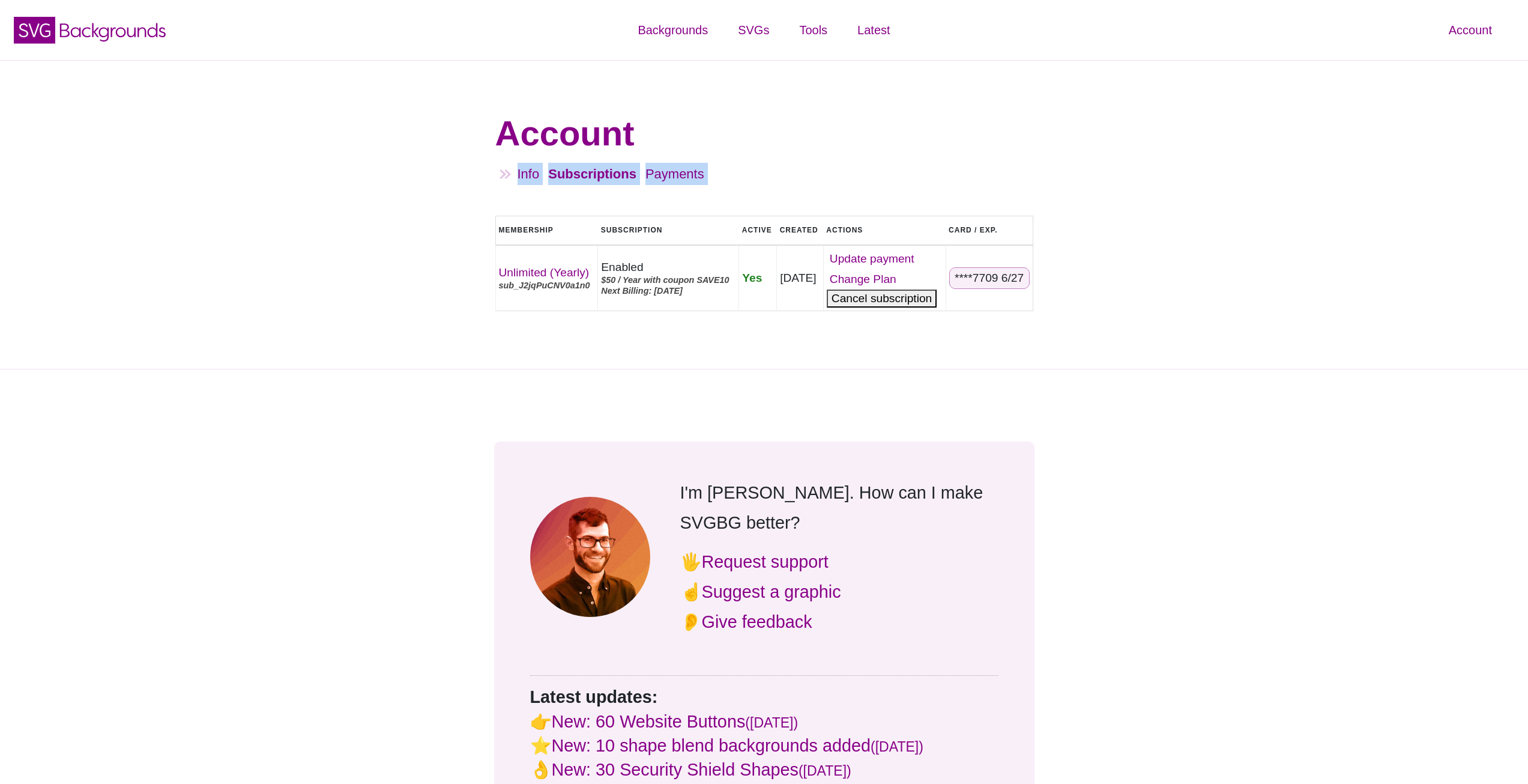
click at [1194, 325] on div "Account Info Subscriptions Payments Logout Subscriptions Membership Subscriptio…" at bounding box center [764, 214] width 1528 height 309
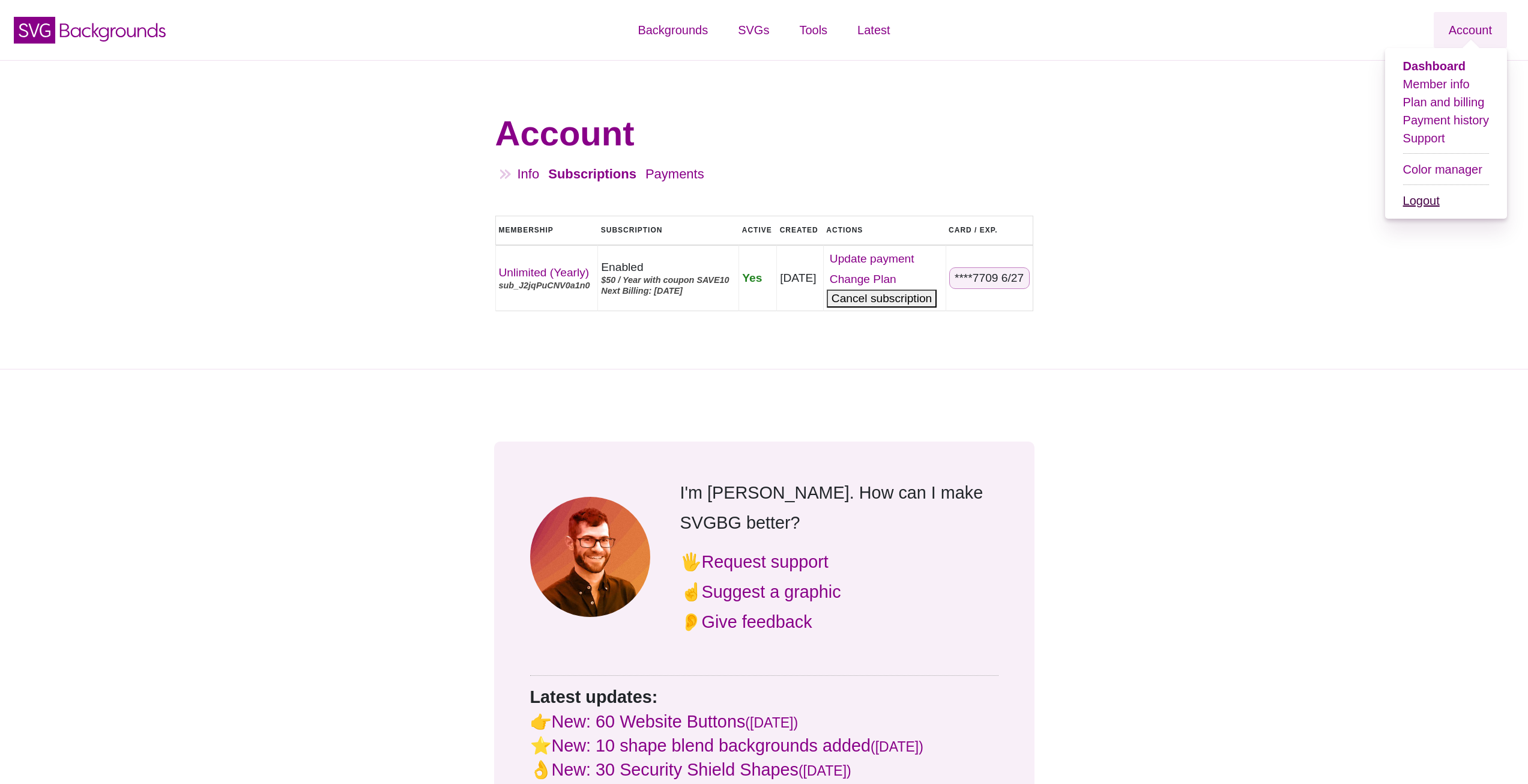
click at [1417, 199] on link "Logout" at bounding box center [1421, 200] width 37 height 13
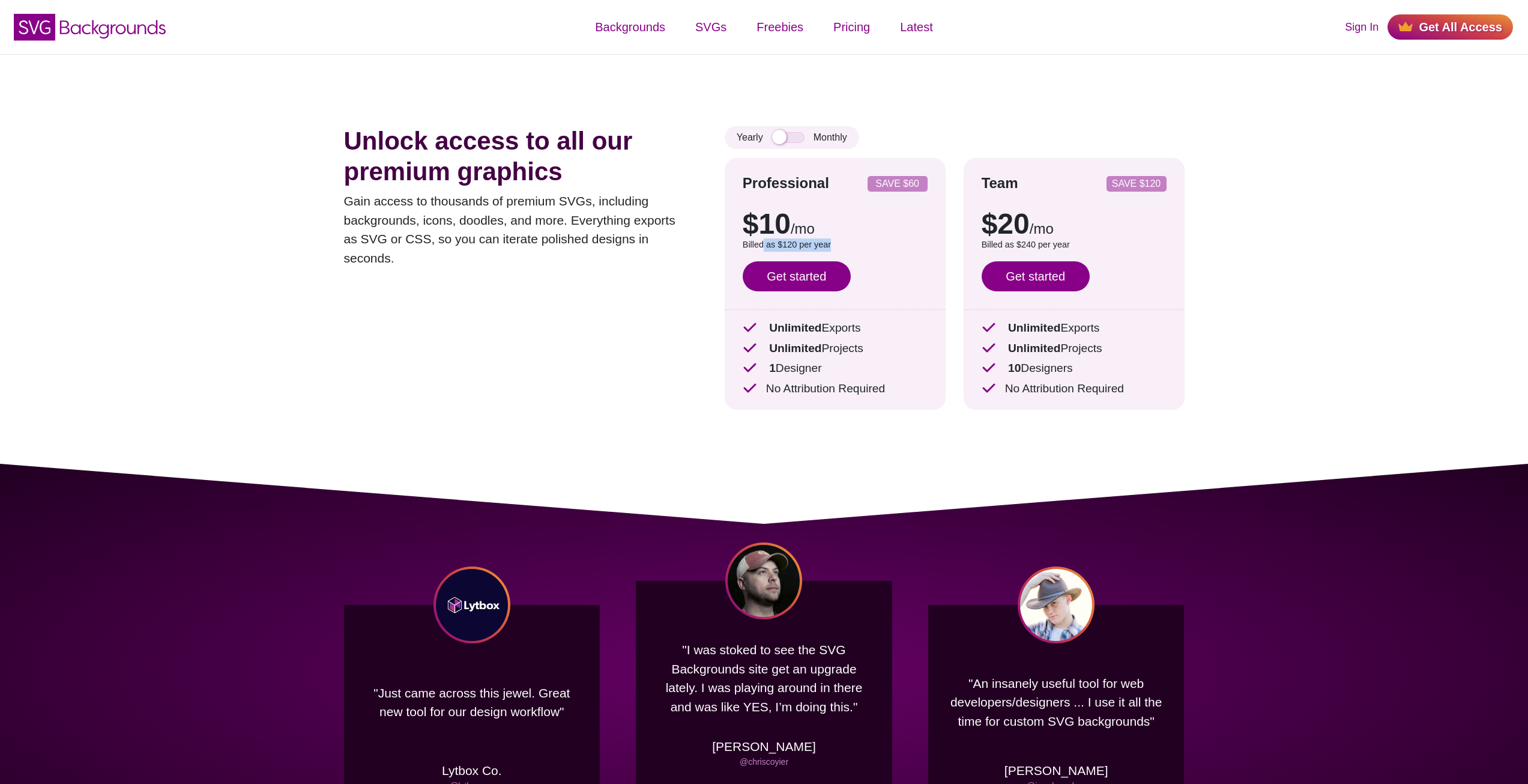
drag, startPoint x: 763, startPoint y: 242, endPoint x: 857, endPoint y: 245, distance: 94.0
click p "Billed as $120 per year"
click link "Sign In"
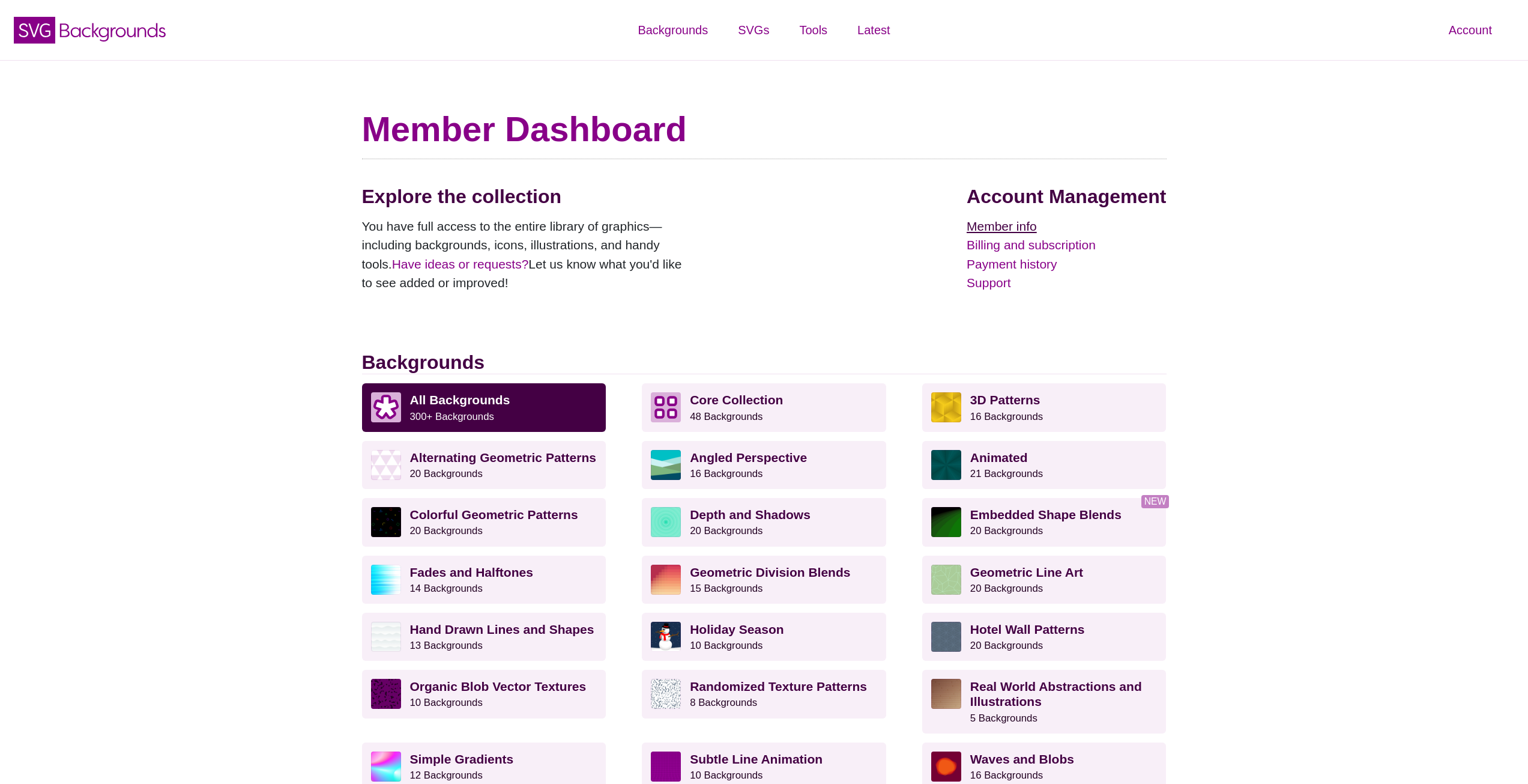
click at [1030, 230] on link "Member info" at bounding box center [1066, 226] width 200 height 20
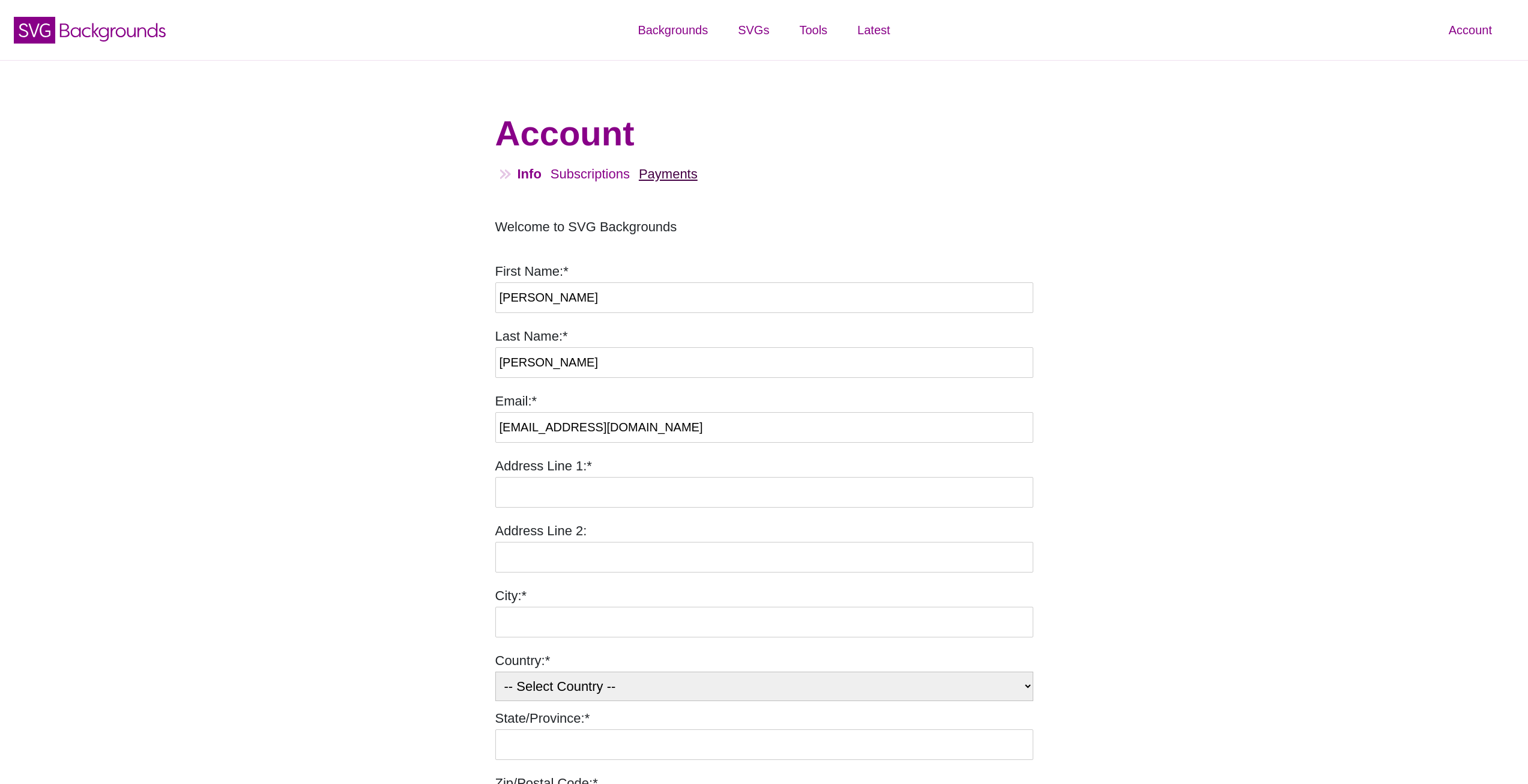
drag, startPoint x: 609, startPoint y: 169, endPoint x: 646, endPoint y: 179, distance: 38.3
click at [609, 170] on link "Subscriptions" at bounding box center [590, 174] width 80 height 15
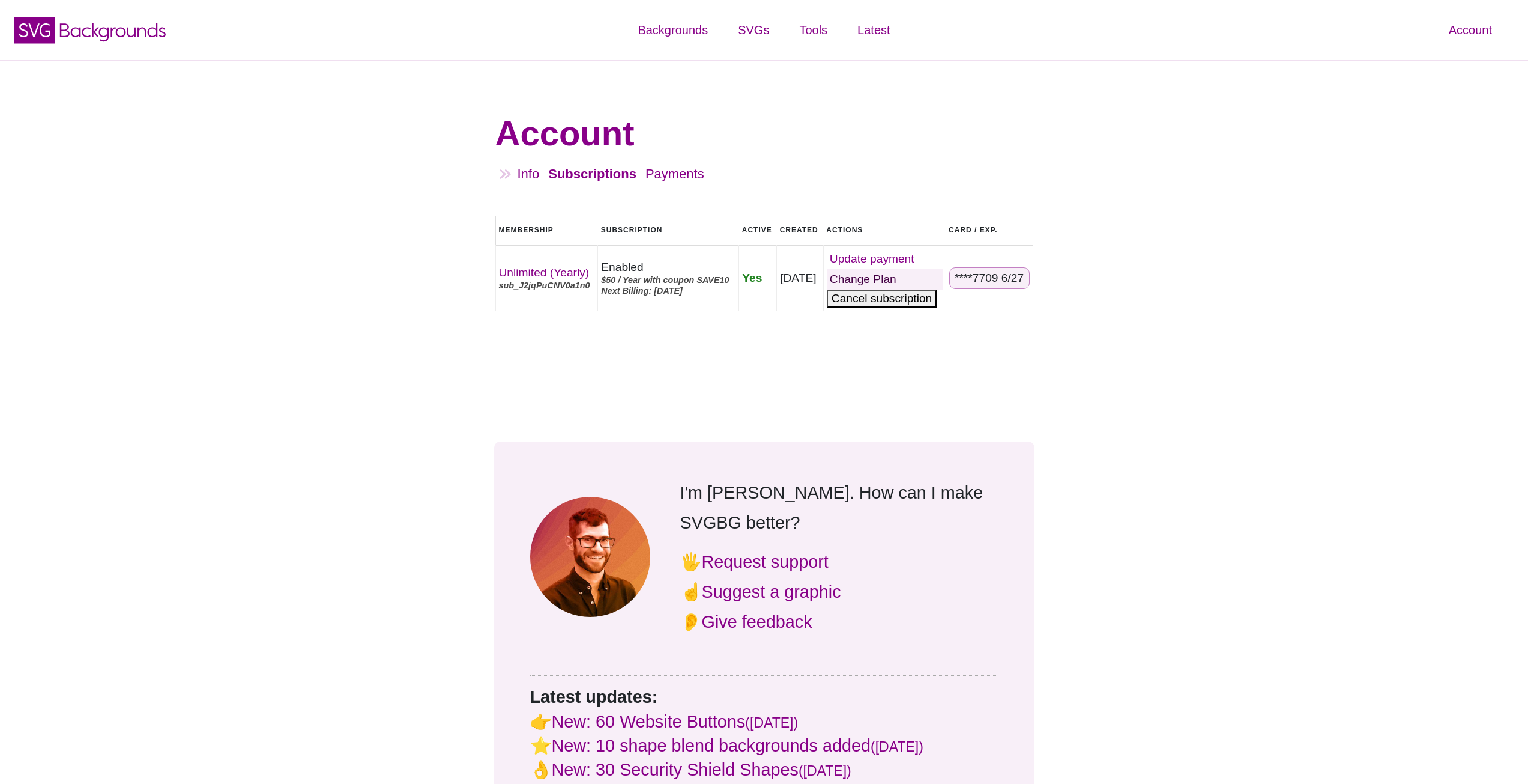
click at [861, 275] on link "Change Plan" at bounding box center [885, 279] width 116 height 21
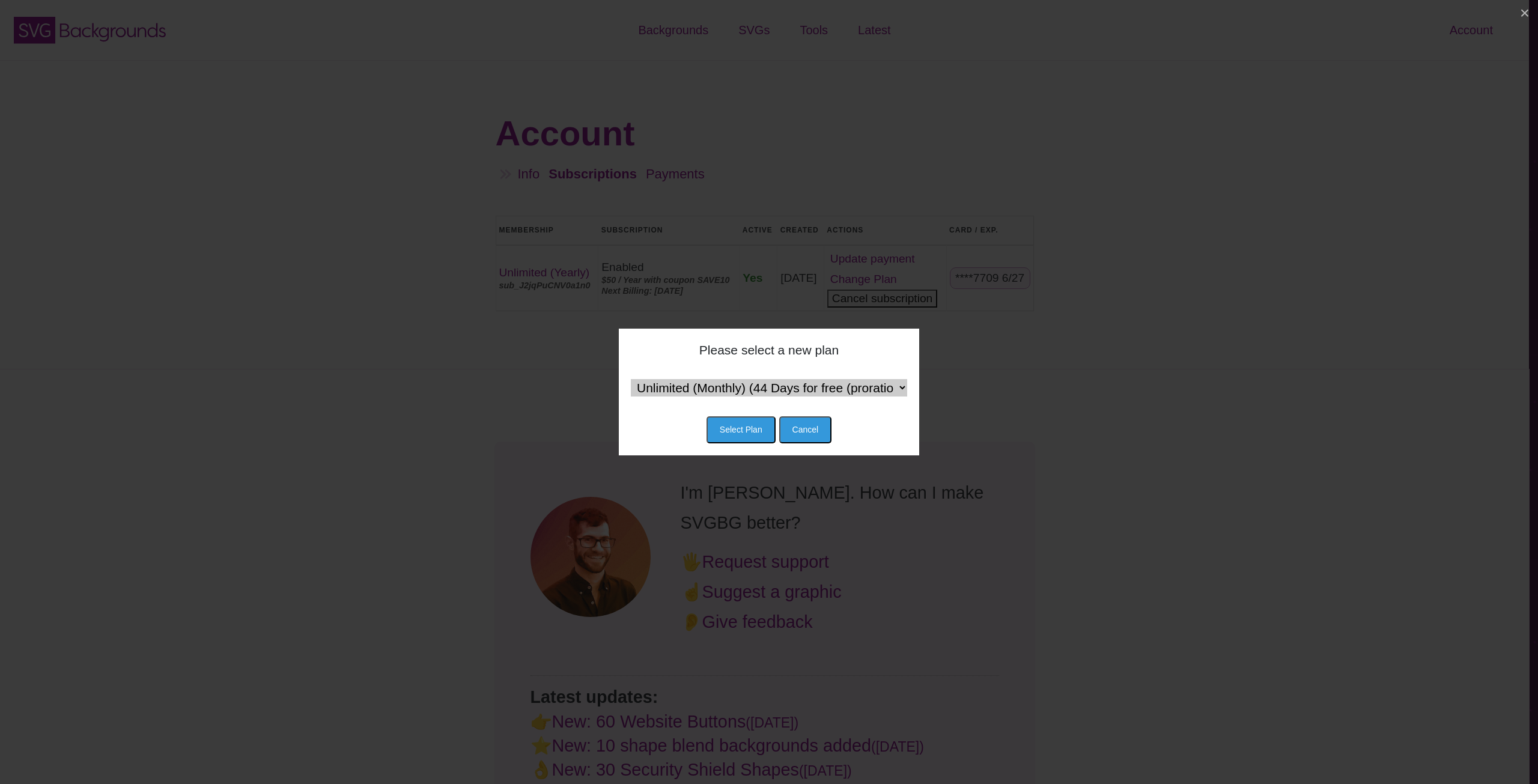
click at [842, 386] on select "Unlimited (Monthly) (44 Days for free (proration) then $15 / Month) Team (Month…" at bounding box center [769, 387] width 276 height 18
click at [410, 168] on div "Please select a new plan Unlimited (Monthly) (44 Days for free (proration) then…" at bounding box center [769, 392] width 1538 height 784
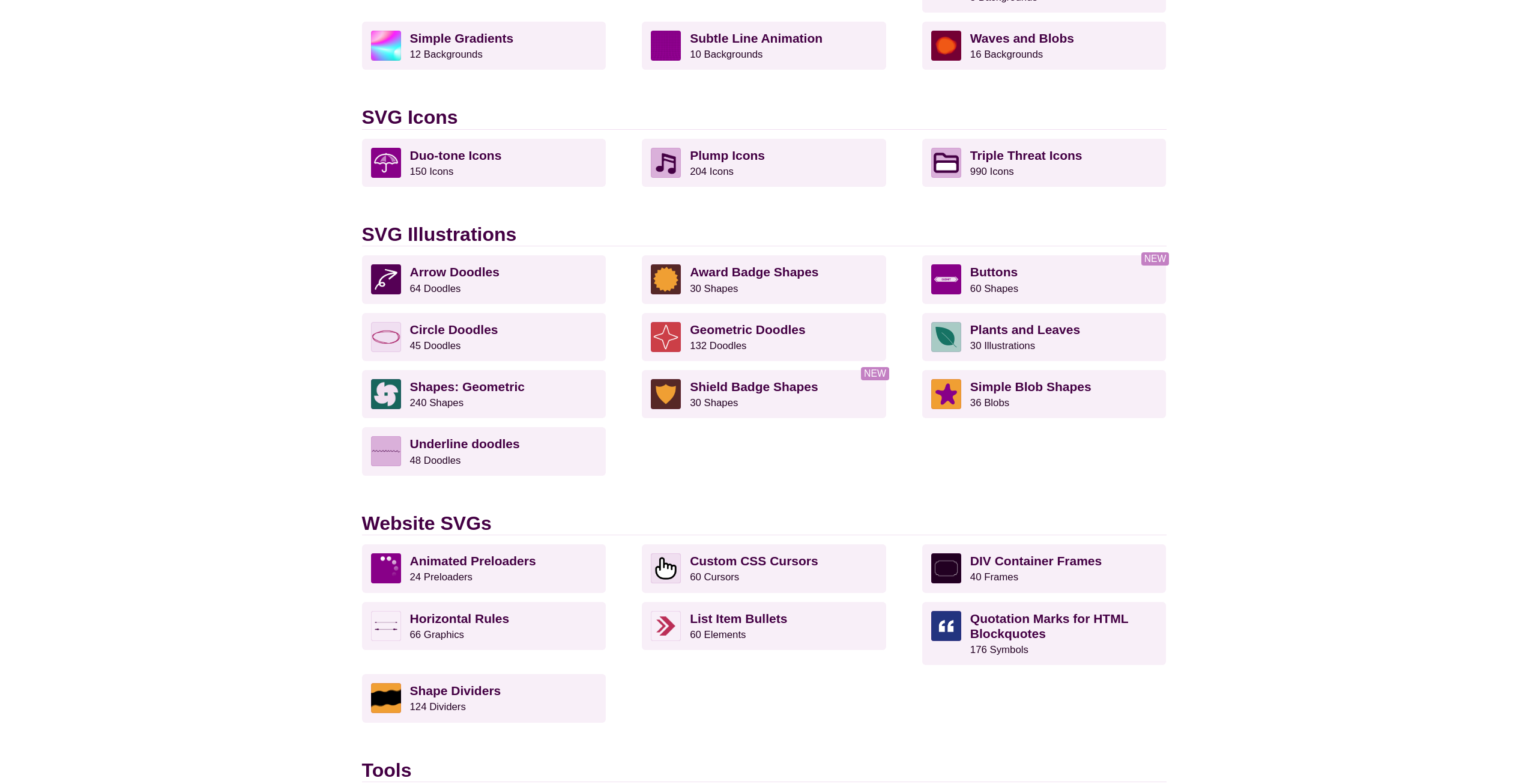
scroll to position [421, 0]
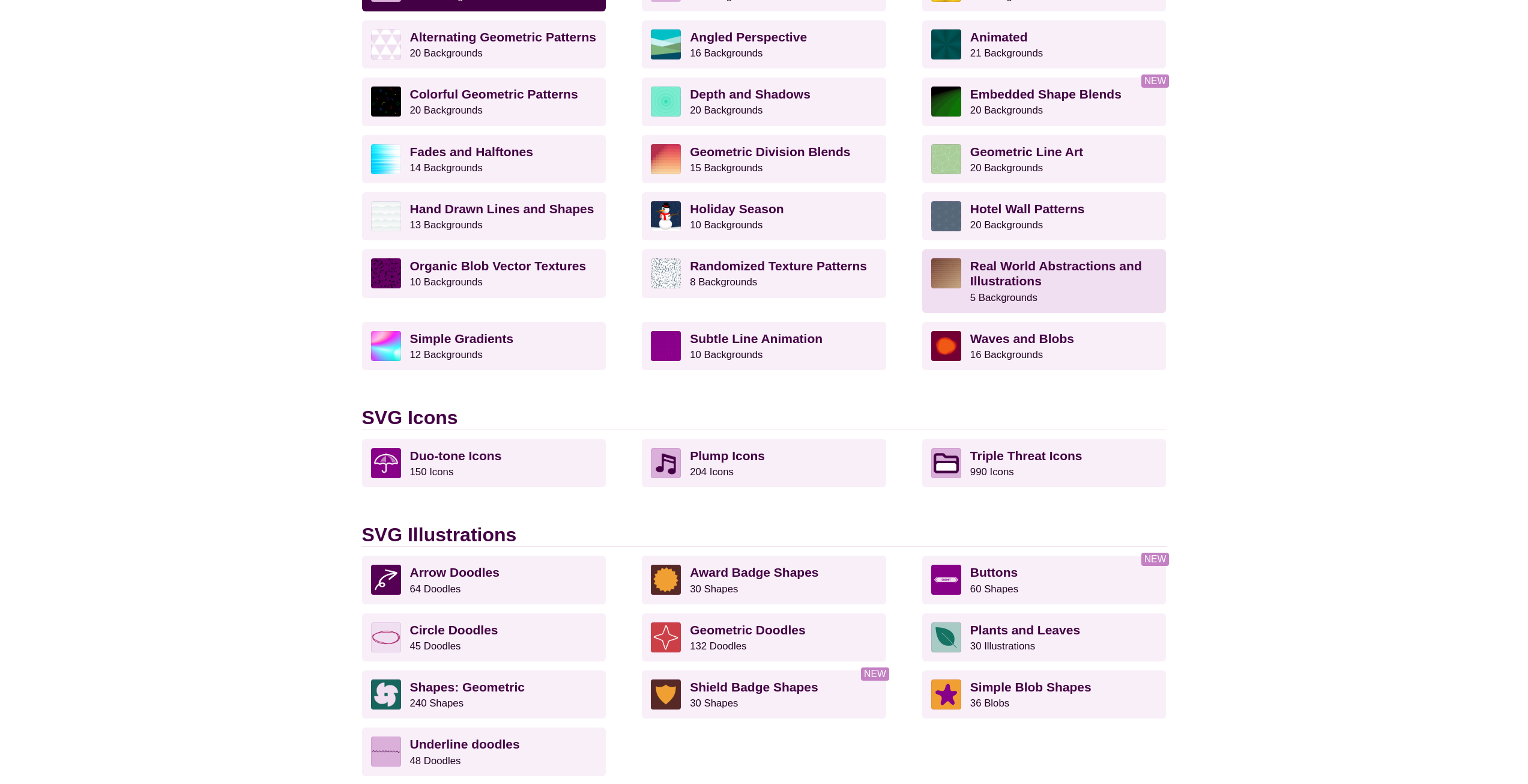
click at [1023, 284] on strong "Real World Abstractions and Illustrations" at bounding box center [1056, 273] width 171 height 29
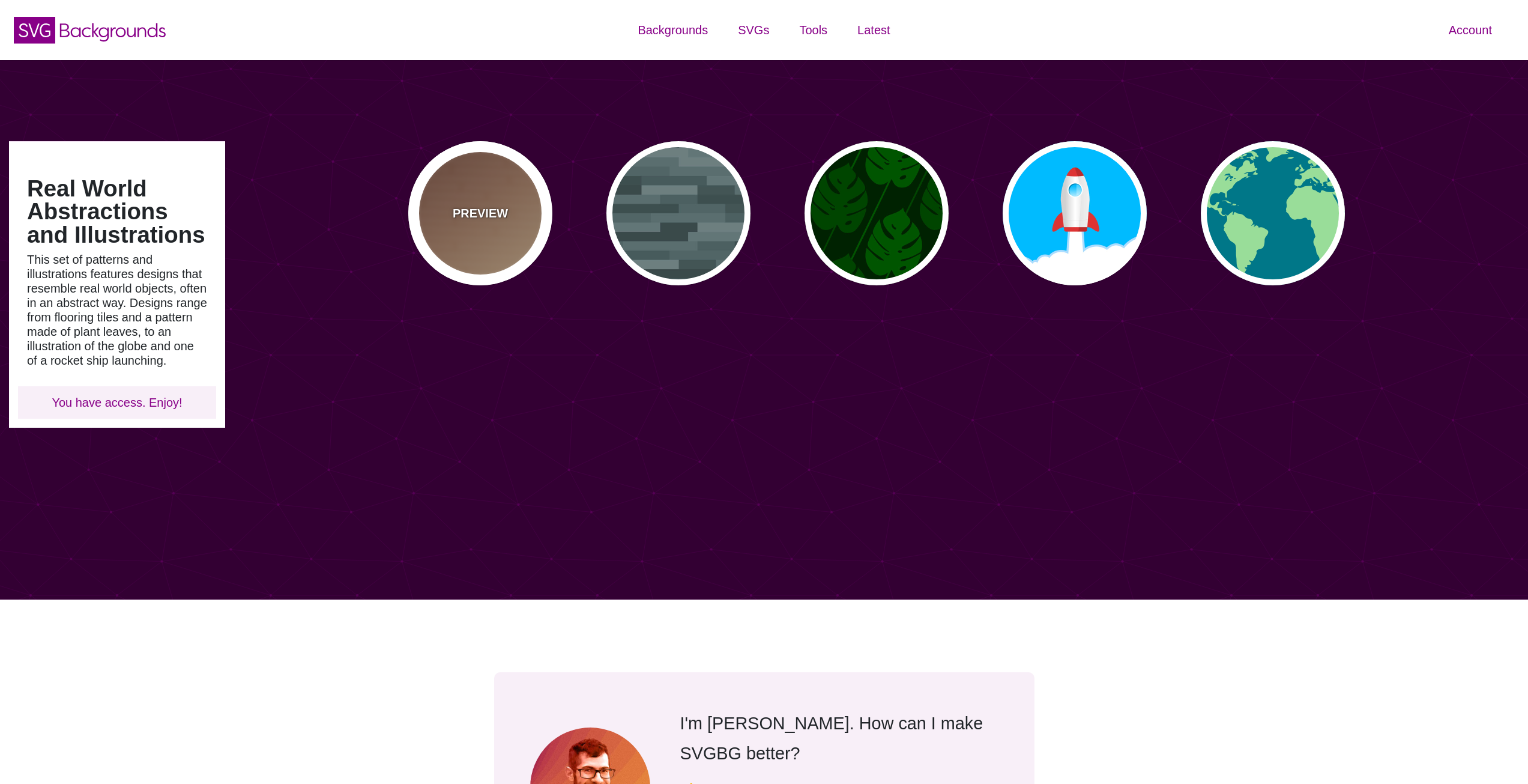
click at [504, 188] on div "PREVIEW" at bounding box center [481, 214] width 144 height 144
type input "#FFEEBB"
type input "#330000"
type input "#DDDDDD"
type input "0"
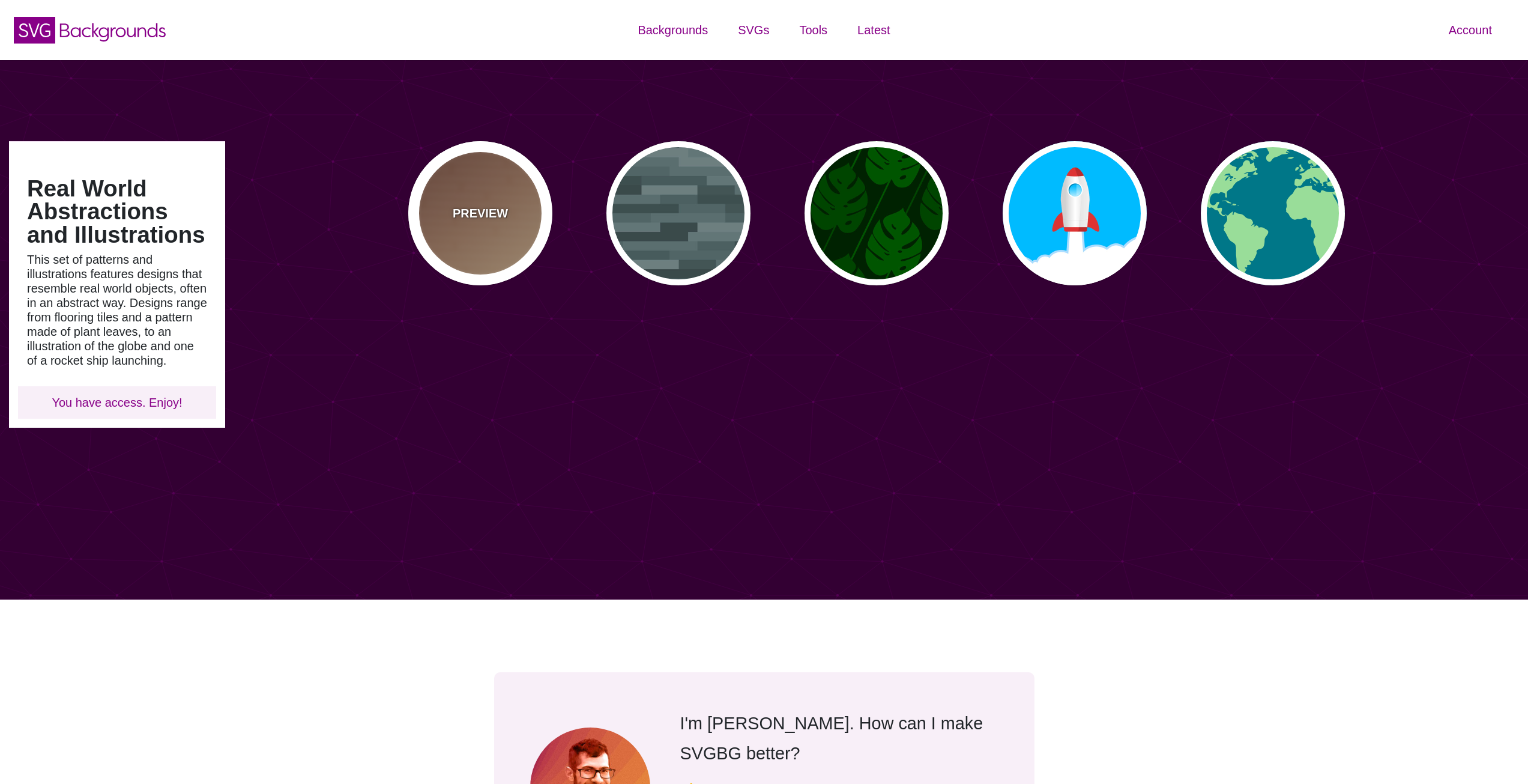
type input "30"
type input "0.1"
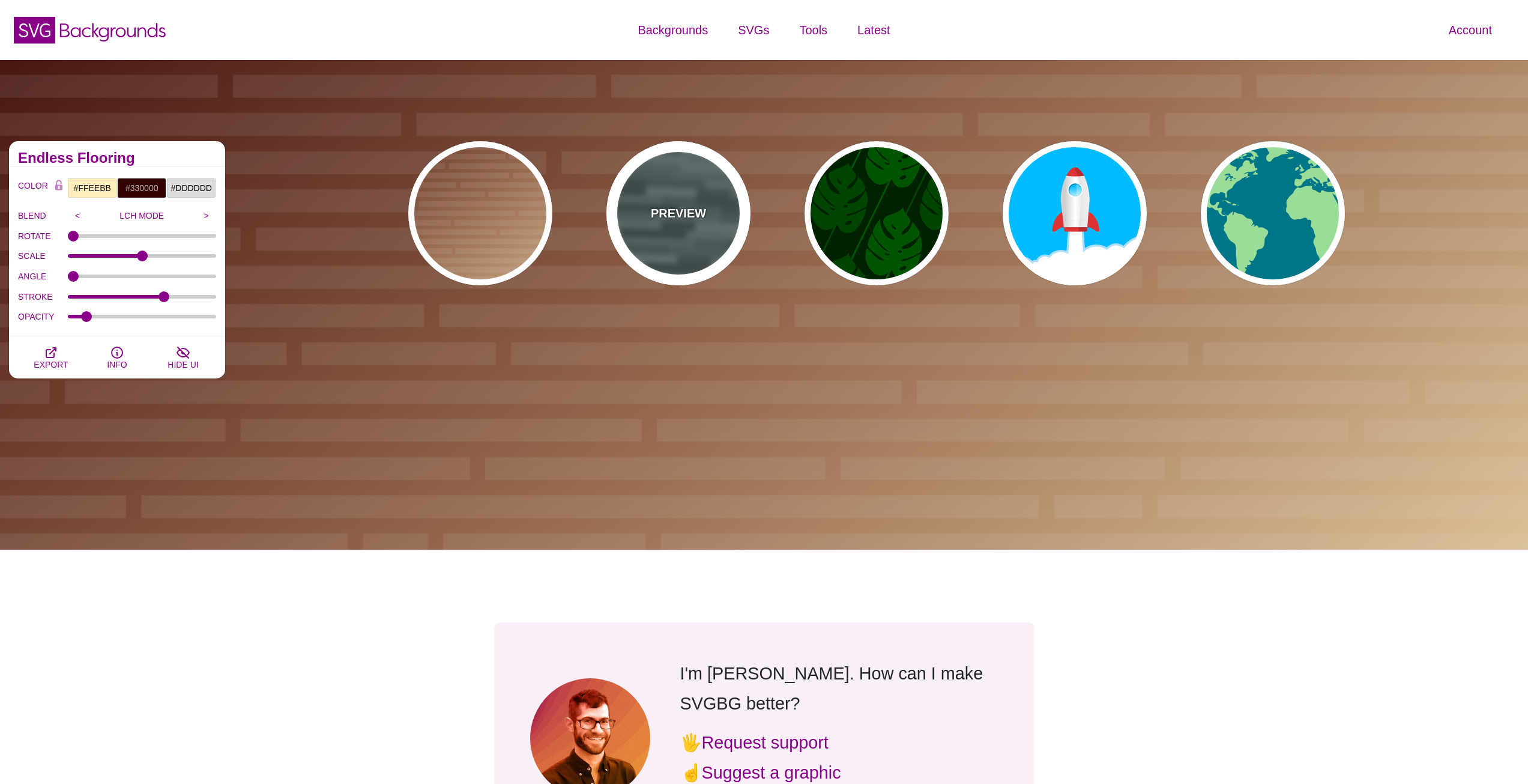
click at [672, 204] on p "PREVIEW" at bounding box center [678, 213] width 55 height 18
type input "#506566"
type input "0.5"
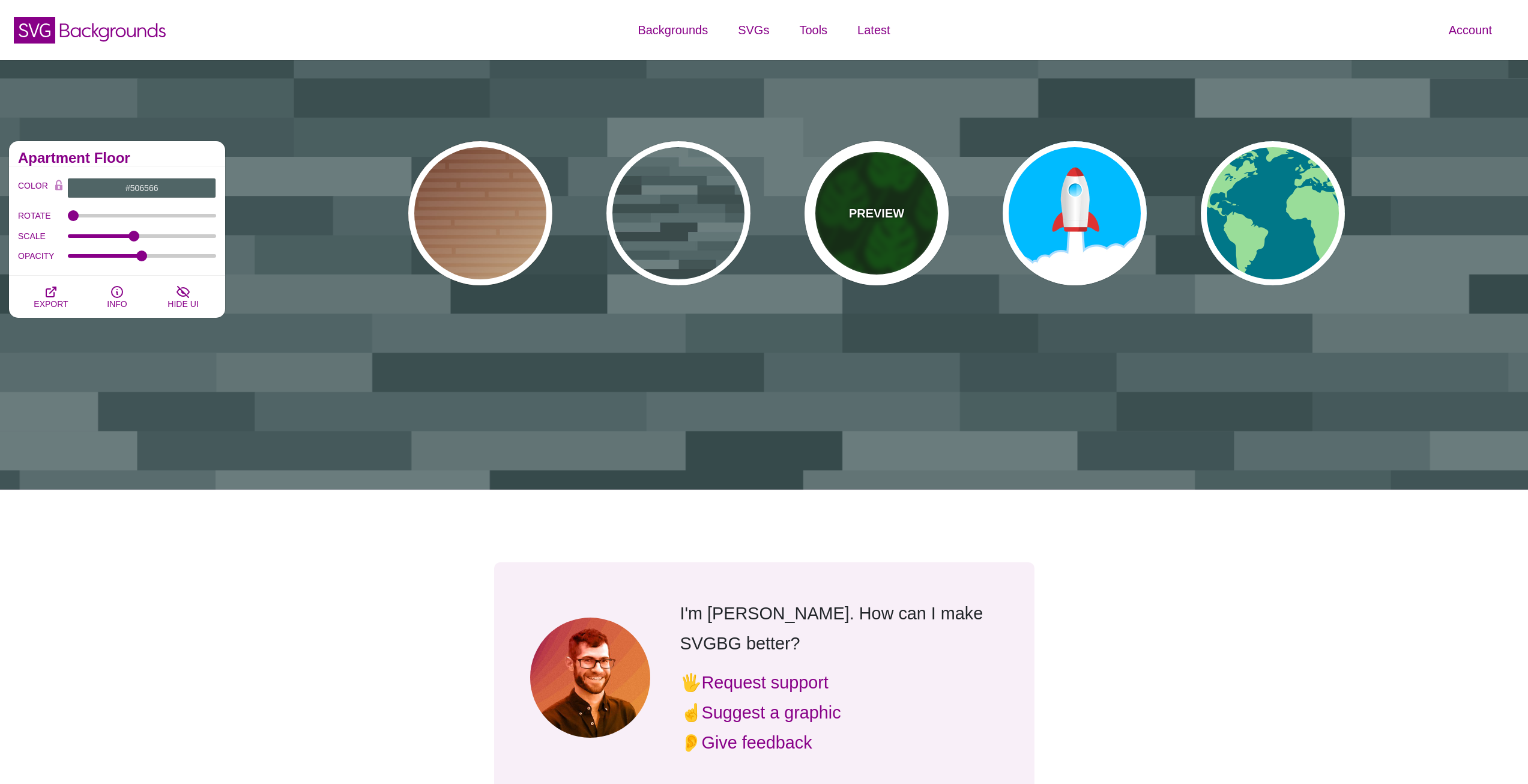
click at [863, 218] on p "PREVIEW" at bounding box center [876, 213] width 55 height 18
type input "#002200"
type input "#004400"
type input "#005500"
type input "200"
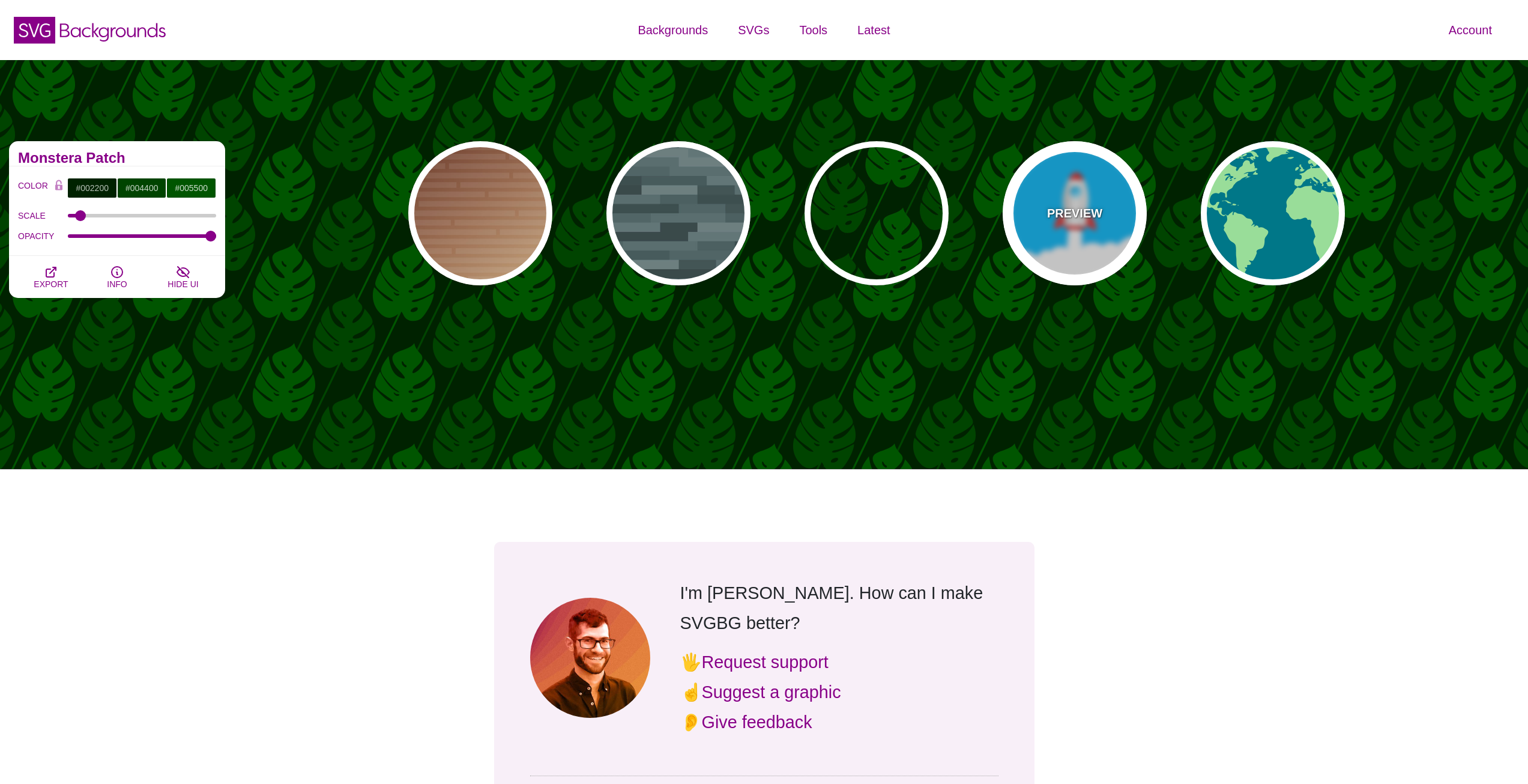
click at [1071, 222] on div "PREVIEW" at bounding box center [1076, 214] width 144 height 144
type input "#00BBFF"
type input "#FFFFFF"
type input "#DD3333"
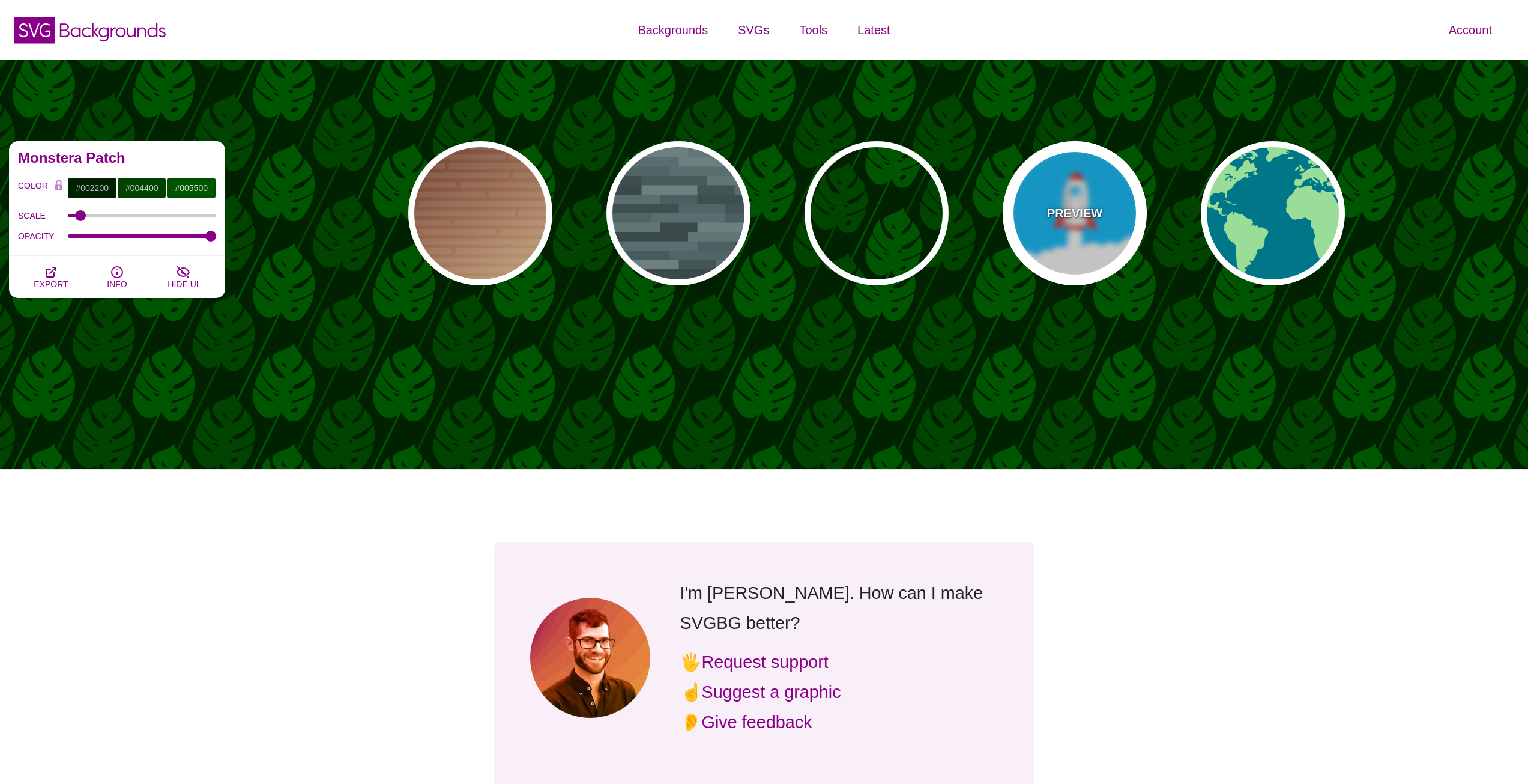
type input "0"
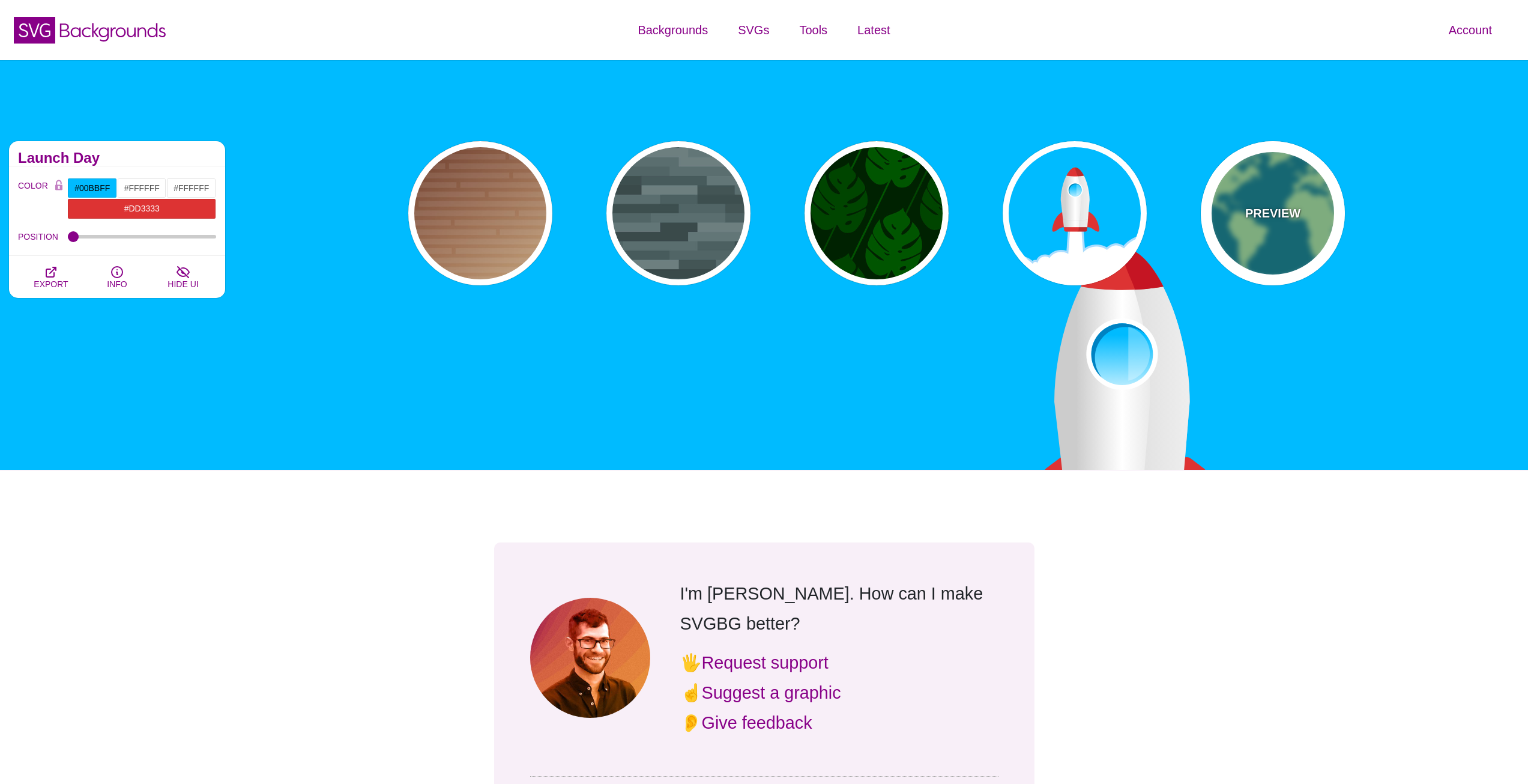
click at [1238, 214] on div "PREVIEW" at bounding box center [1273, 214] width 144 height 144
type input "#007788"
type input "#99DD99"
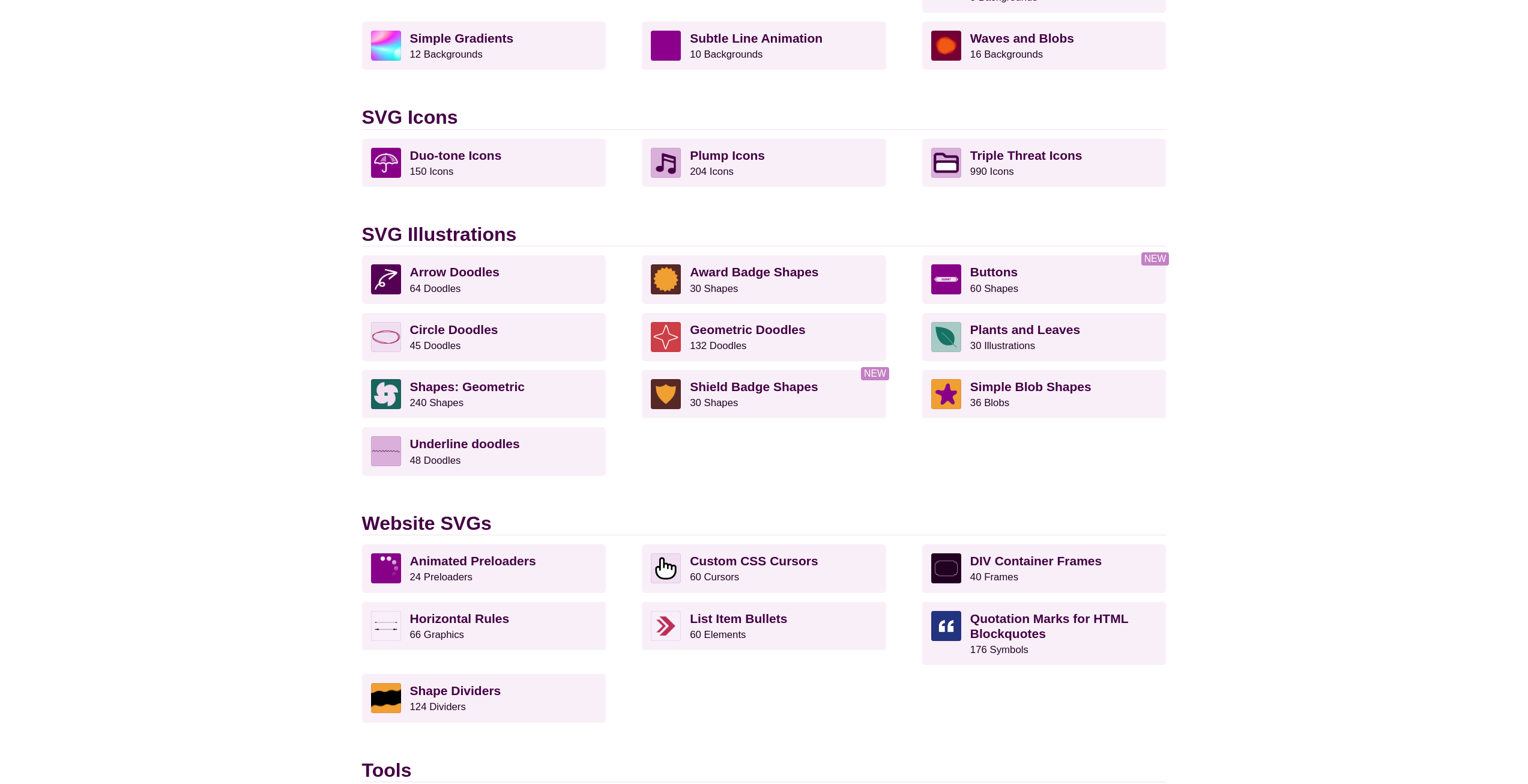
scroll to position [780, 0]
